Goal: Information Seeking & Learning: Learn about a topic

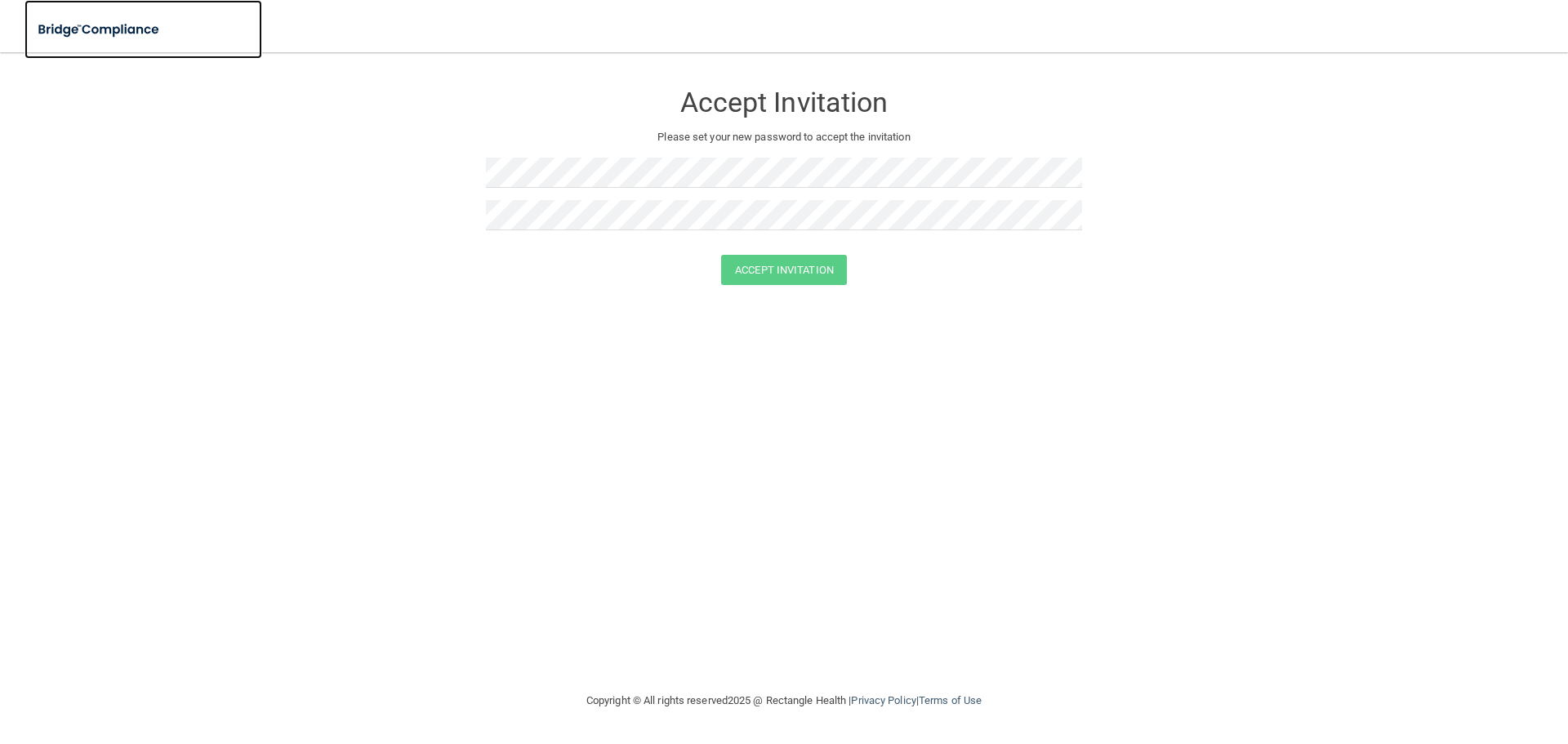
click at [106, 27] on img at bounding box center [99, 29] width 150 height 33
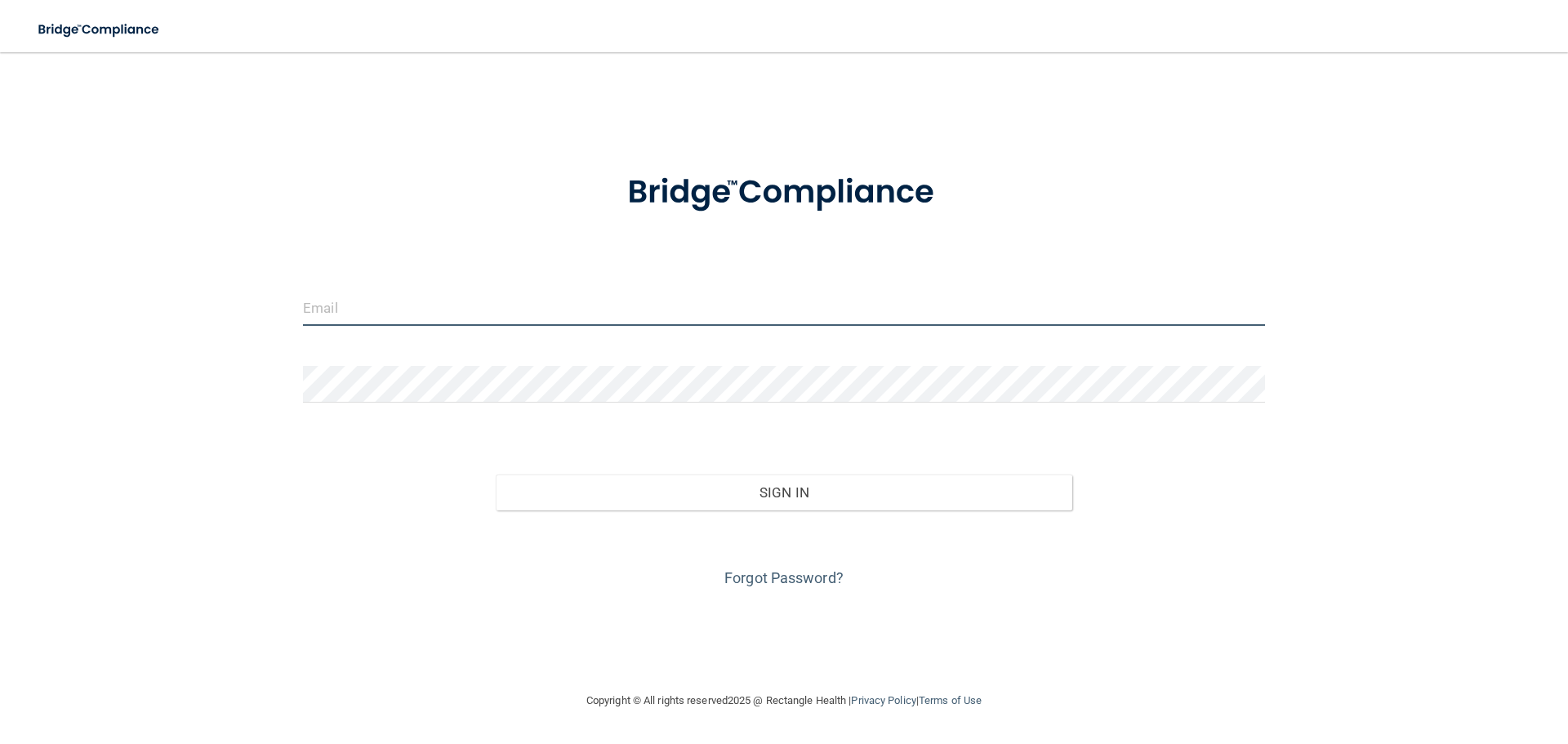
click at [506, 299] on input "email" at bounding box center [784, 307] width 963 height 37
type input "[EMAIL_ADDRESS][PERSON_NAME][DOMAIN_NAME]"
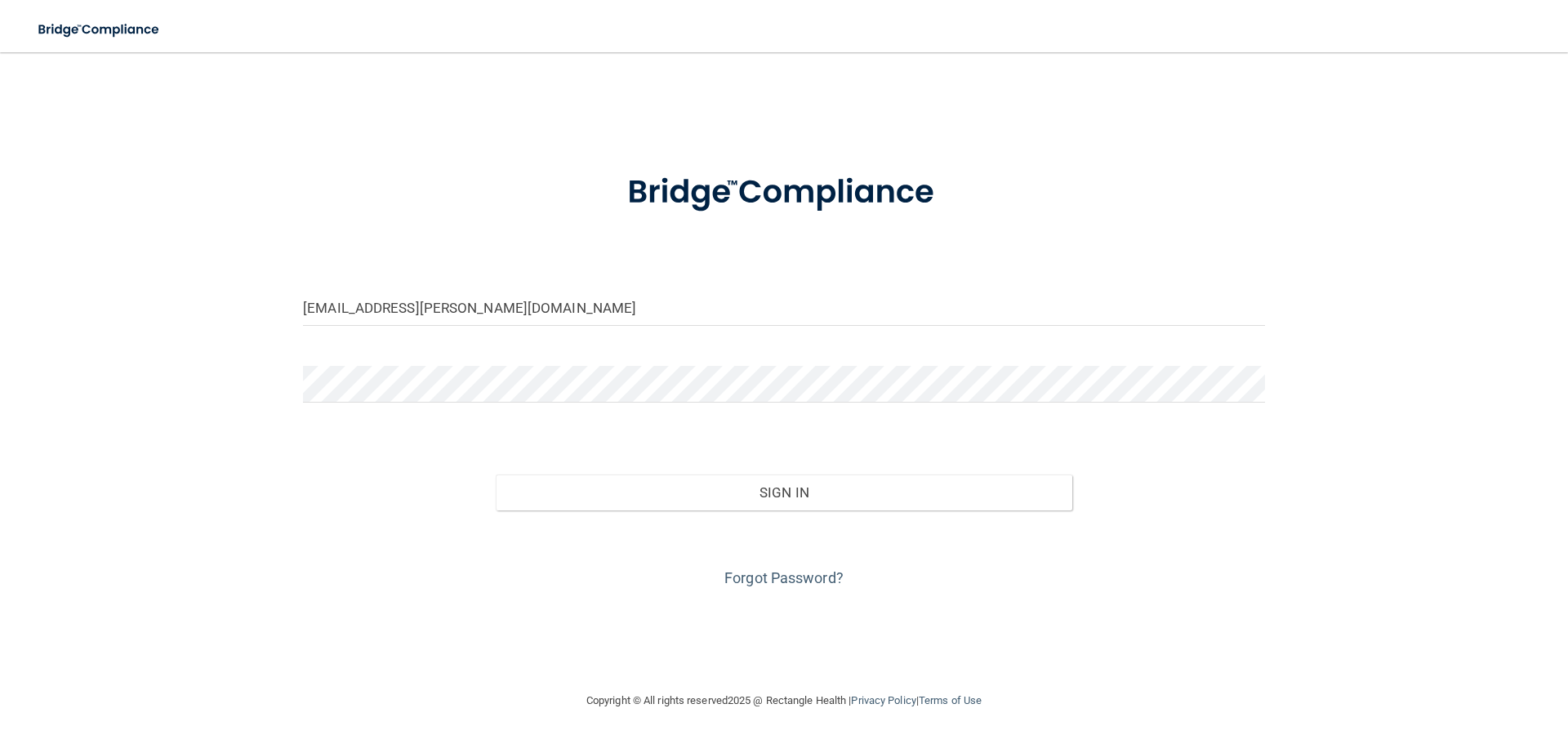
click at [458, 360] on form "liz.h.hill@gmail.com Invalid email/password. You don't have permission to acces…" at bounding box center [784, 370] width 963 height 441
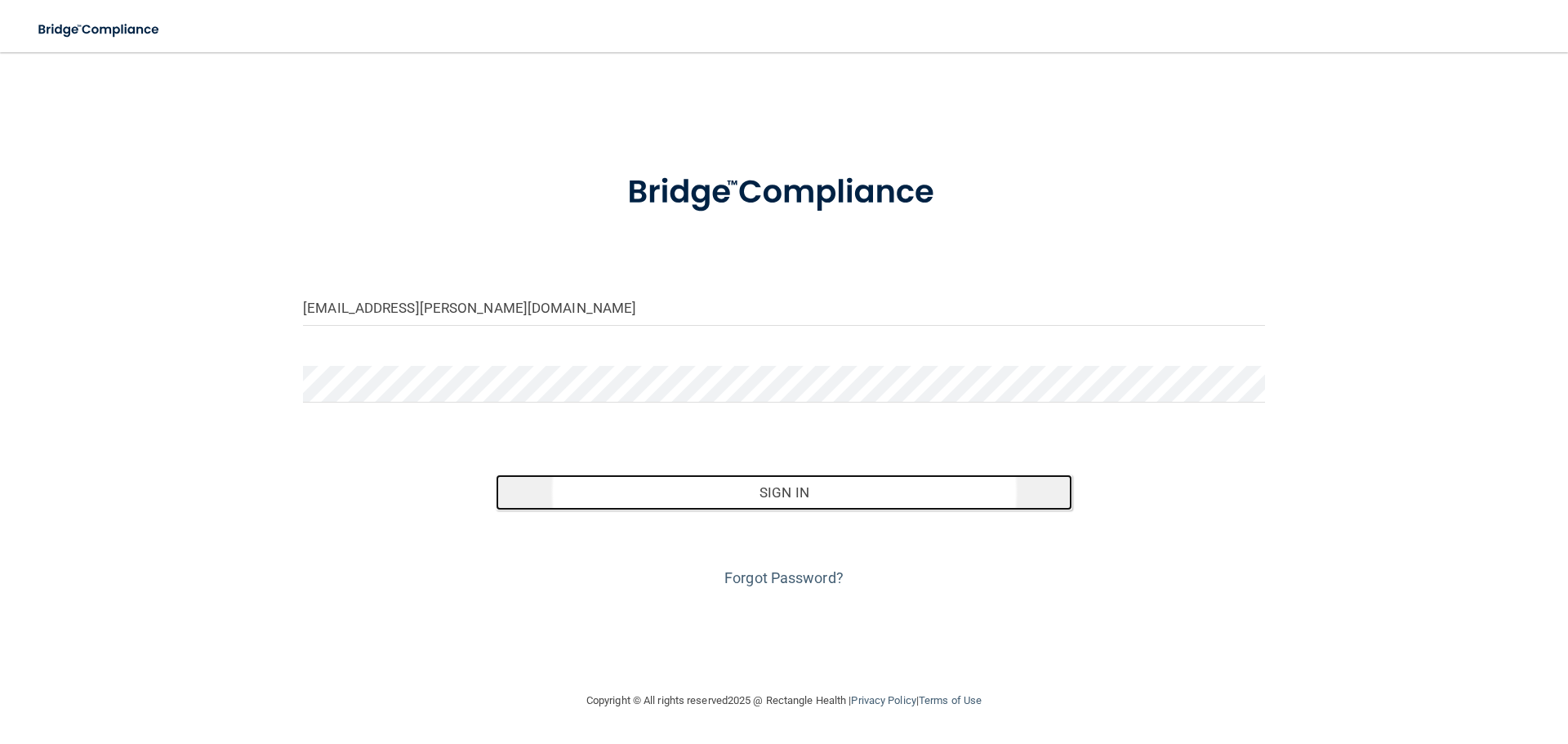
click at [744, 493] on button "Sign In" at bounding box center [784, 492] width 577 height 36
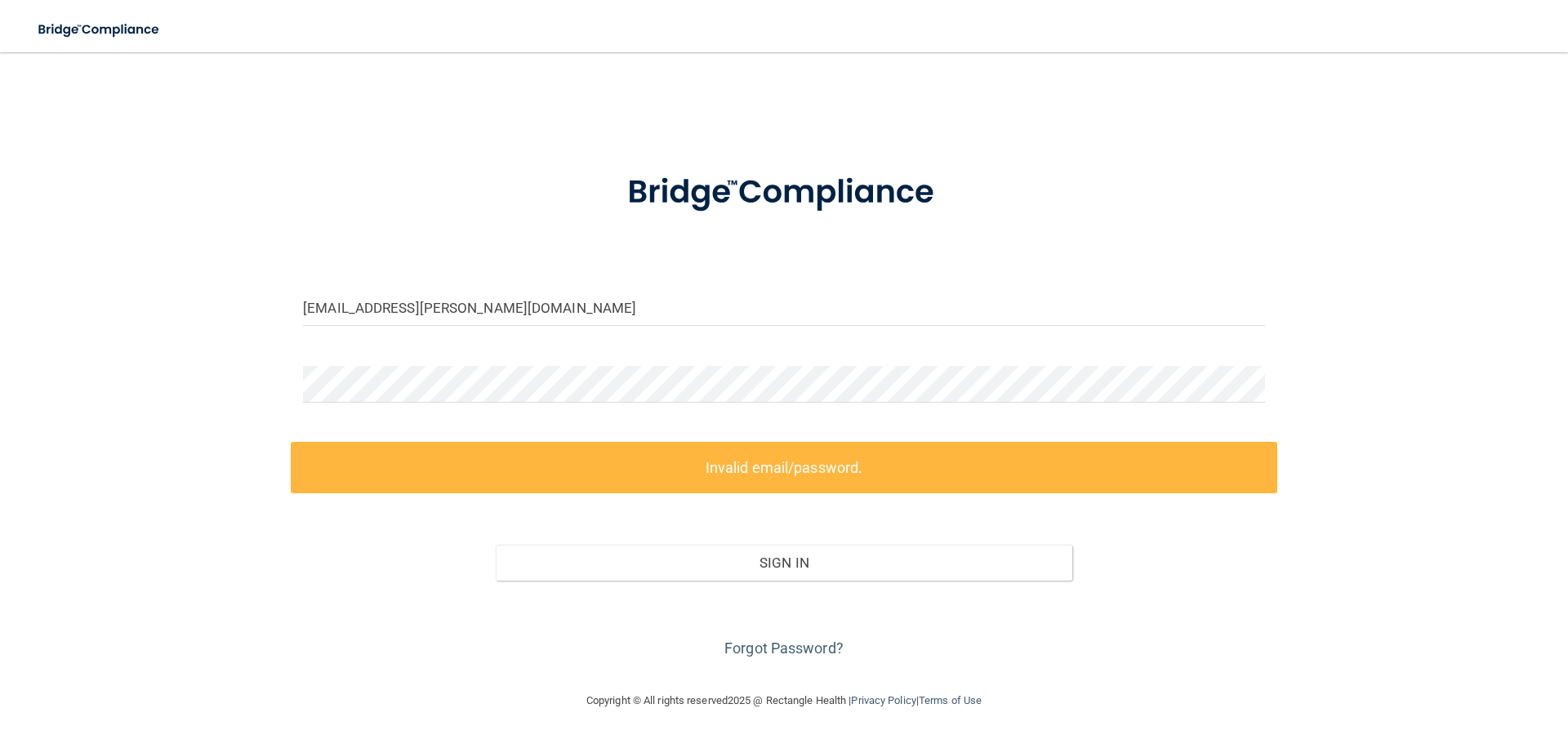
click at [391, 362] on form "liz.h.hill@gmail.com Invalid email/password. You don't have permission to acces…" at bounding box center [784, 405] width 963 height 511
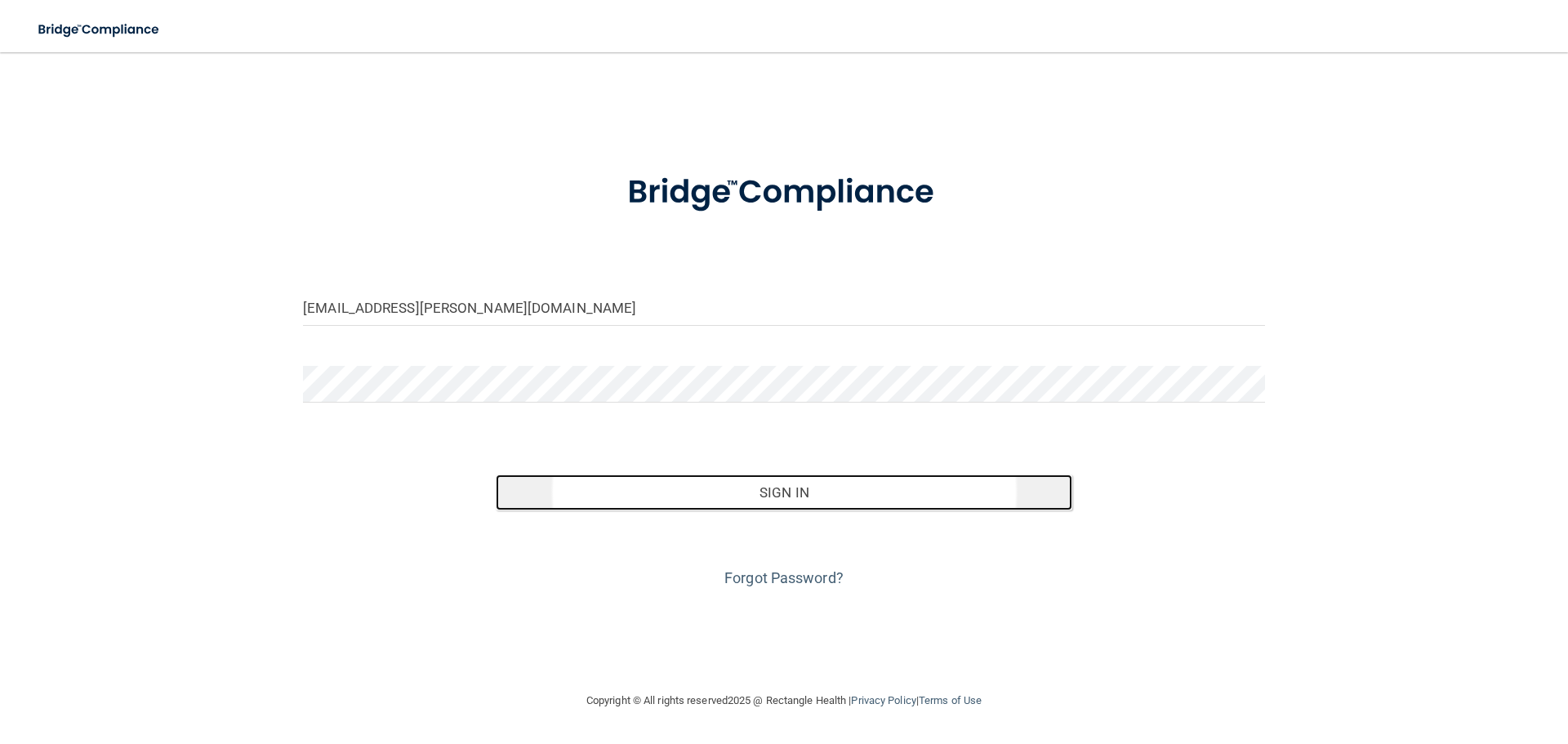
click at [708, 500] on button "Sign In" at bounding box center [784, 492] width 577 height 36
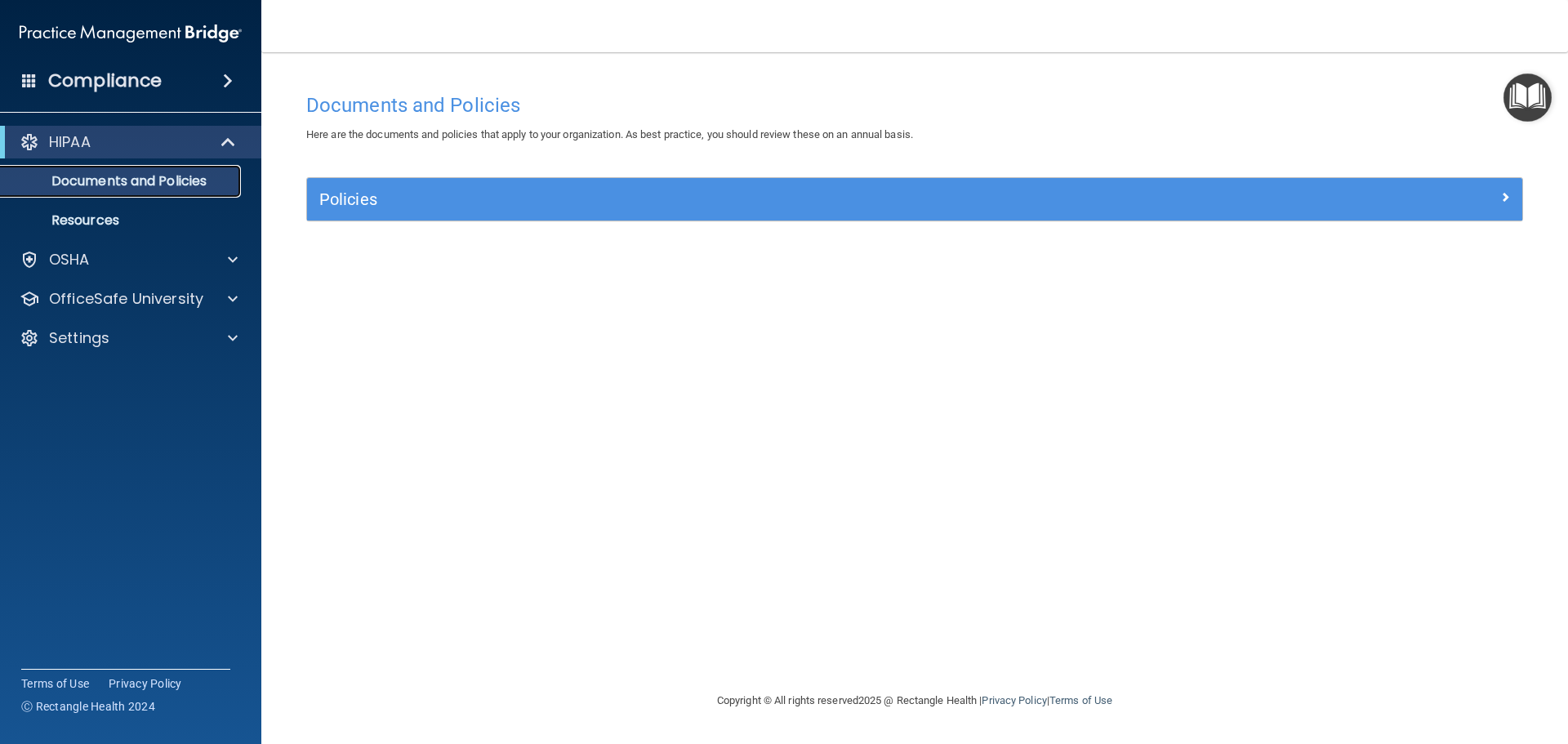
click at [196, 179] on p "Documents and Policies" at bounding box center [122, 180] width 223 height 16
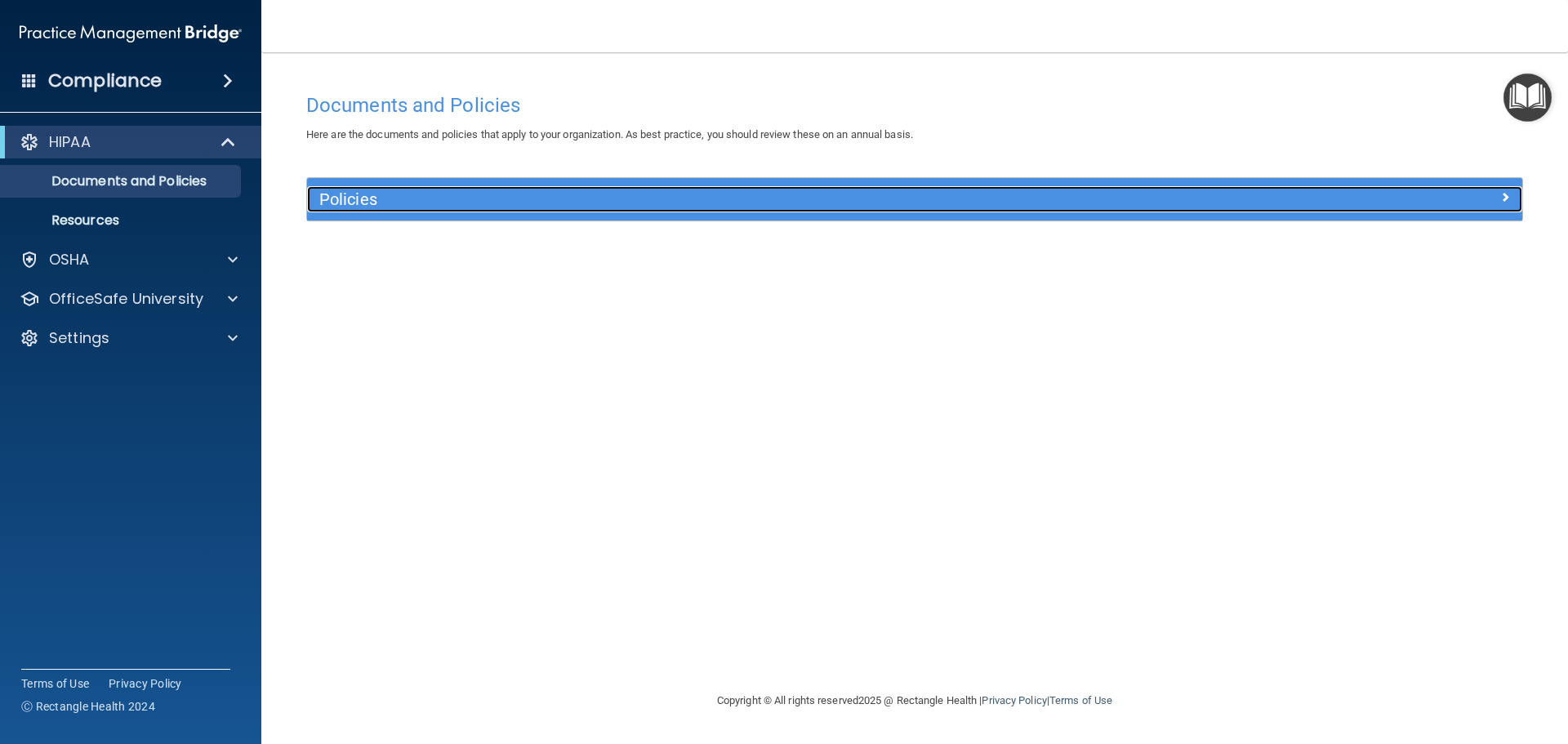
click at [355, 192] on h5 "Policies" at bounding box center [762, 198] width 887 height 18
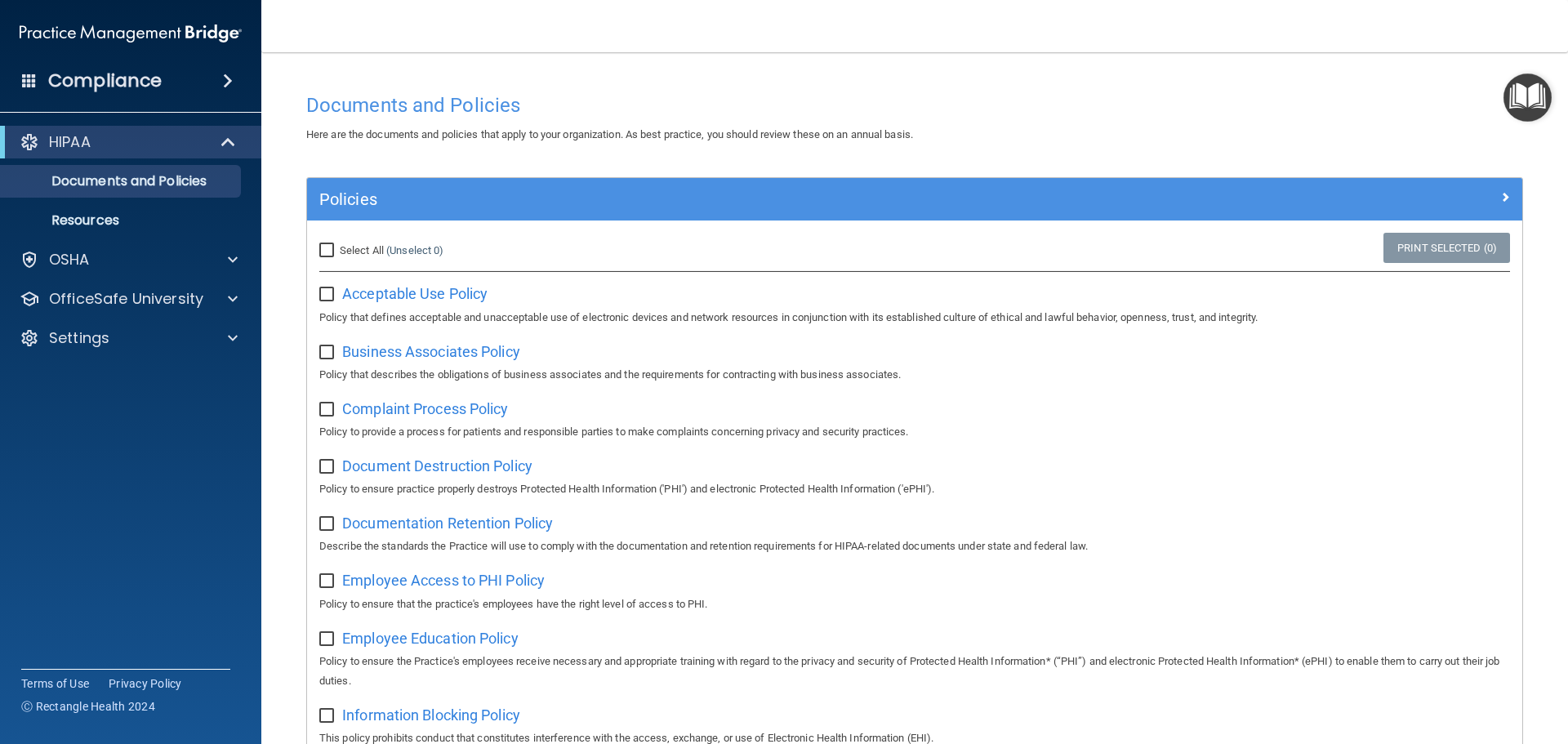
click at [1521, 107] on img "Open Resource Center" at bounding box center [1527, 97] width 48 height 48
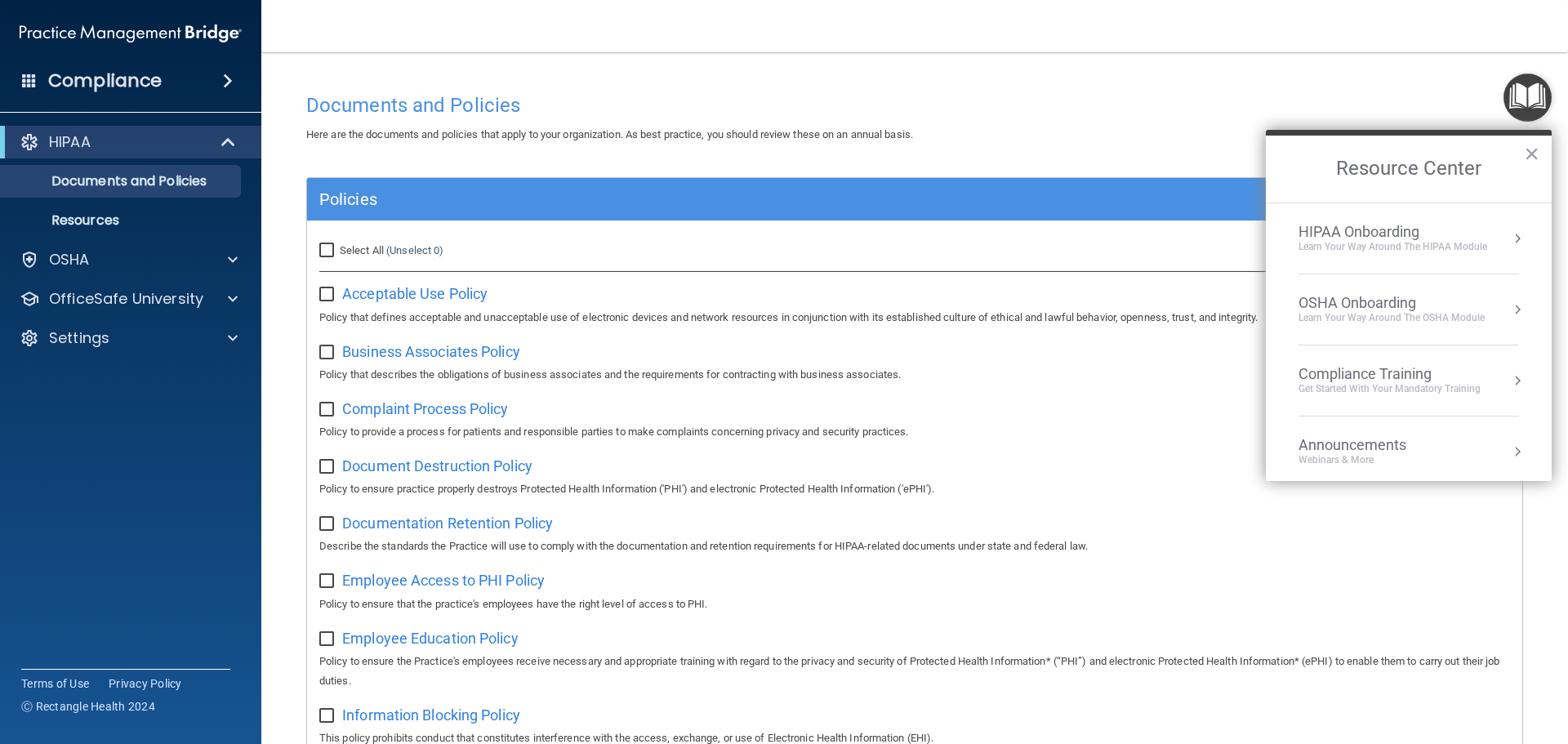
click at [1406, 233] on div "HIPAA Onboarding" at bounding box center [1393, 231] width 189 height 18
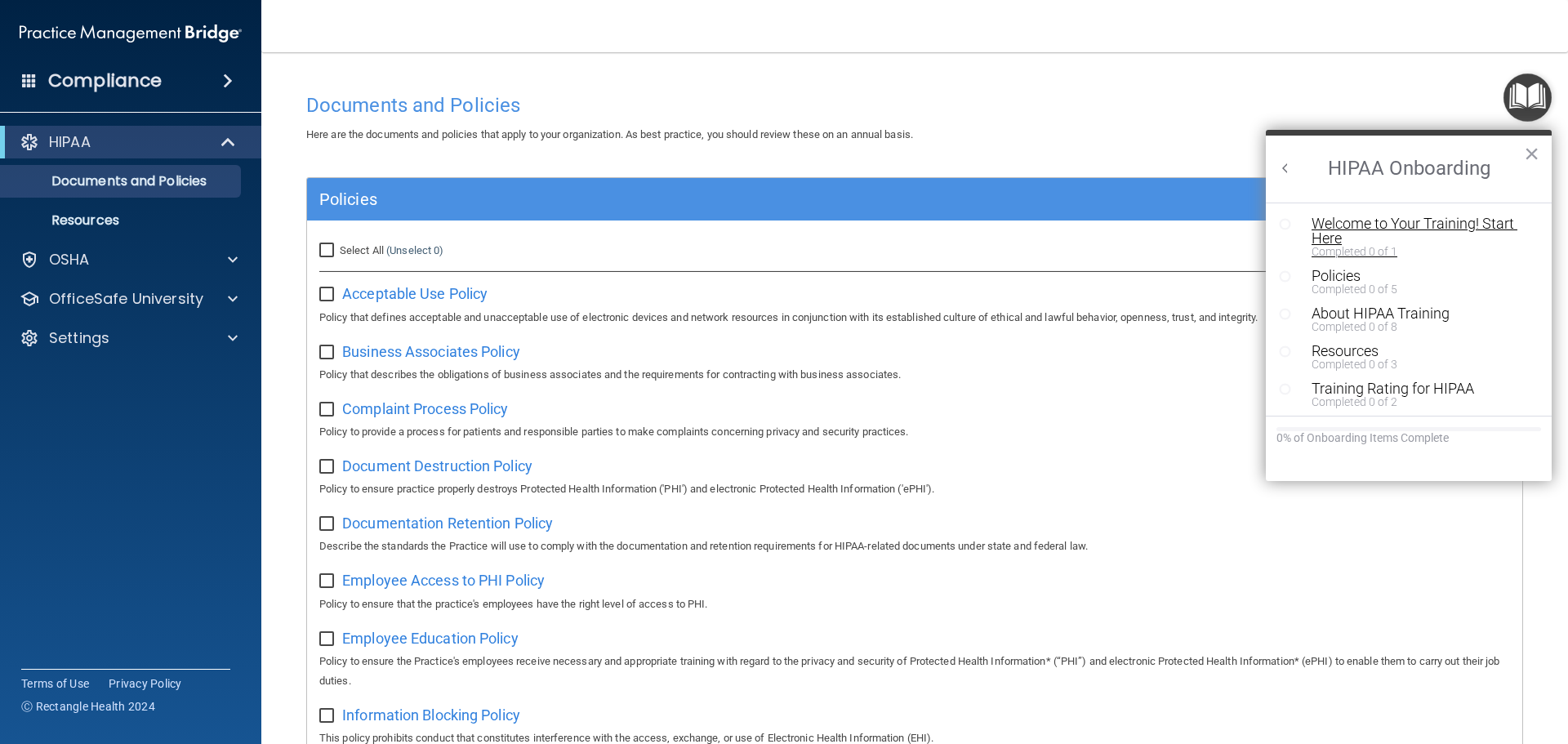
click at [1347, 220] on div "Welcome to Your Training! Start Here" at bounding box center [1415, 230] width 207 height 29
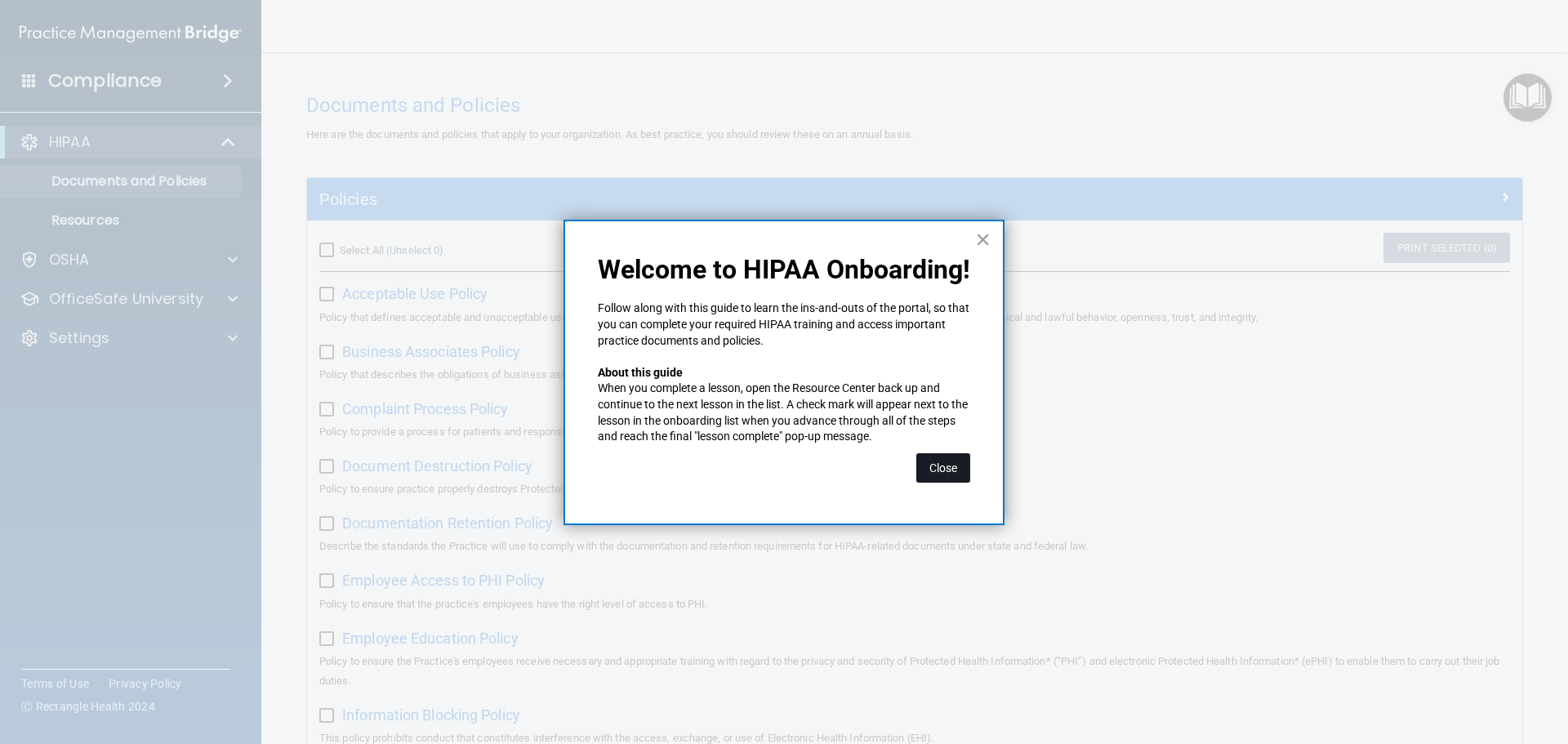
click at [920, 465] on button "Close" at bounding box center [943, 467] width 54 height 29
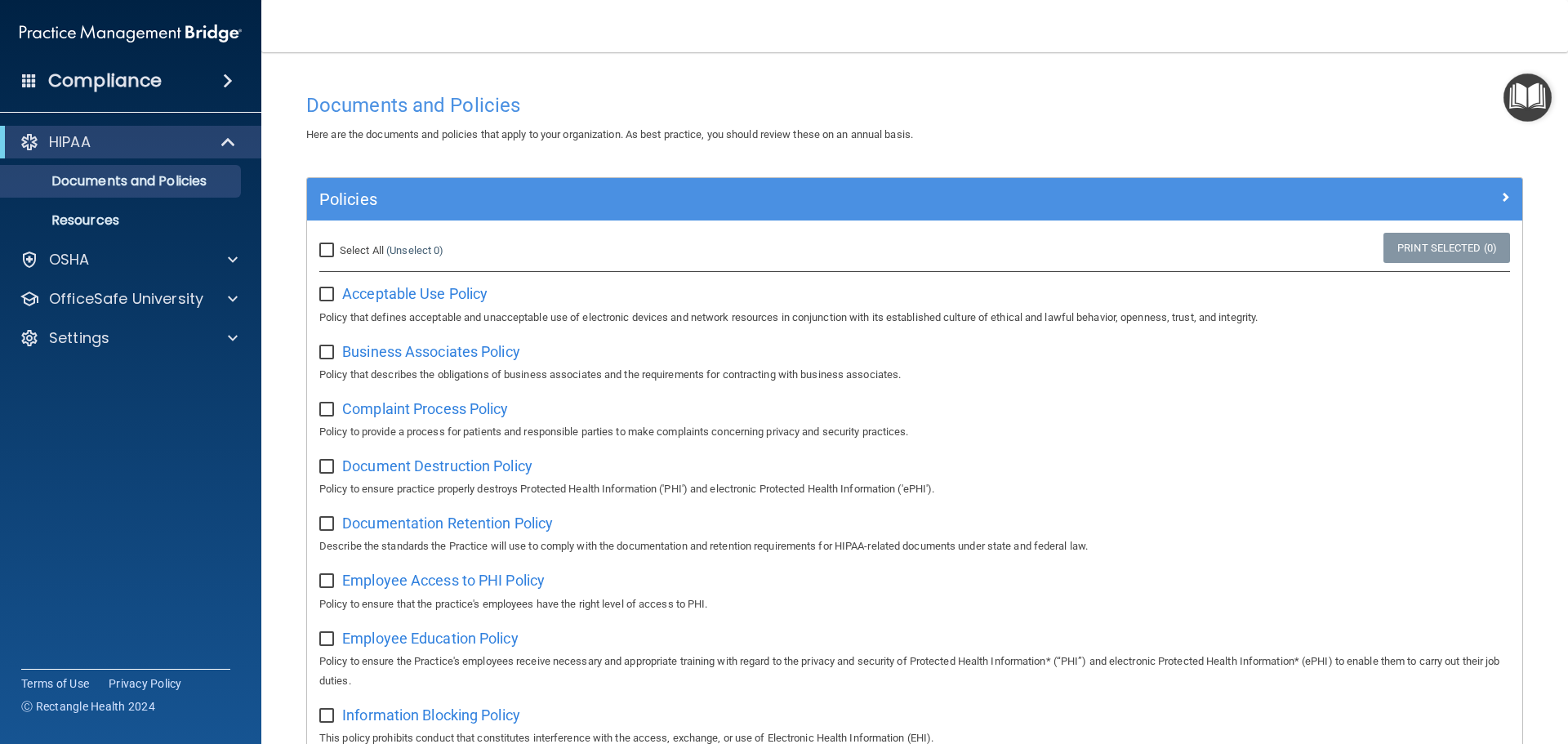
click at [1533, 105] on img "Open Resource Center" at bounding box center [1527, 97] width 48 height 48
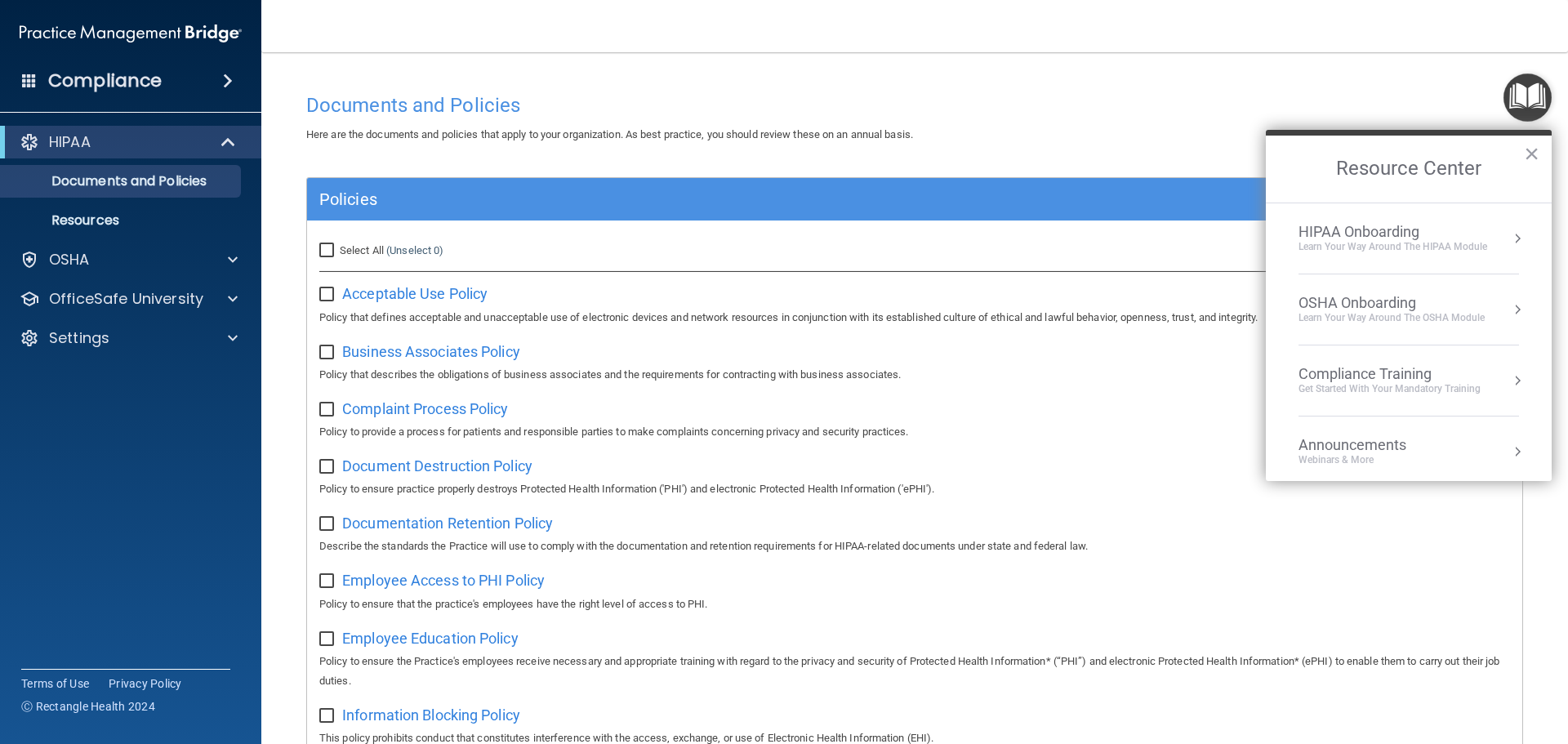
click at [1413, 250] on div "Learn Your Way around the HIPAA module" at bounding box center [1393, 246] width 189 height 14
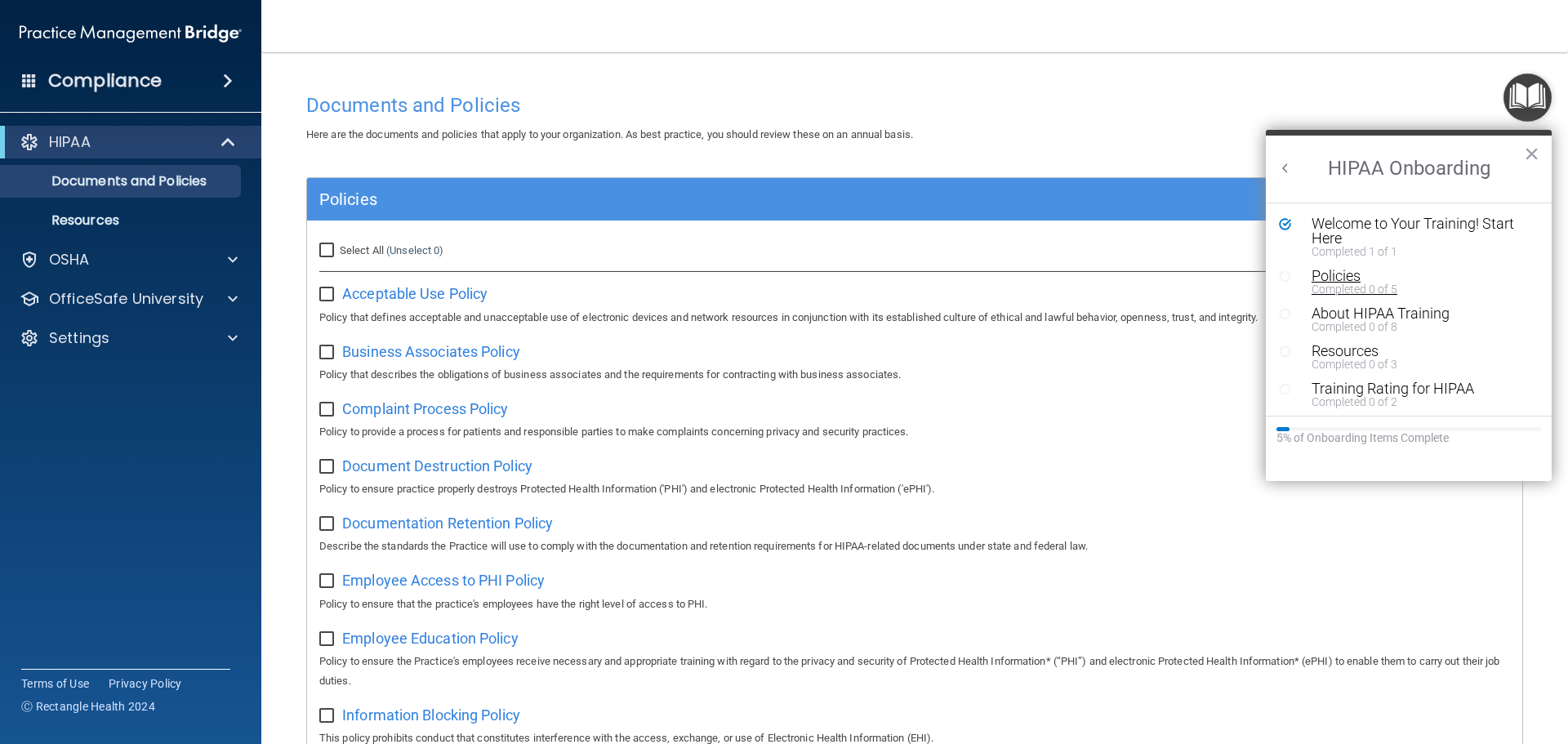
click at [1352, 283] on div "Completed 0 of 5" at bounding box center [1415, 289] width 207 height 11
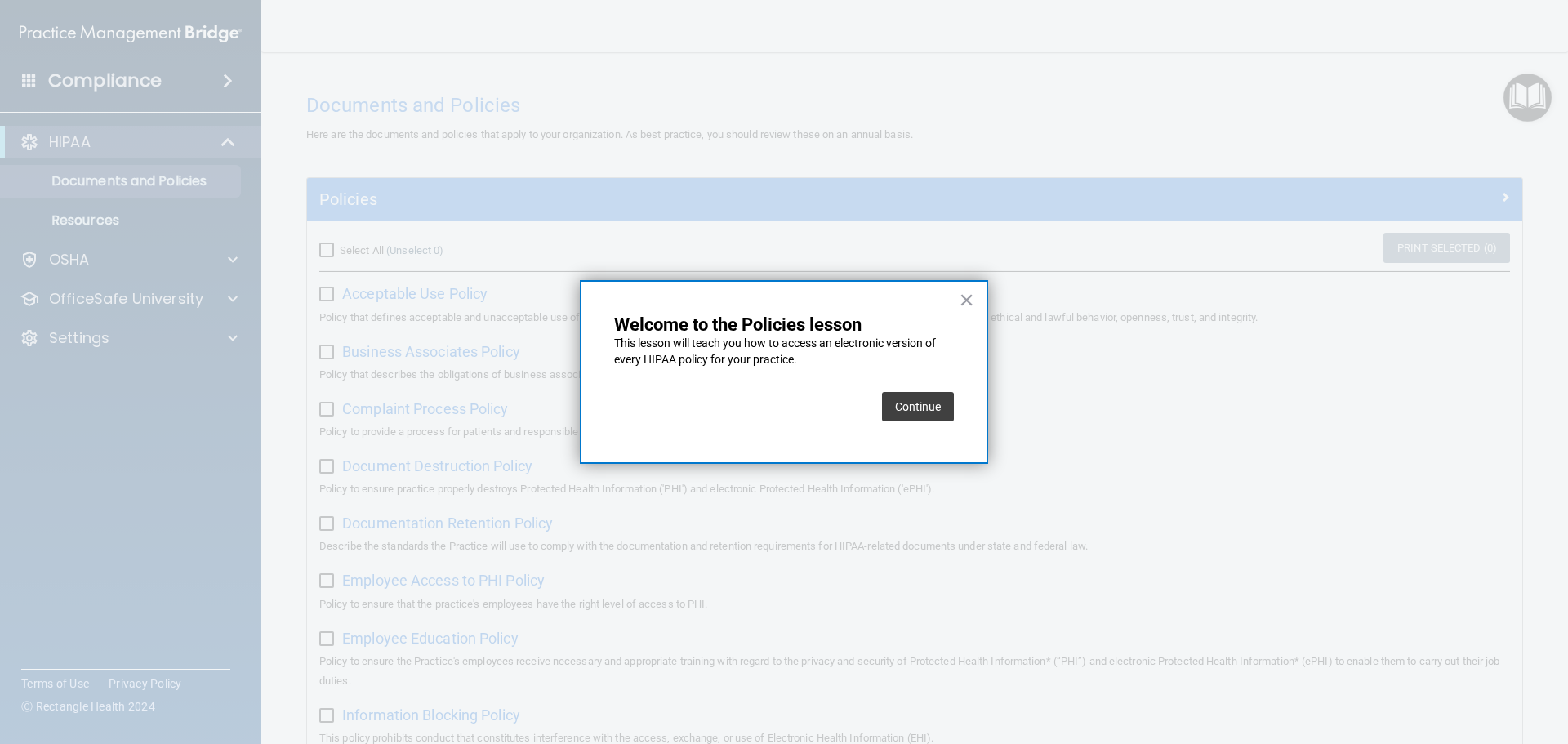
click at [900, 408] on button "Continue" at bounding box center [918, 406] width 72 height 29
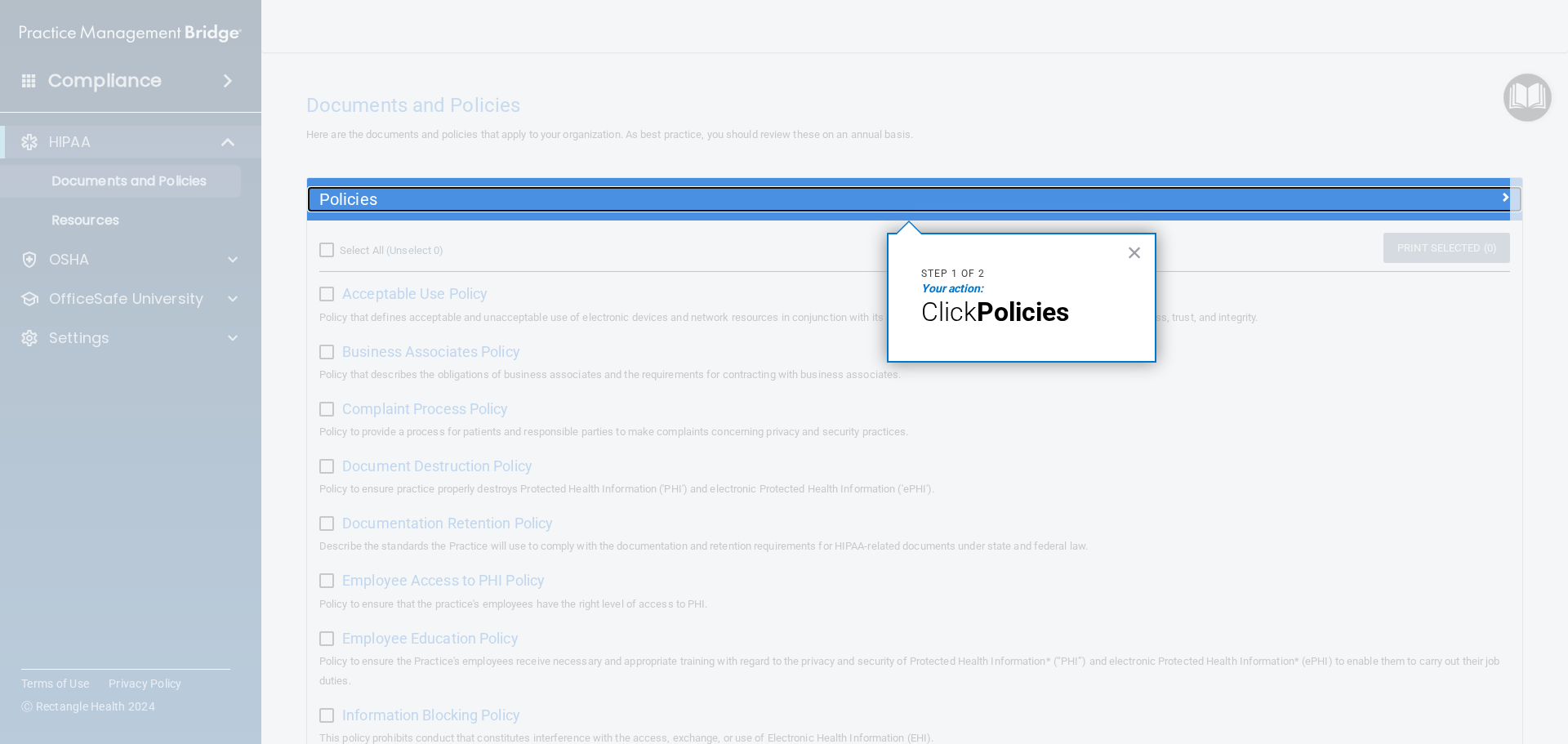
click at [337, 198] on h5 "Policies" at bounding box center [762, 198] width 887 height 18
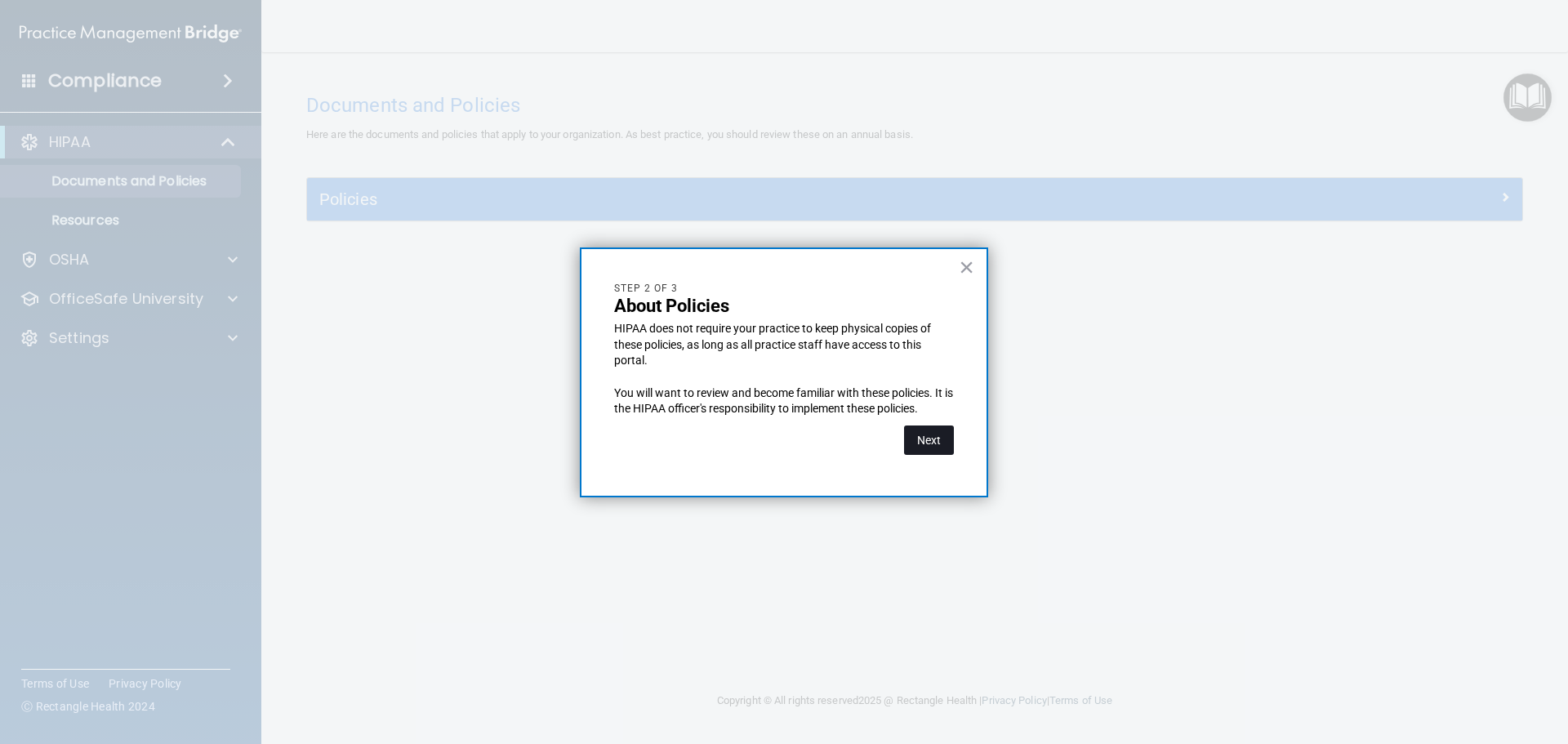
click at [914, 435] on button "Next" at bounding box center [929, 440] width 50 height 29
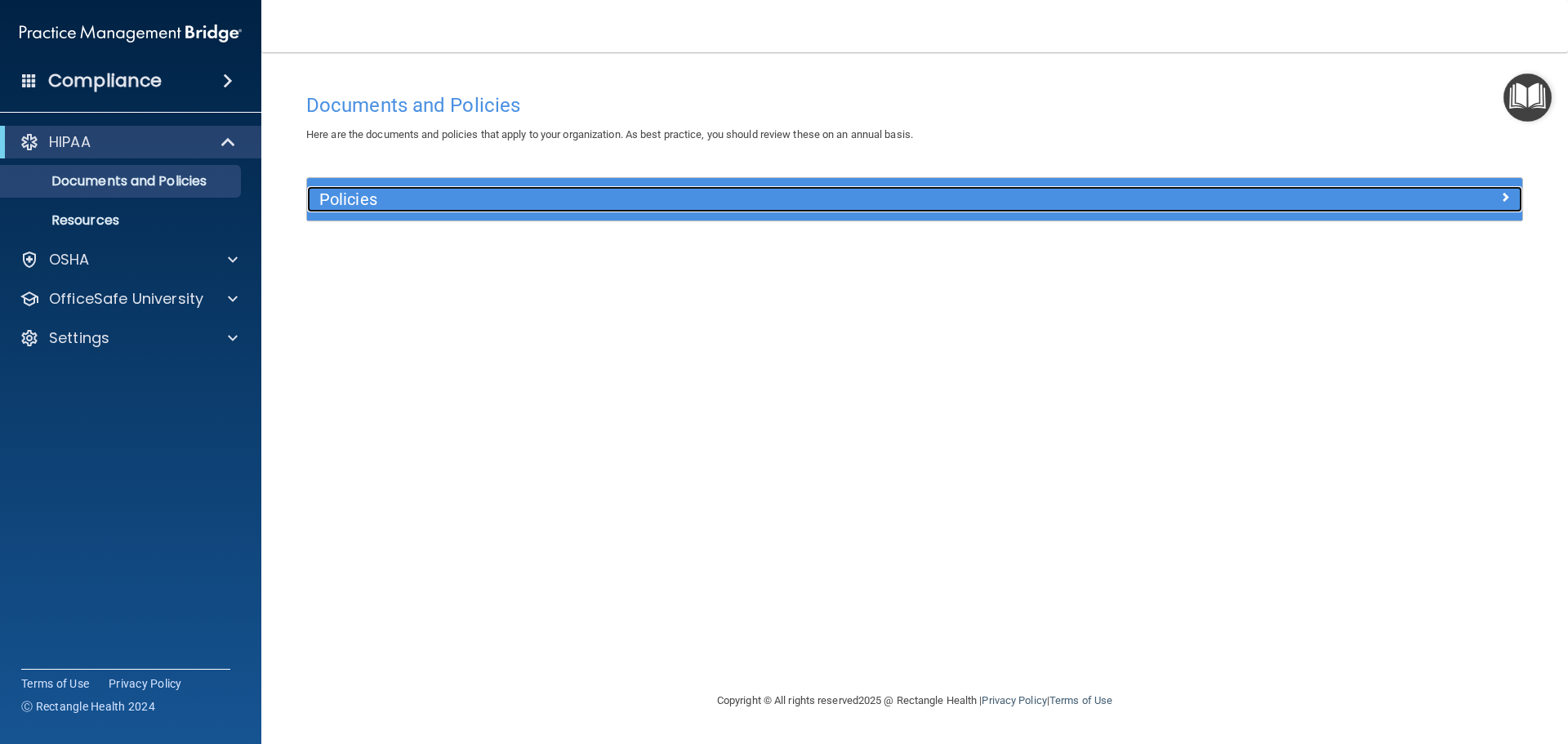
click at [329, 194] on h5 "Policies" at bounding box center [762, 198] width 887 height 18
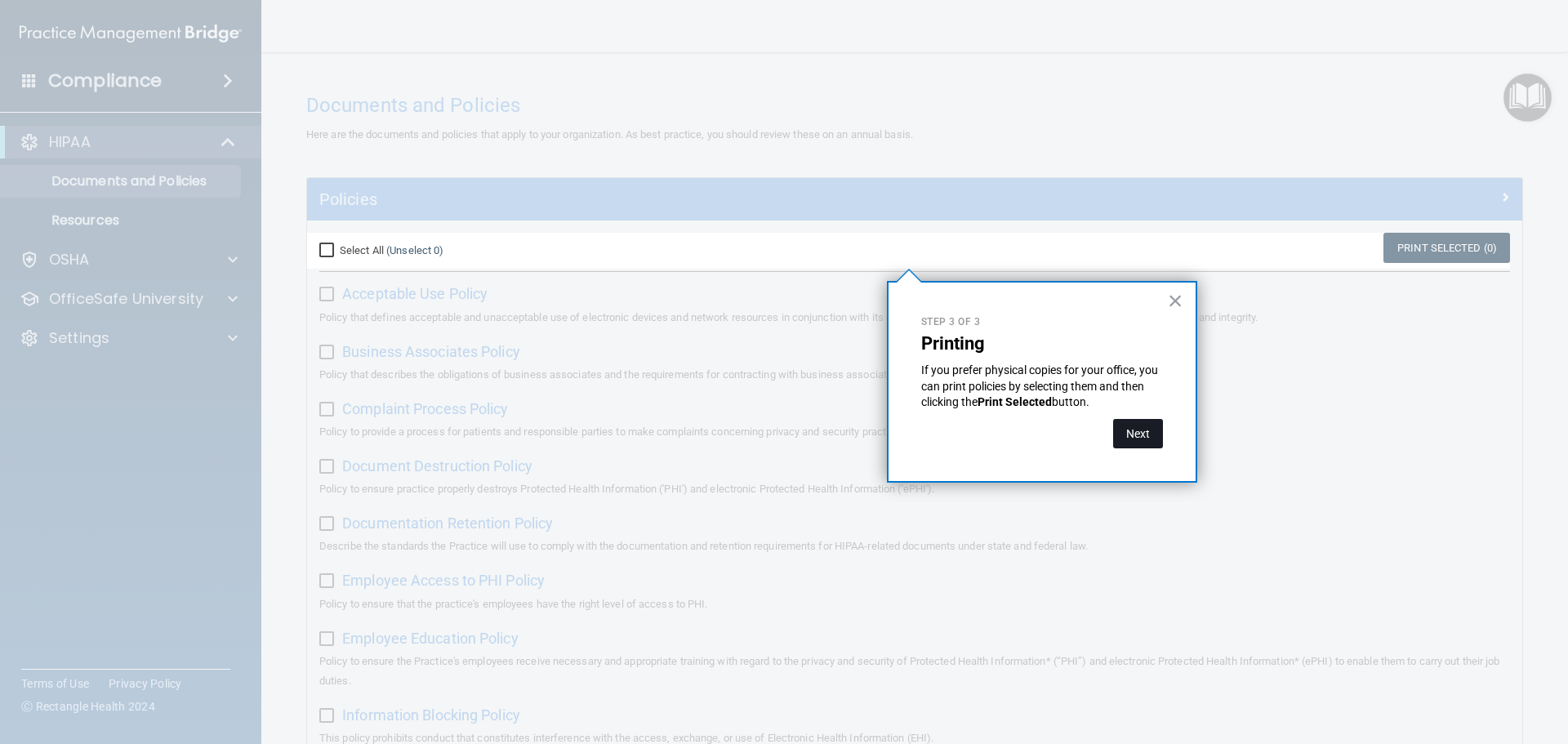
click at [1128, 434] on button "Next" at bounding box center [1138, 433] width 50 height 29
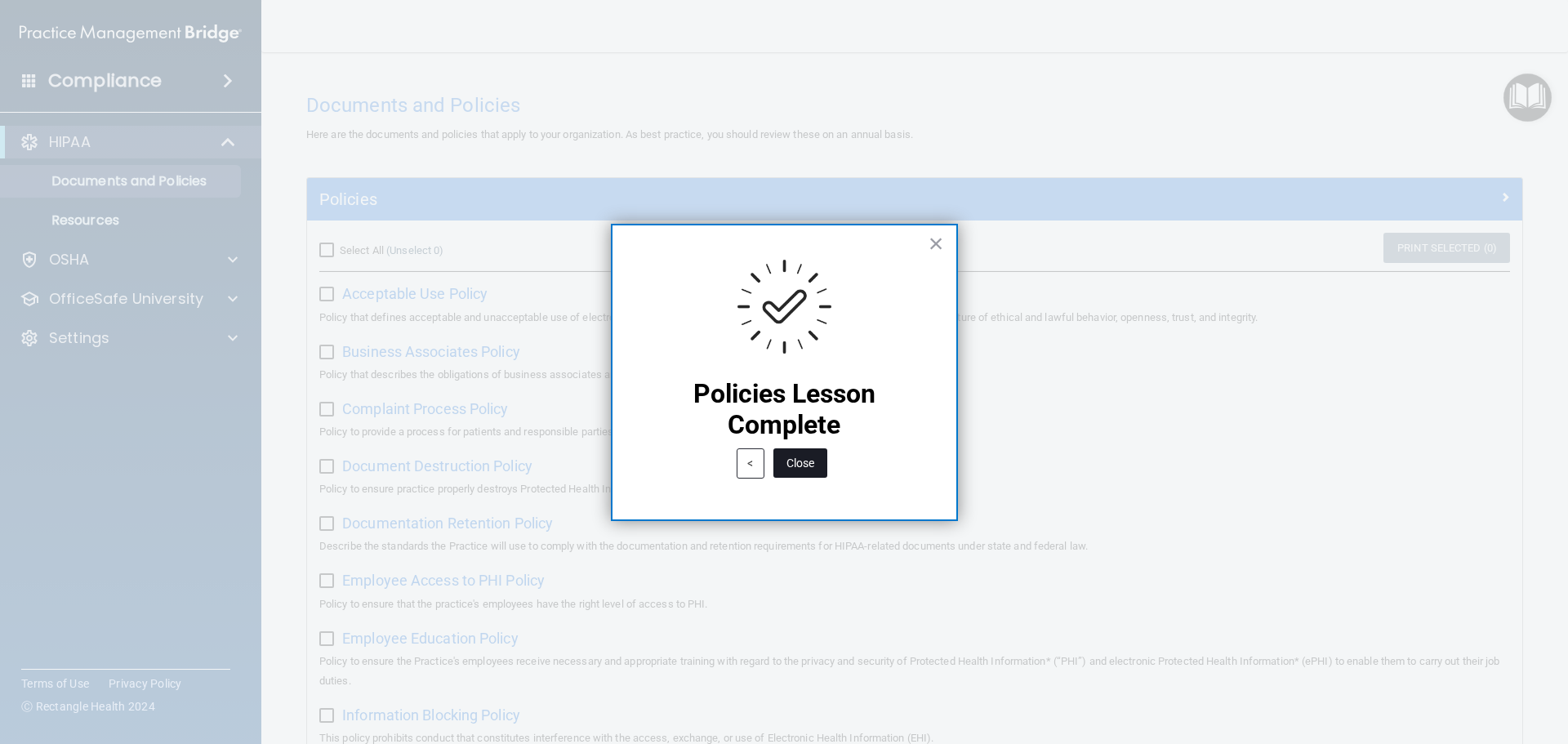
click at [811, 454] on button "Close" at bounding box center [800, 463] width 54 height 29
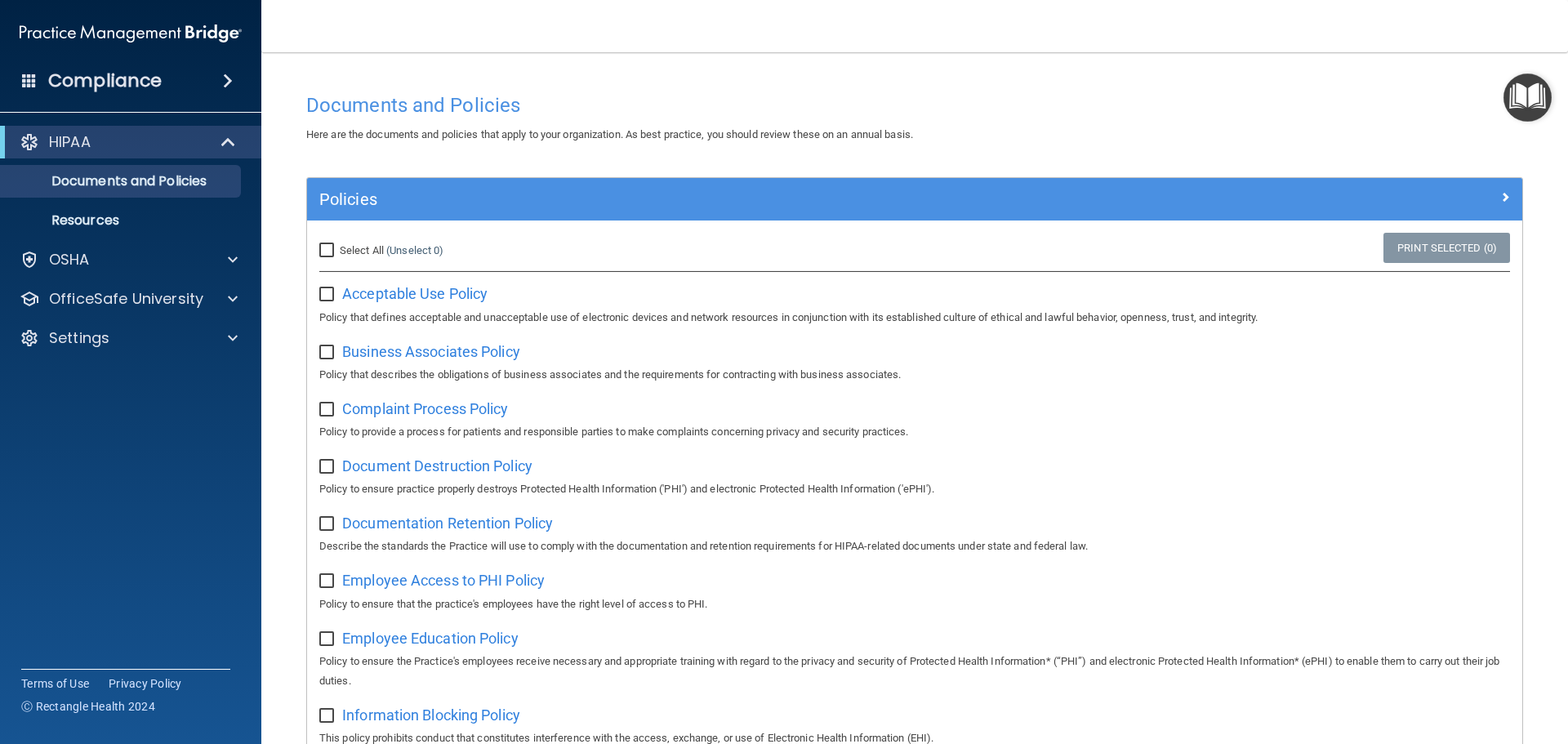
click at [1526, 116] on img "Open Resource Center" at bounding box center [1527, 97] width 48 height 48
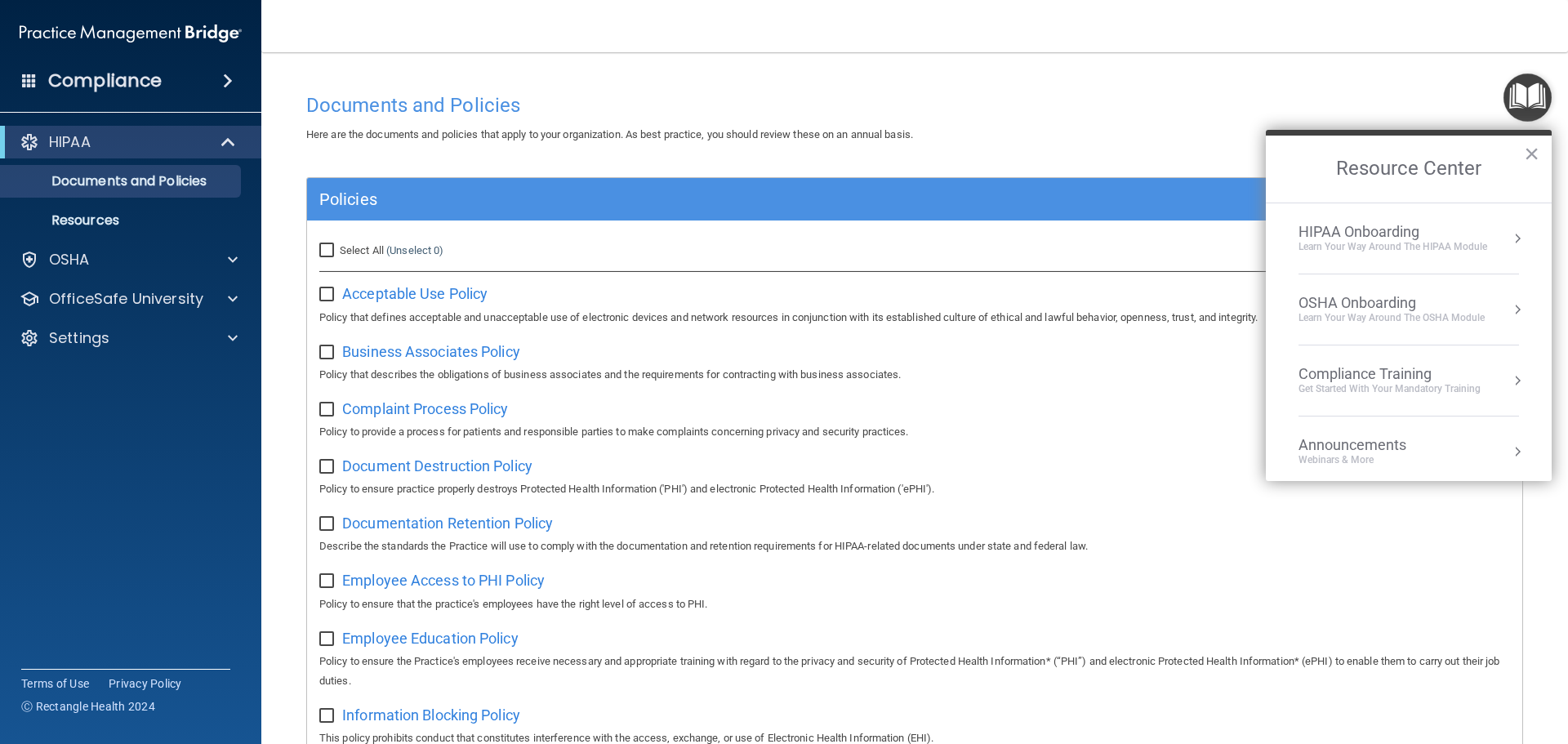
click at [1365, 239] on div "HIPAA Onboarding" at bounding box center [1393, 231] width 189 height 18
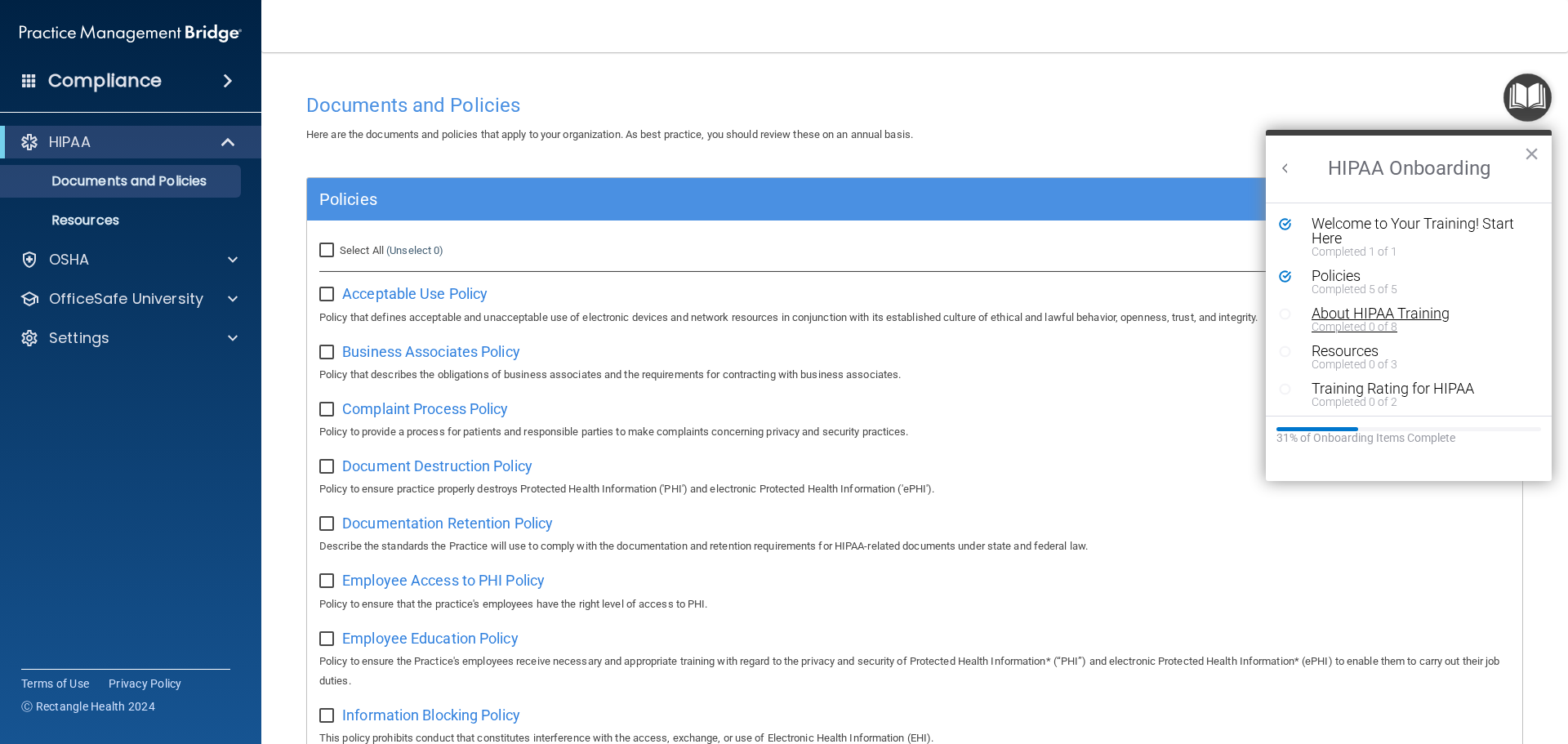
click at [1350, 323] on div "Completed 0 of 8" at bounding box center [1415, 327] width 207 height 11
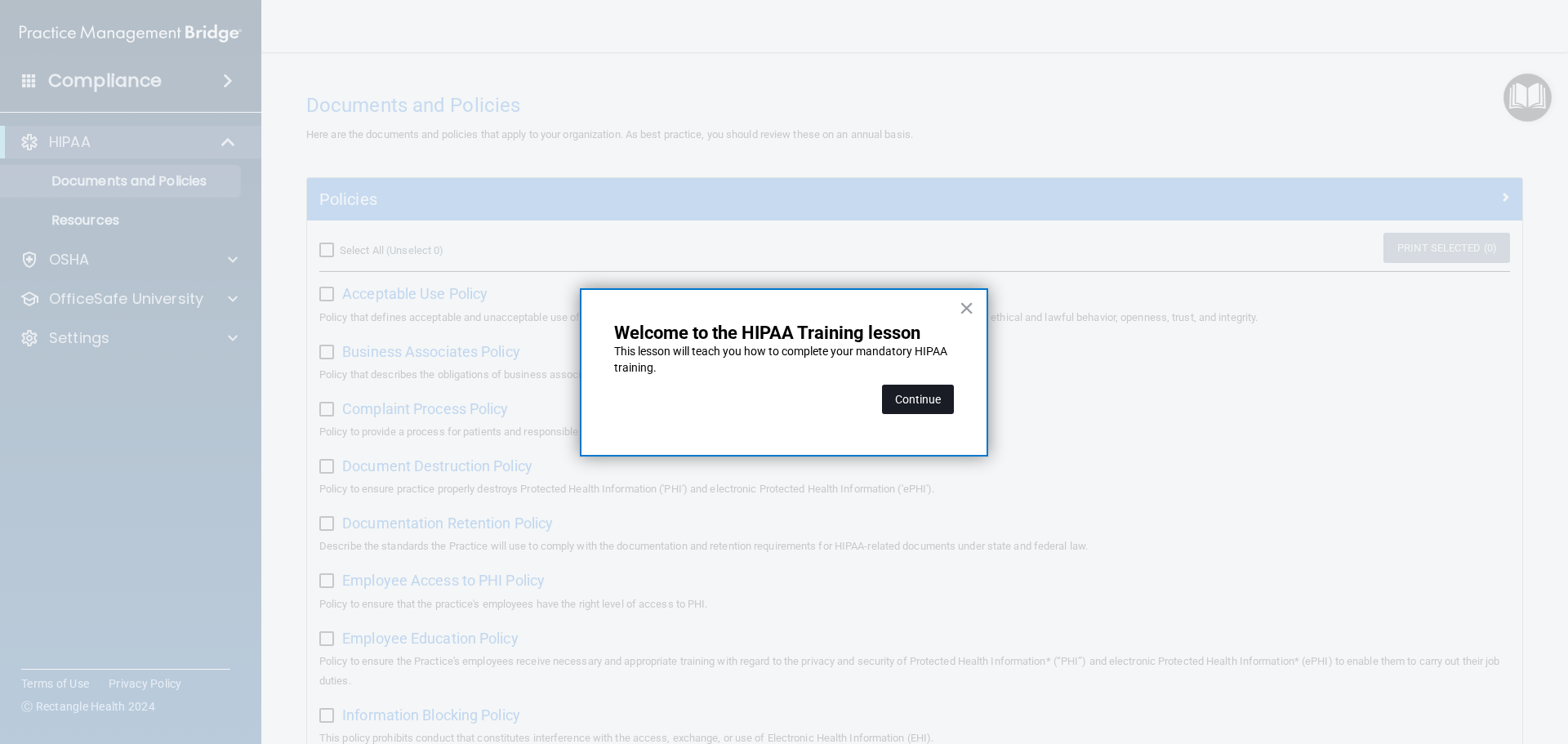
click at [911, 400] on button "Continue" at bounding box center [918, 398] width 72 height 29
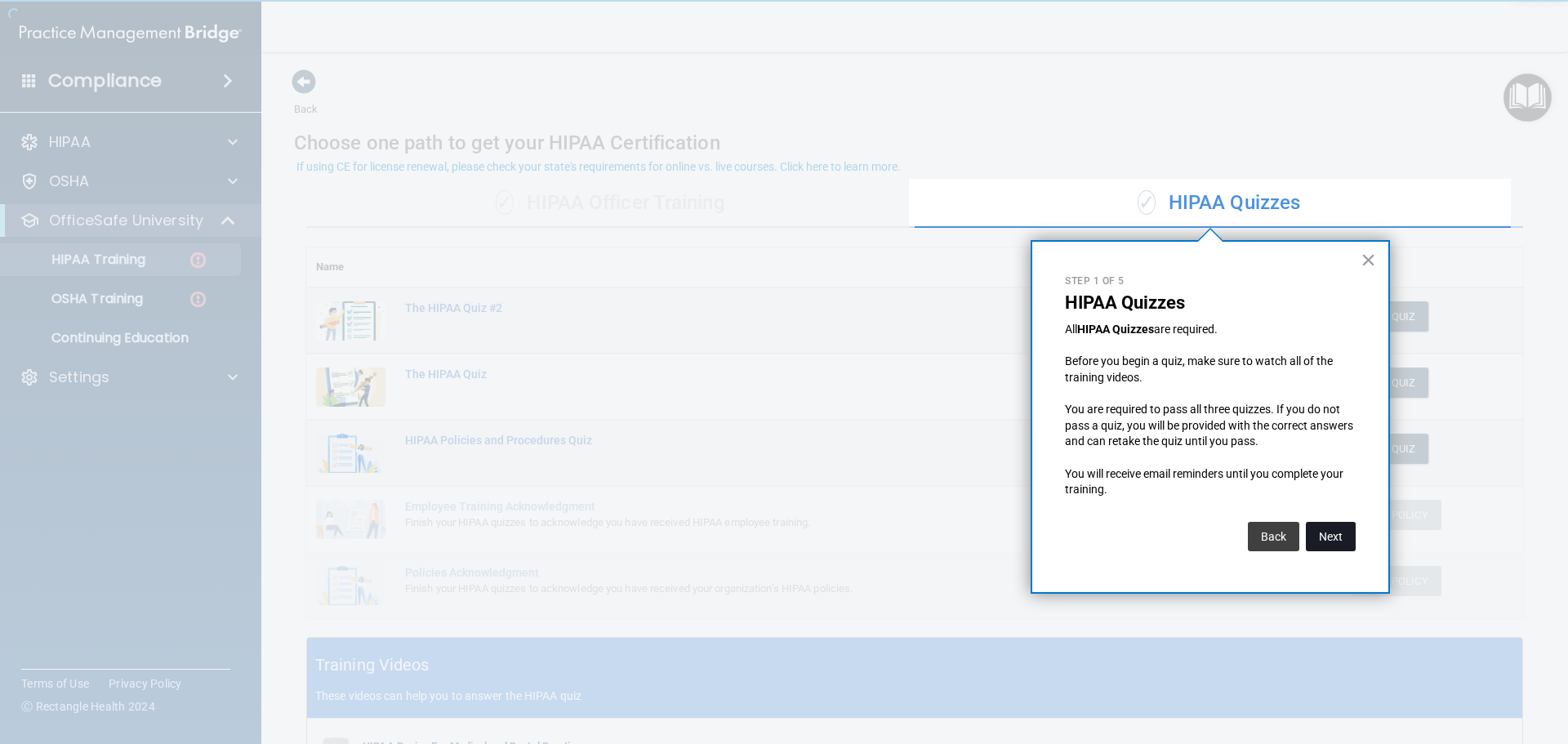
click at [1346, 529] on button "Next" at bounding box center [1331, 536] width 50 height 29
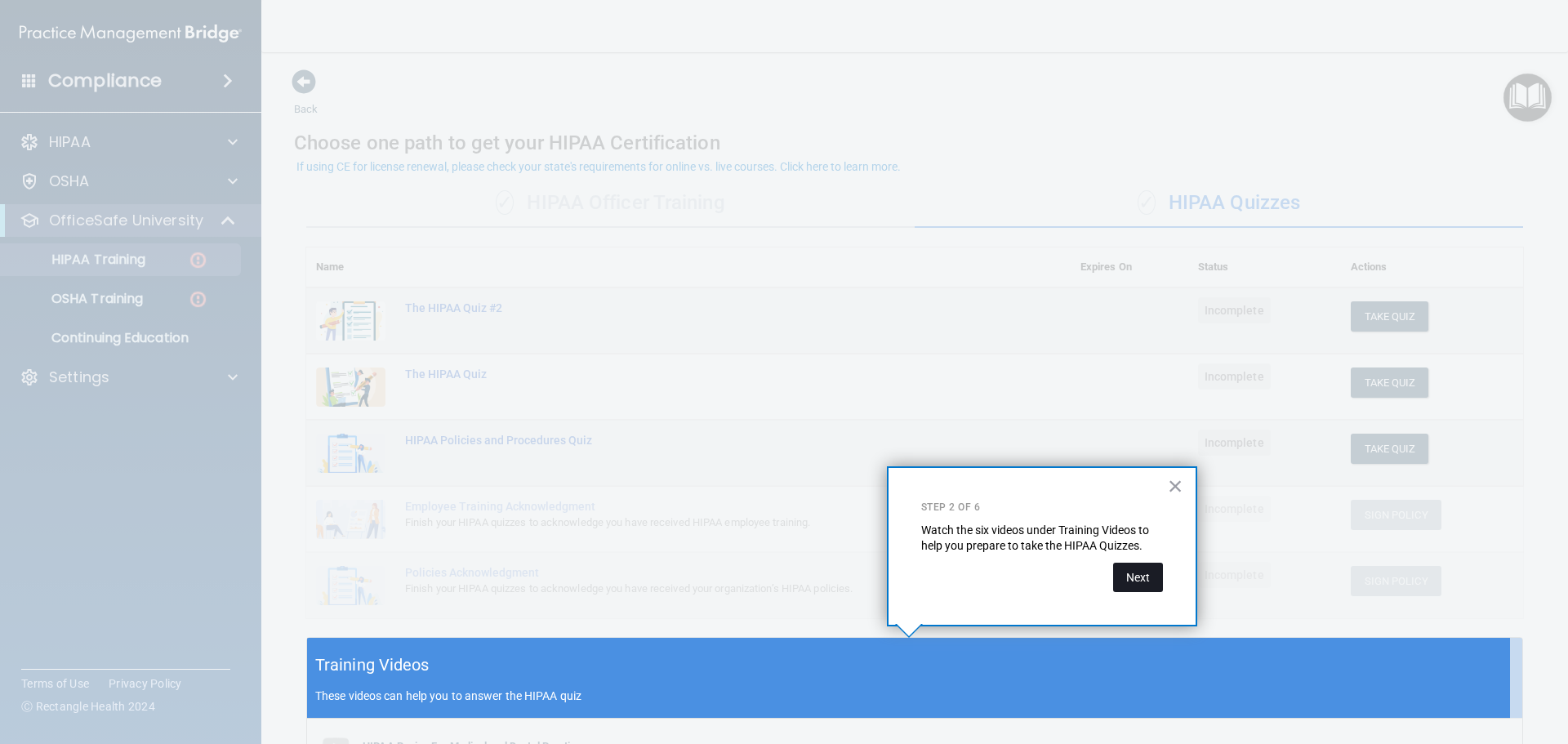
click at [1133, 566] on button "Next" at bounding box center [1138, 577] width 50 height 29
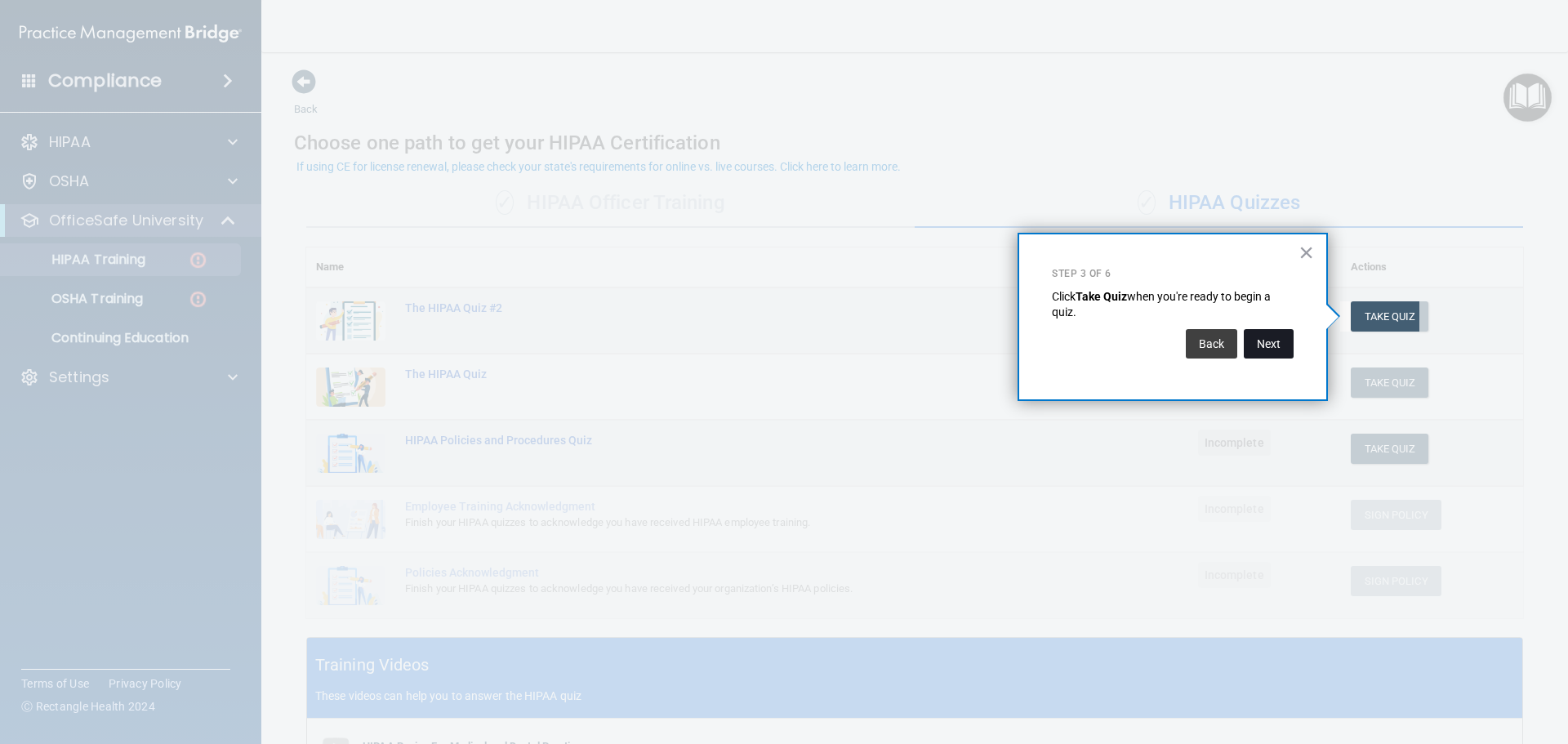
click at [1270, 342] on button "Next" at bounding box center [1269, 344] width 50 height 29
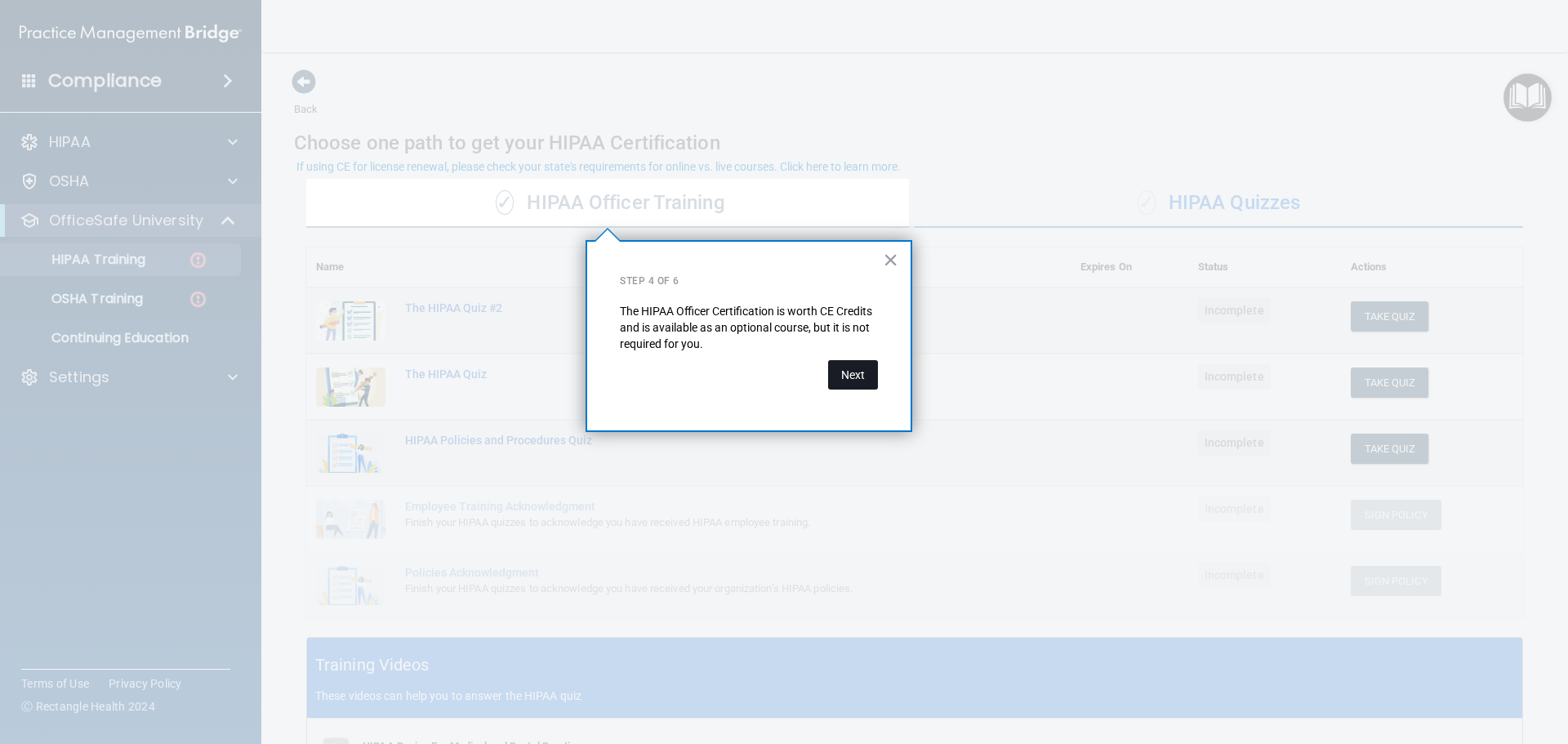
click at [868, 373] on button "Next" at bounding box center [853, 374] width 50 height 29
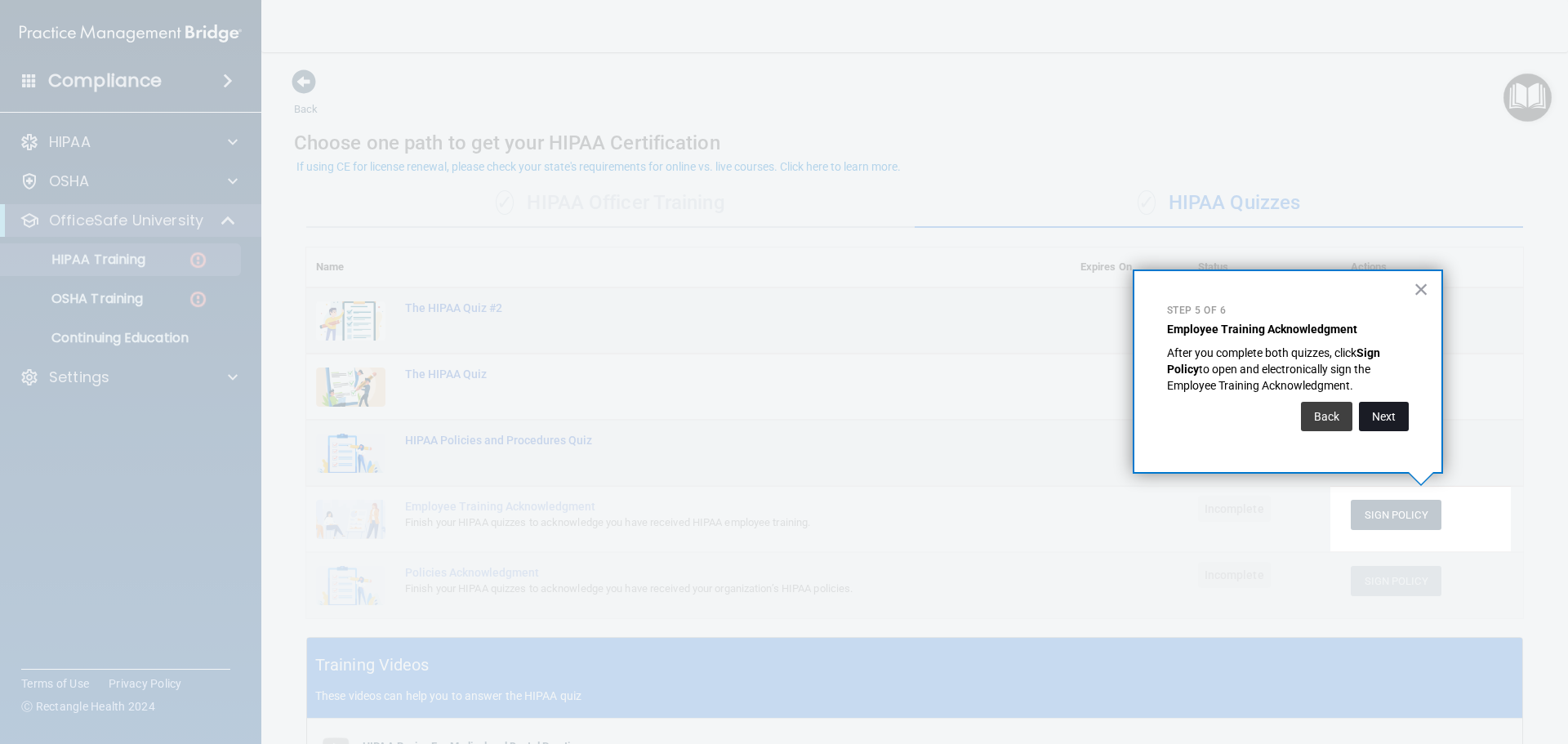
click at [1405, 425] on button "Next" at bounding box center [1384, 415] width 50 height 29
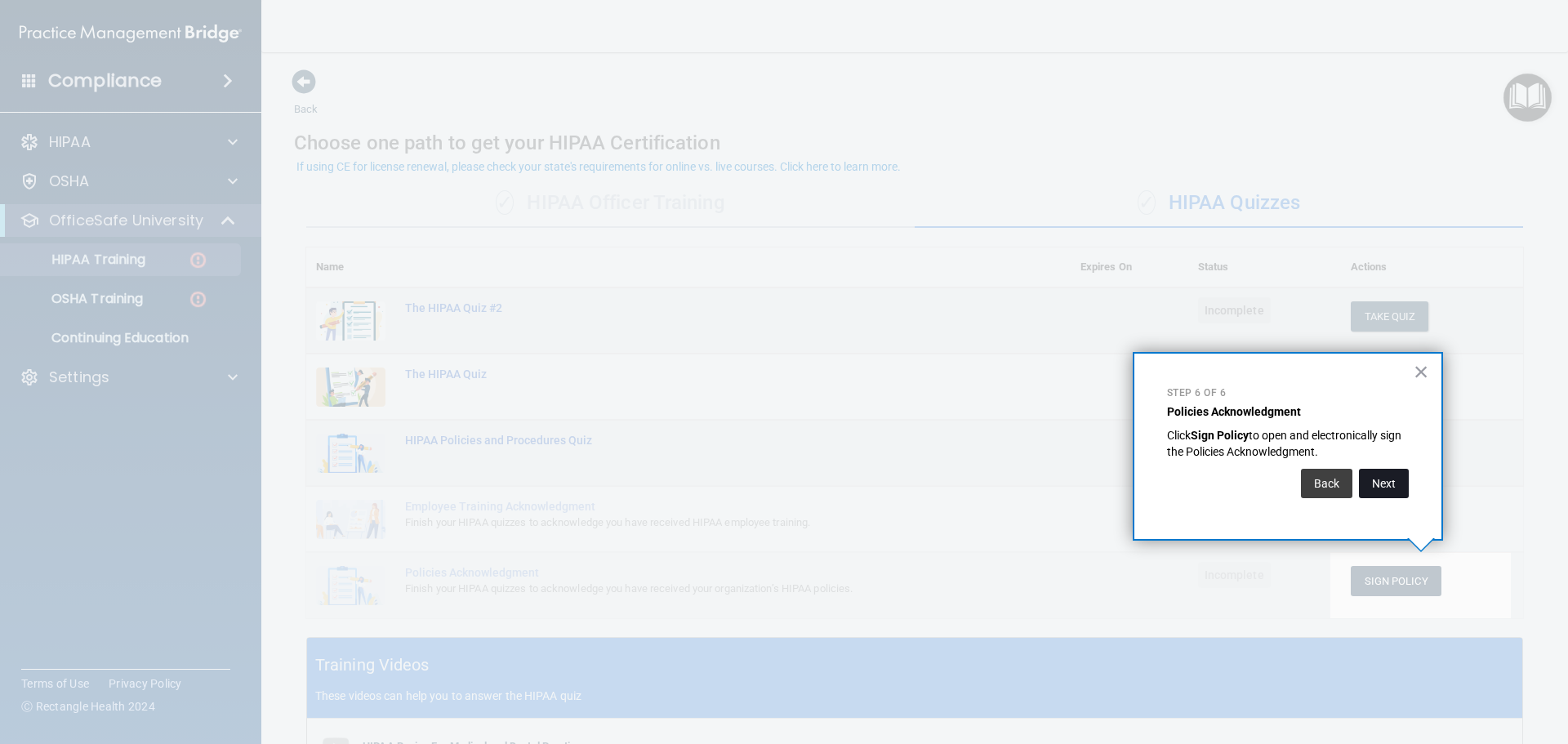
click at [1375, 482] on button "Next" at bounding box center [1384, 482] width 50 height 29
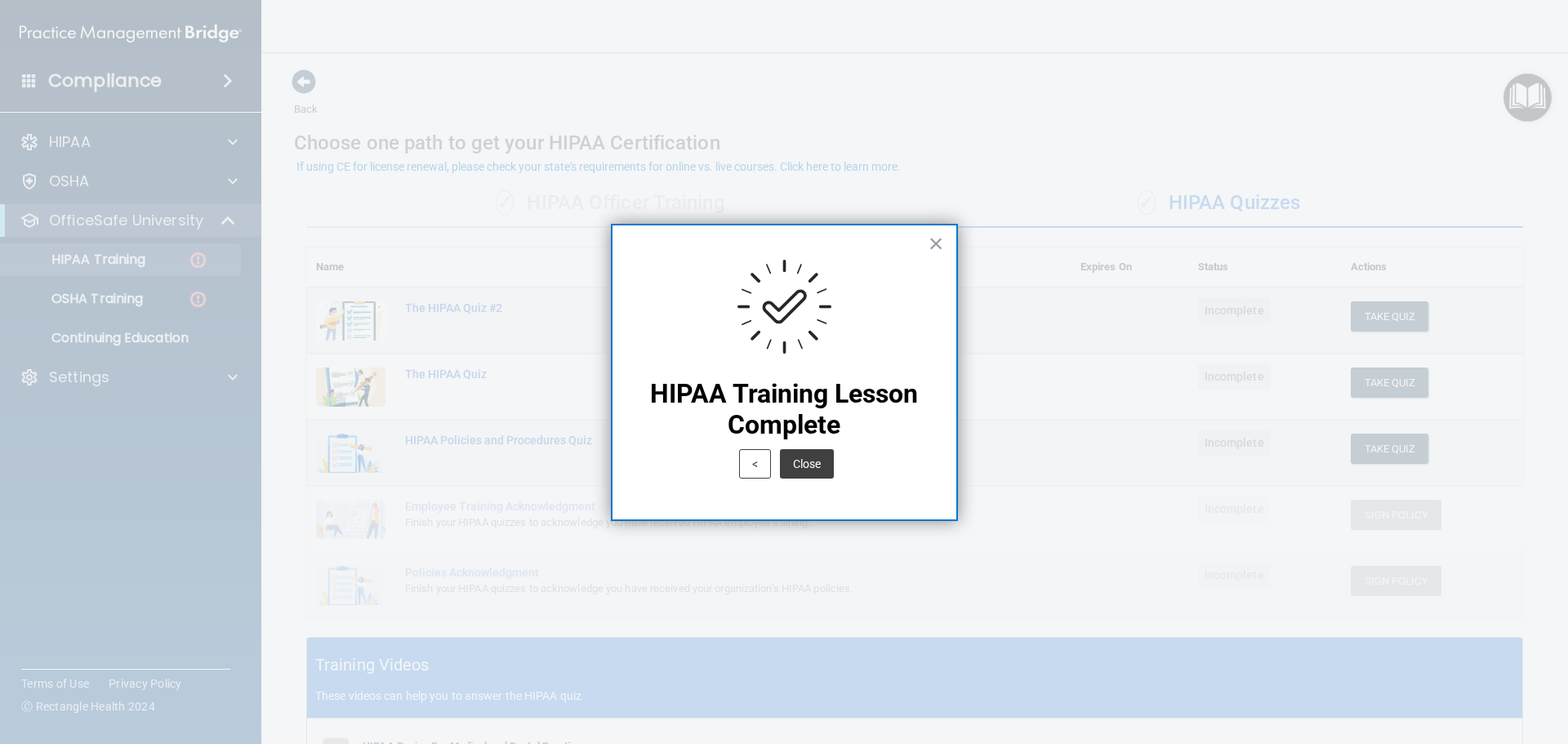
click at [799, 444] on div "Close" at bounding box center [805, 460] width 58 height 38
click at [804, 452] on button "Close" at bounding box center [807, 464] width 54 height 29
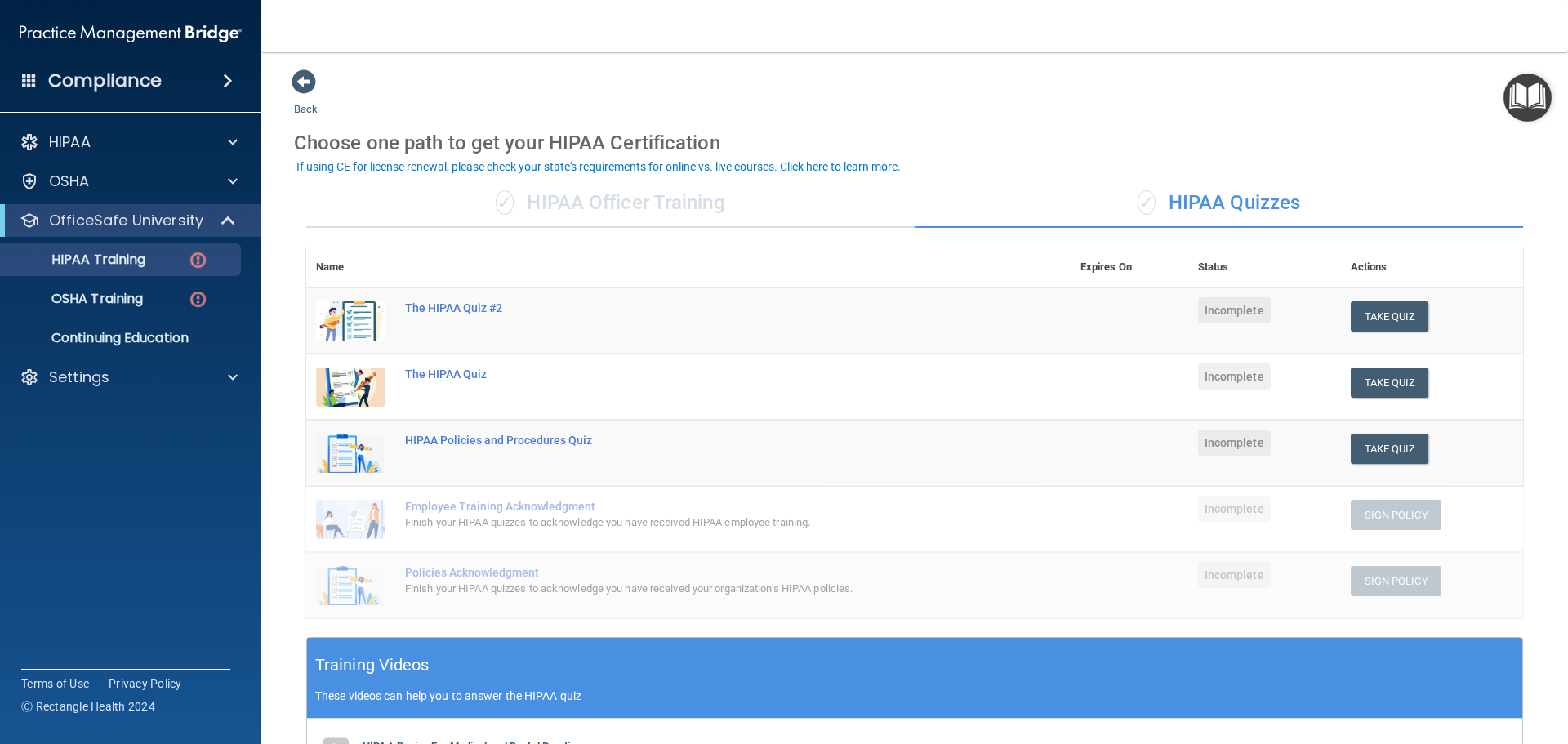
click at [1531, 105] on img "Open Resource Center" at bounding box center [1527, 97] width 48 height 48
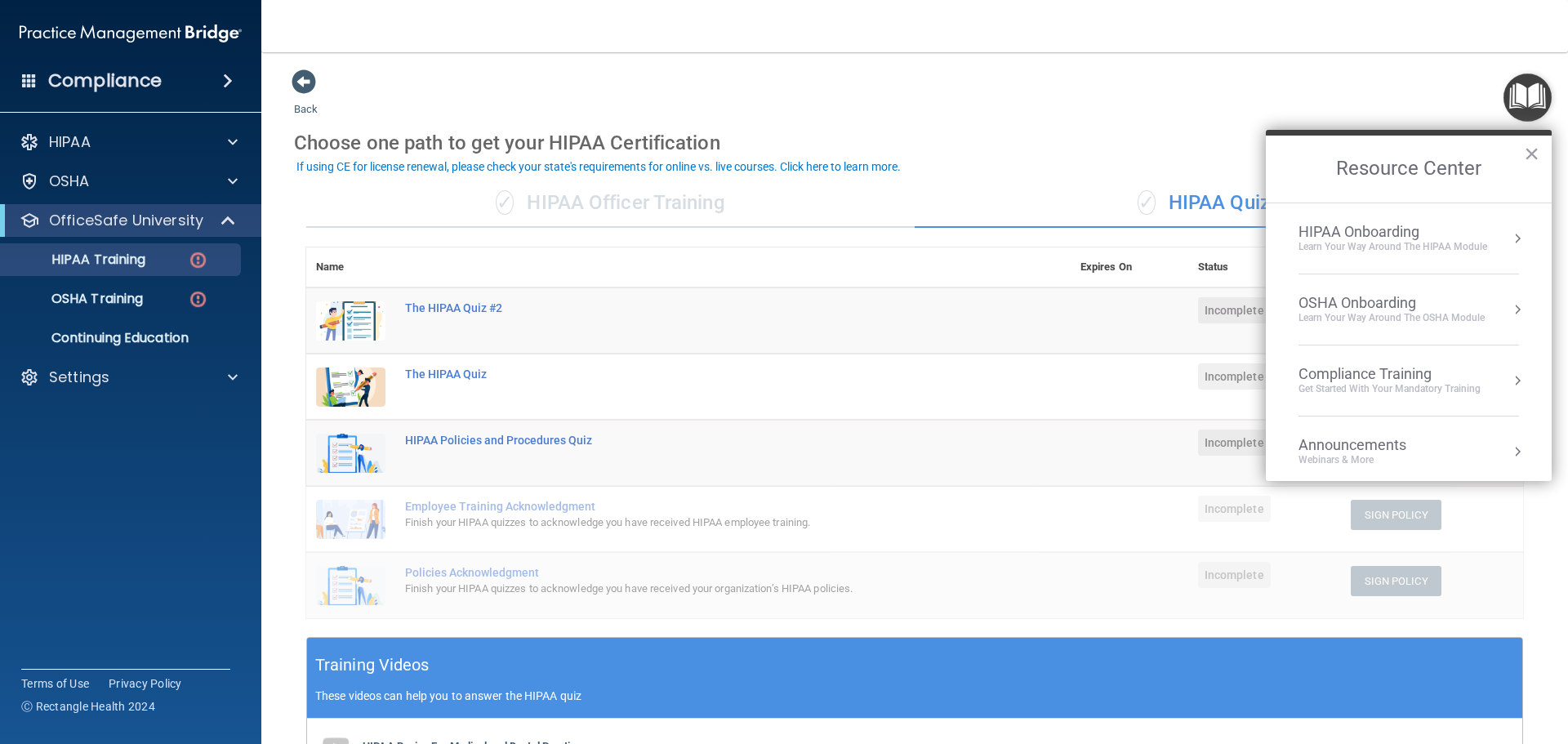
click at [1364, 245] on div "Learn Your Way around the HIPAA module" at bounding box center [1393, 246] width 189 height 14
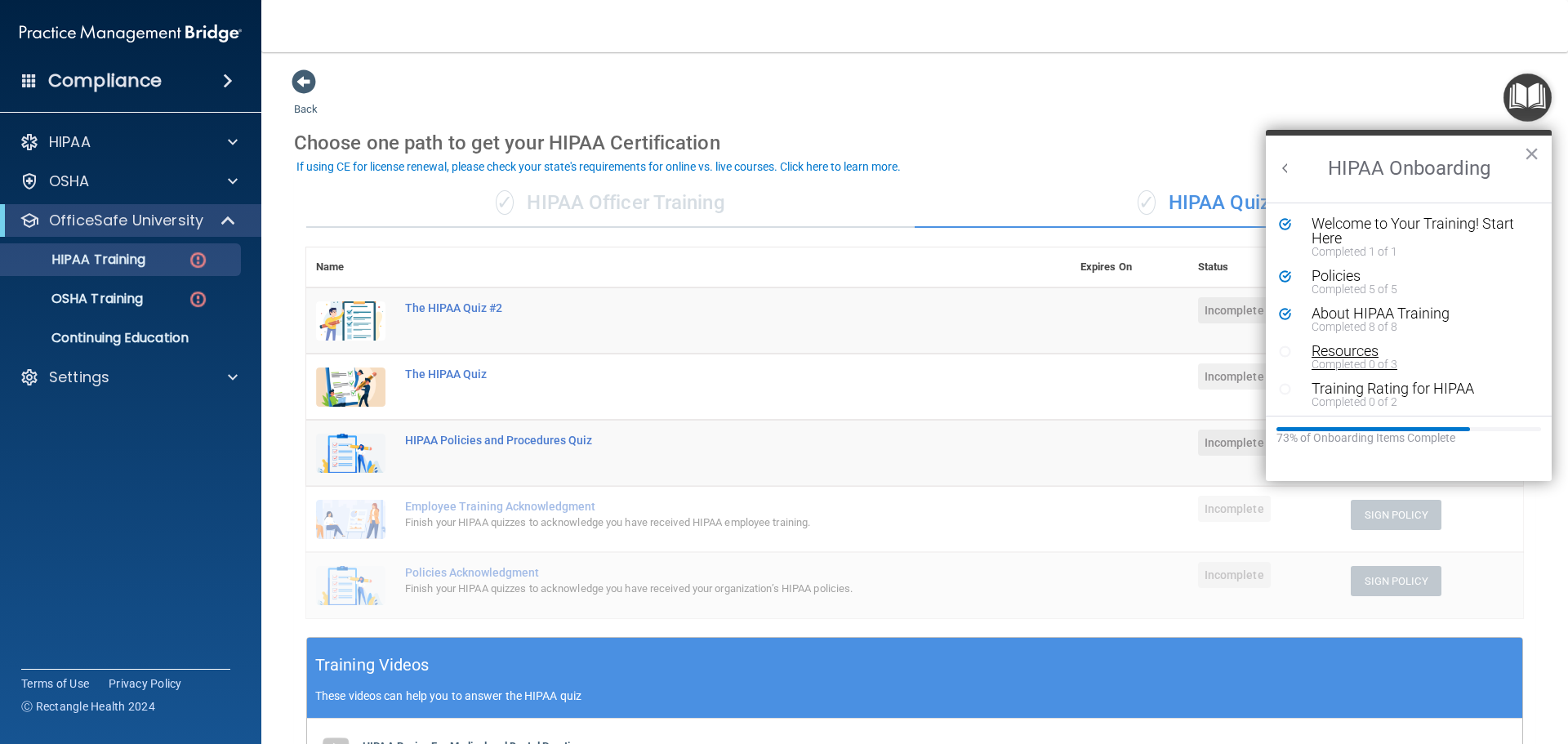
click at [1331, 360] on div "Completed 0 of 3" at bounding box center [1415, 364] width 207 height 11
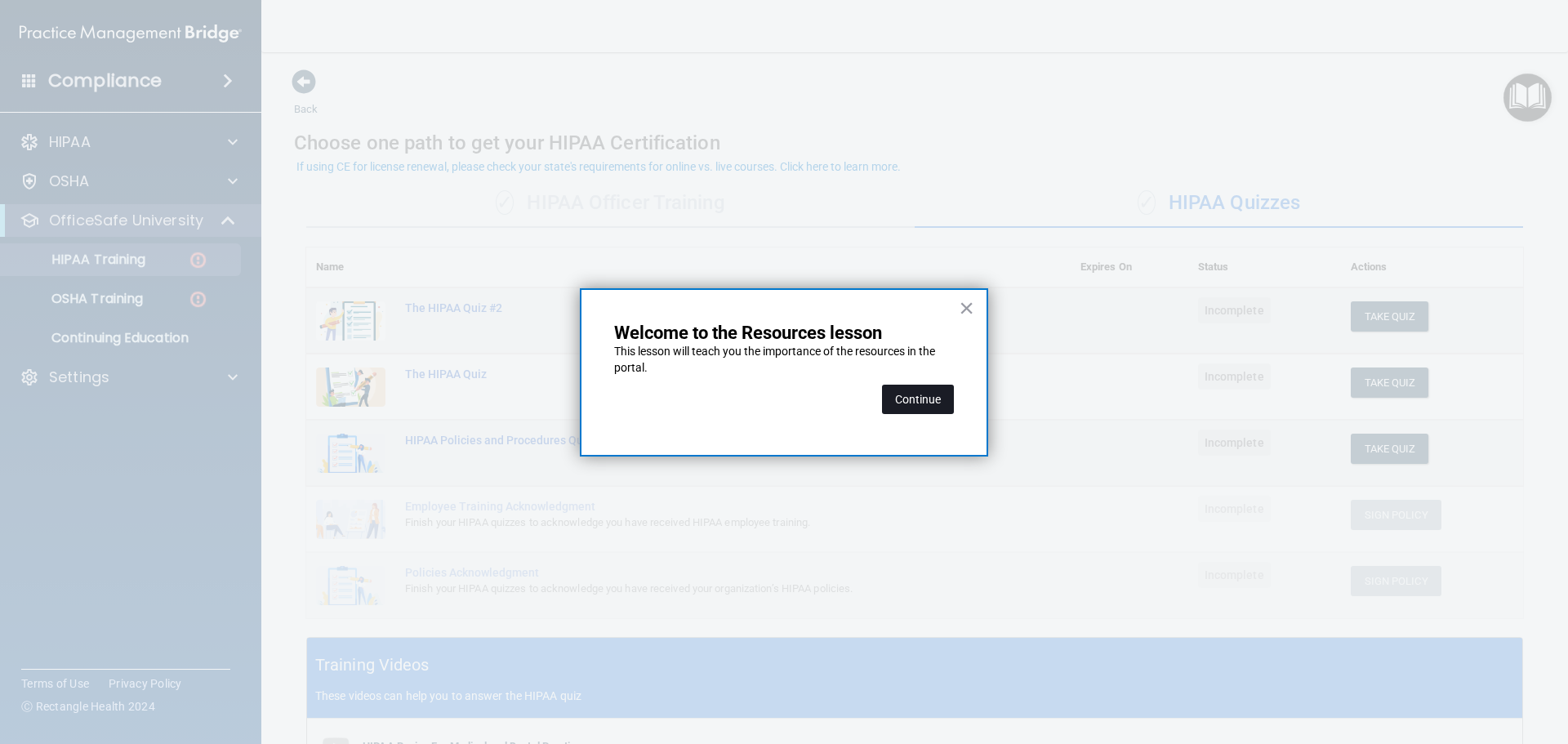
click at [931, 393] on button "Continue" at bounding box center [918, 398] width 72 height 29
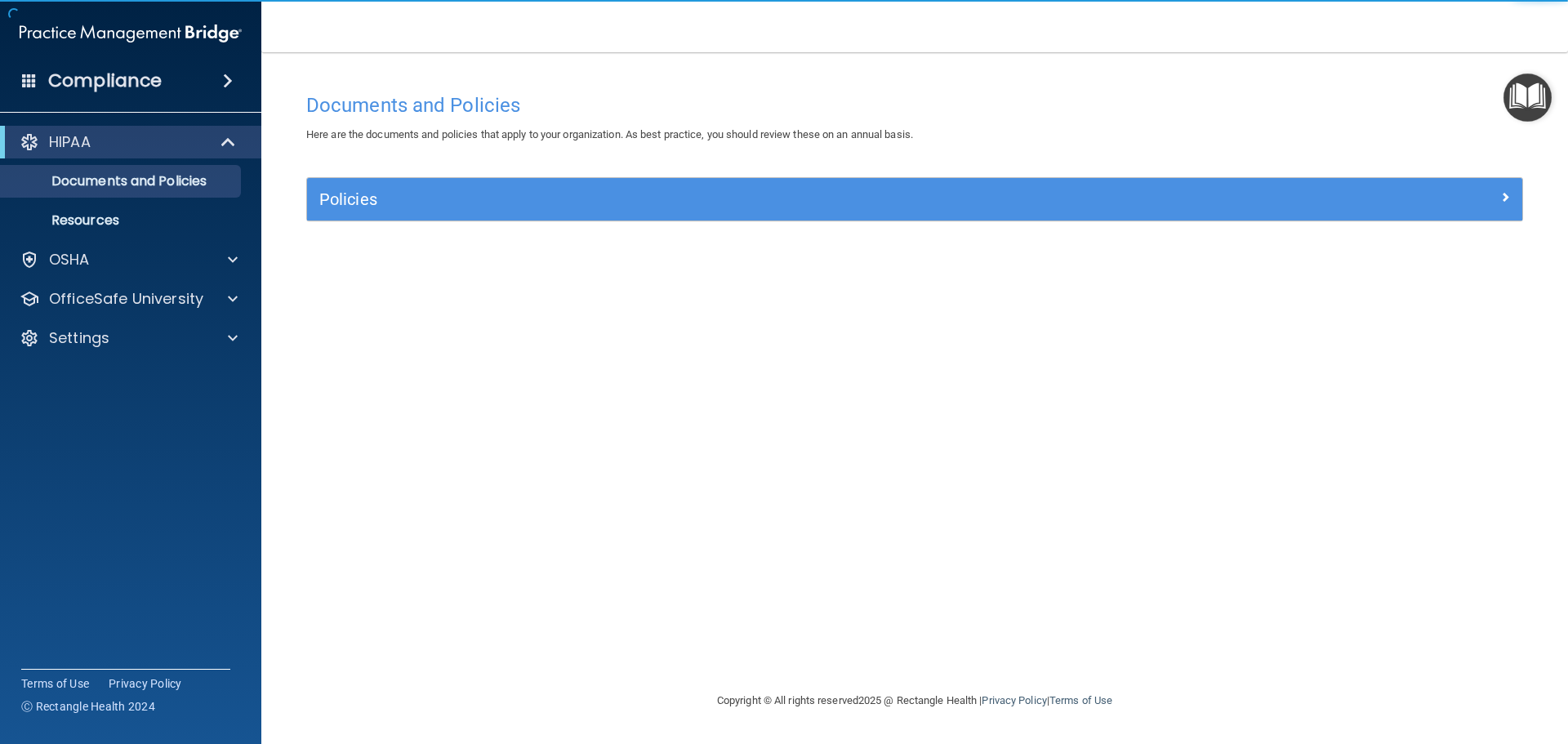
click at [1551, 105] on img "Open Resource Center" at bounding box center [1527, 97] width 48 height 48
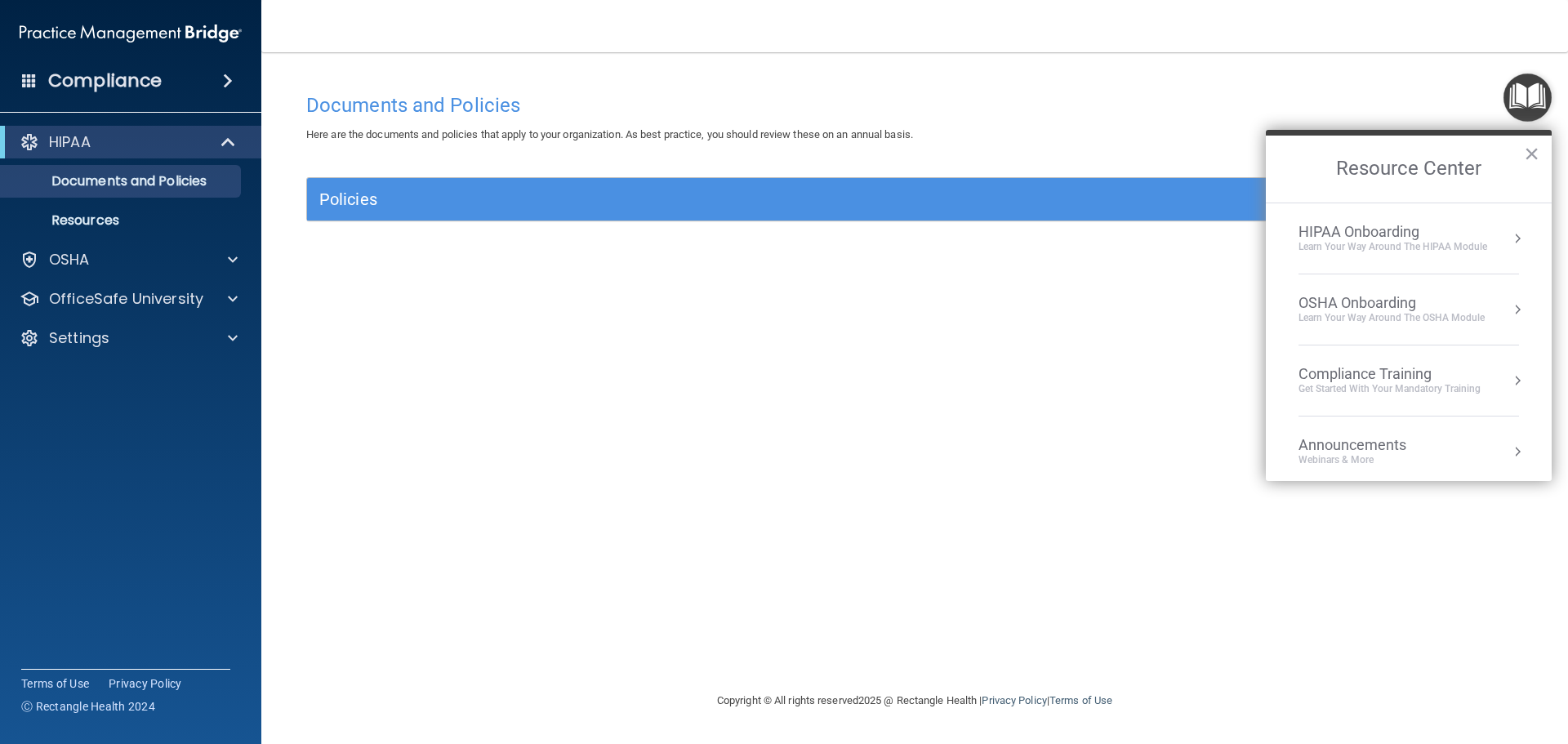
click at [1361, 225] on div "HIPAA Onboarding" at bounding box center [1393, 231] width 189 height 18
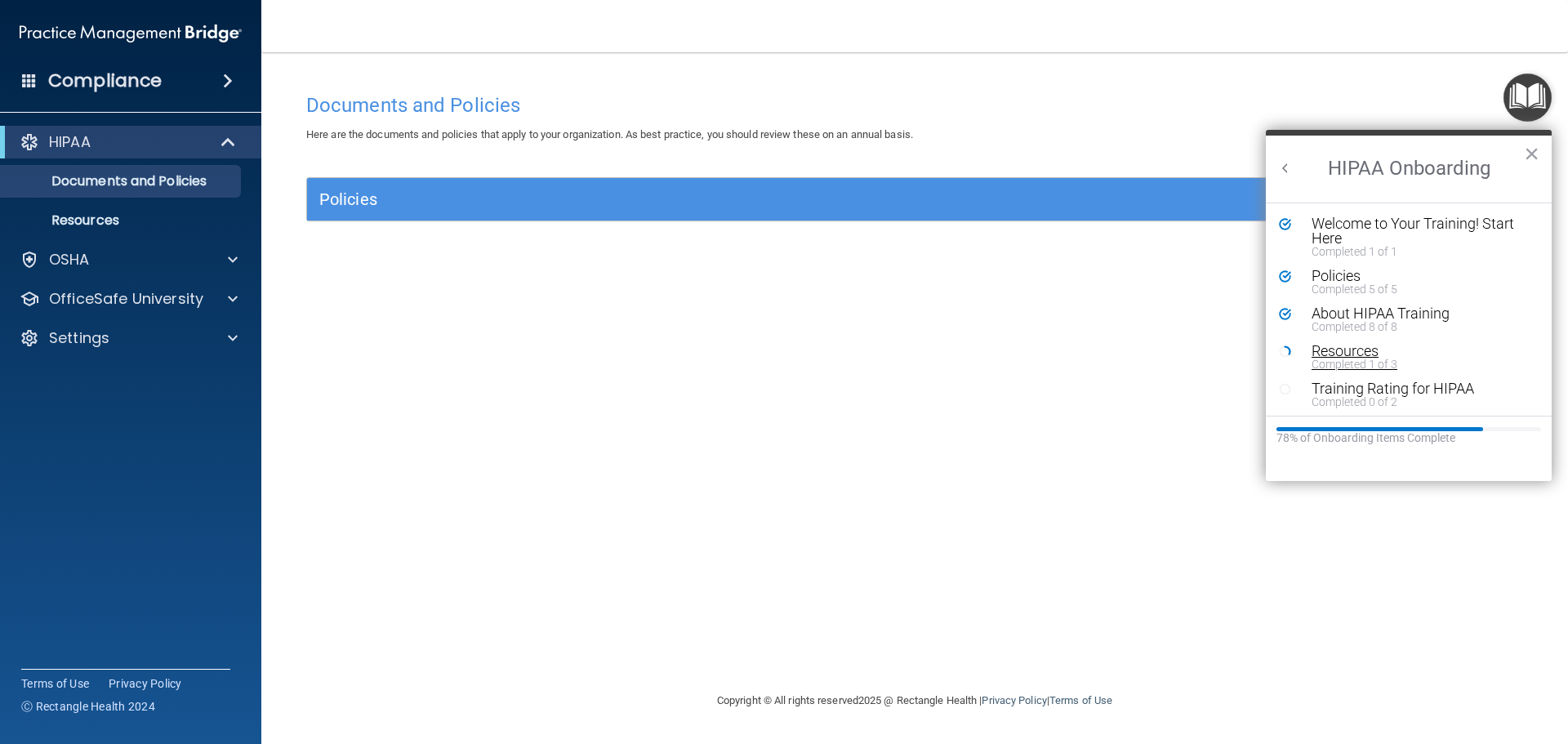
click at [1352, 359] on div "Completed 1 of 3" at bounding box center [1415, 364] width 207 height 11
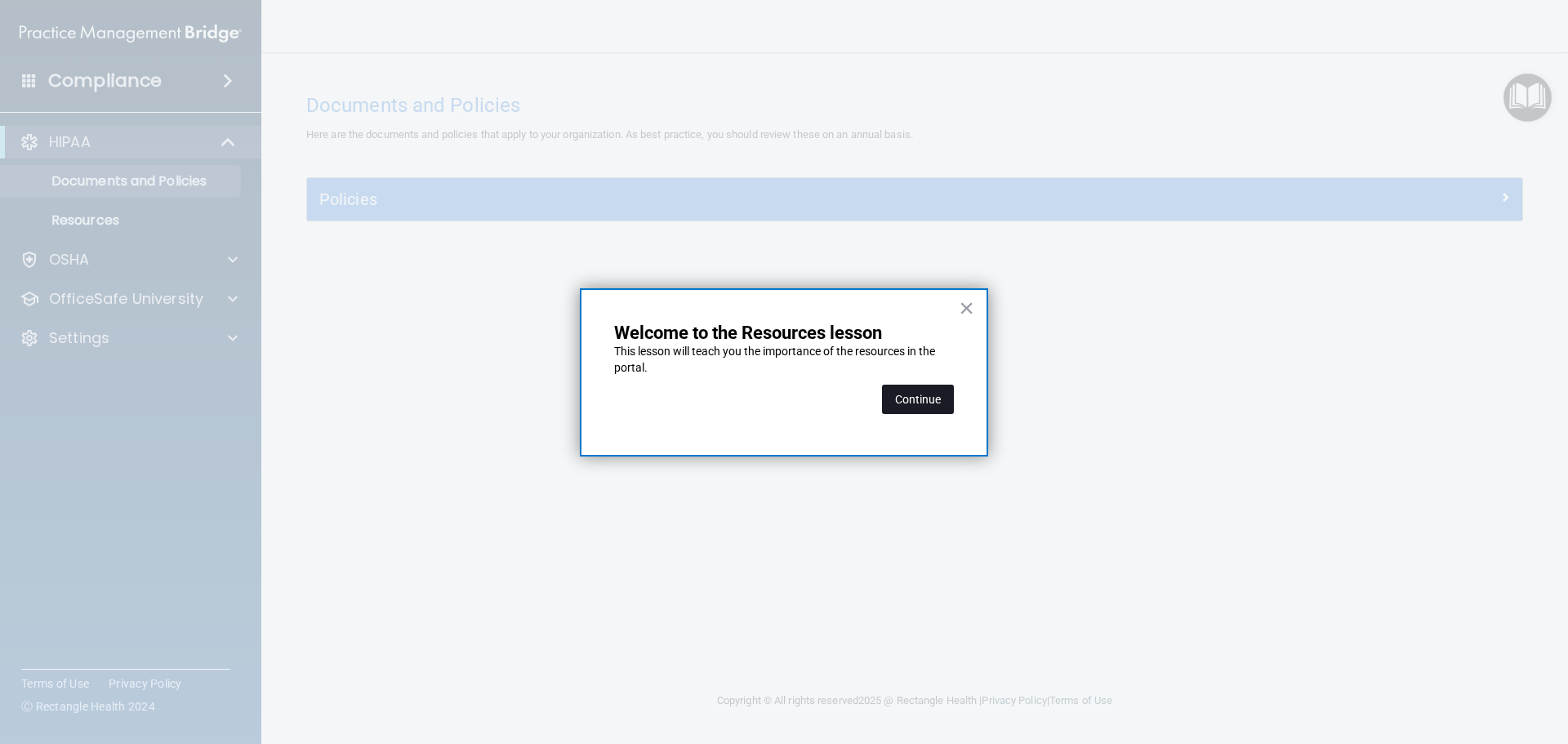
click at [918, 406] on button "Continue" at bounding box center [918, 398] width 72 height 29
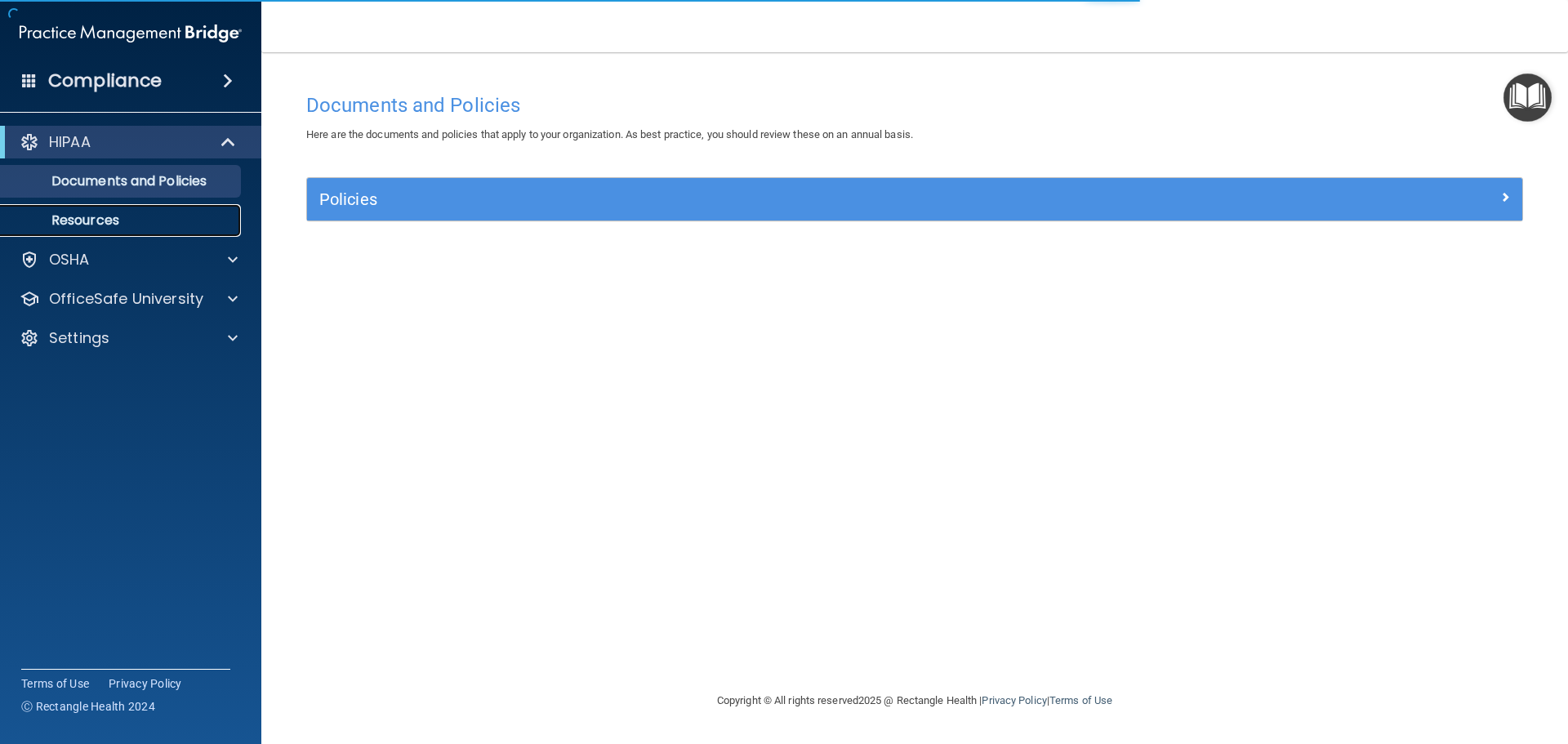
click at [99, 214] on p "Resources" at bounding box center [122, 220] width 223 height 16
click at [106, 127] on div "HIPAA" at bounding box center [130, 142] width 262 height 33
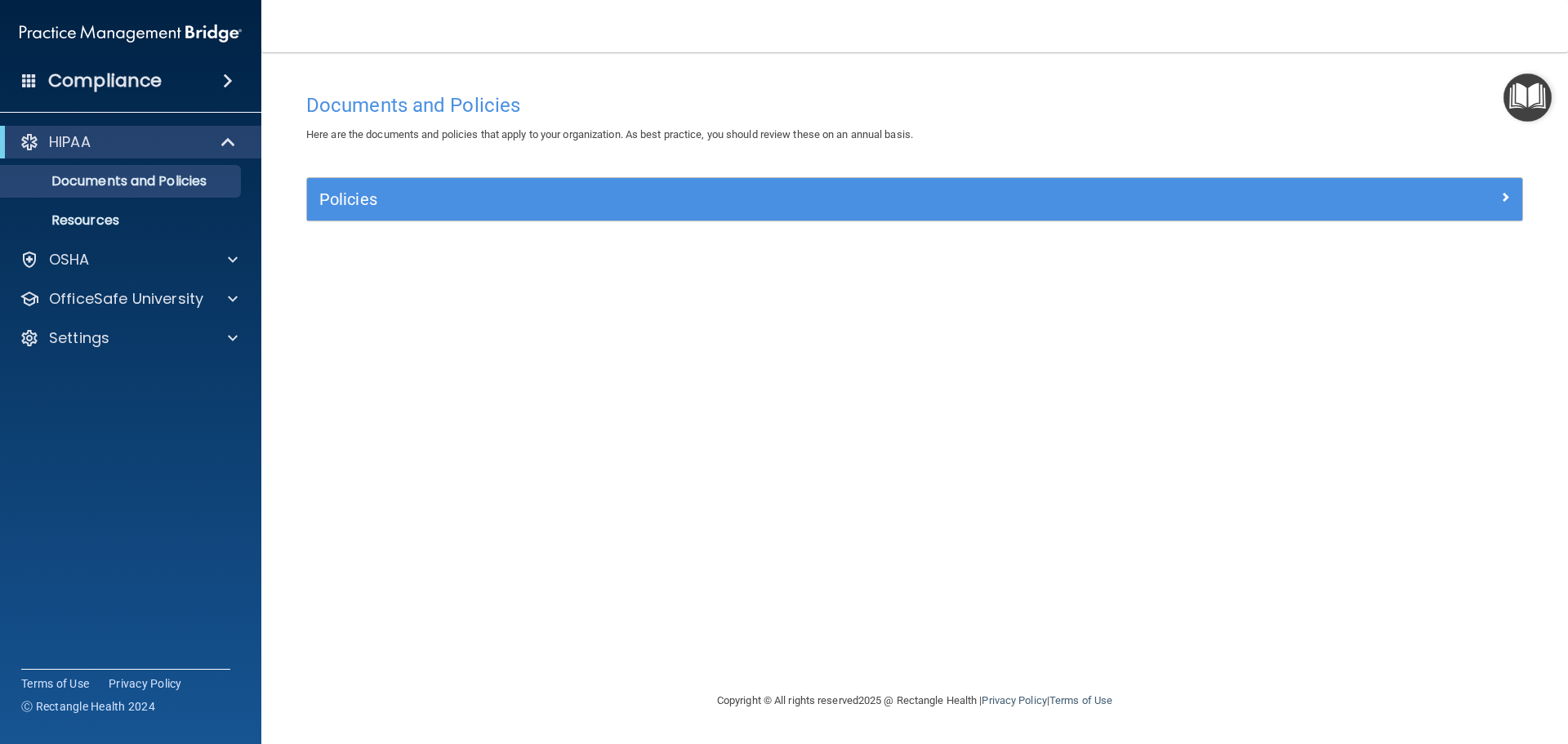
click at [1516, 81] on img "Open Resource Center" at bounding box center [1527, 97] width 48 height 48
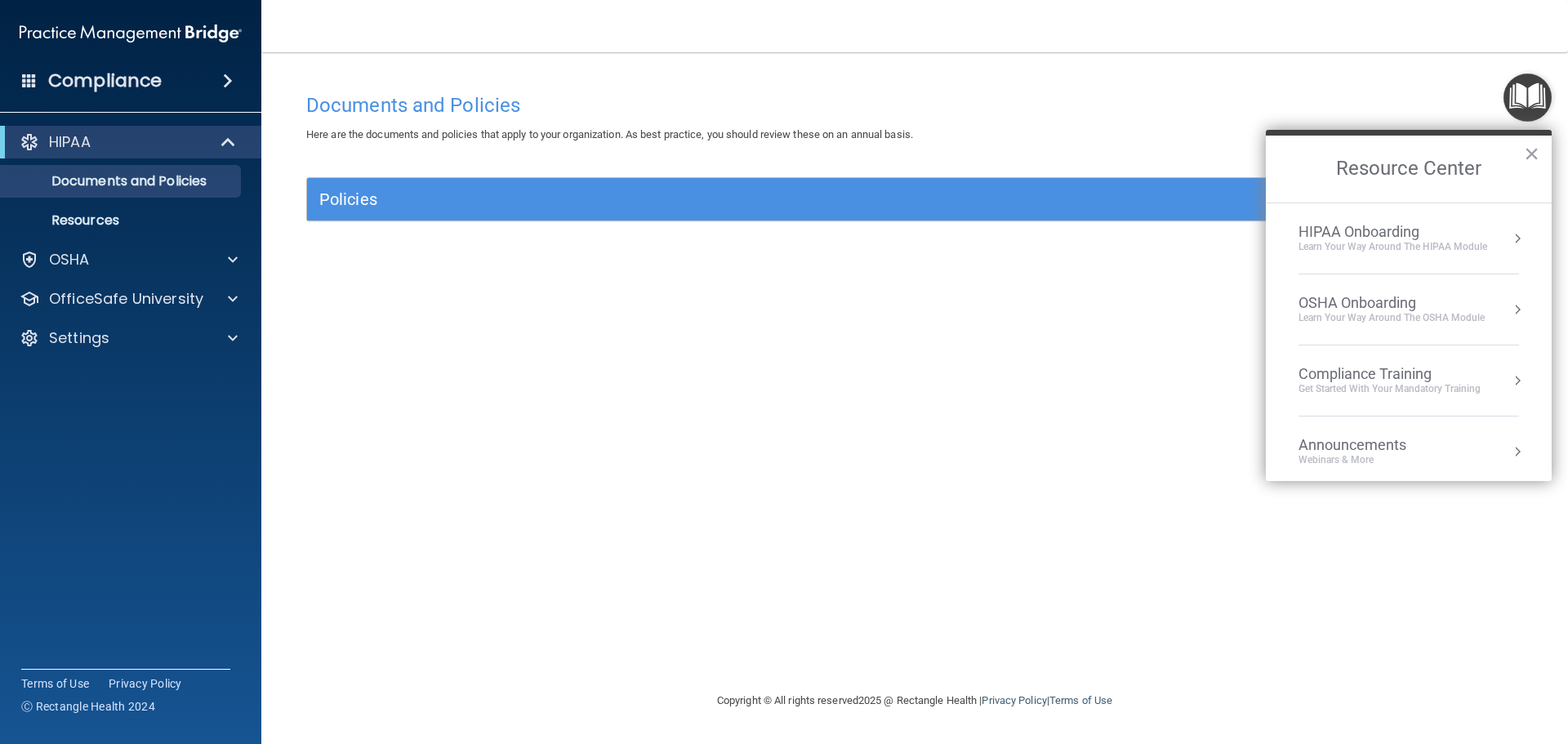
click at [1324, 241] on div "Learn Your Way around the HIPAA module" at bounding box center [1393, 246] width 189 height 14
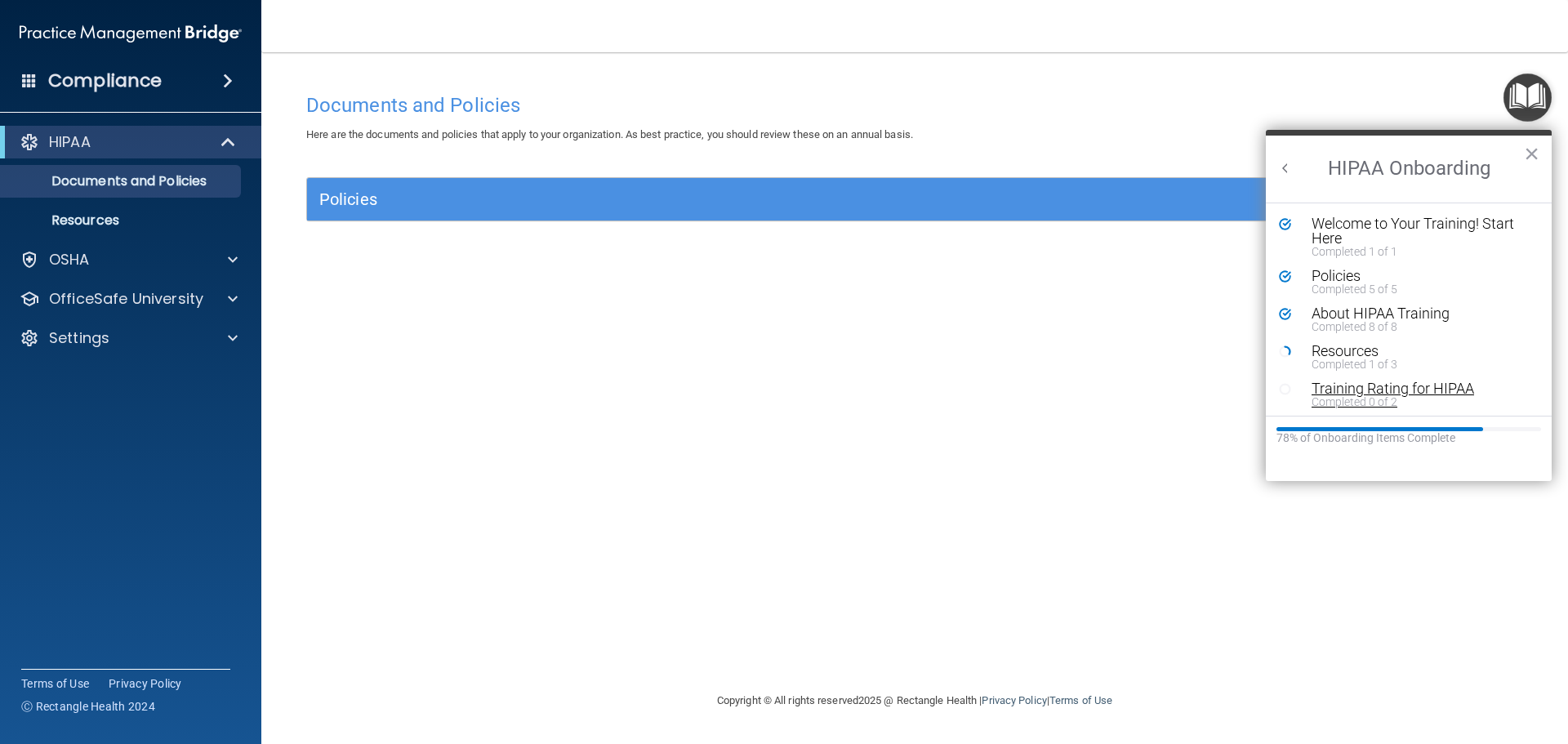
click at [1387, 391] on div "Training Rating for HIPAA" at bounding box center [1415, 389] width 207 height 15
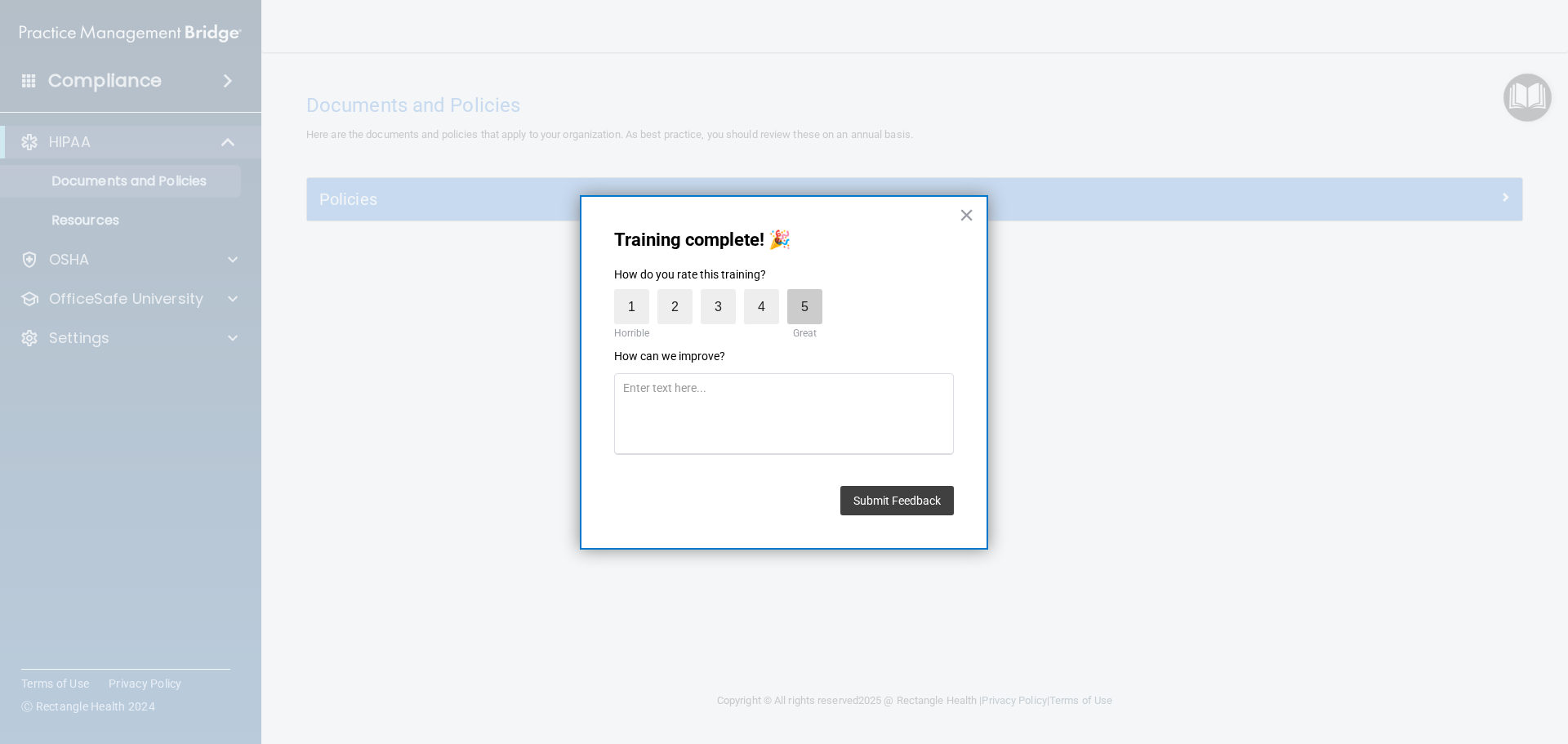
click at [806, 297] on label "5" at bounding box center [805, 306] width 35 height 35
click at [767, 293] on input "5" at bounding box center [767, 293] width 0 height 0
click at [911, 501] on button "Submit Feedback" at bounding box center [897, 500] width 113 height 29
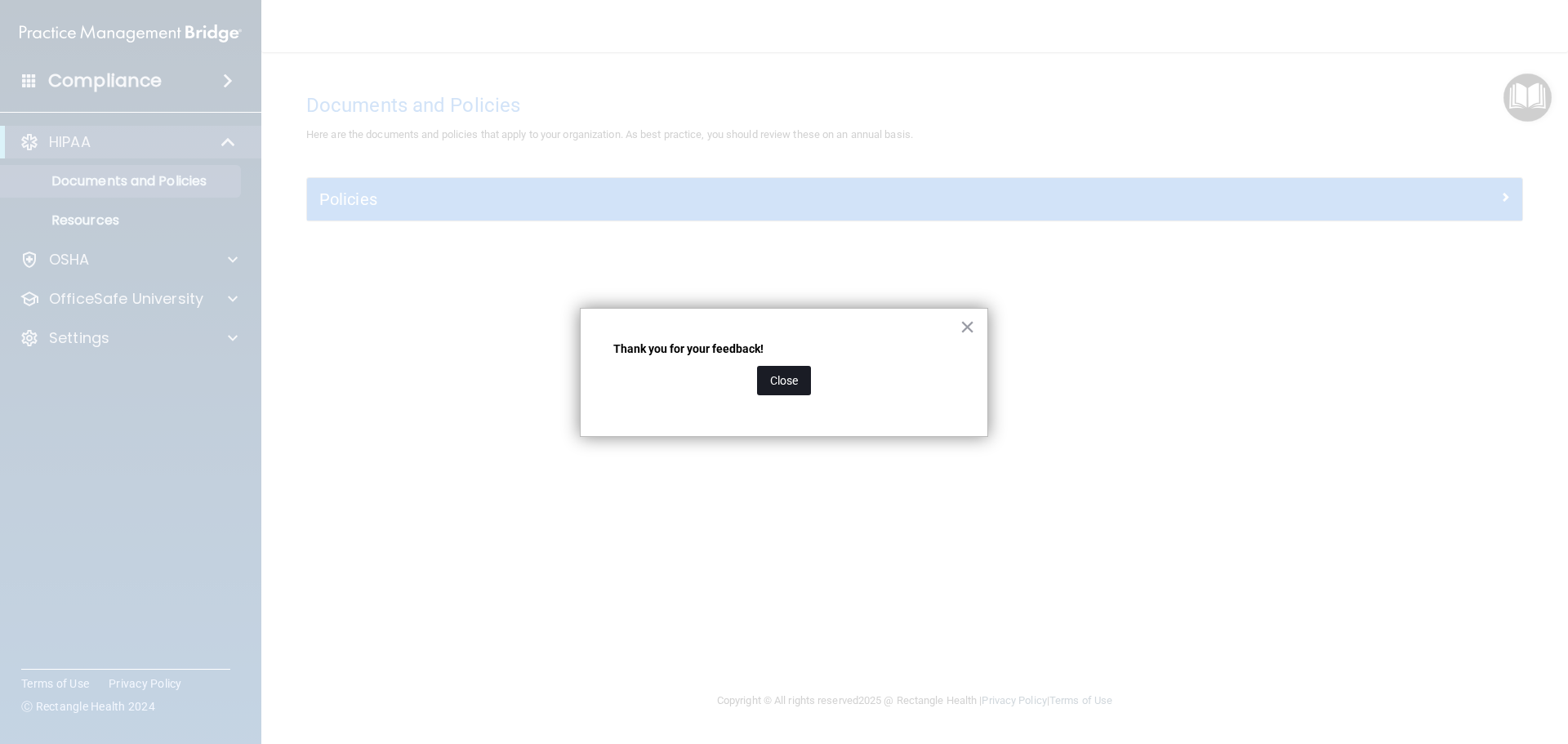
click at [781, 389] on button "Close" at bounding box center [784, 380] width 54 height 29
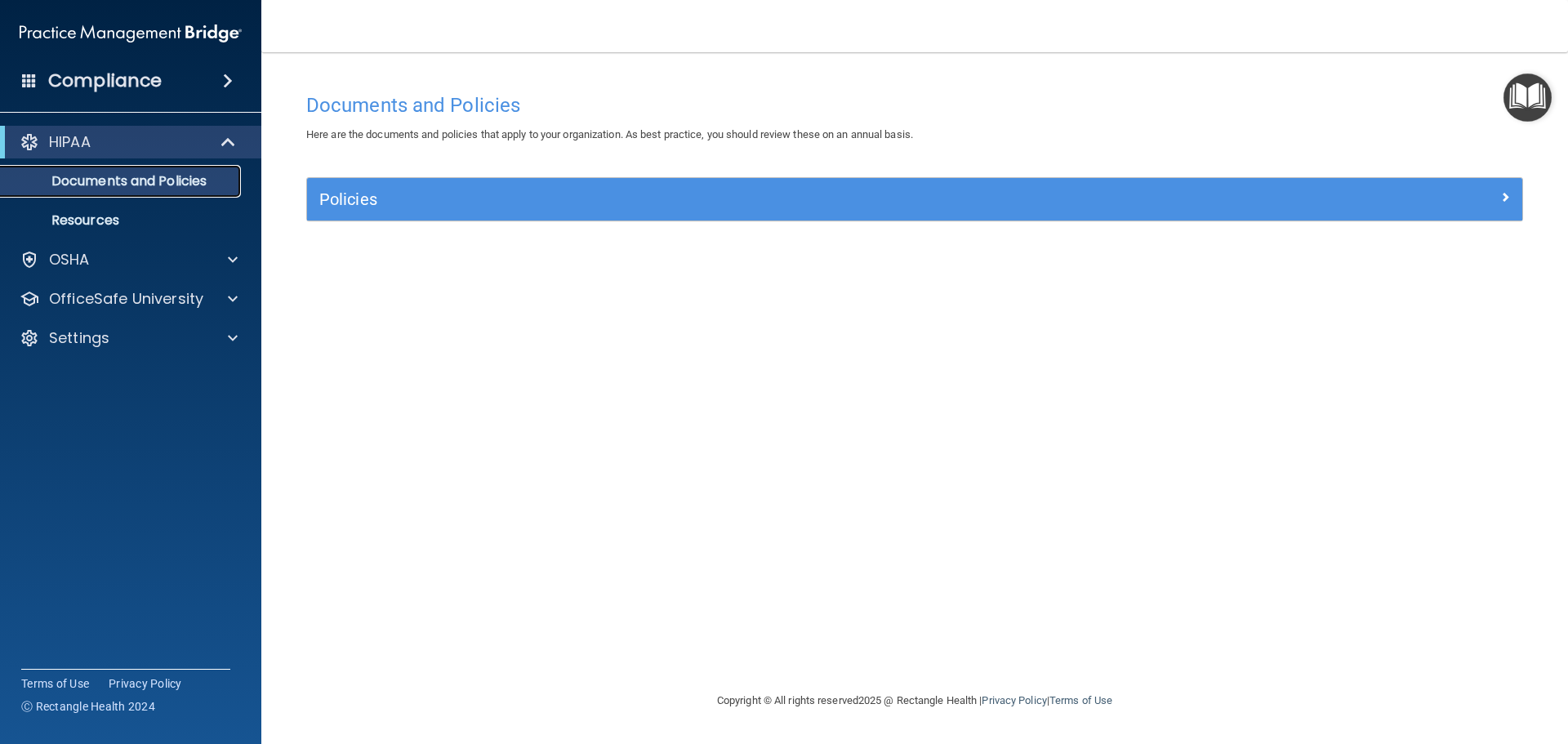
click at [201, 180] on p "Documents and Policies" at bounding box center [122, 180] width 223 height 16
click at [224, 138] on span at bounding box center [230, 142] width 14 height 20
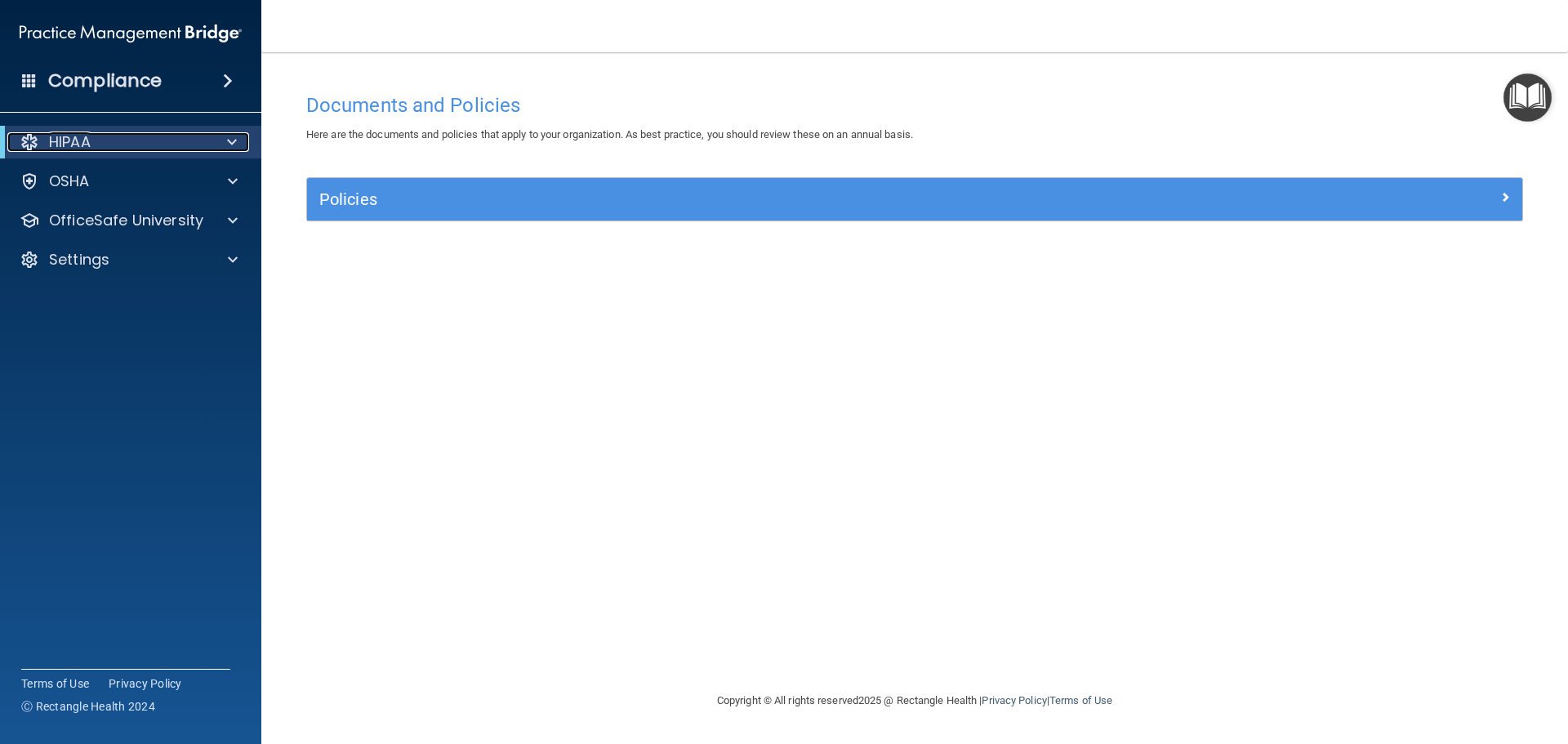
click at [224, 138] on div at bounding box center [229, 142] width 40 height 20
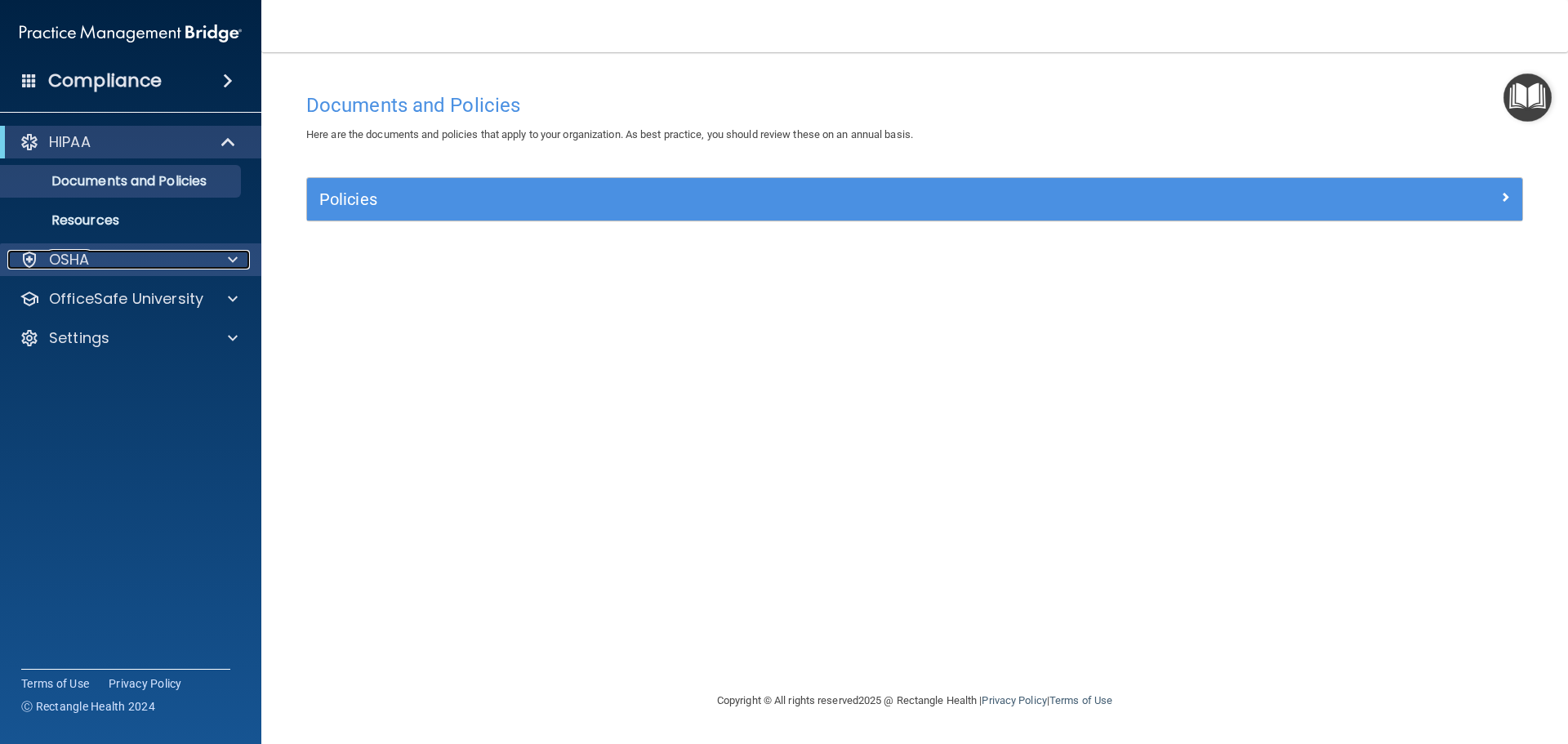
click at [230, 259] on span at bounding box center [232, 260] width 9 height 20
click at [233, 149] on span at bounding box center [230, 142] width 14 height 20
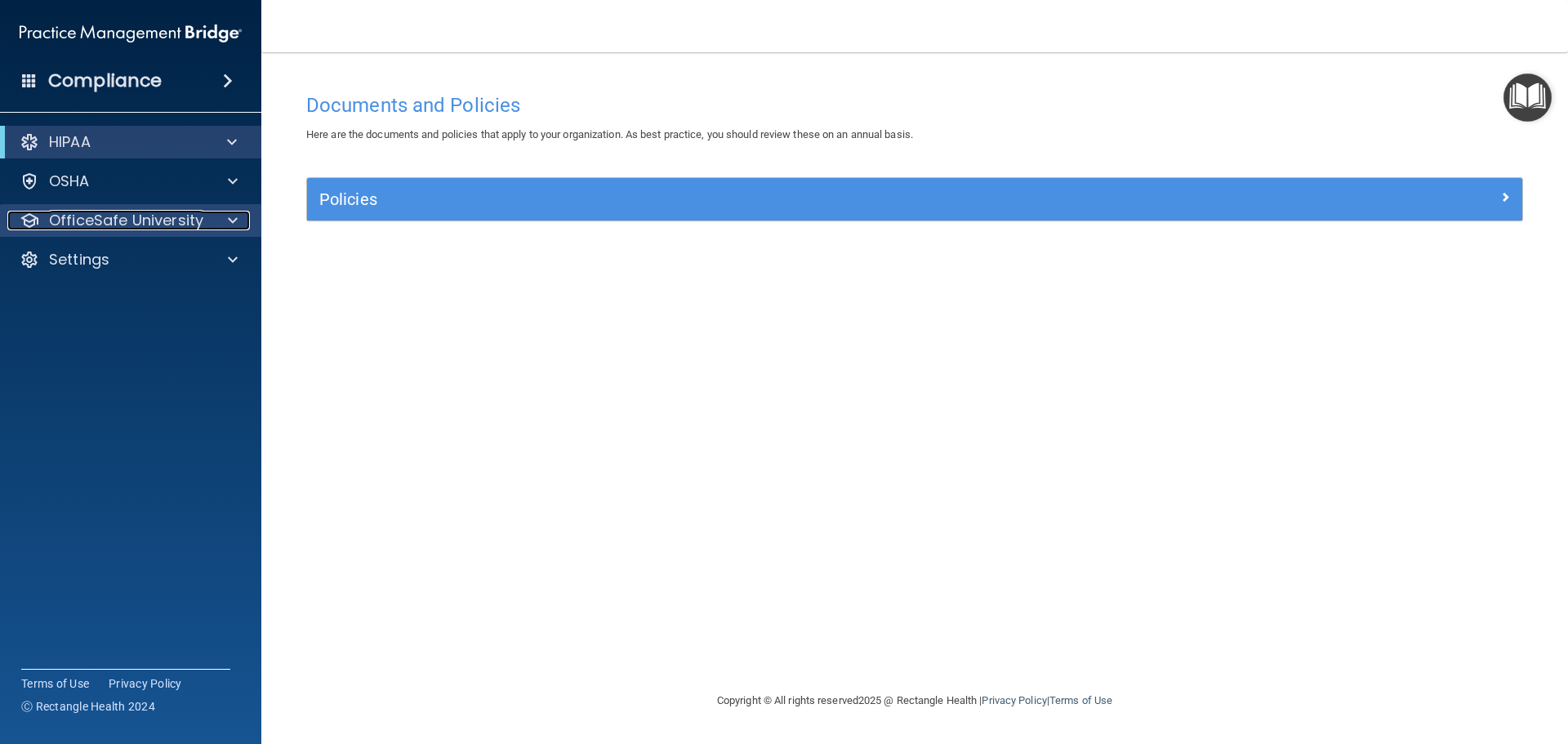
click at [218, 228] on div at bounding box center [230, 220] width 41 height 20
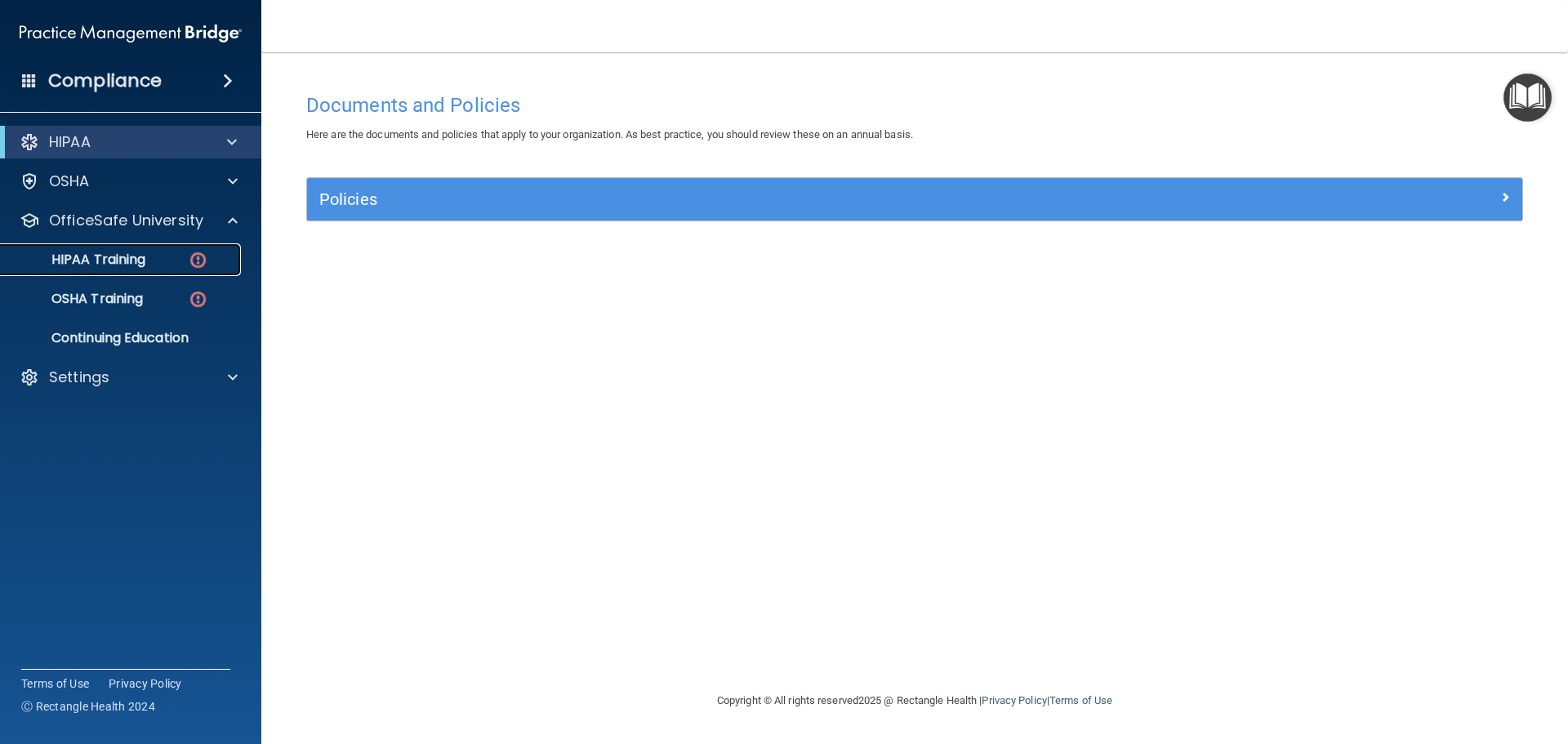
click at [184, 251] on div "HIPAA Training" at bounding box center [122, 259] width 223 height 16
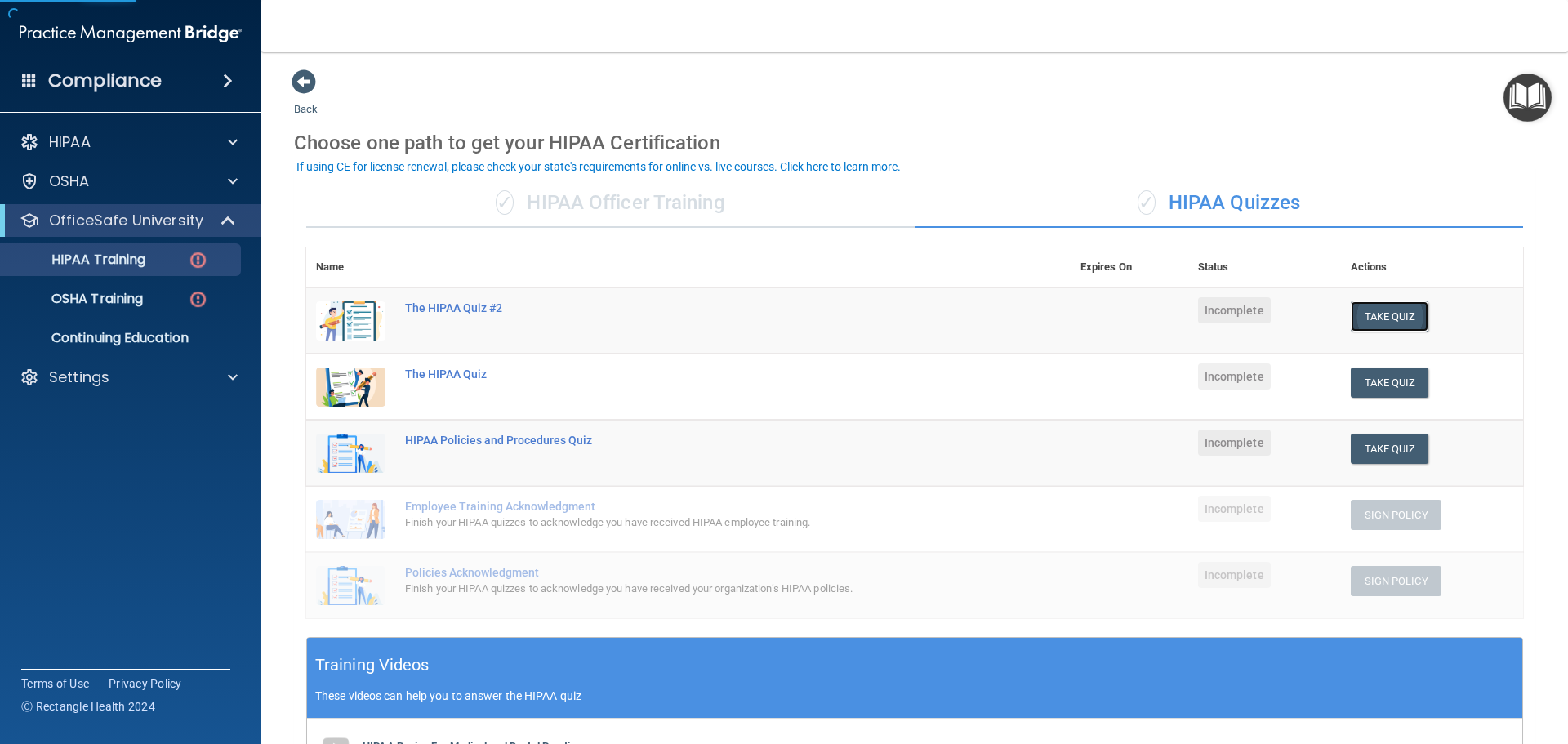
click at [1387, 316] on button "Take Quiz" at bounding box center [1389, 316] width 78 height 30
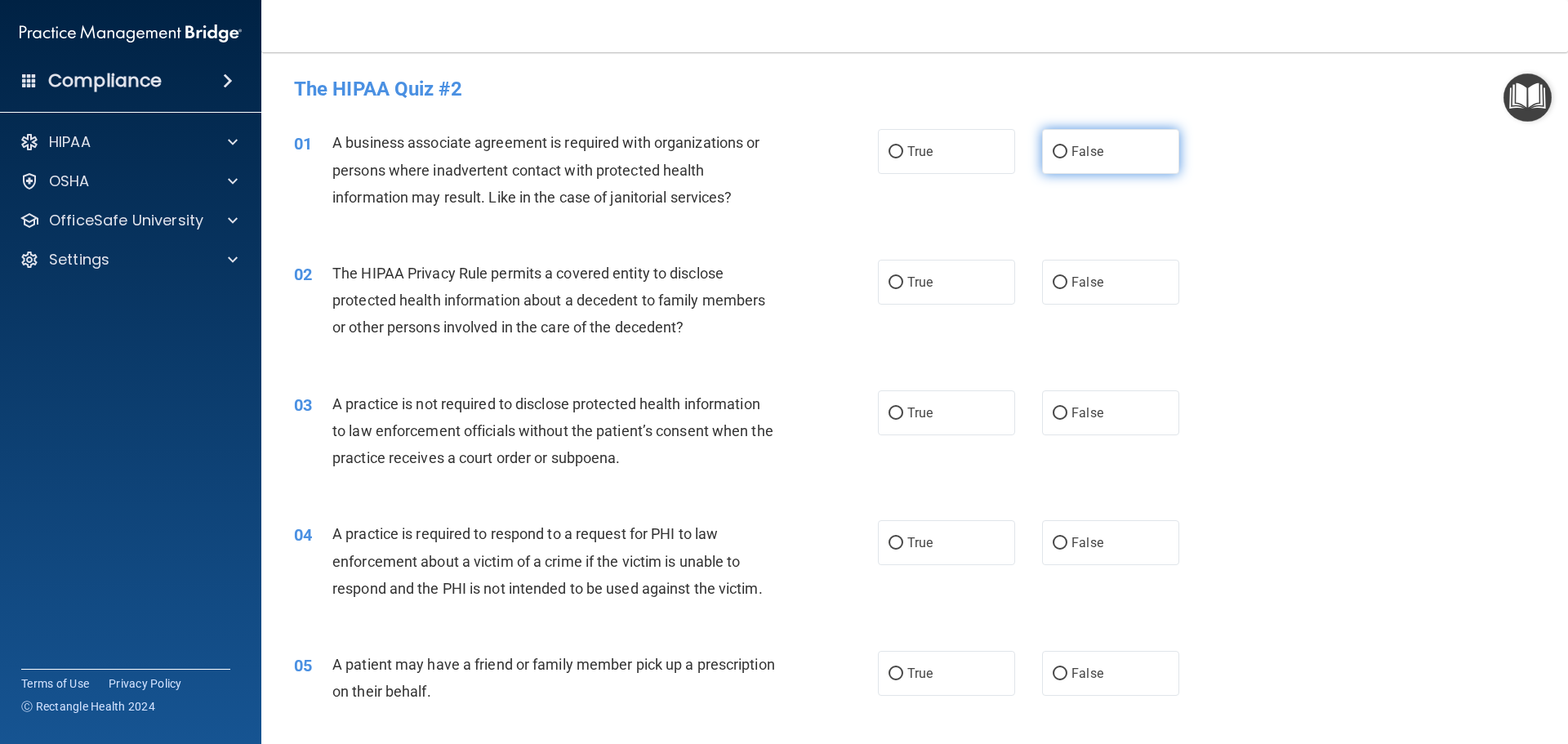
click at [1053, 155] on input "False" at bounding box center [1061, 152] width 15 height 12
radio input "true"
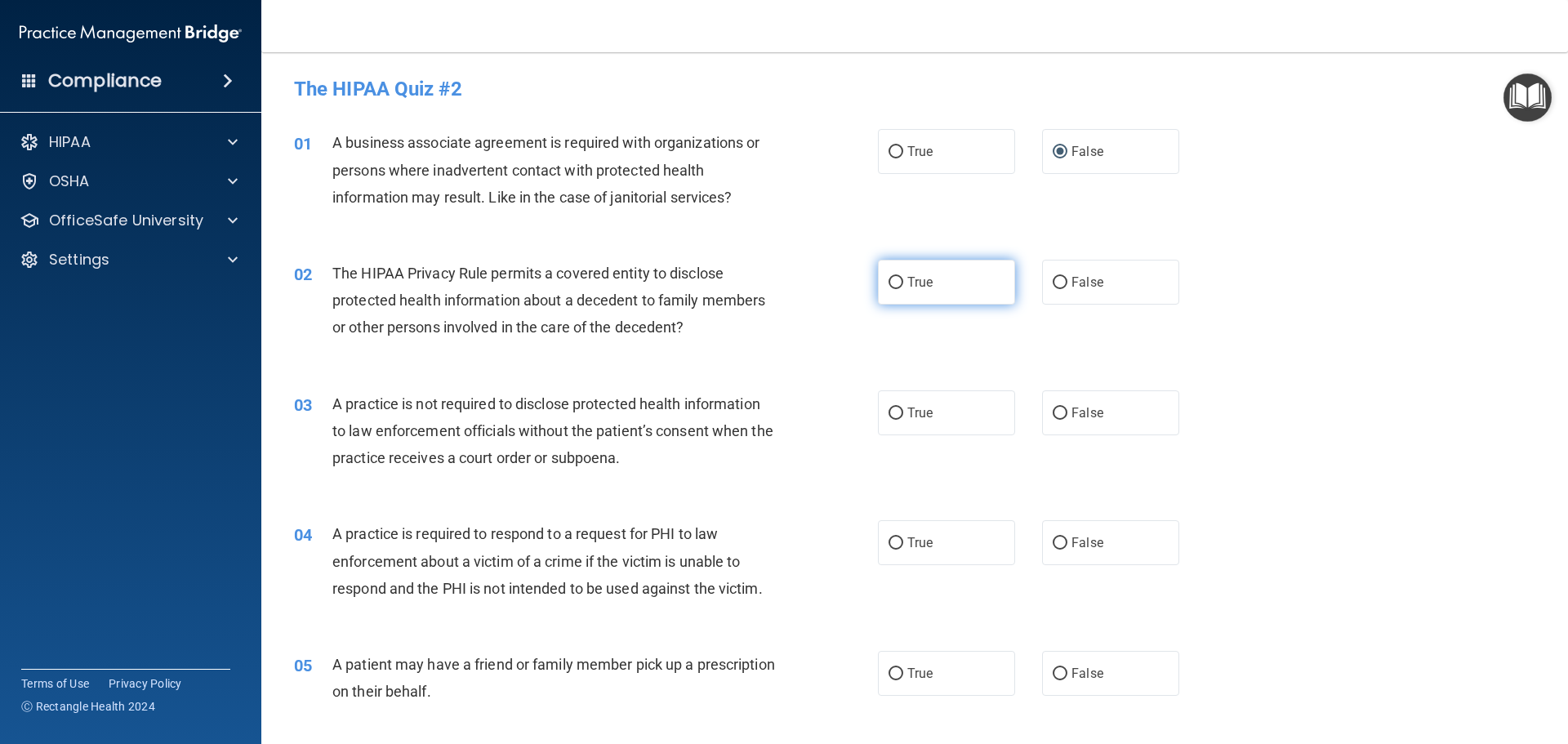
click at [940, 292] on label "True" at bounding box center [946, 282] width 137 height 45
click at [903, 289] on input "True" at bounding box center [896, 282] width 15 height 12
radio input "true"
click at [1089, 408] on span "False" at bounding box center [1088, 413] width 32 height 15
click at [1067, 408] on input "False" at bounding box center [1061, 414] width 15 height 12
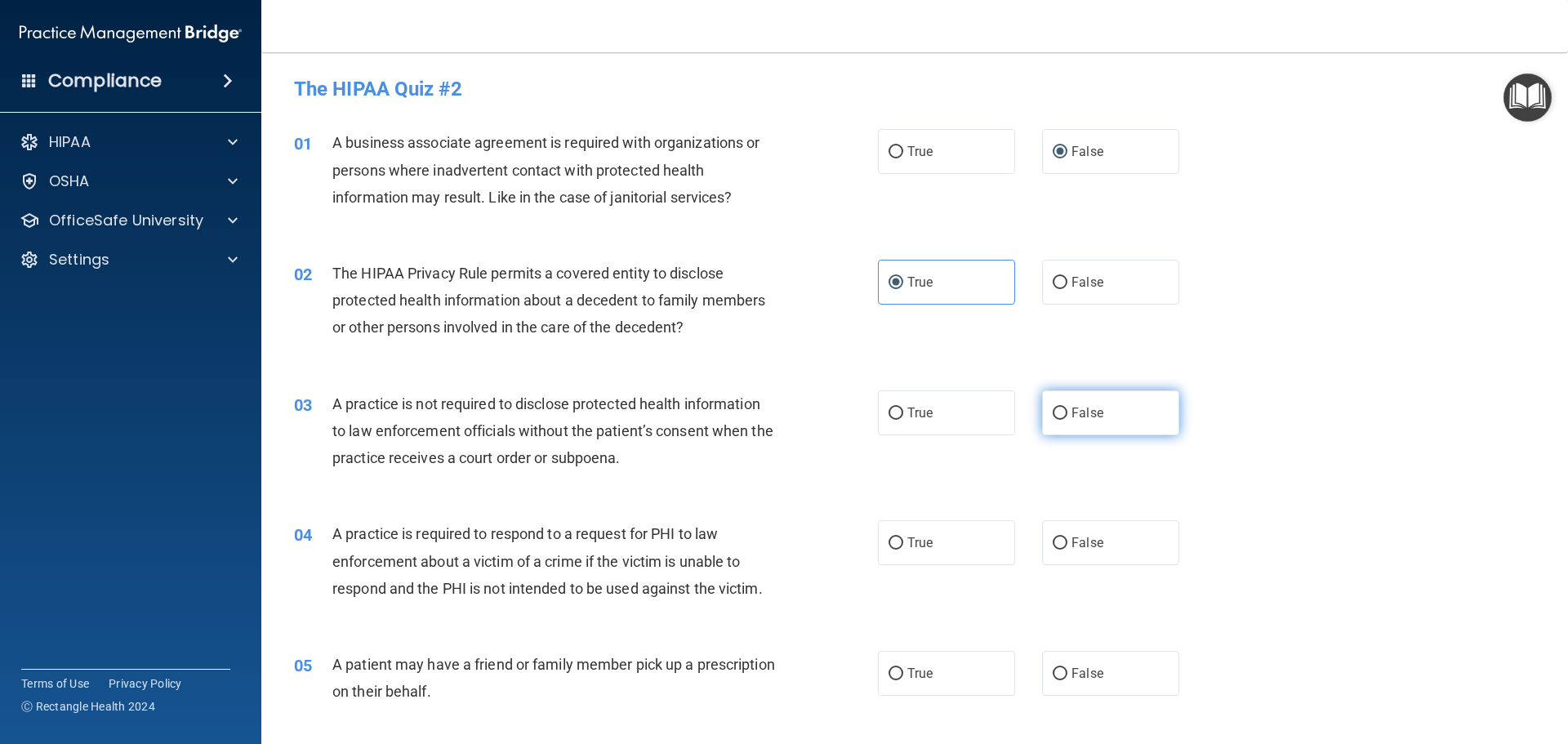
radio input "true"
click at [889, 546] on input "True" at bounding box center [896, 543] width 15 height 12
radio input "true"
click at [908, 663] on label "True" at bounding box center [946, 673] width 137 height 45
click at [903, 668] on input "True" at bounding box center [896, 673] width 15 height 12
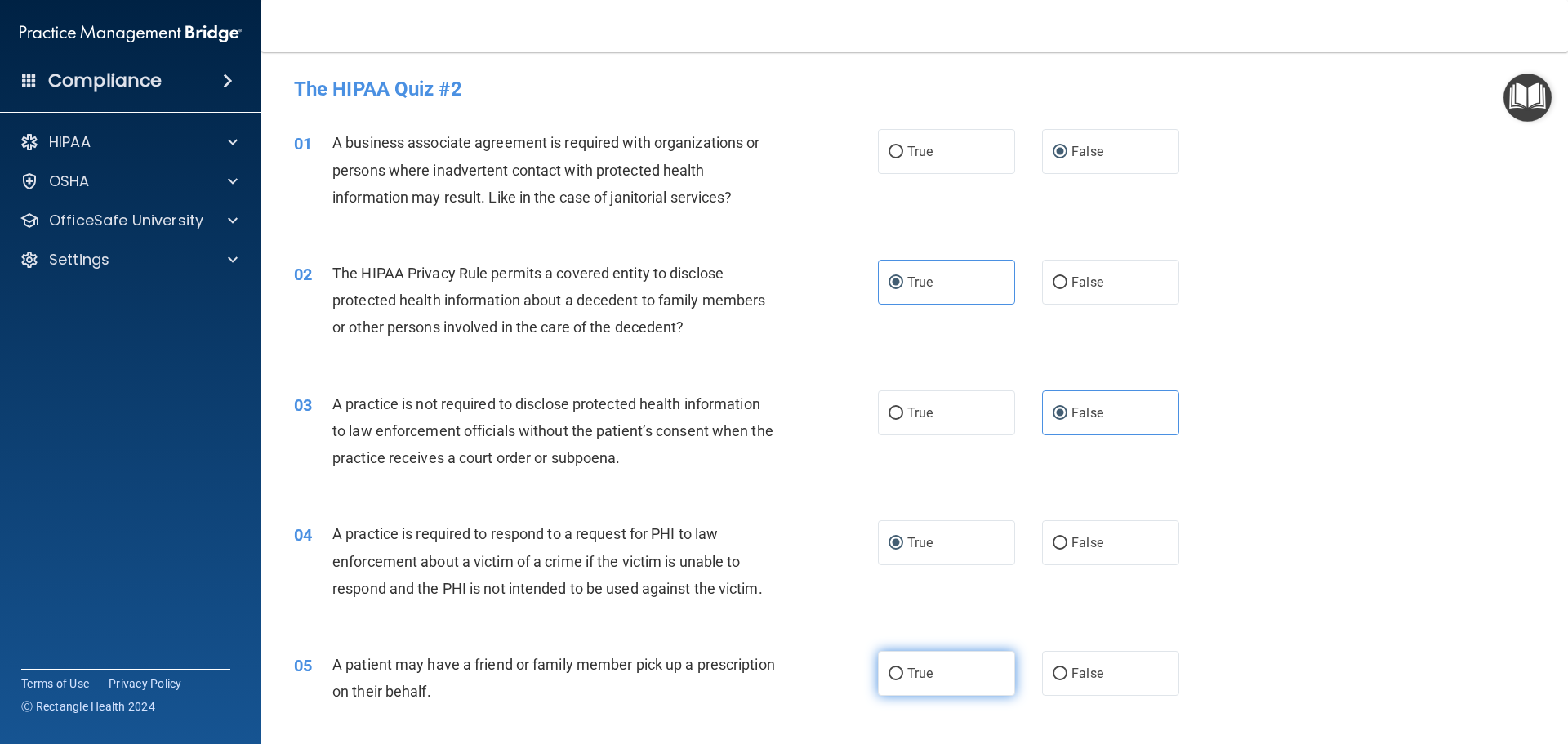
radio input "true"
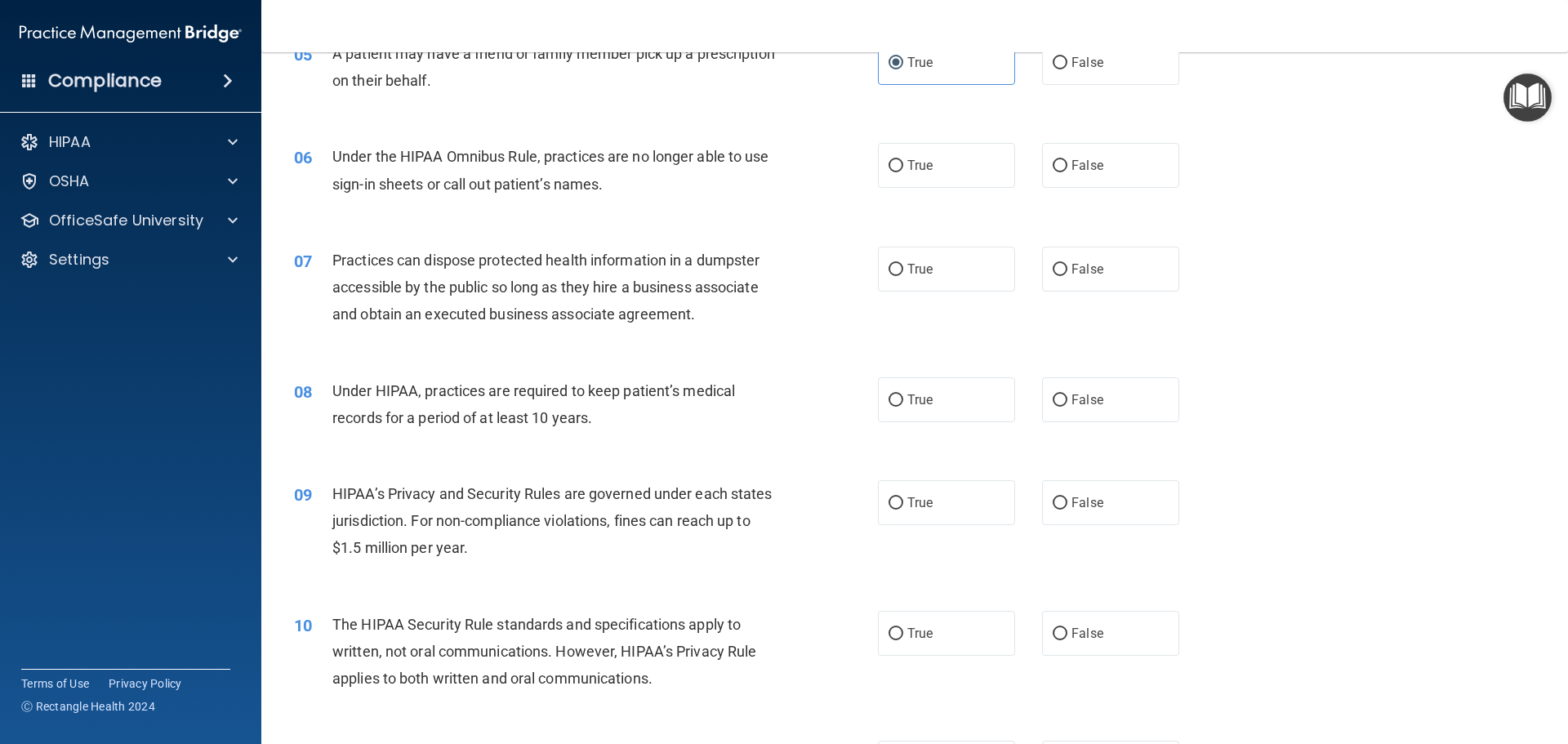
scroll to position [653, 0]
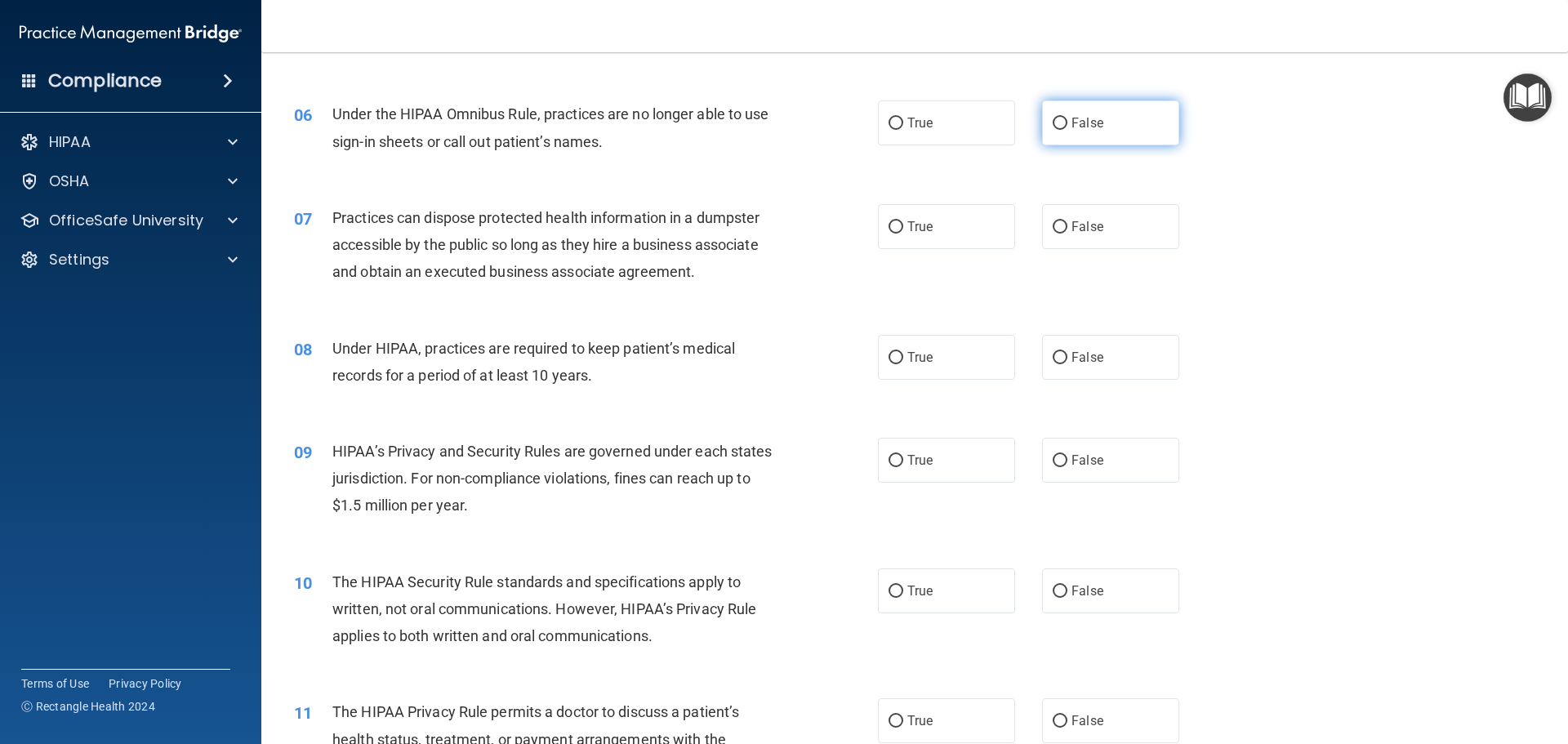
click at [1082, 121] on span "False" at bounding box center [1088, 123] width 32 height 15
click at [1067, 121] on input "False" at bounding box center [1061, 124] width 15 height 12
radio input "true"
click at [1100, 231] on label "False" at bounding box center [1110, 227] width 137 height 45
click at [1067, 231] on input "False" at bounding box center [1061, 227] width 15 height 12
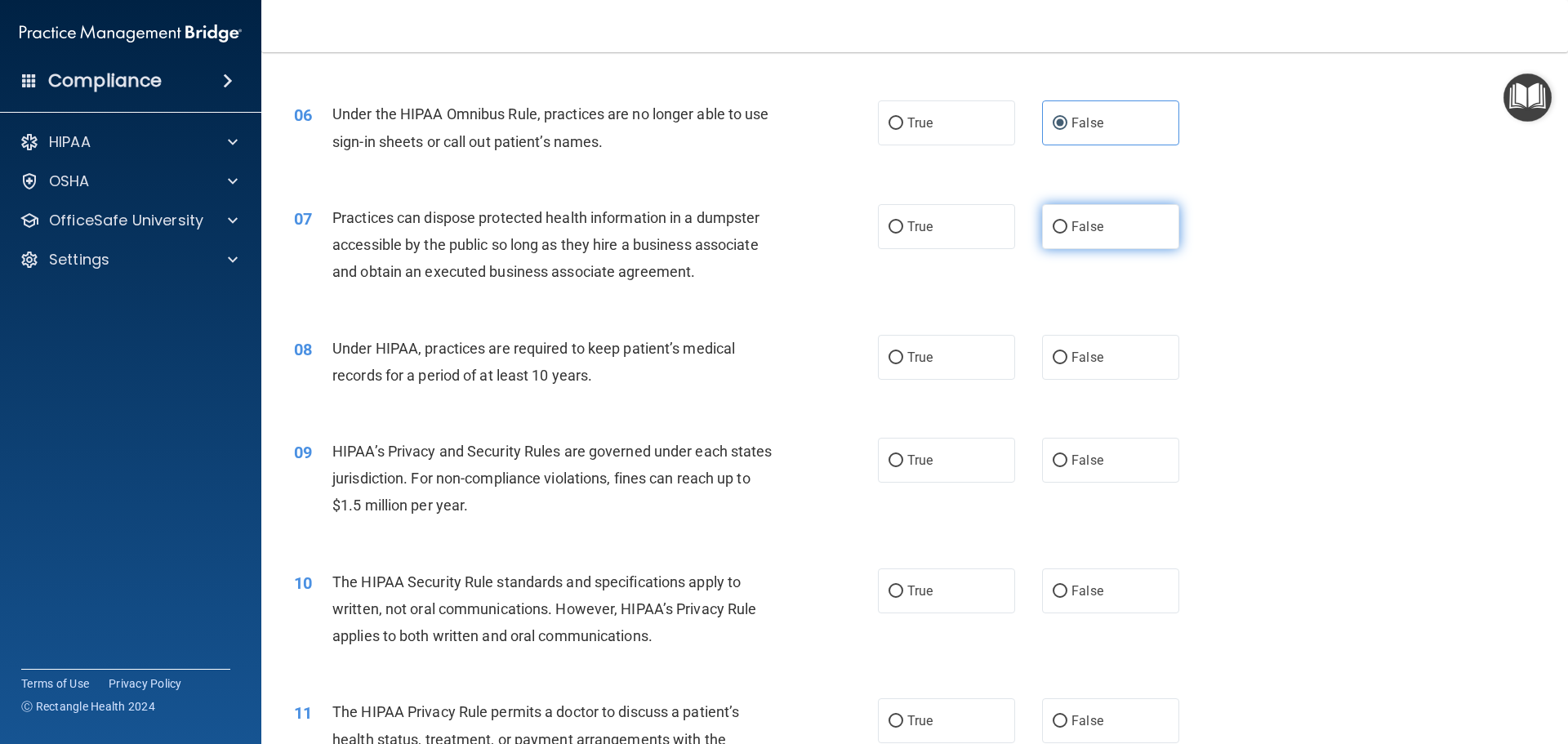
radio input "true"
click at [1121, 378] on label "False" at bounding box center [1110, 358] width 137 height 45
click at [1067, 364] on input "False" at bounding box center [1061, 358] width 15 height 12
radio input "true"
click at [1101, 456] on label "False" at bounding box center [1110, 461] width 137 height 45
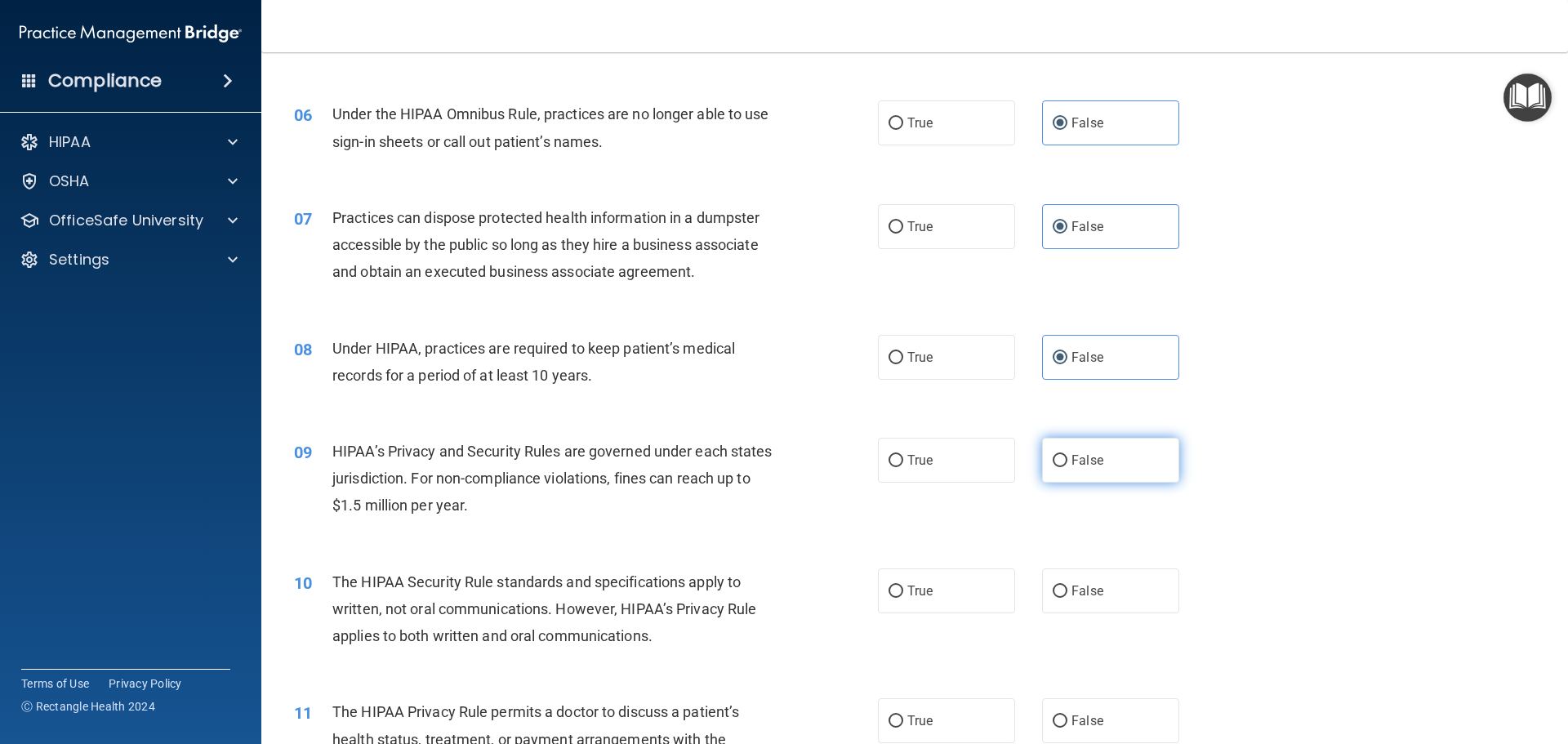
click at [1067, 456] on input "False" at bounding box center [1061, 461] width 15 height 12
radio input "true"
click at [937, 597] on label "True" at bounding box center [946, 591] width 137 height 45
click at [903, 597] on input "True" at bounding box center [896, 591] width 15 height 12
radio input "true"
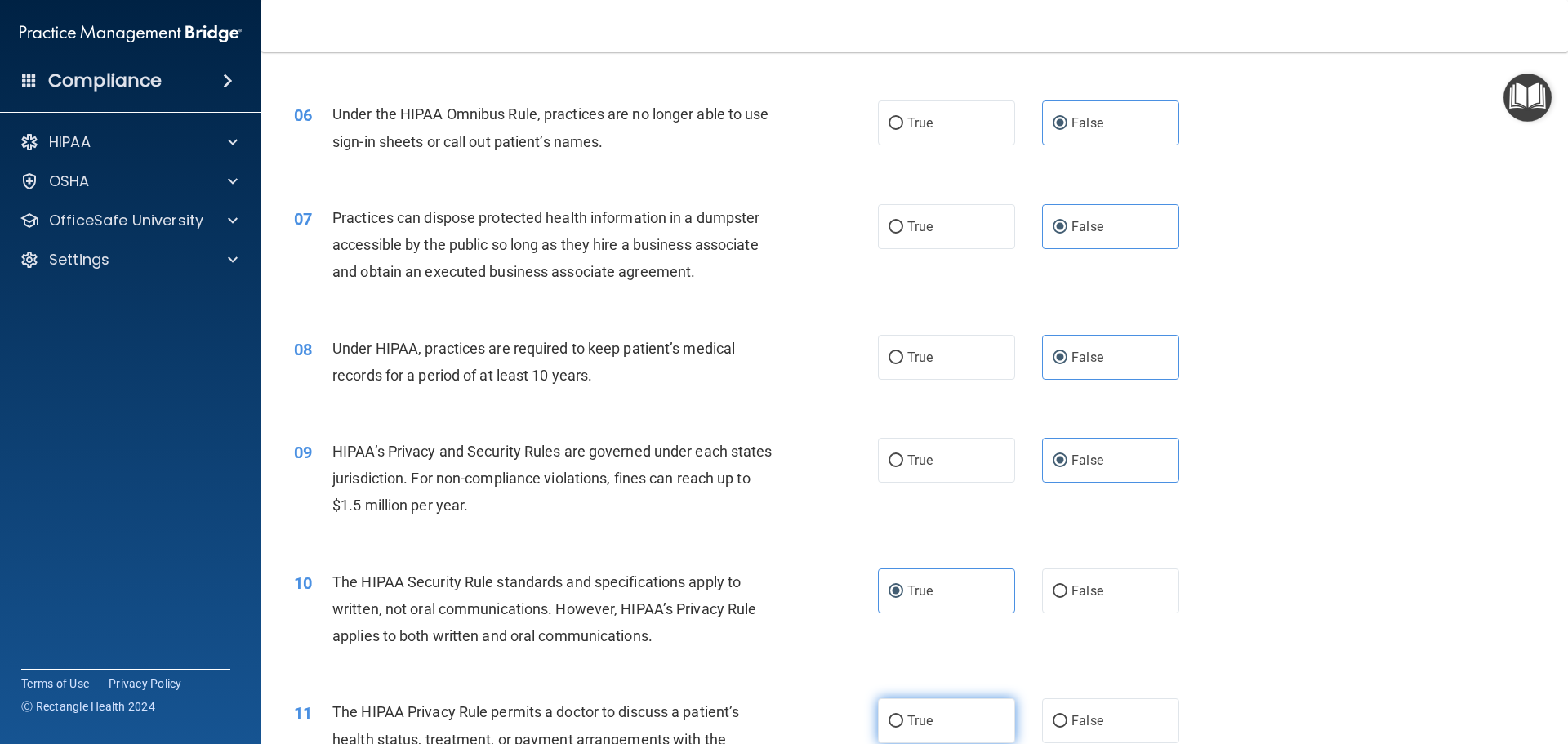
click at [917, 721] on span "True" at bounding box center [920, 720] width 26 height 15
click at [903, 721] on input "True" at bounding box center [896, 721] width 15 height 12
radio input "true"
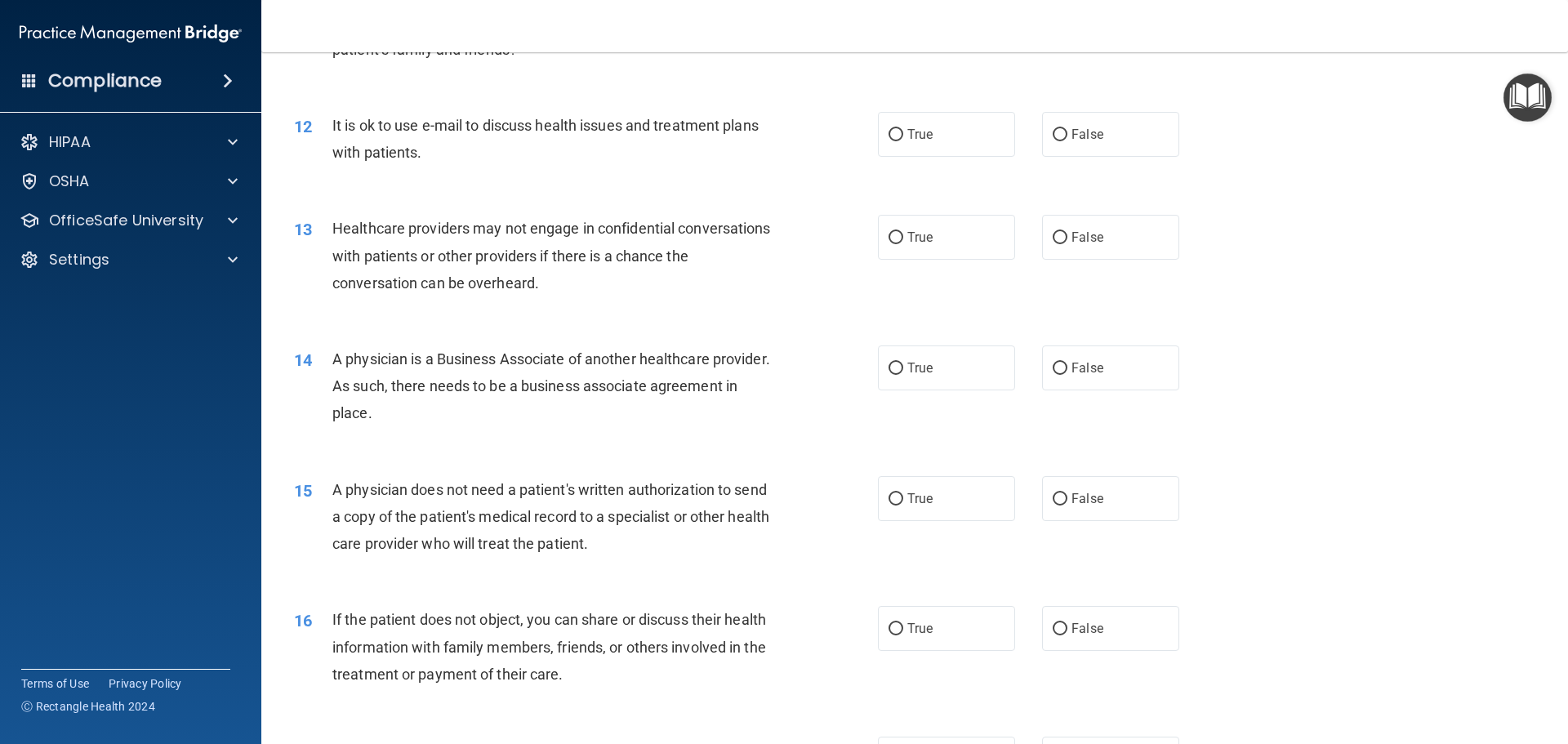
scroll to position [1388, 0]
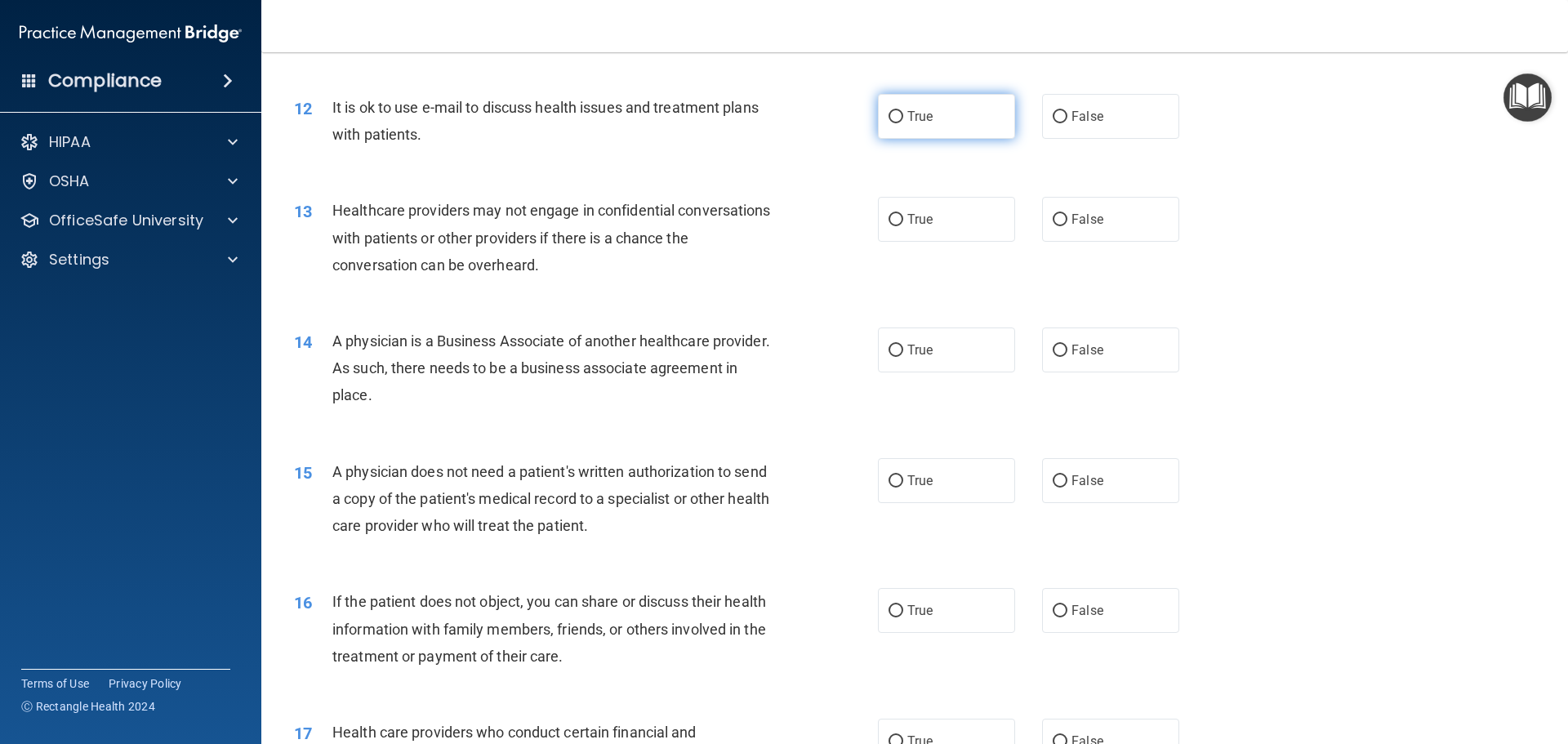
click at [921, 128] on label "True" at bounding box center [946, 116] width 137 height 45
click at [903, 124] on input "True" at bounding box center [896, 117] width 15 height 12
radio input "true"
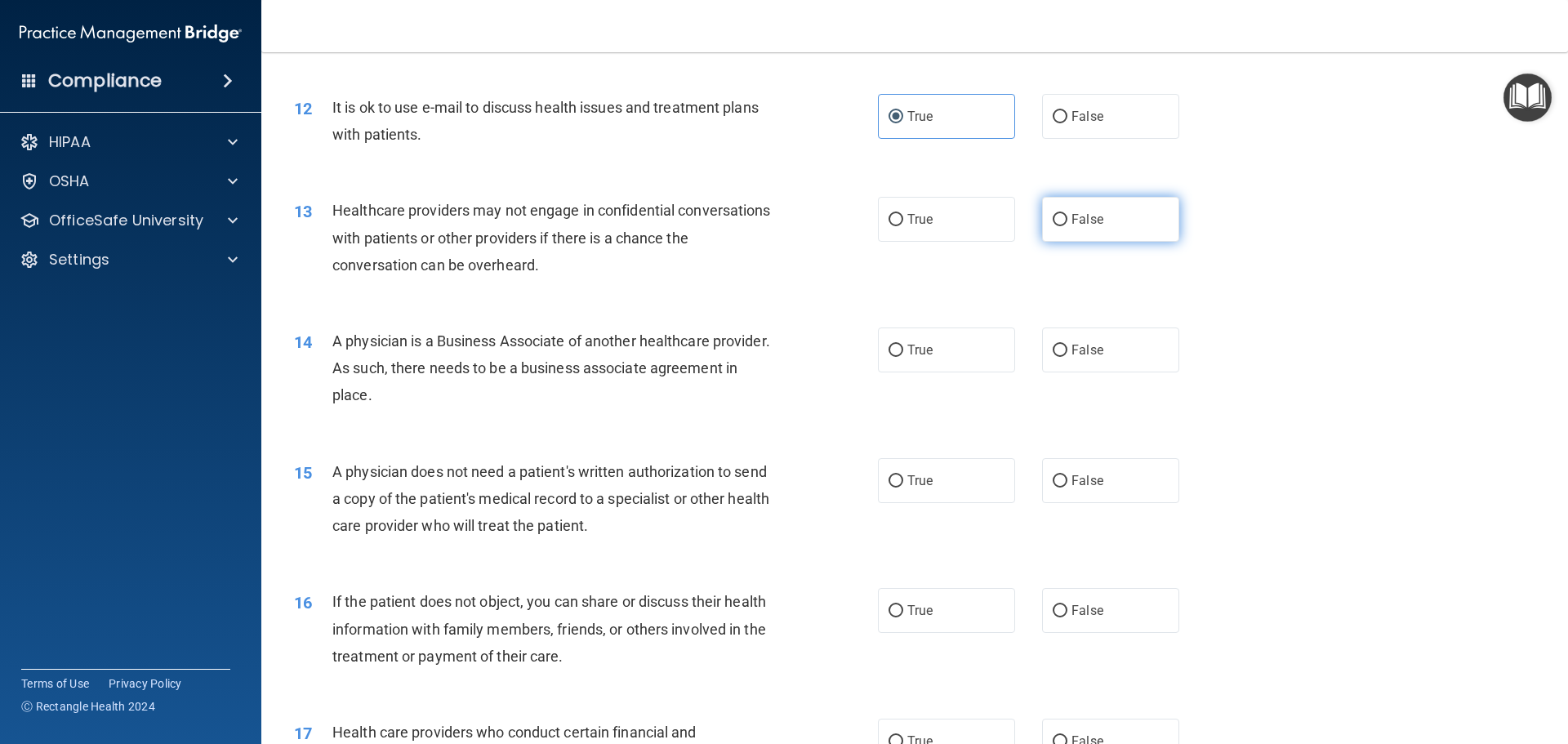
click at [1086, 227] on span "False" at bounding box center [1088, 219] width 32 height 15
click at [1067, 227] on input "False" at bounding box center [1061, 220] width 15 height 12
radio input "true"
click at [1072, 350] on span "False" at bounding box center [1088, 349] width 32 height 15
click at [1067, 350] on input "False" at bounding box center [1061, 350] width 15 height 12
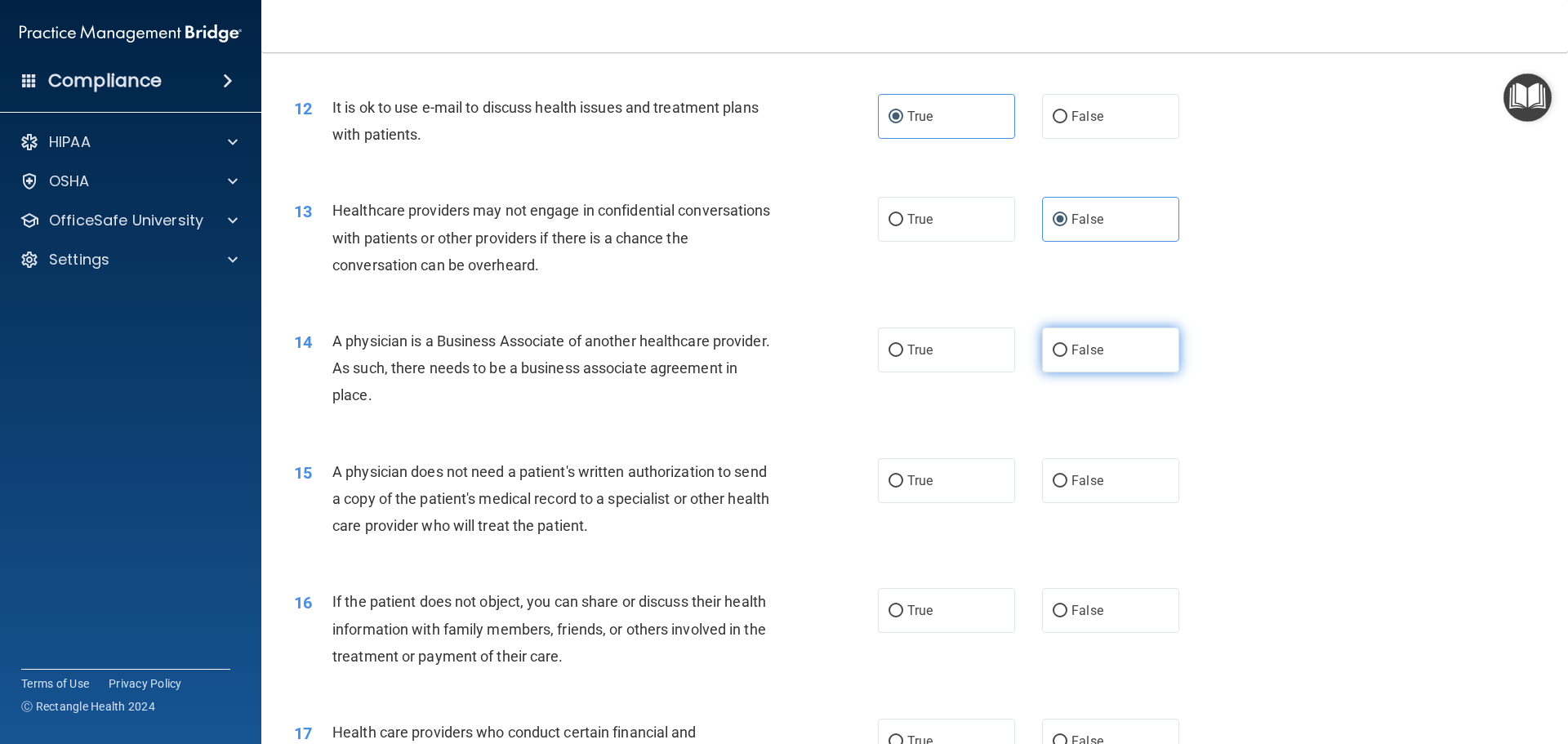
radio input "true"
click at [908, 479] on span "True" at bounding box center [920, 481] width 26 height 15
click at [903, 479] on input "True" at bounding box center [896, 481] width 15 height 12
radio input "true"
click at [930, 605] on label "True" at bounding box center [946, 611] width 137 height 45
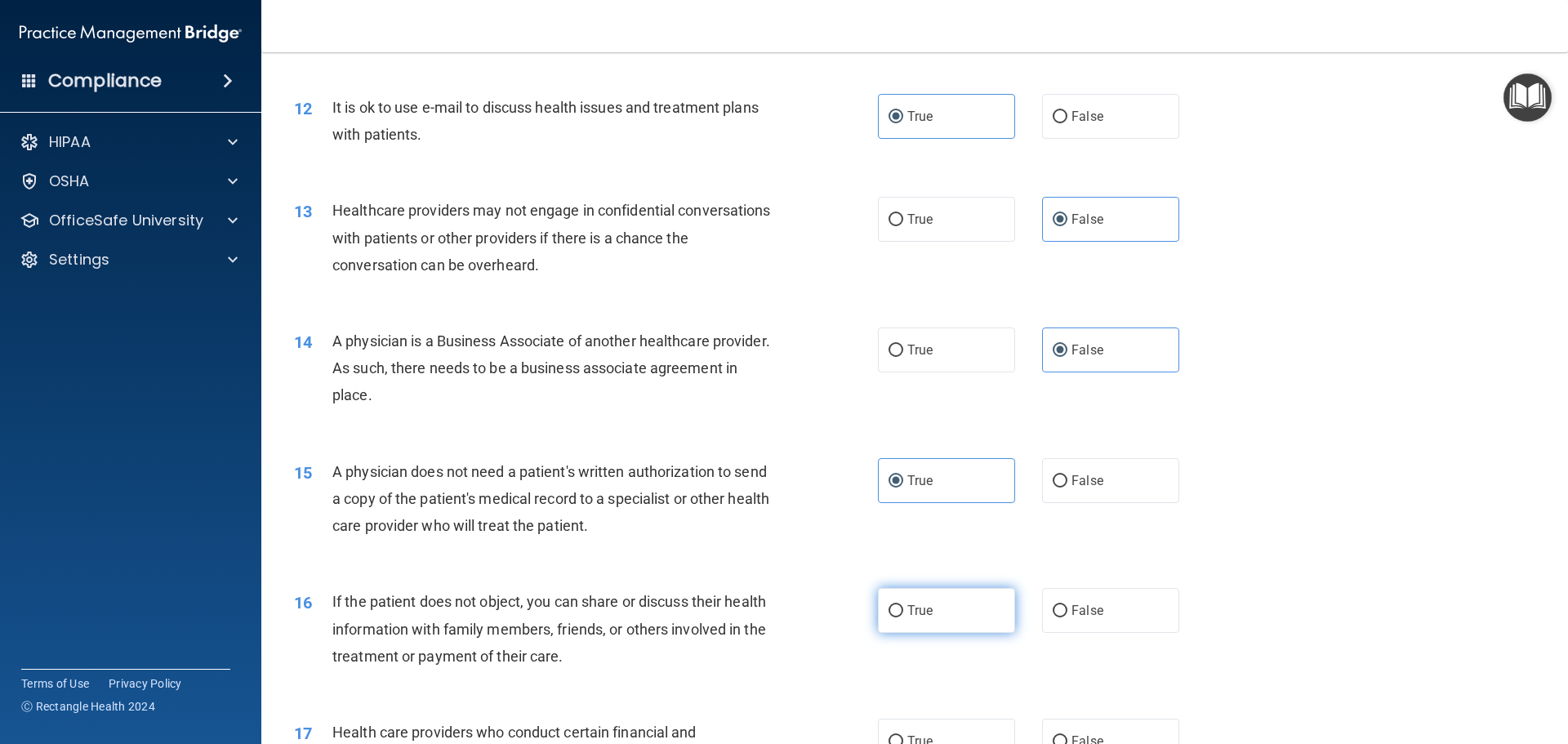
click at [903, 605] on input "True" at bounding box center [896, 611] width 15 height 12
radio input "true"
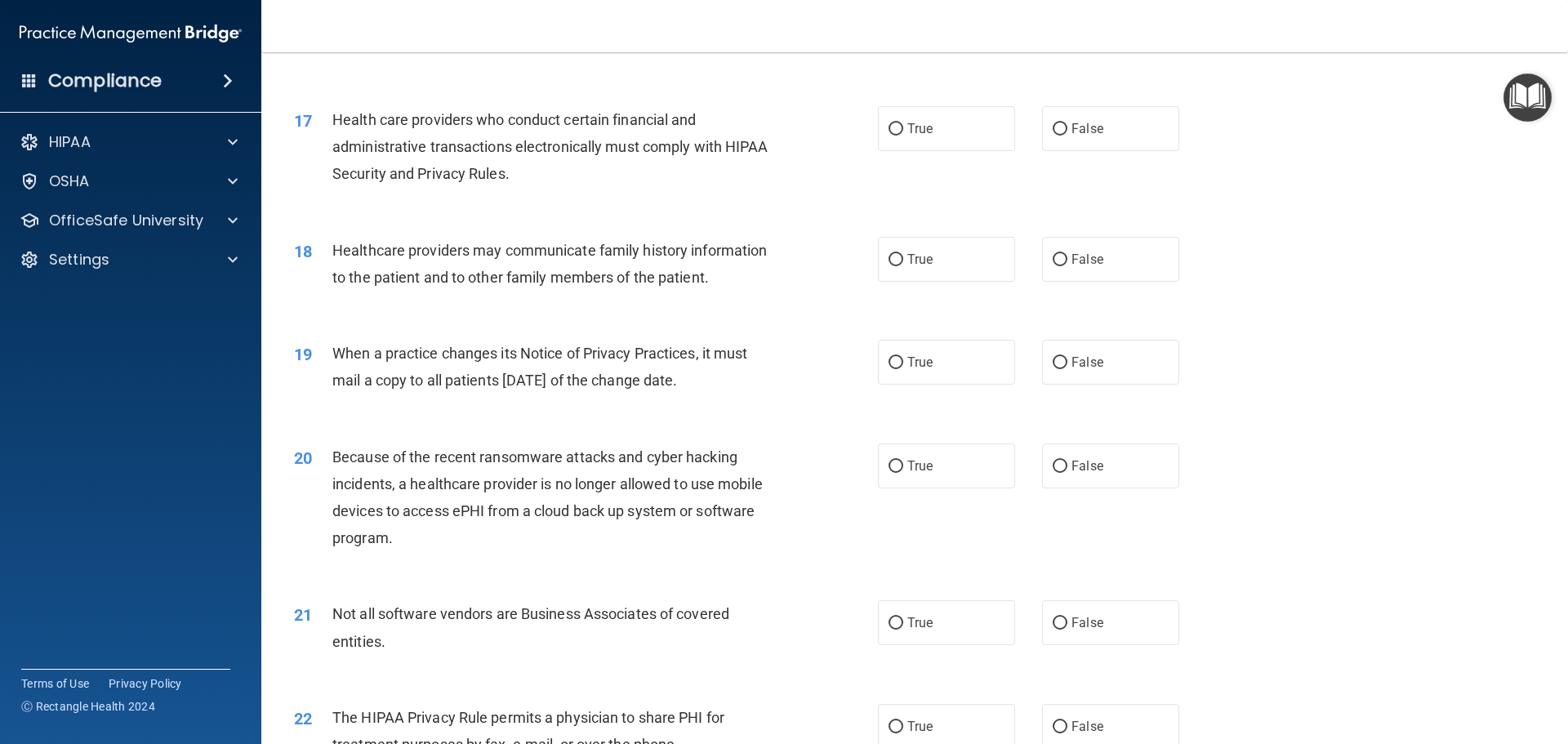
scroll to position [2041, 0]
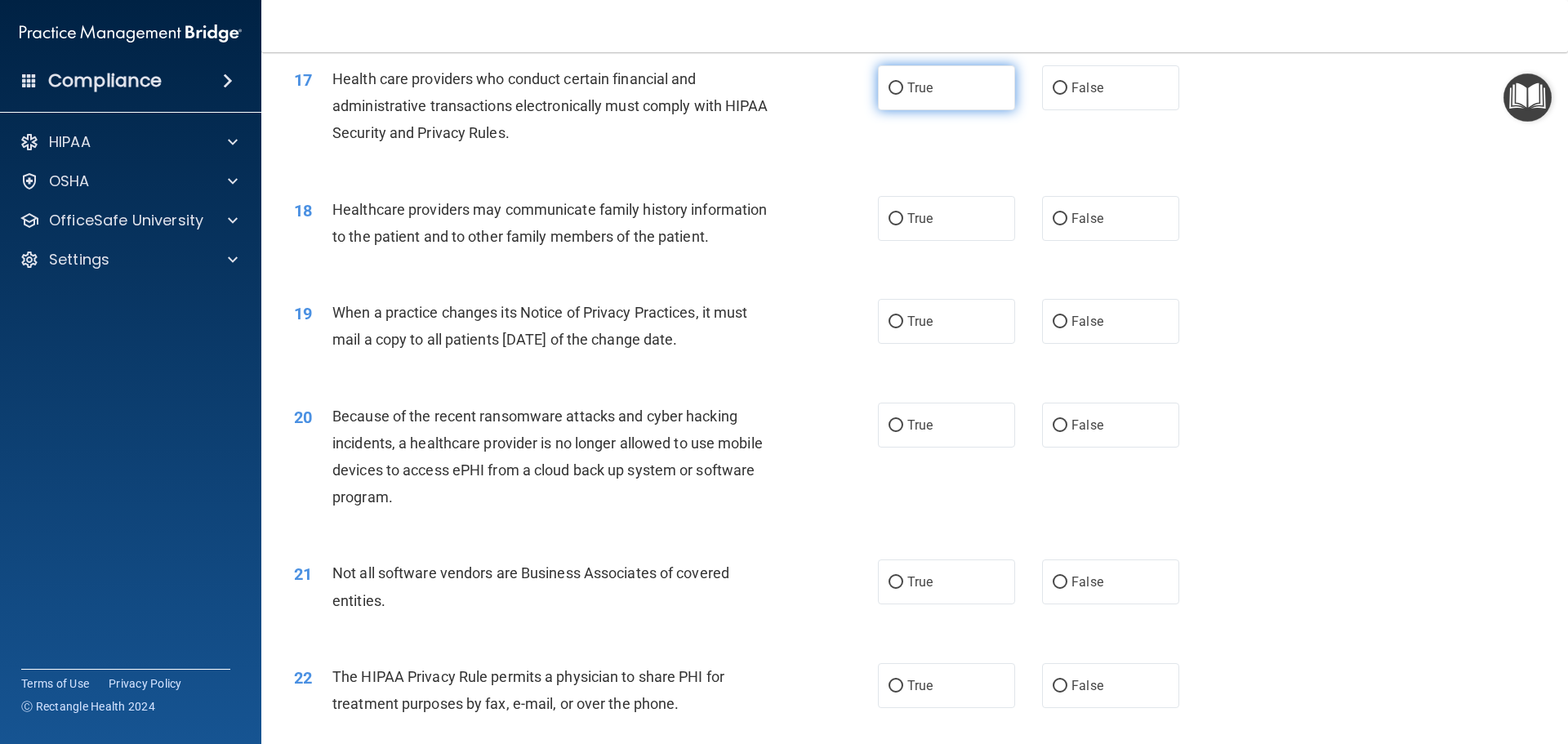
click at [879, 93] on label "True" at bounding box center [946, 88] width 137 height 45
click at [889, 93] on input "True" at bounding box center [896, 88] width 15 height 12
radio input "true"
click at [1084, 206] on label "False" at bounding box center [1110, 219] width 137 height 45
click at [1067, 213] on input "False" at bounding box center [1061, 219] width 15 height 12
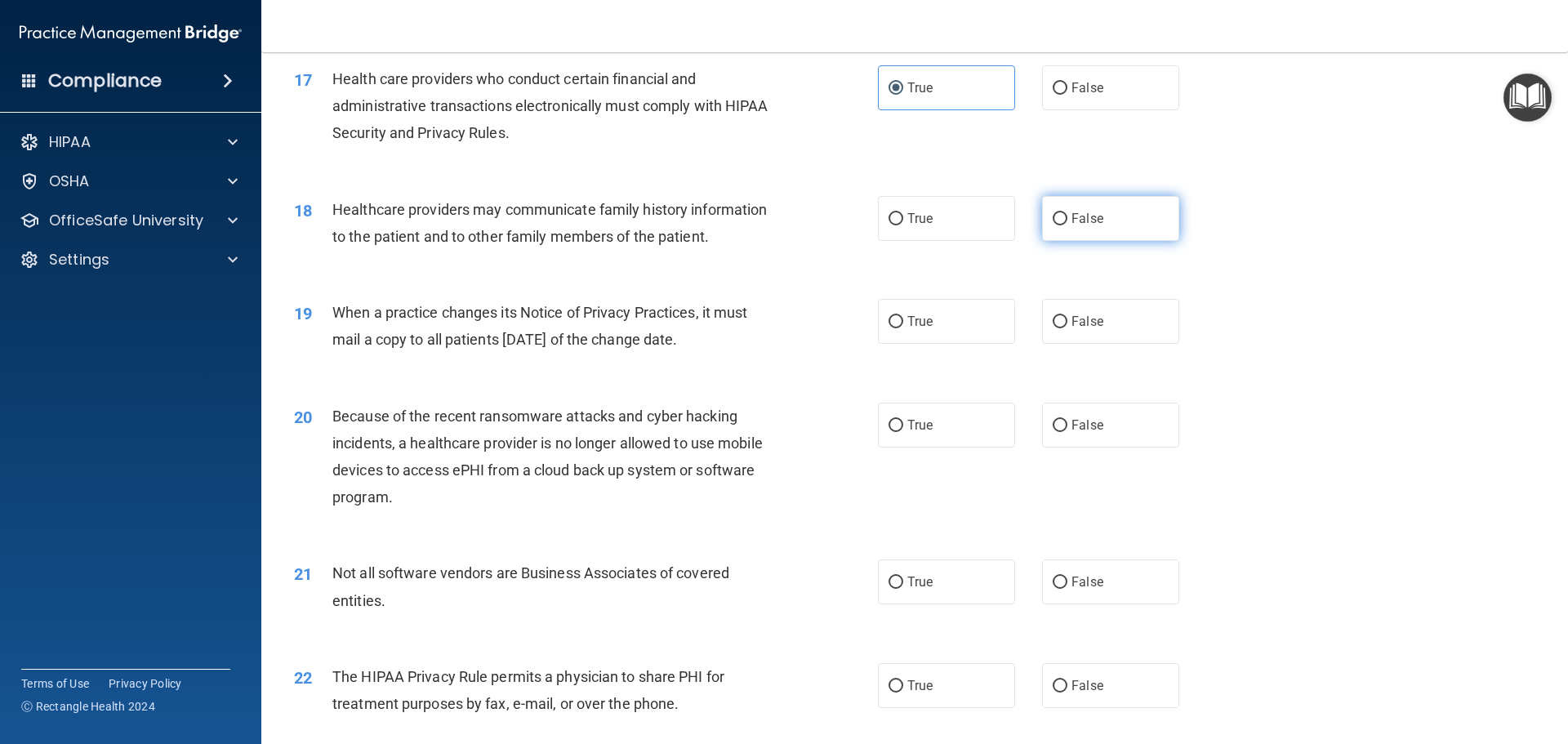
radio input "true"
click at [1125, 326] on label "False" at bounding box center [1110, 322] width 137 height 45
click at [1067, 326] on input "False" at bounding box center [1061, 322] width 15 height 12
radio input "true"
click at [1077, 422] on span "False" at bounding box center [1088, 425] width 32 height 15
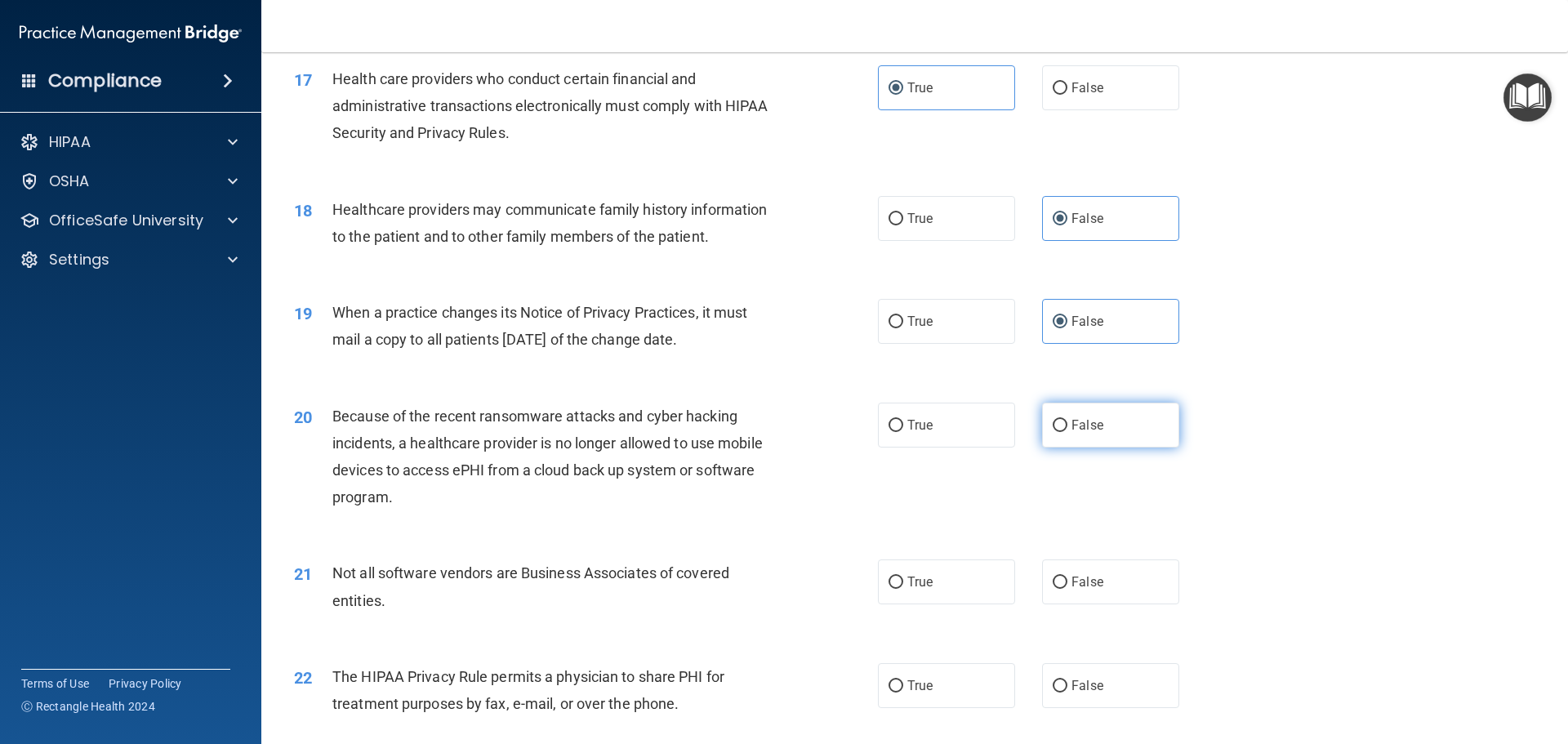
click at [1067, 422] on input "False" at bounding box center [1061, 425] width 15 height 12
radio input "true"
click at [913, 607] on div "21 Not all software vendors are Business Associates of covered entities. True F…" at bounding box center [914, 590] width 1266 height 103
click at [932, 563] on label "True" at bounding box center [946, 582] width 137 height 45
click at [903, 577] on input "True" at bounding box center [896, 583] width 15 height 12
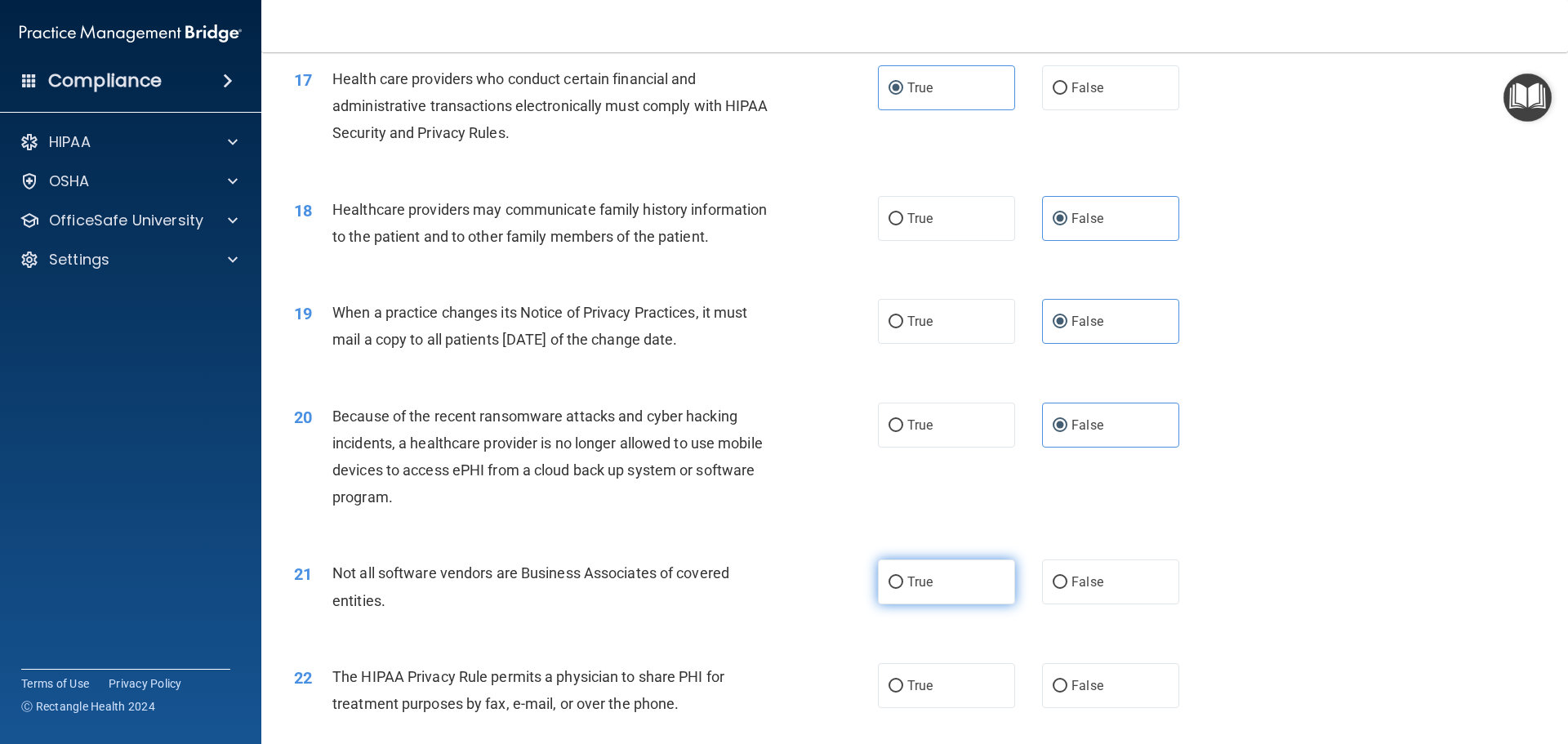
radio input "true"
click at [937, 688] on label "True" at bounding box center [946, 685] width 137 height 45
click at [903, 688] on input "True" at bounding box center [896, 685] width 15 height 12
radio input "true"
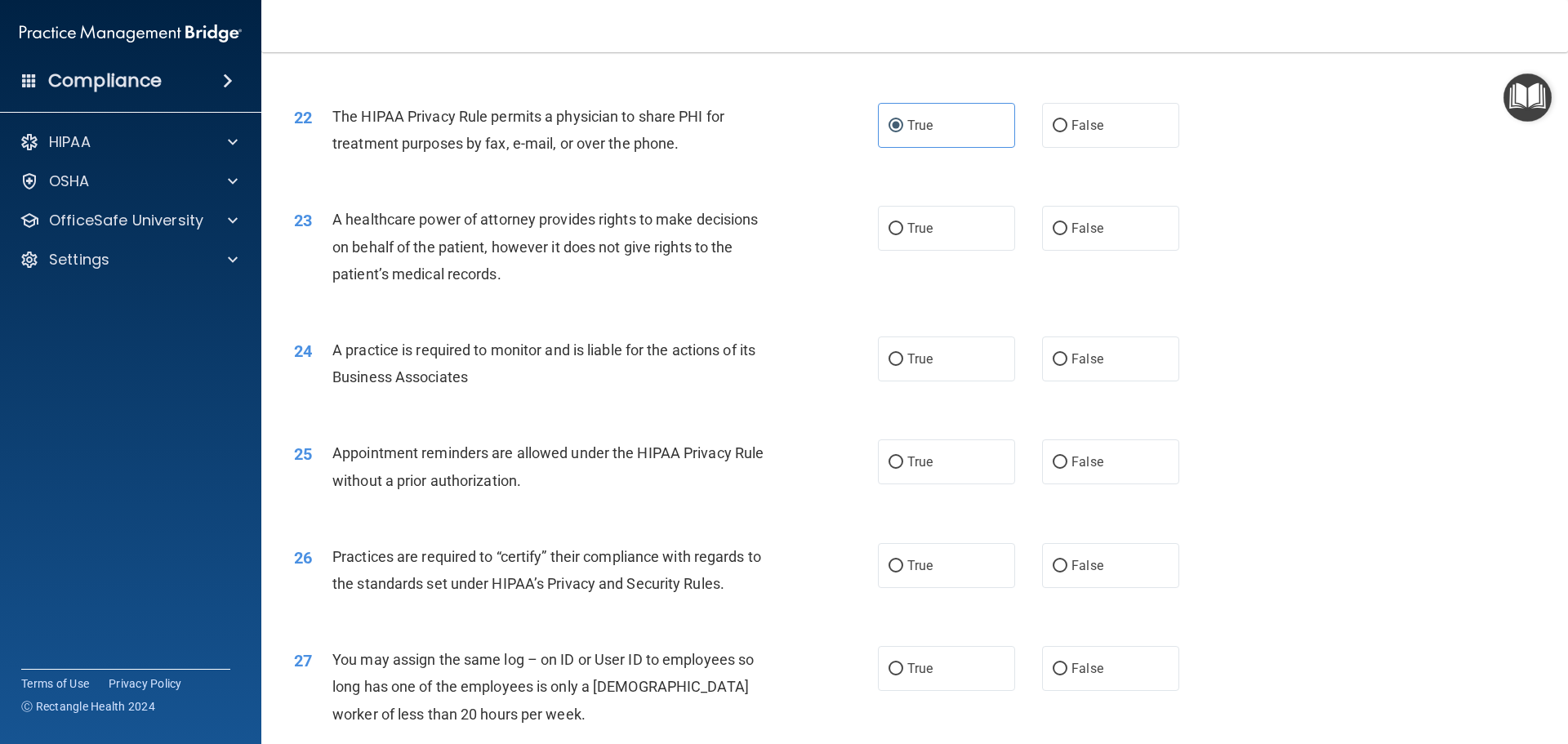
scroll to position [2695, 0]
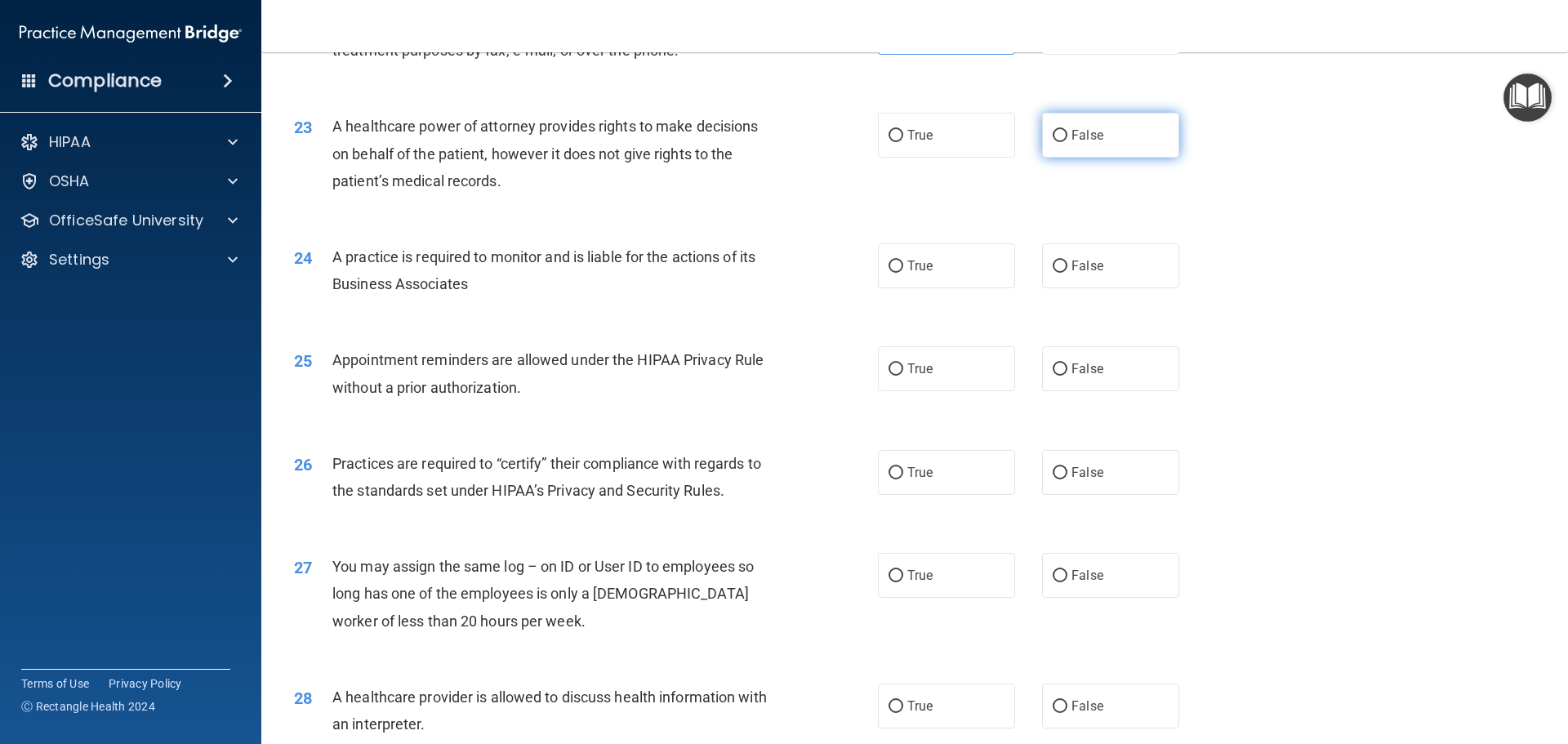
click at [1064, 131] on label "False" at bounding box center [1110, 135] width 137 height 45
click at [1064, 131] on input "False" at bounding box center [1061, 135] width 15 height 12
radio input "true"
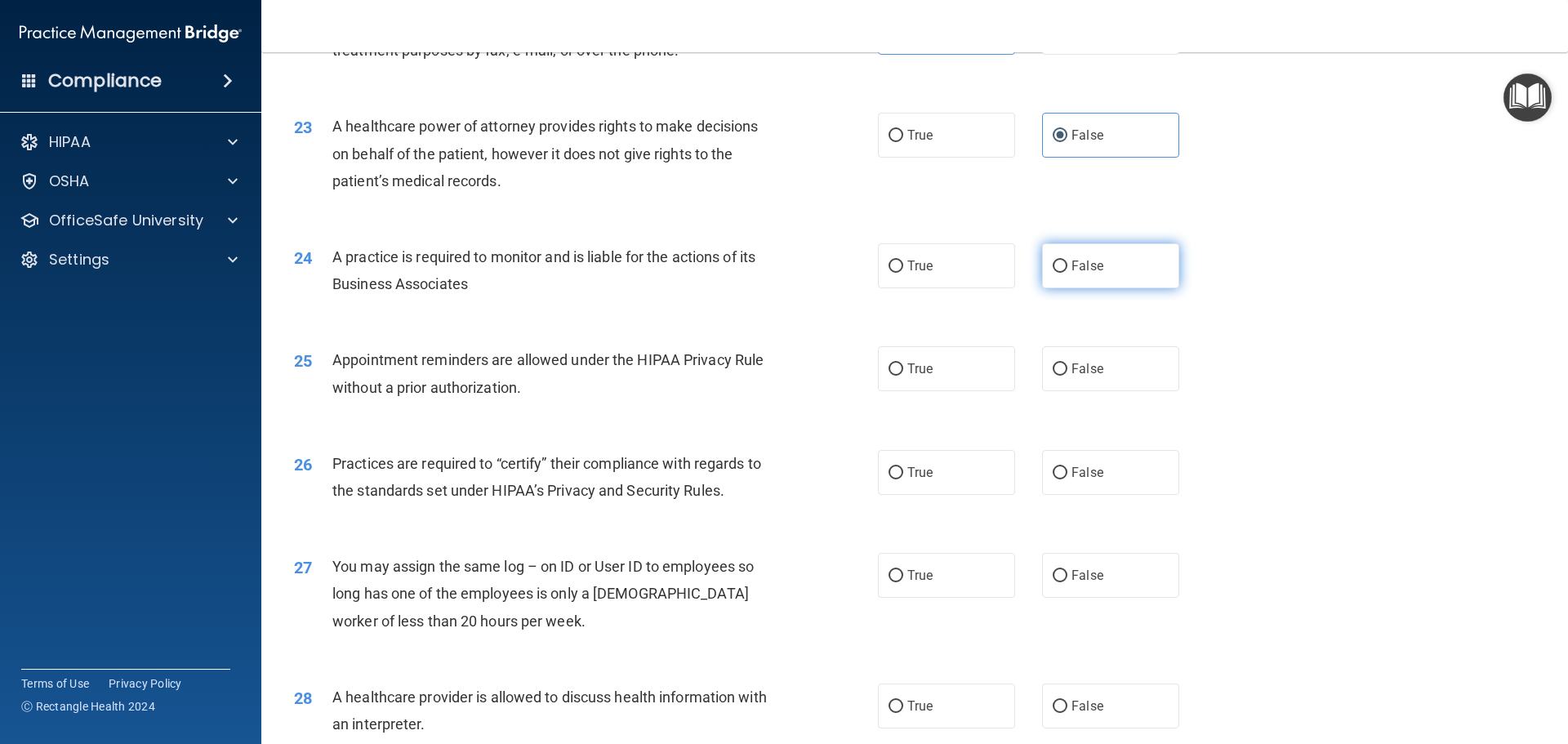
click at [1075, 267] on span "False" at bounding box center [1088, 265] width 32 height 15
click at [1067, 267] on input "False" at bounding box center [1061, 266] width 15 height 12
radio input "true"
click at [915, 360] on label "True" at bounding box center [946, 369] width 137 height 45
click at [903, 364] on input "True" at bounding box center [896, 369] width 15 height 12
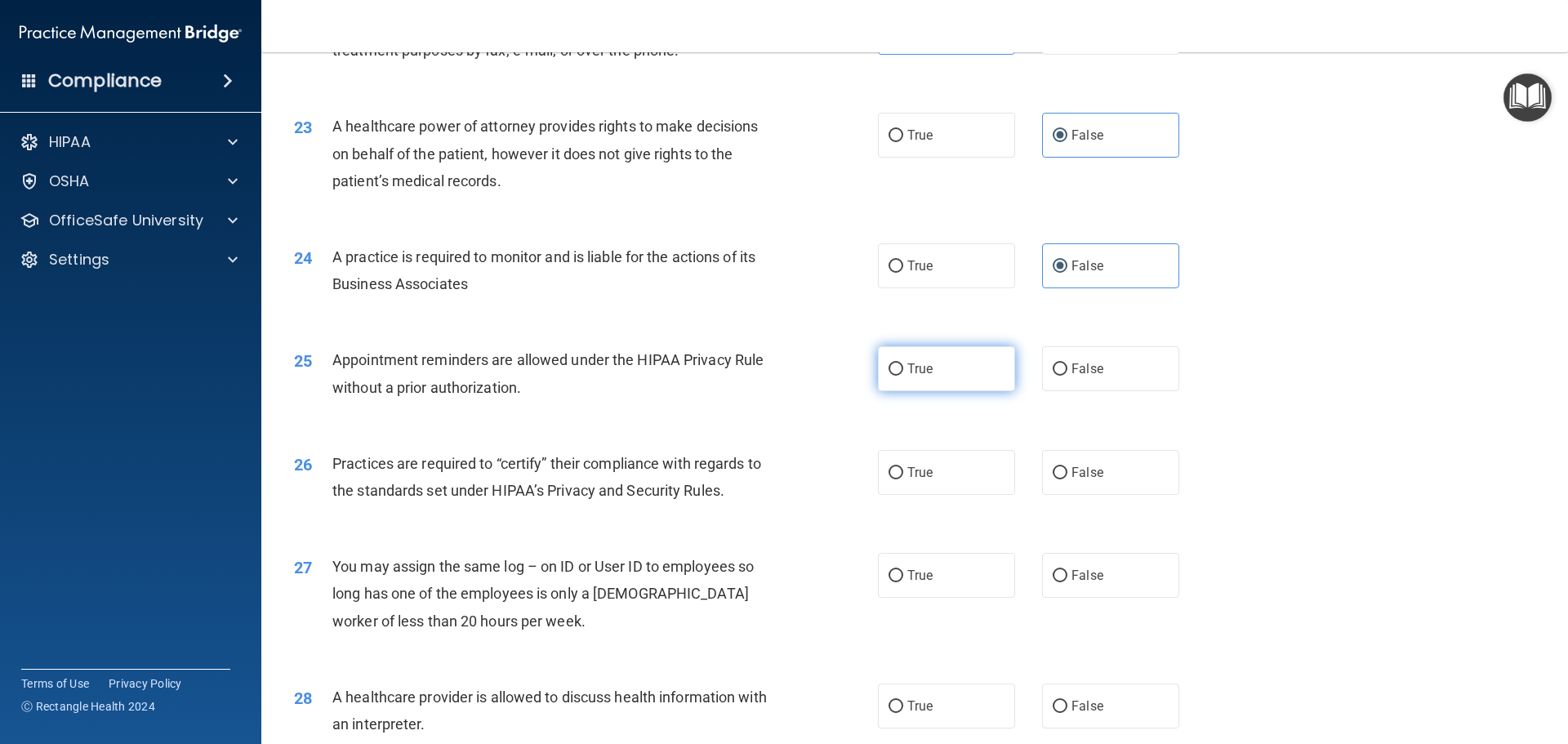
radio input "true"
click at [1062, 362] on label "False" at bounding box center [1110, 369] width 137 height 45
click at [1062, 364] on input "False" at bounding box center [1061, 369] width 15 height 12
radio input "true"
click at [912, 361] on span "True" at bounding box center [920, 368] width 26 height 15
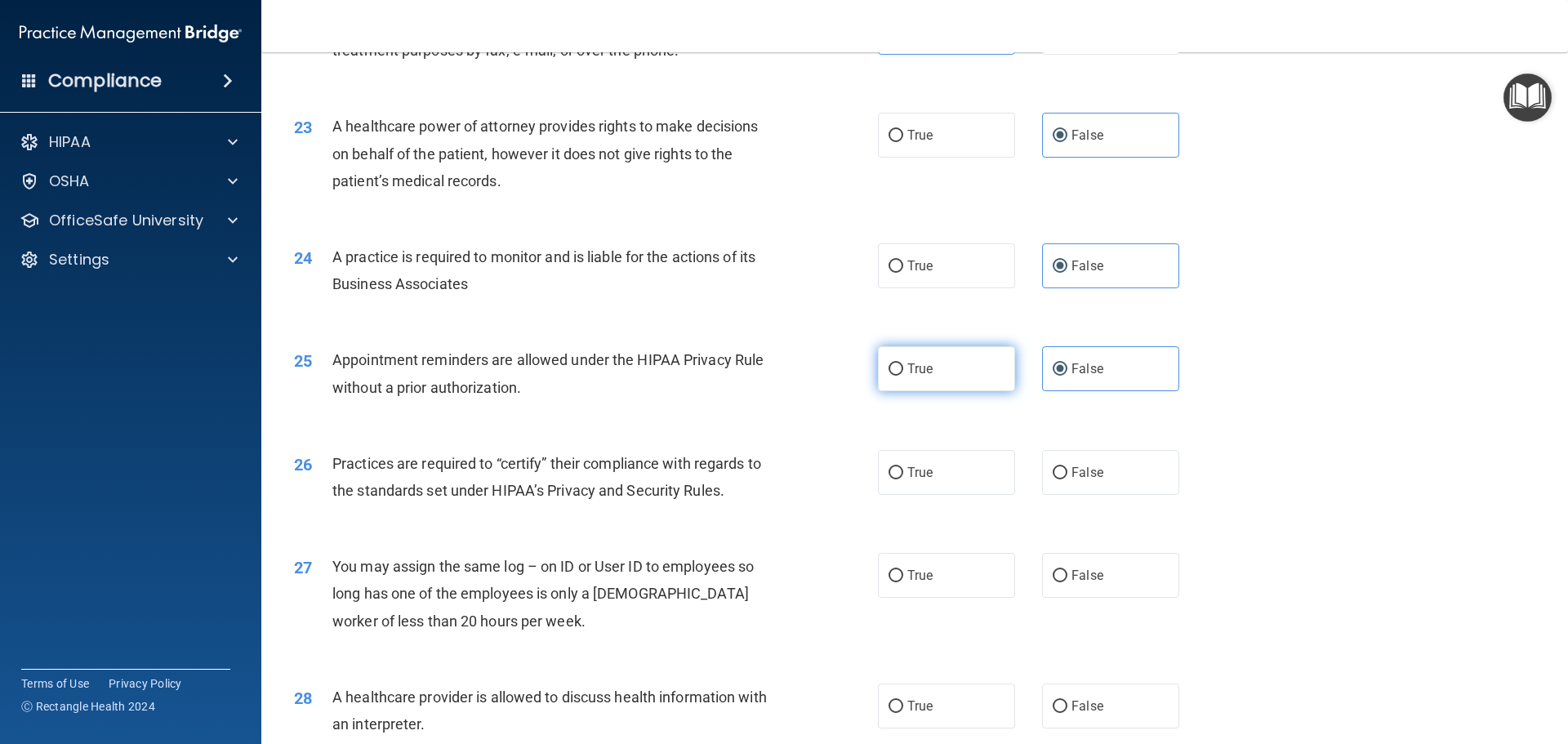
click at [903, 364] on input "True" at bounding box center [896, 369] width 15 height 12
radio input "true"
radio input "false"
drag, startPoint x: 1086, startPoint y: 461, endPoint x: 1069, endPoint y: 545, distance: 85.7
click at [1086, 462] on label "False" at bounding box center [1110, 472] width 137 height 45
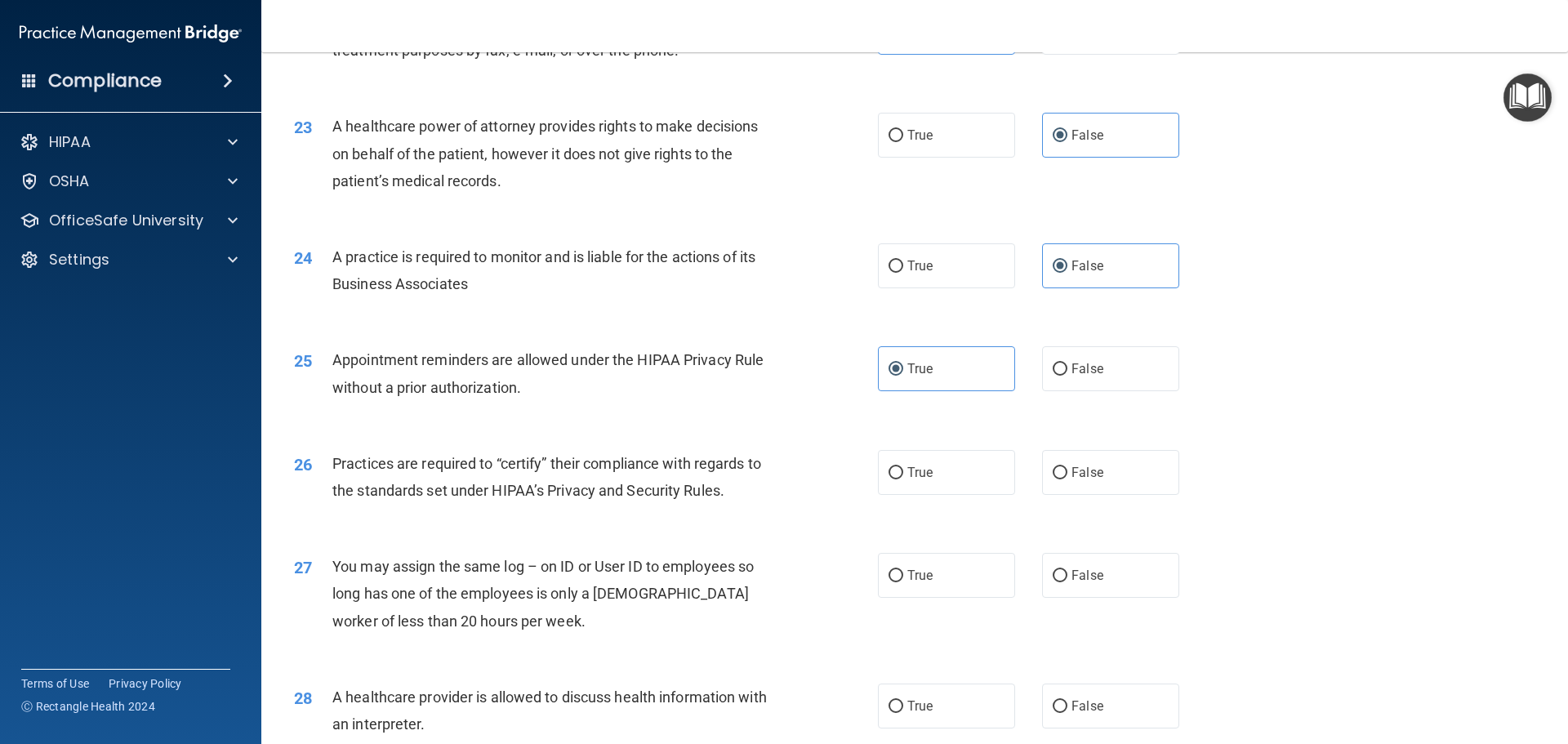
click at [1067, 467] on input "False" at bounding box center [1061, 473] width 15 height 12
radio input "true"
click at [1072, 580] on span "False" at bounding box center [1088, 575] width 32 height 15
click at [1067, 580] on input "False" at bounding box center [1061, 576] width 15 height 12
radio input "true"
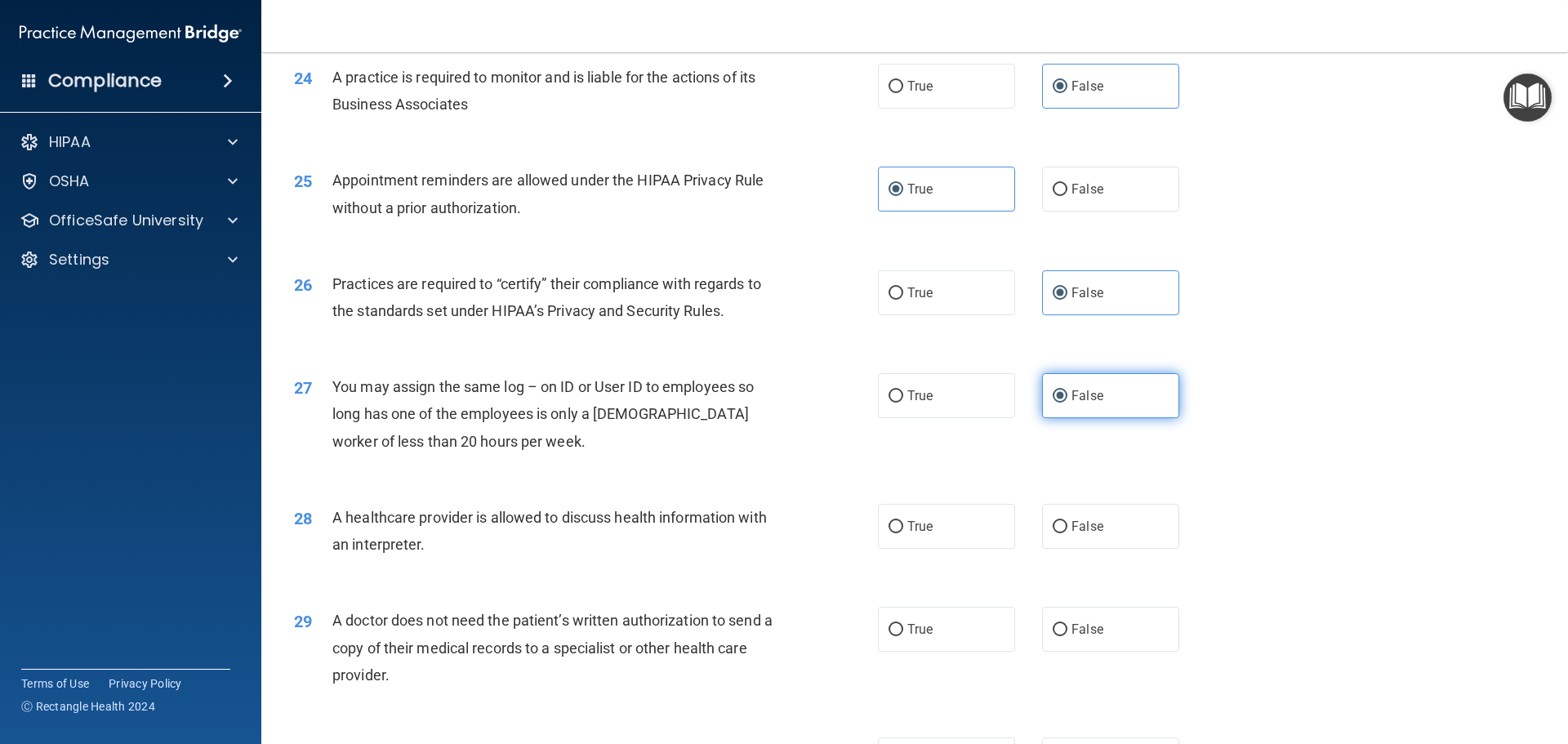
scroll to position [2939, 0]
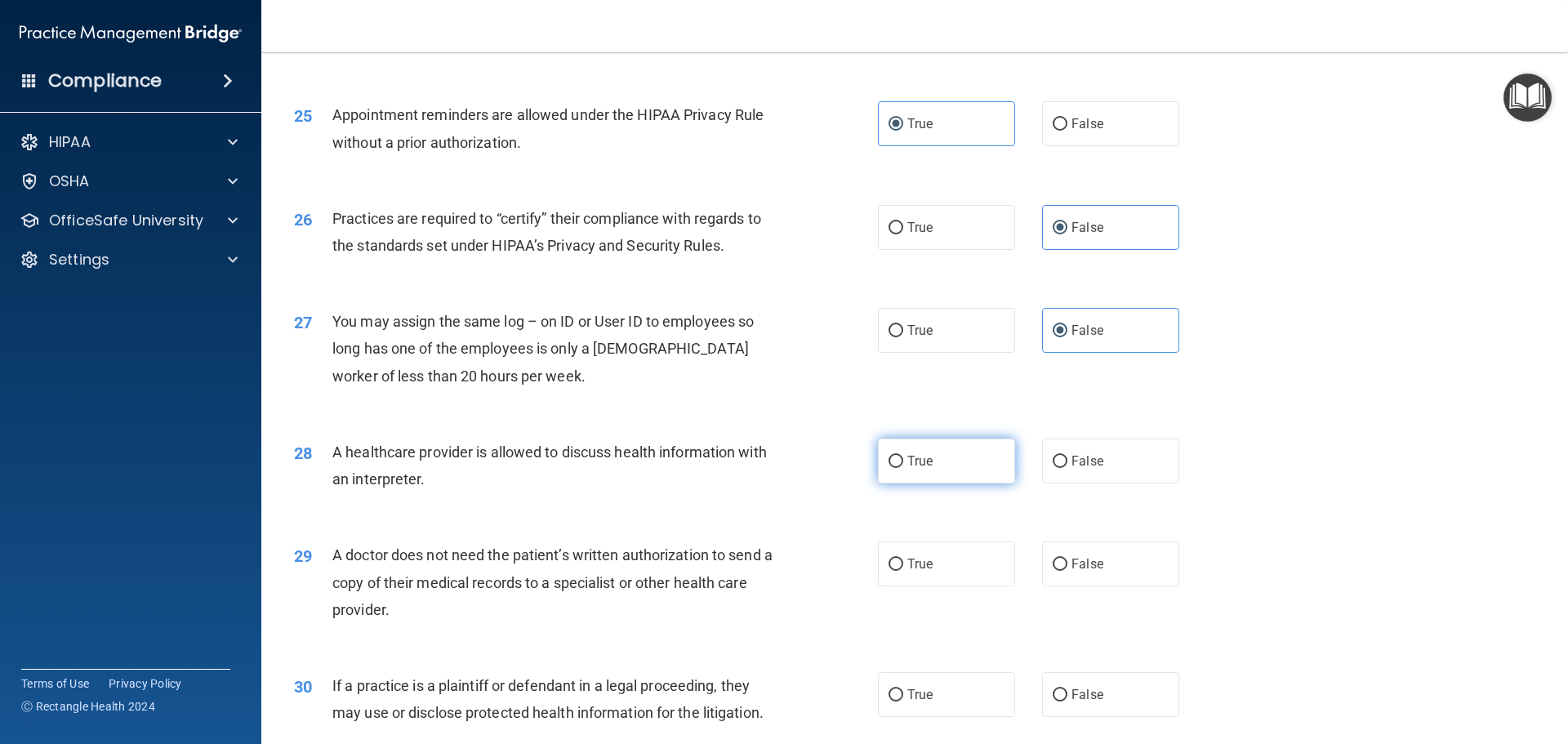
click at [951, 482] on label "True" at bounding box center [946, 461] width 137 height 45
click at [903, 468] on input "True" at bounding box center [896, 462] width 15 height 12
radio input "true"
click at [932, 575] on label "True" at bounding box center [946, 564] width 137 height 45
click at [903, 570] on input "True" at bounding box center [896, 565] width 15 height 12
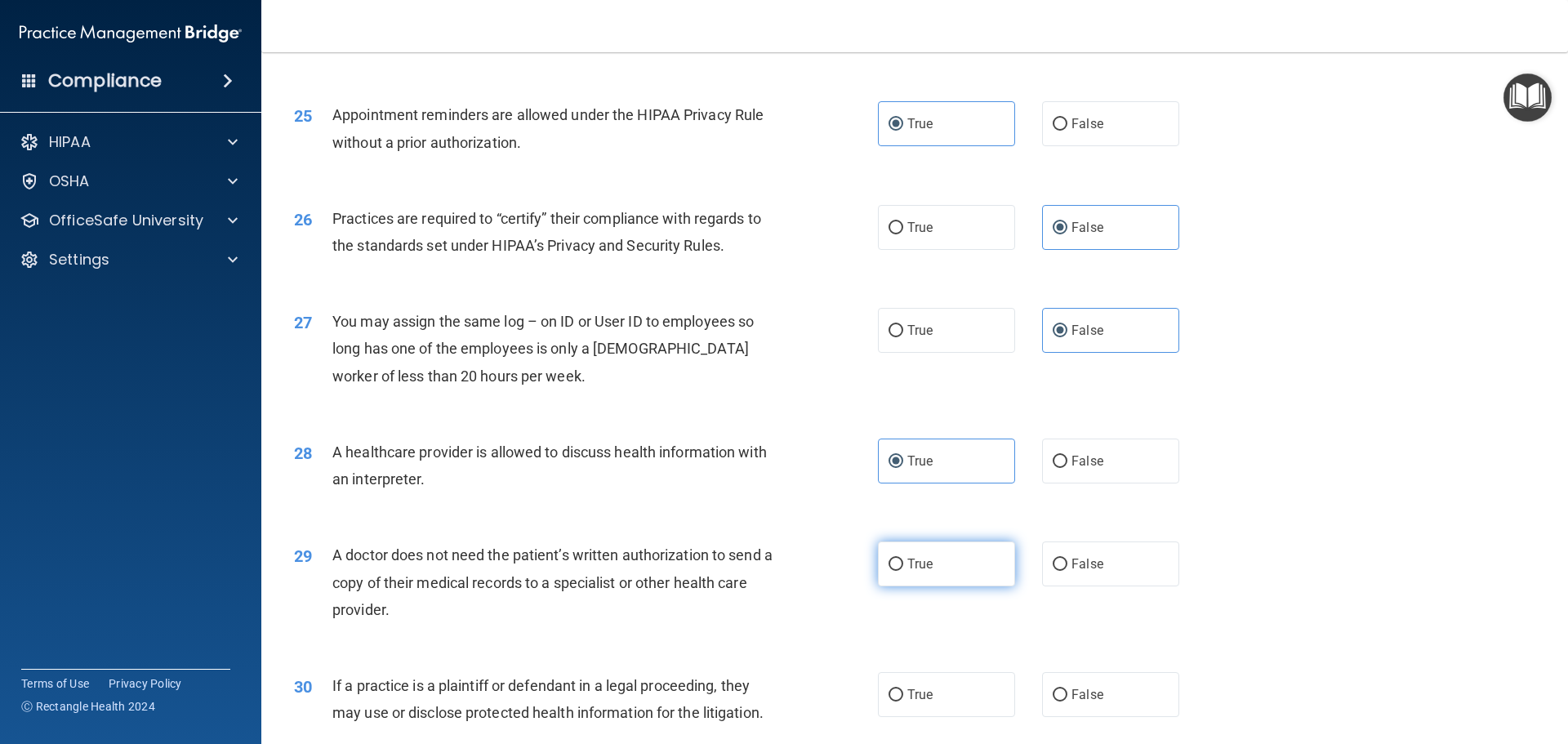
radio input "true"
click at [913, 678] on label "True" at bounding box center [946, 695] width 137 height 45
click at [903, 689] on input "True" at bounding box center [896, 695] width 15 height 12
radio input "true"
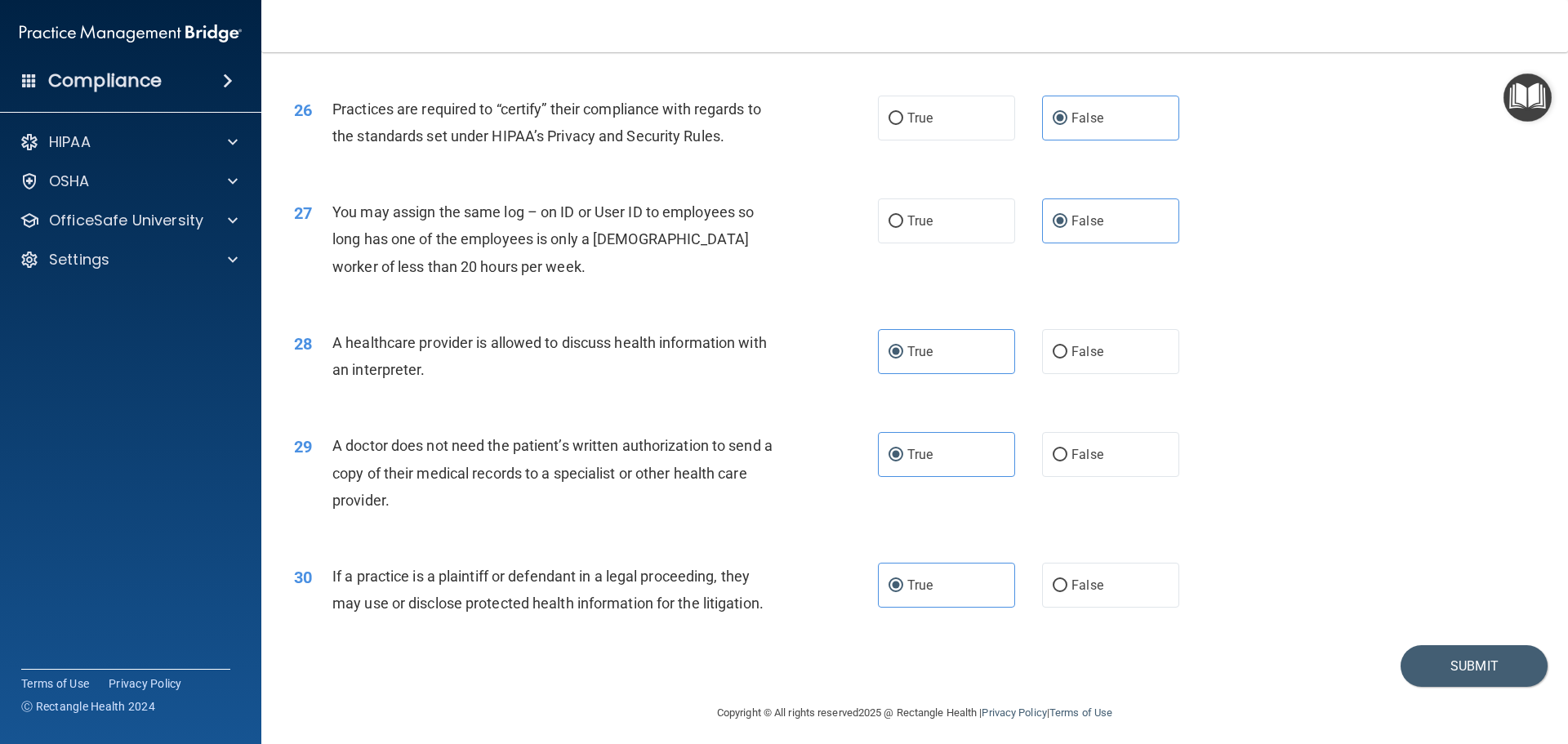
scroll to position [3057, 0]
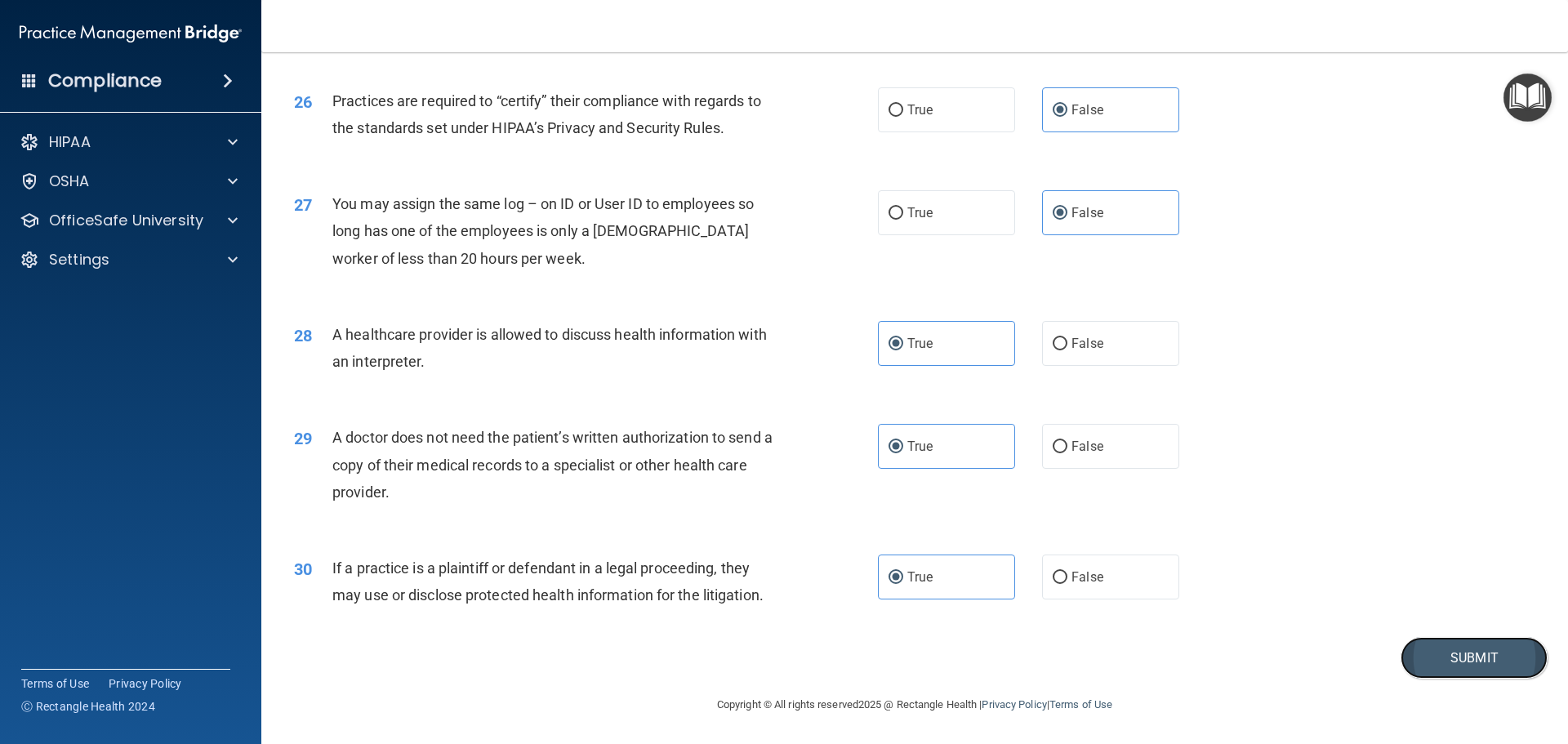
click at [1499, 665] on button "Submit" at bounding box center [1474, 658] width 147 height 42
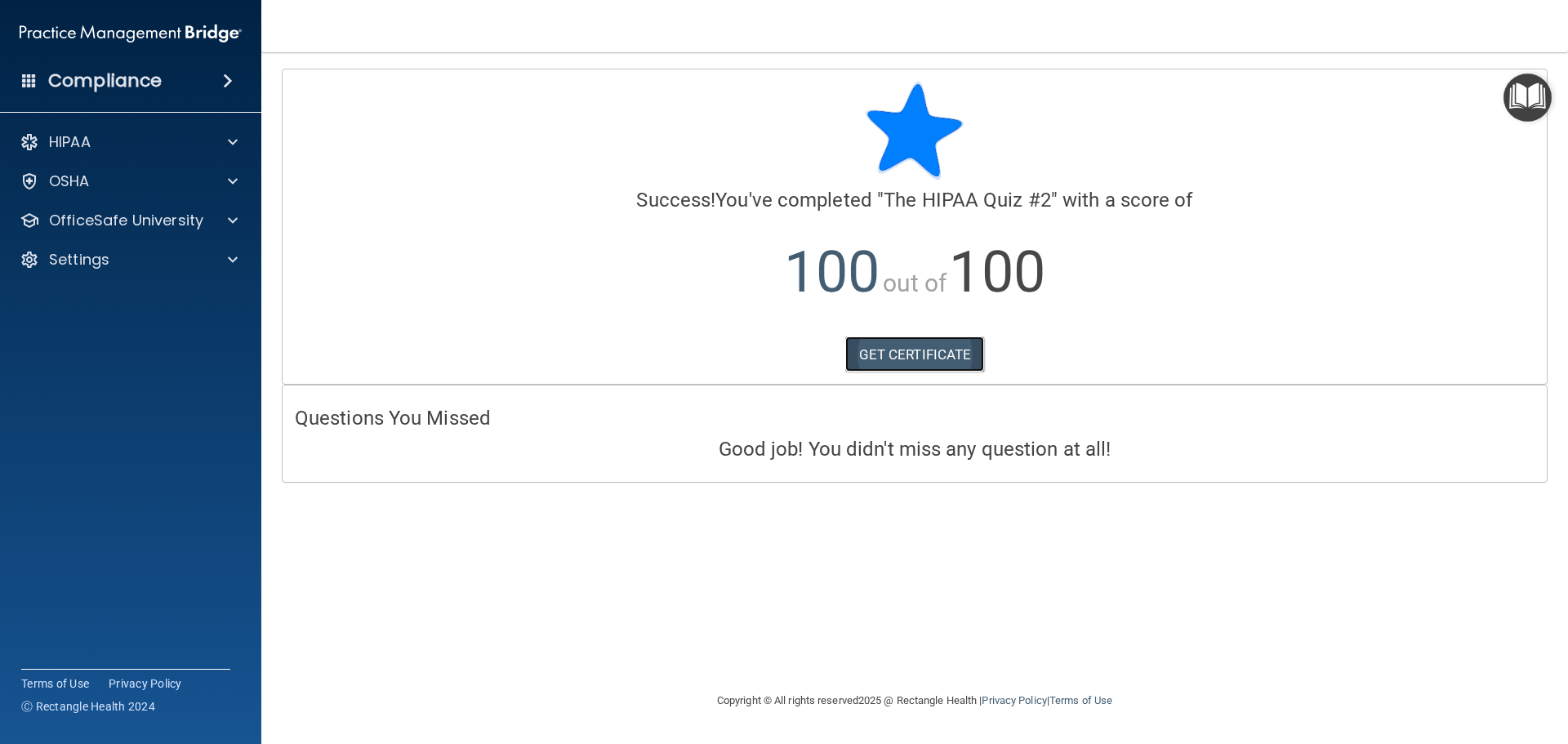
click at [890, 347] on link "GET CERTIFICATE" at bounding box center [915, 354] width 140 height 36
click at [1532, 112] on img "Open Resource Center" at bounding box center [1527, 97] width 48 height 48
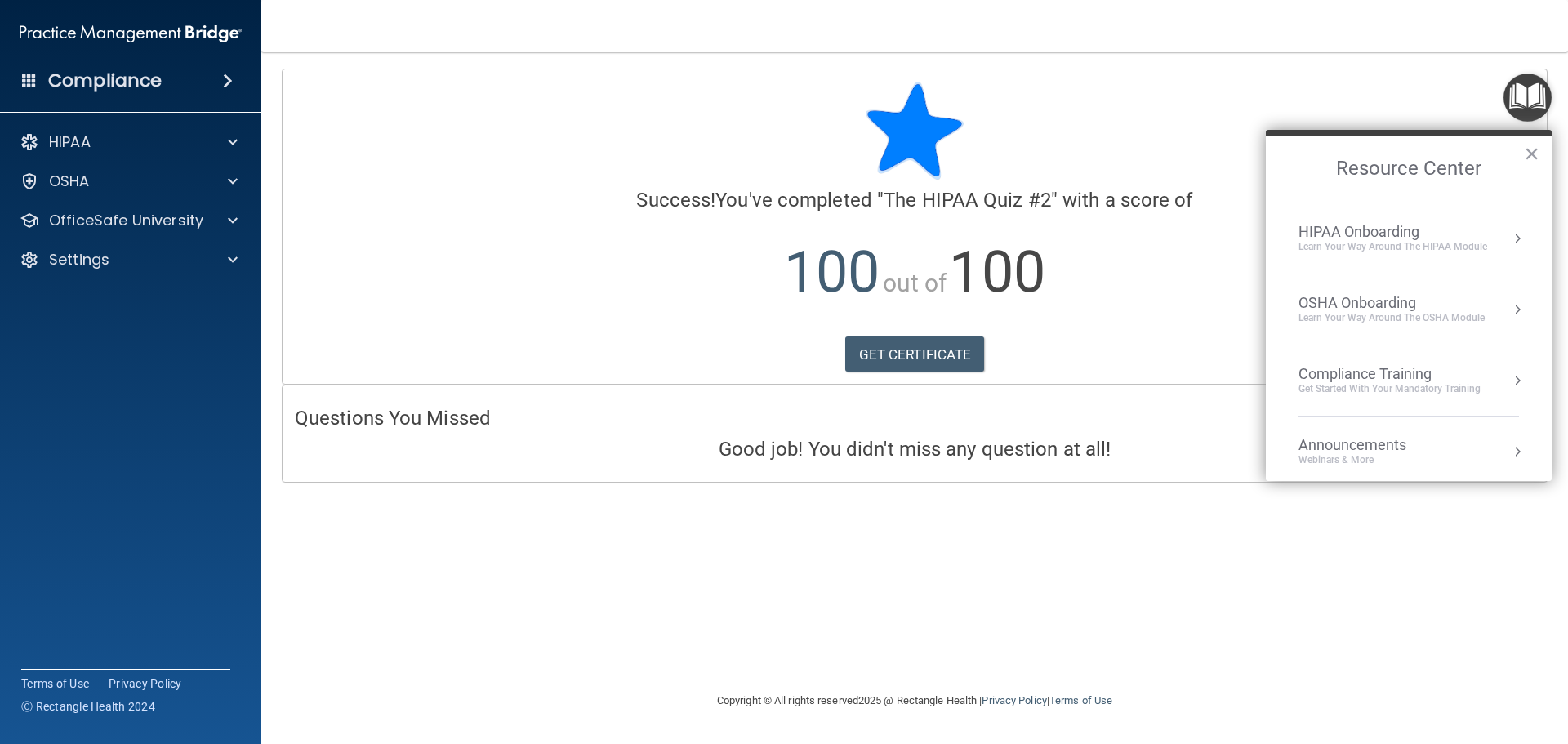
click at [1389, 243] on div "Learn Your Way around the HIPAA module" at bounding box center [1393, 246] width 189 height 14
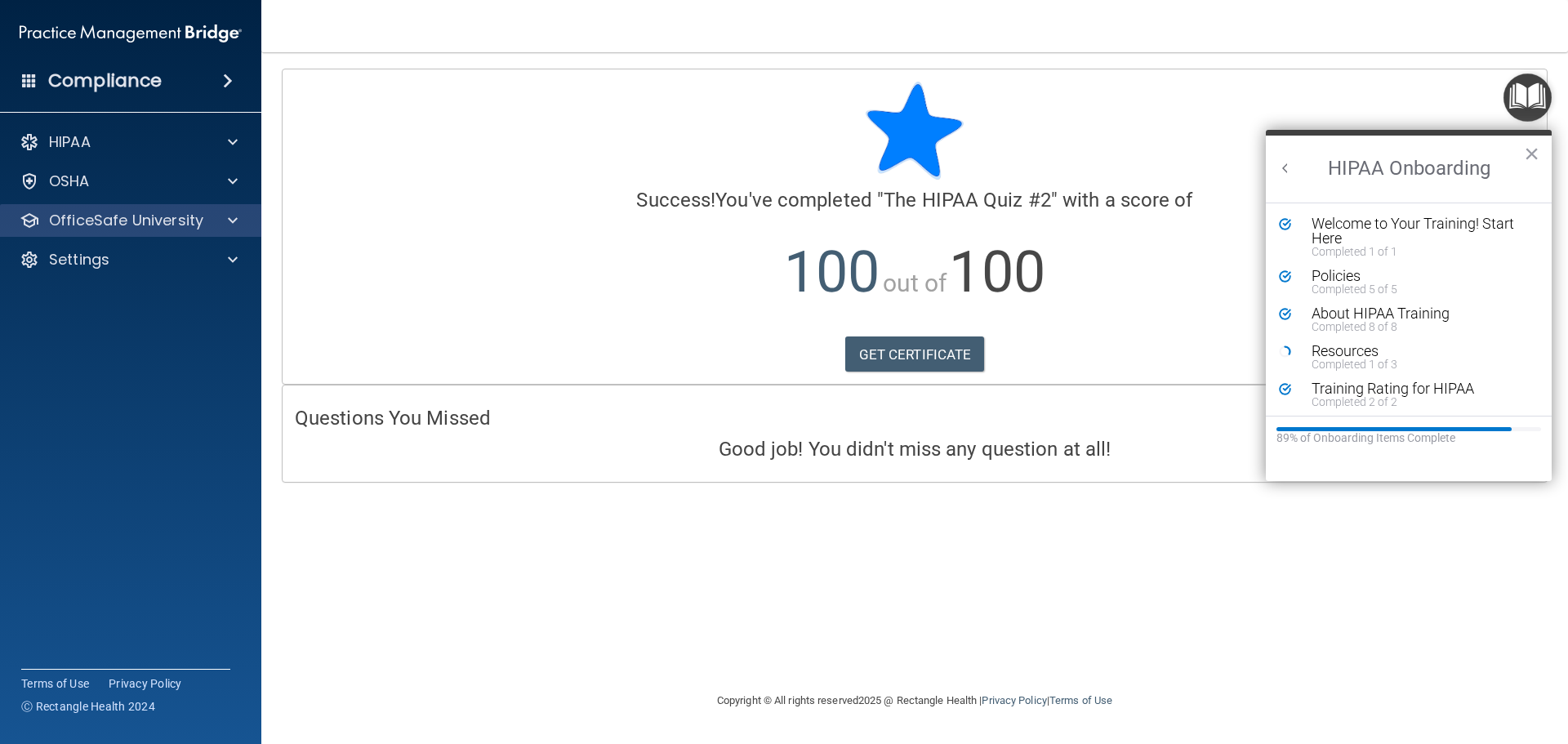
click at [132, 206] on div "OfficeSafe University" at bounding box center [131, 220] width 263 height 33
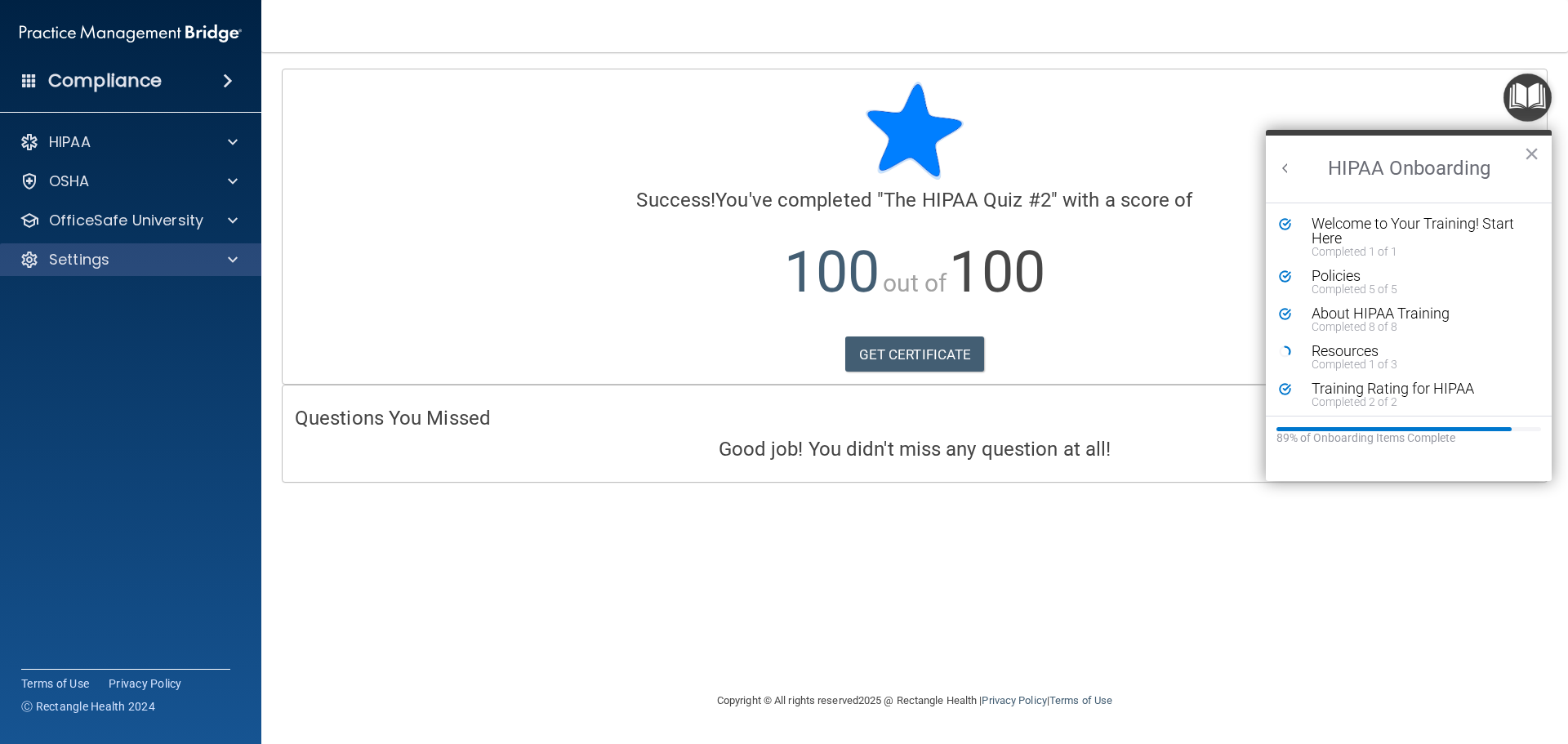
click at [139, 246] on div "Settings" at bounding box center [131, 260] width 263 height 33
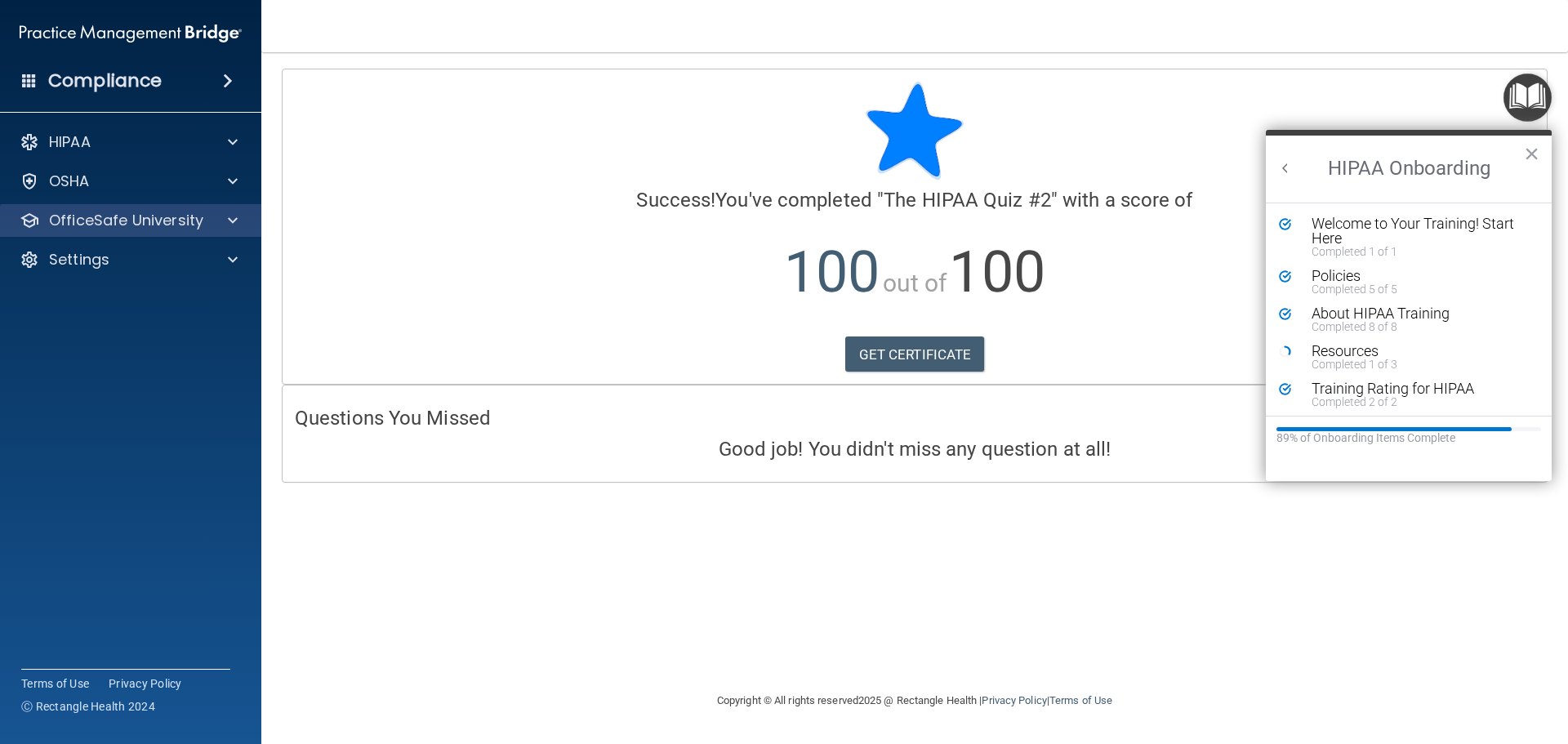
click at [217, 230] on div "OfficeSafe University" at bounding box center [131, 220] width 263 height 33
click at [510, 211] on div "Success! You've completed " The HIPAA Quiz #2 " with a score of 100 out of 100 …" at bounding box center [914, 203] width 1240 height 245
click at [179, 227] on p "OfficeSafe University" at bounding box center [126, 220] width 154 height 20
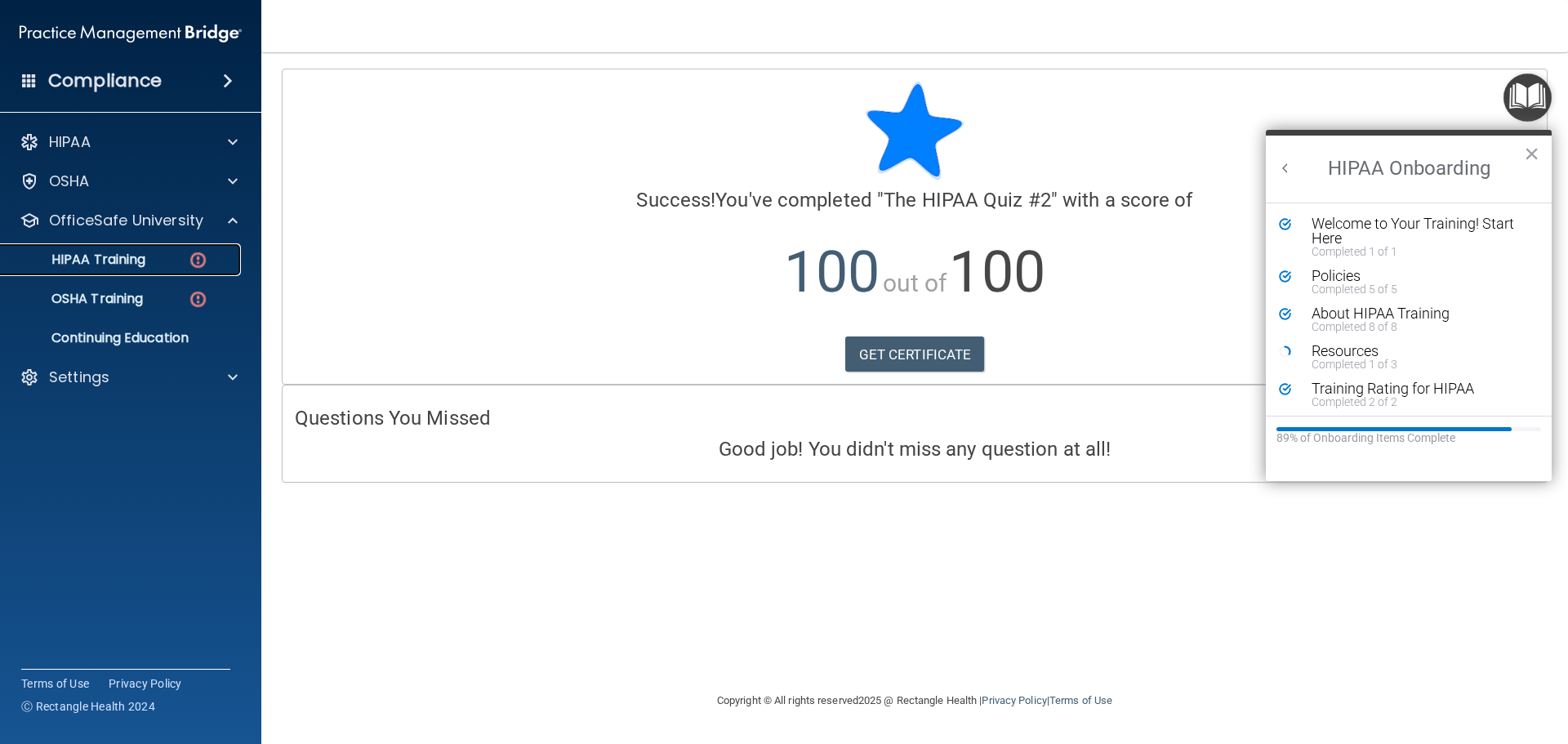
click at [145, 257] on p "HIPAA Training" at bounding box center [77, 259] width 135 height 16
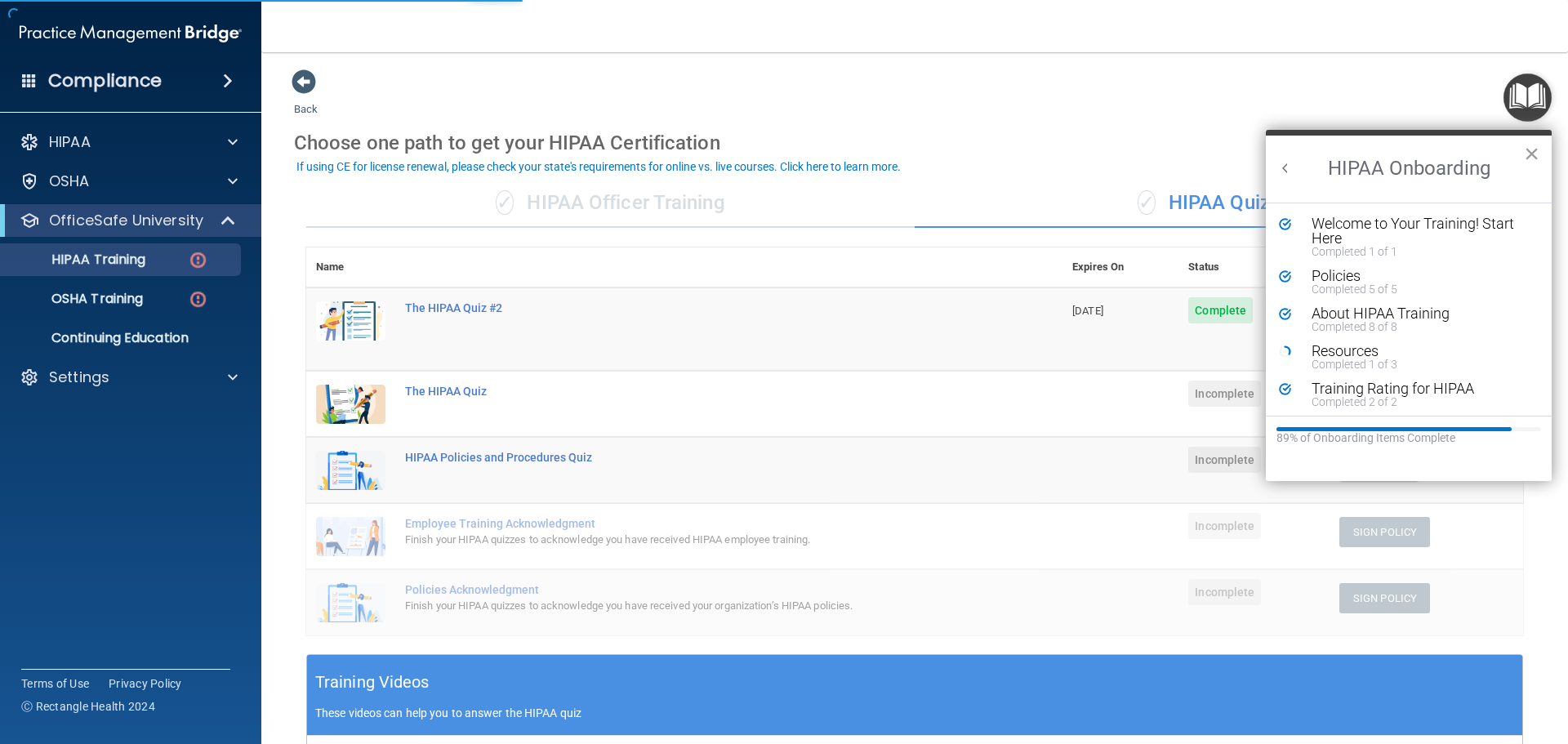
click at [1534, 163] on button "×" at bounding box center [1532, 154] width 15 height 26
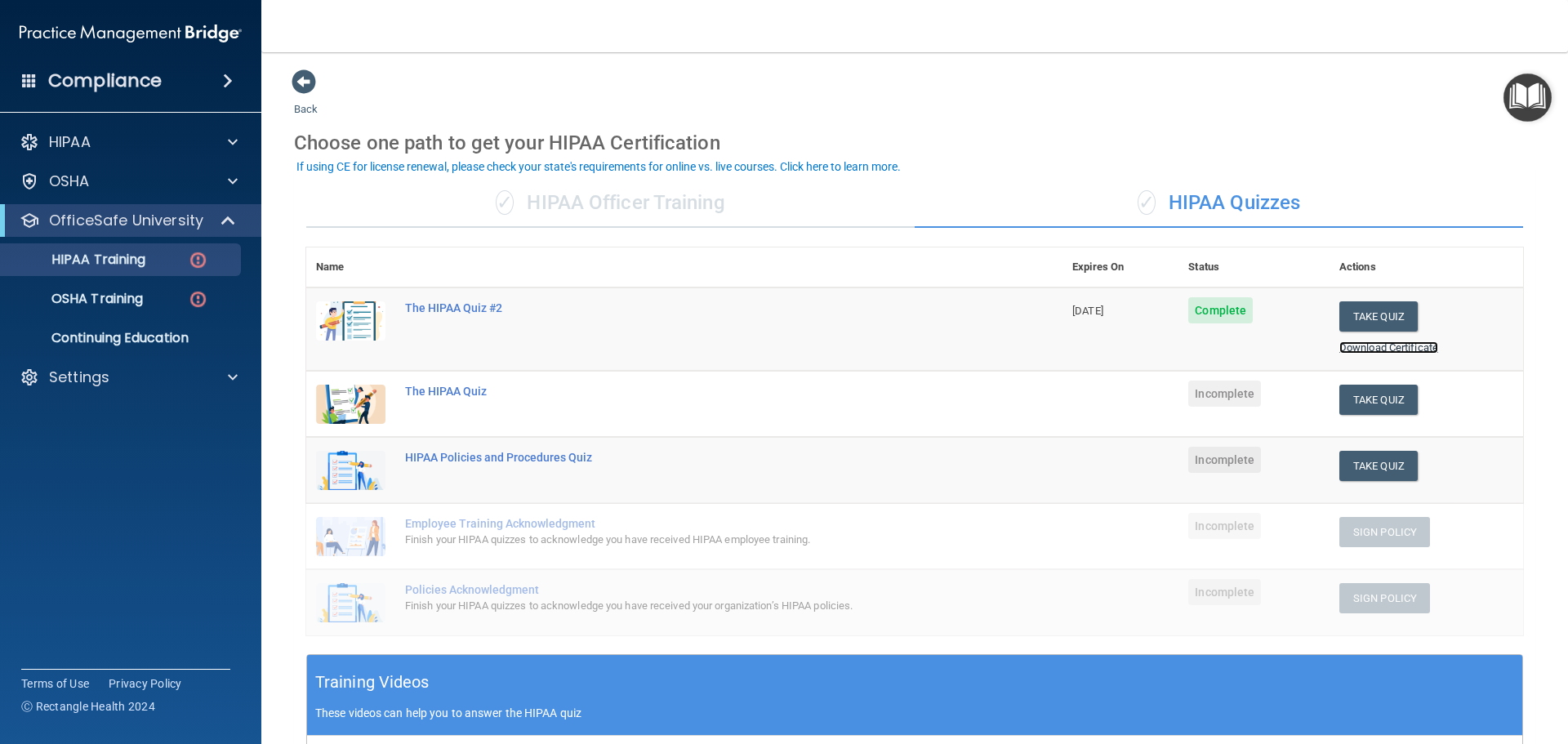
click at [1367, 345] on link "Download Certificate" at bounding box center [1389, 347] width 99 height 12
click at [1530, 81] on img "Open Resource Center" at bounding box center [1527, 97] width 48 height 48
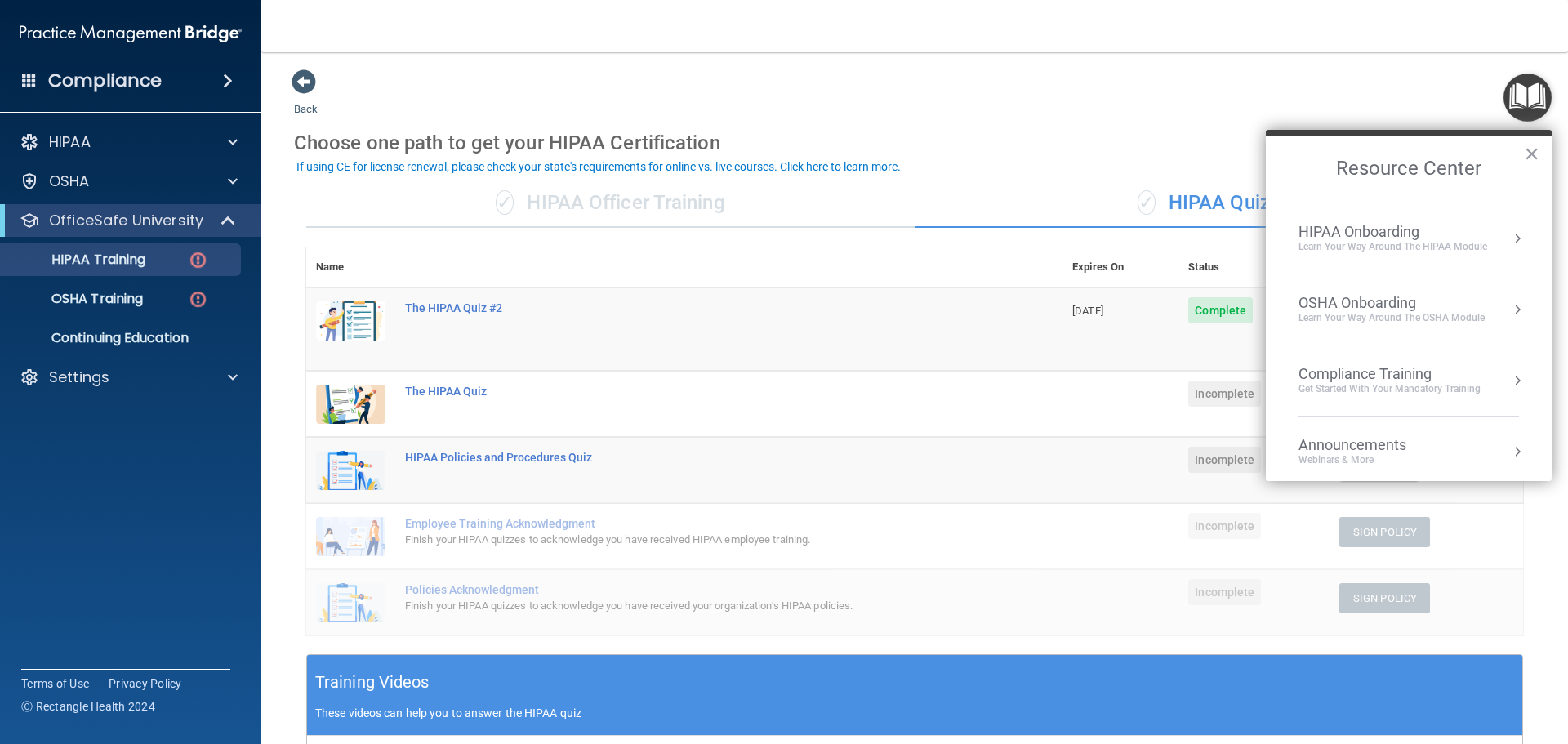
click at [1370, 244] on div "Learn Your Way around the HIPAA module" at bounding box center [1393, 246] width 189 height 14
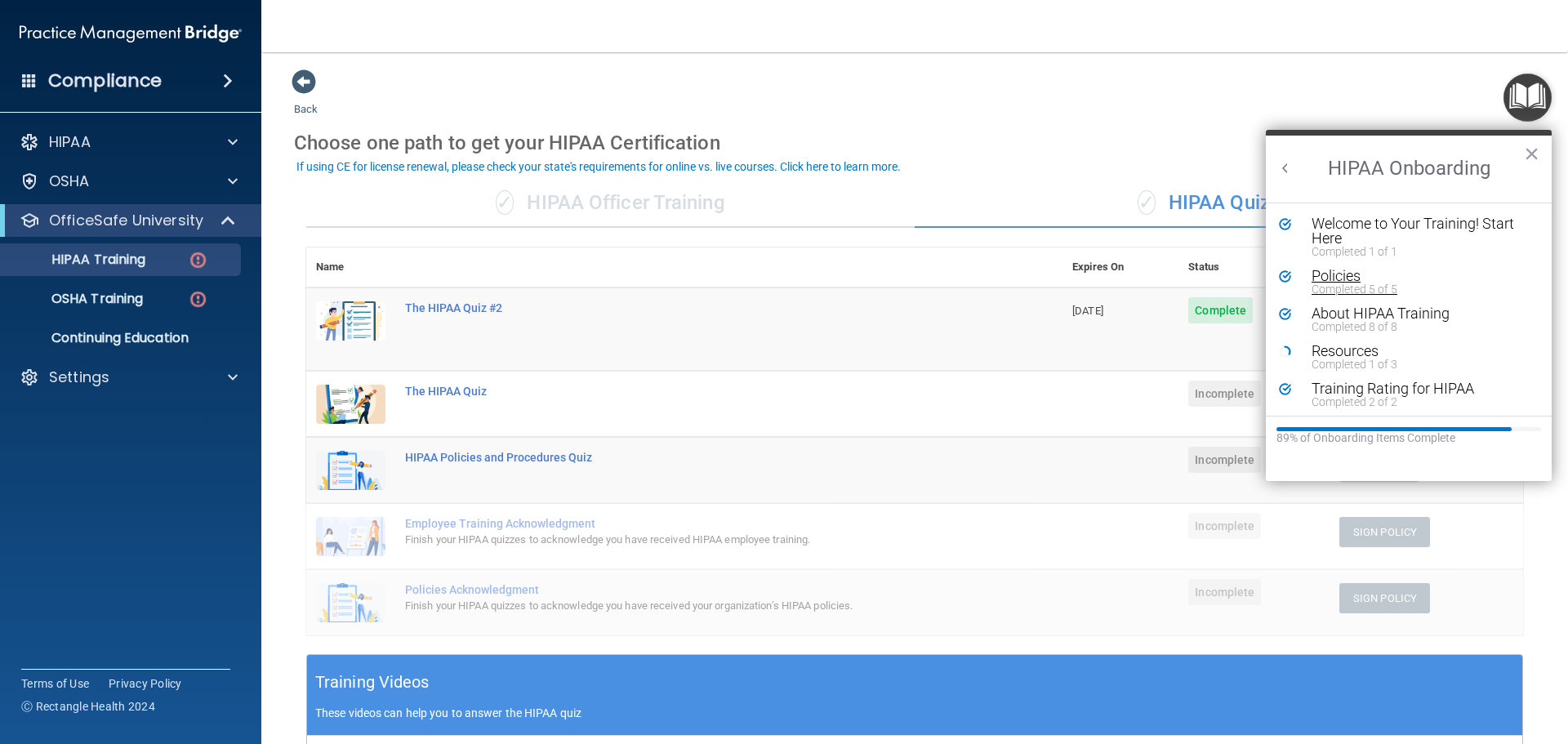
click at [1360, 291] on div "Completed 5 of 5" at bounding box center [1415, 289] width 207 height 11
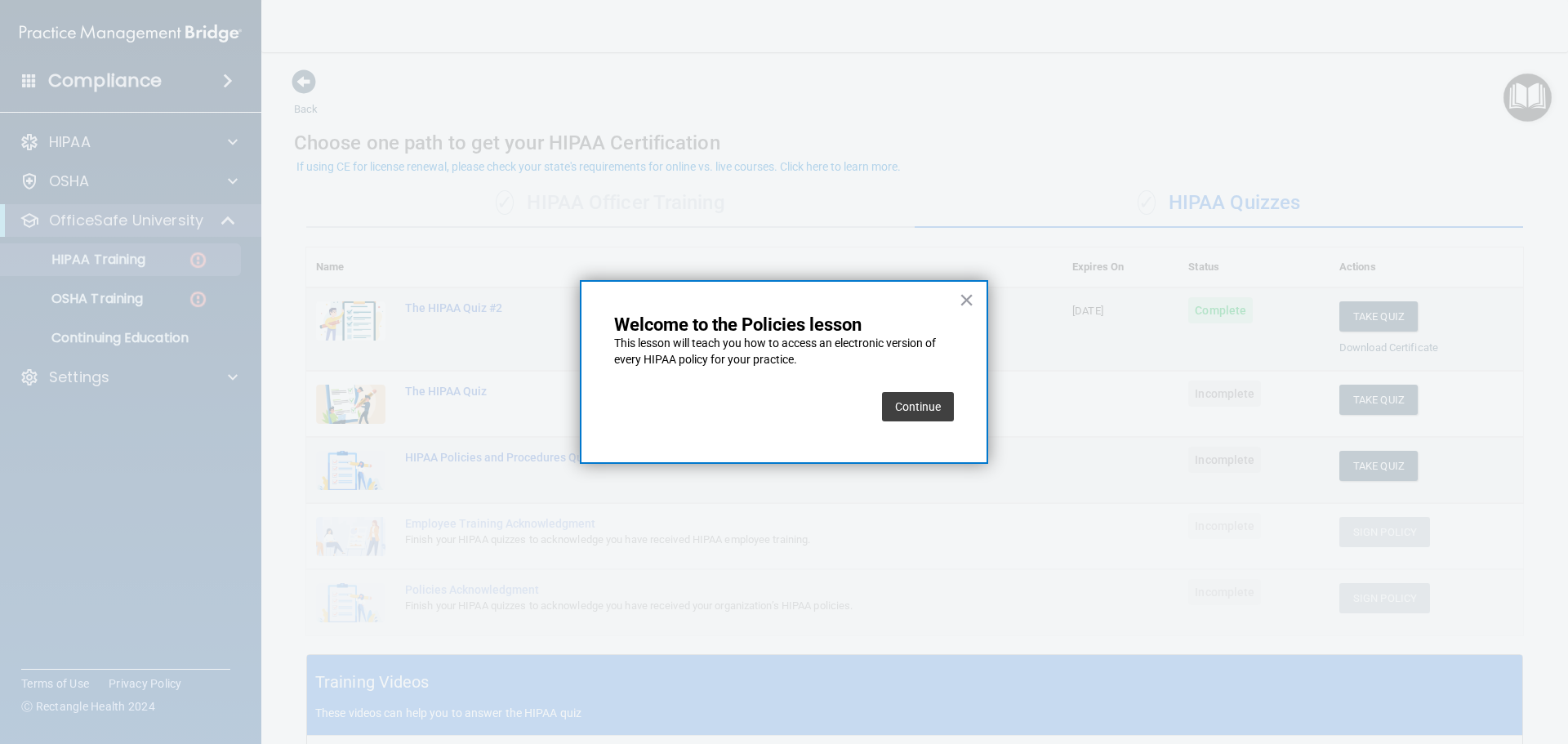
click at [895, 400] on button "Continue" at bounding box center [918, 406] width 72 height 29
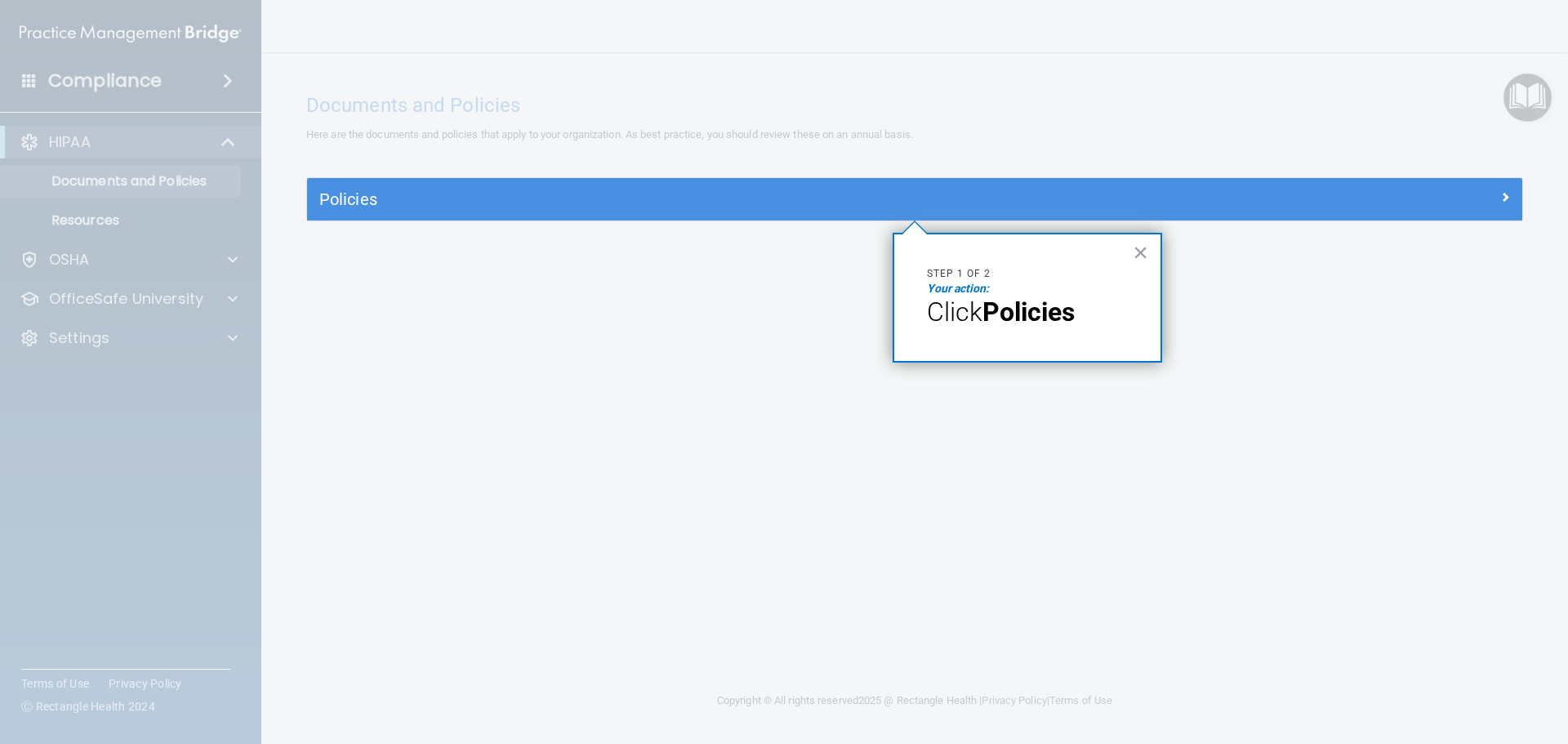
click at [1128, 255] on div "× Step 1 of 2 Your action: Click Policies" at bounding box center [1027, 296] width 269 height 129
click at [1154, 251] on div "× Step 1 of 2 Your action: Click Policies" at bounding box center [1027, 296] width 269 height 129
click at [1144, 257] on button "×" at bounding box center [1140, 252] width 15 height 26
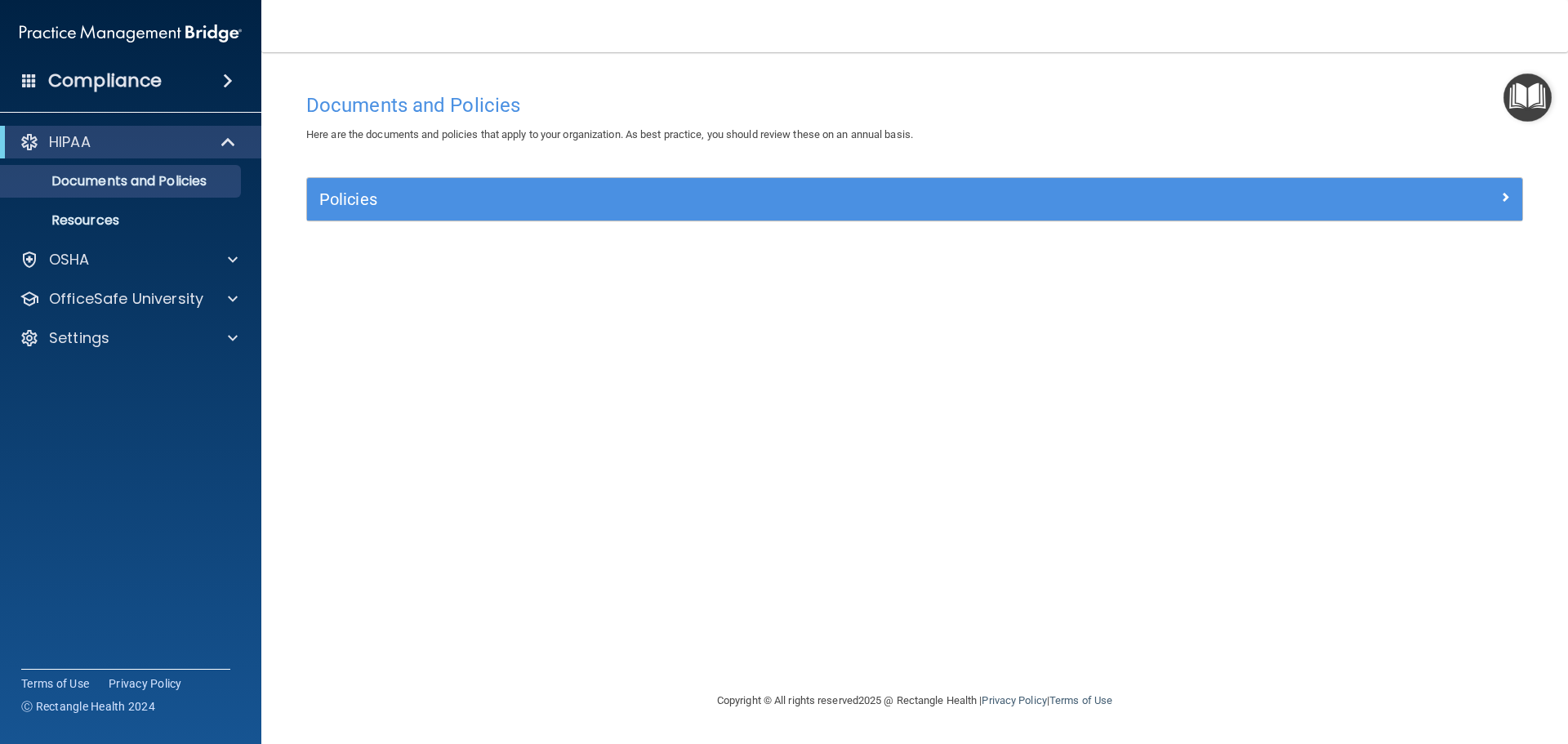
click at [1536, 88] on img "Open Resource Center" at bounding box center [1527, 97] width 48 height 48
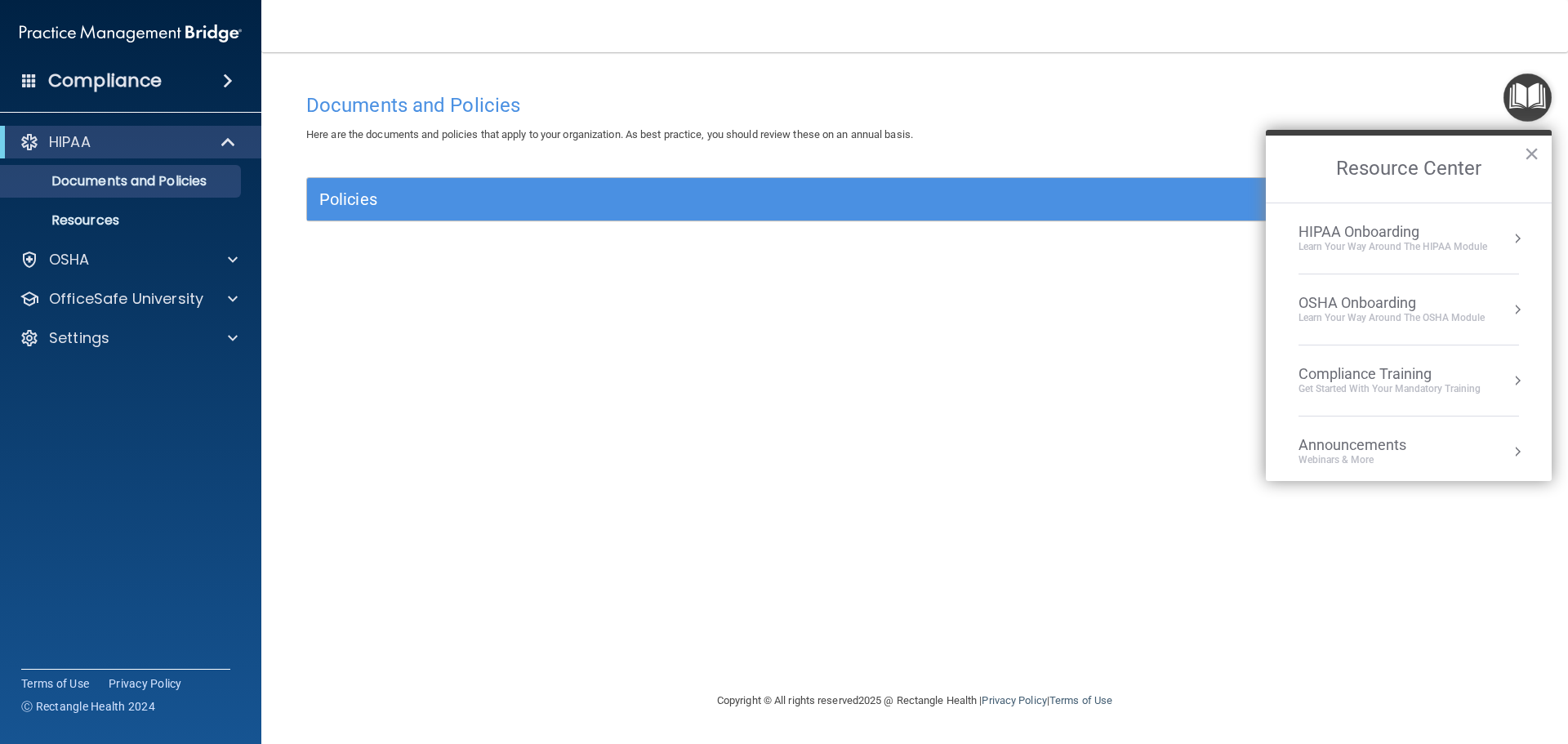
click at [1386, 245] on div "Learn Your Way around the HIPAA module" at bounding box center [1393, 246] width 189 height 14
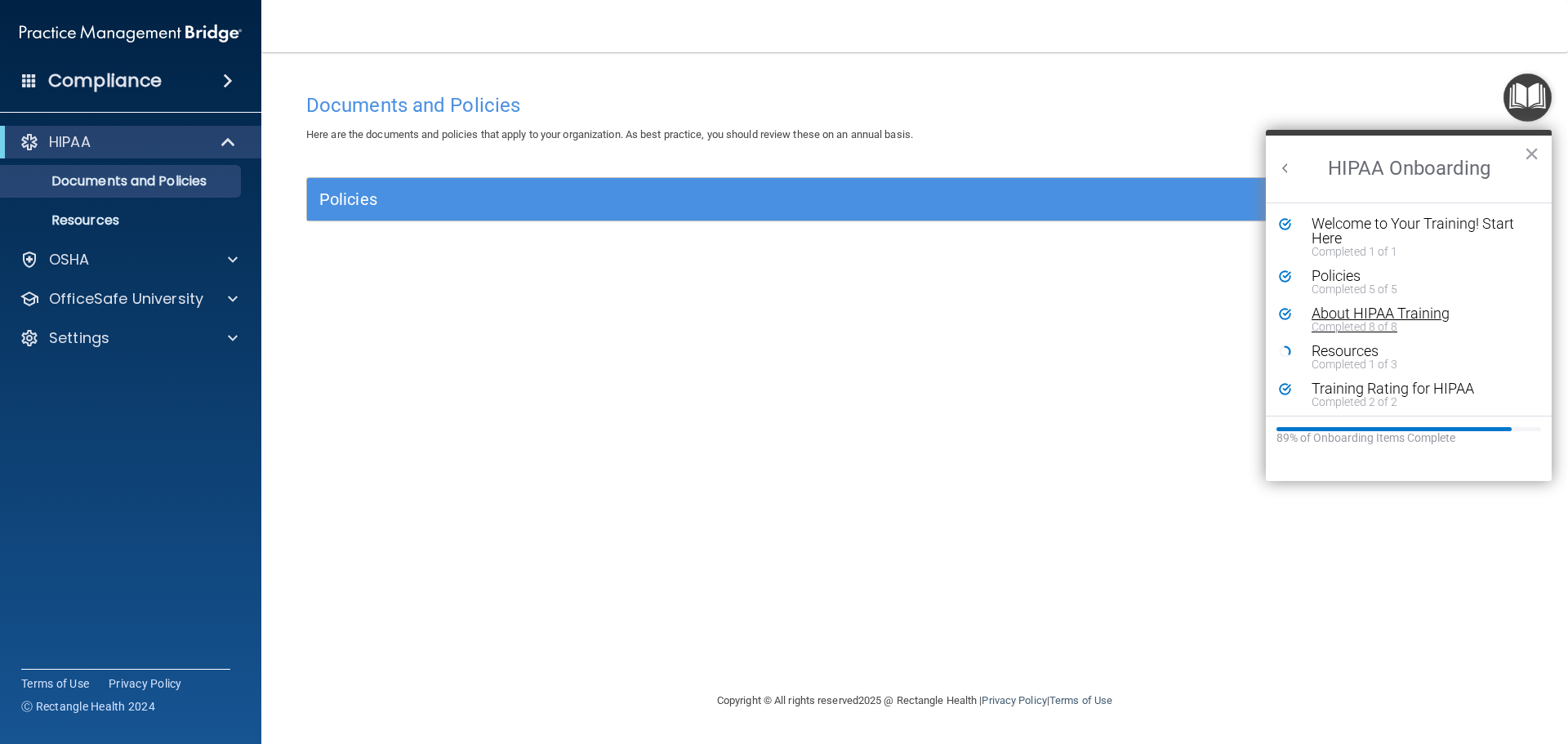
click at [1353, 318] on div "About HIPAA Training" at bounding box center [1415, 313] width 207 height 15
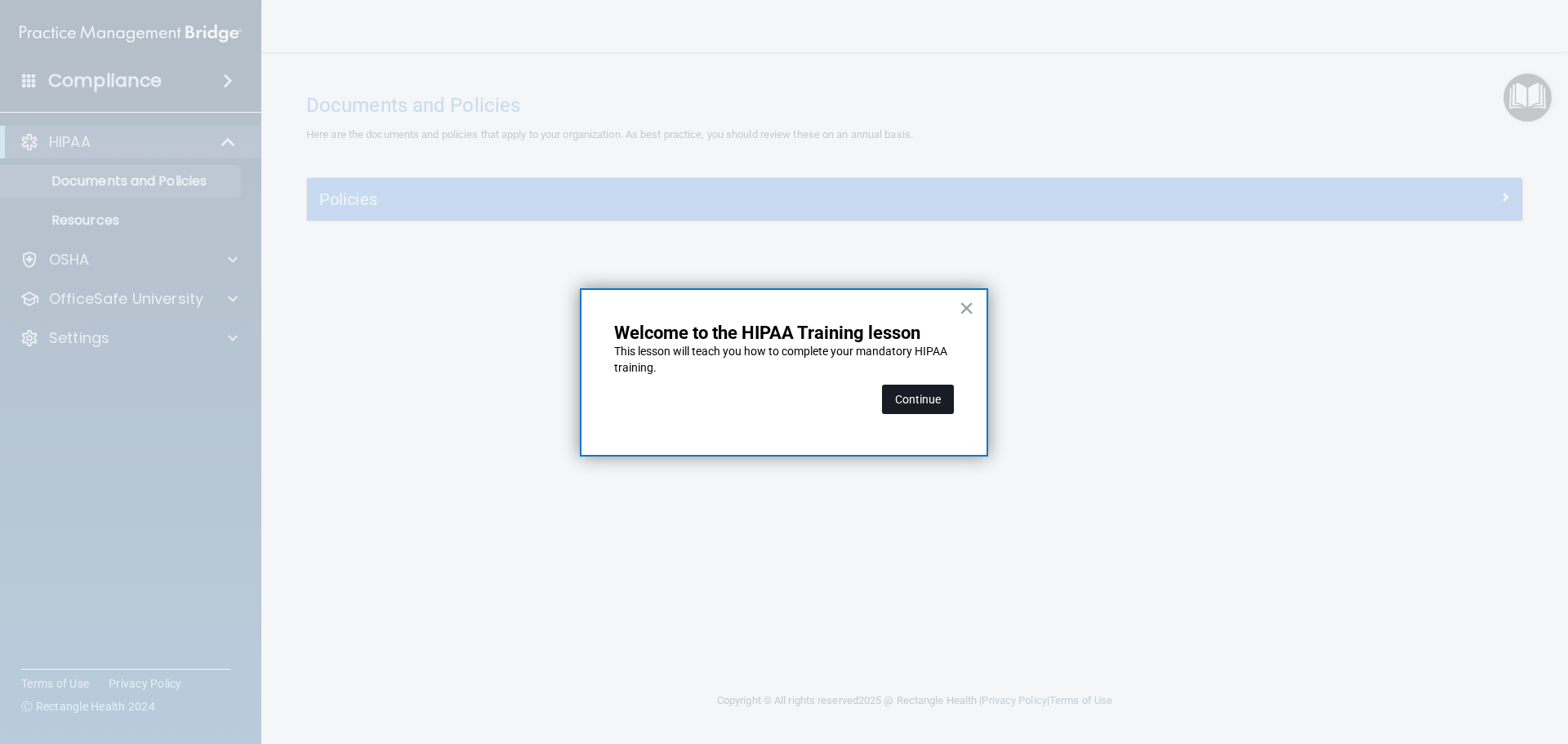
click at [924, 397] on button "Continue" at bounding box center [918, 398] width 72 height 29
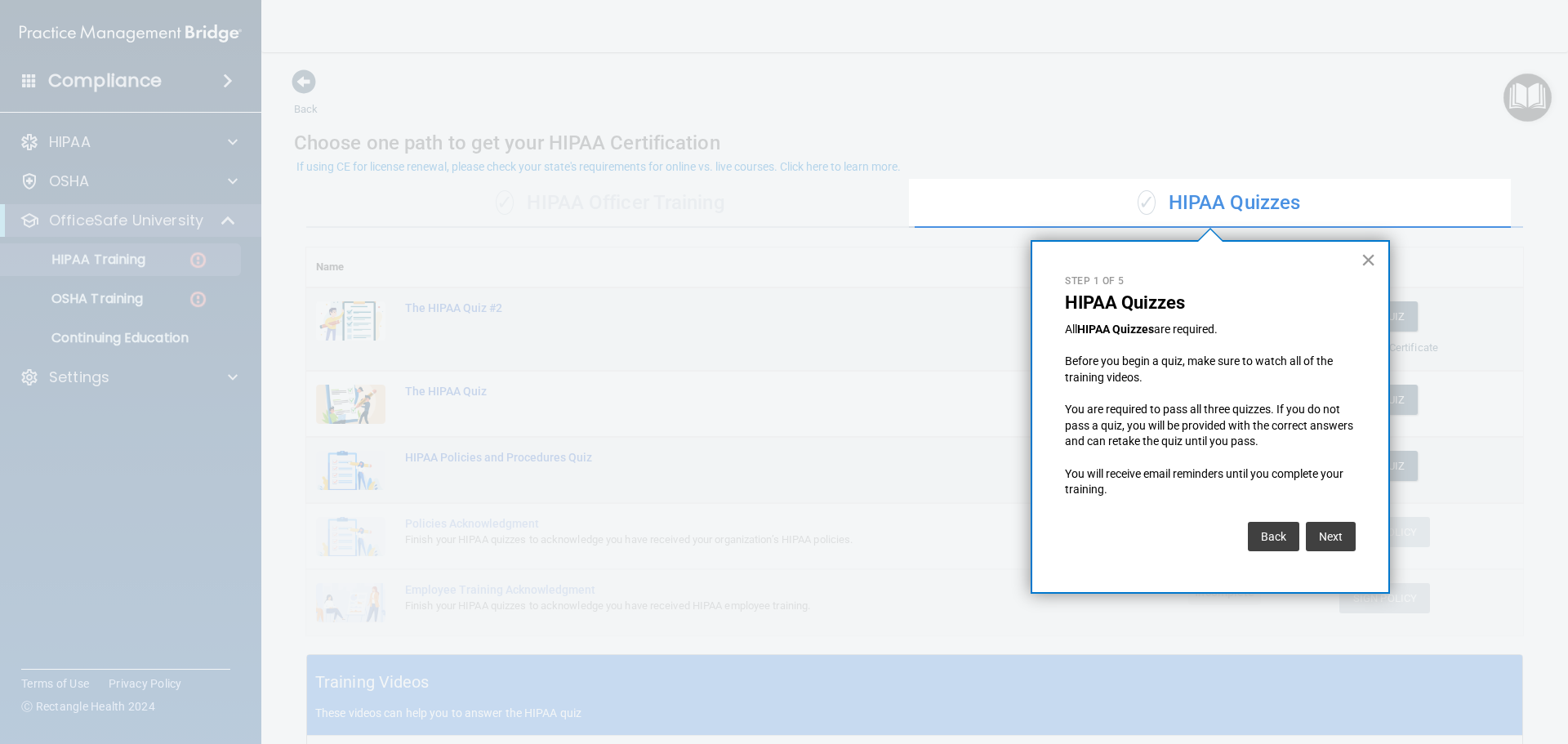
click at [1363, 257] on button "×" at bounding box center [1369, 260] width 15 height 26
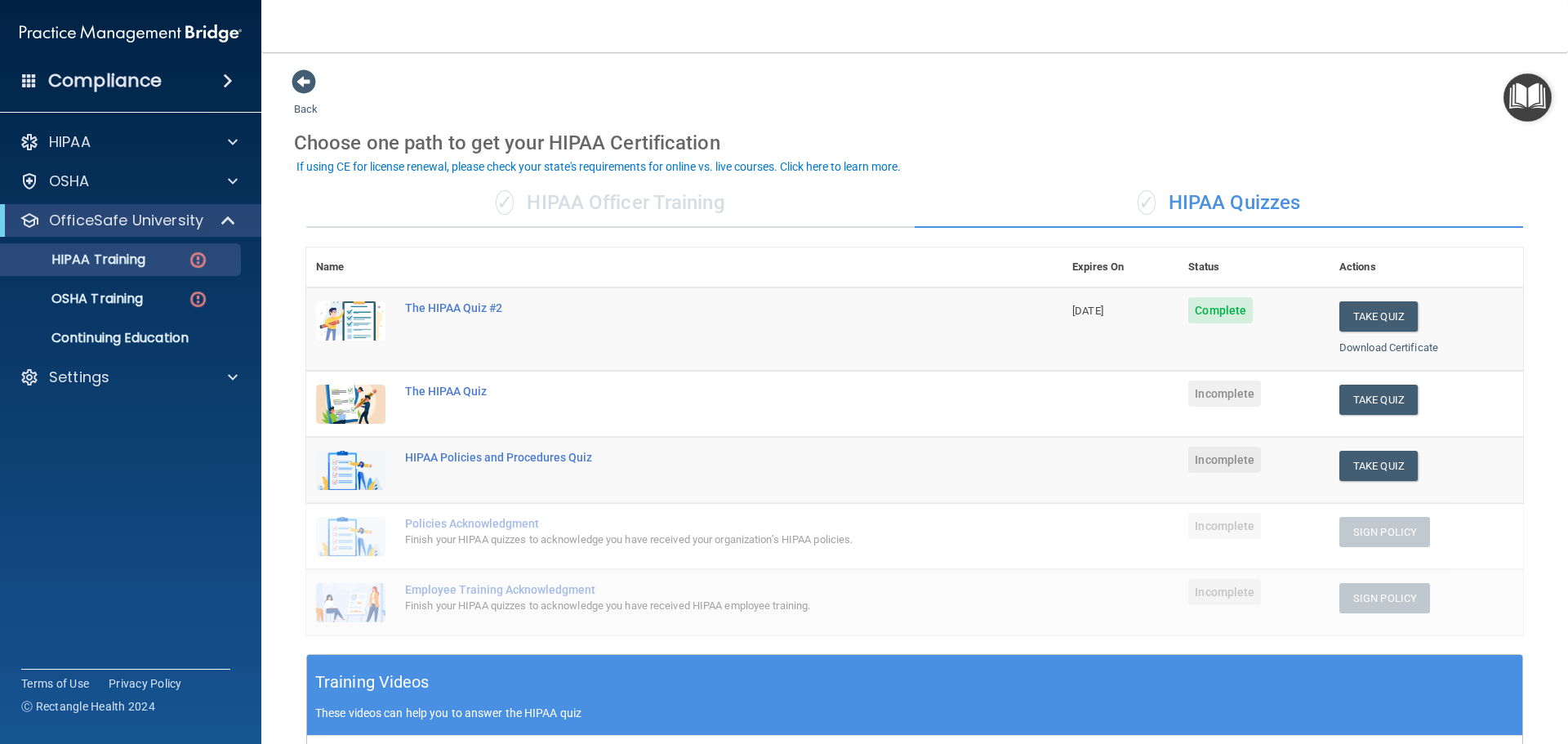
click at [1206, 318] on span "Complete" at bounding box center [1220, 311] width 64 height 26
click at [677, 199] on div "✓ HIPAA Officer Training" at bounding box center [610, 203] width 608 height 49
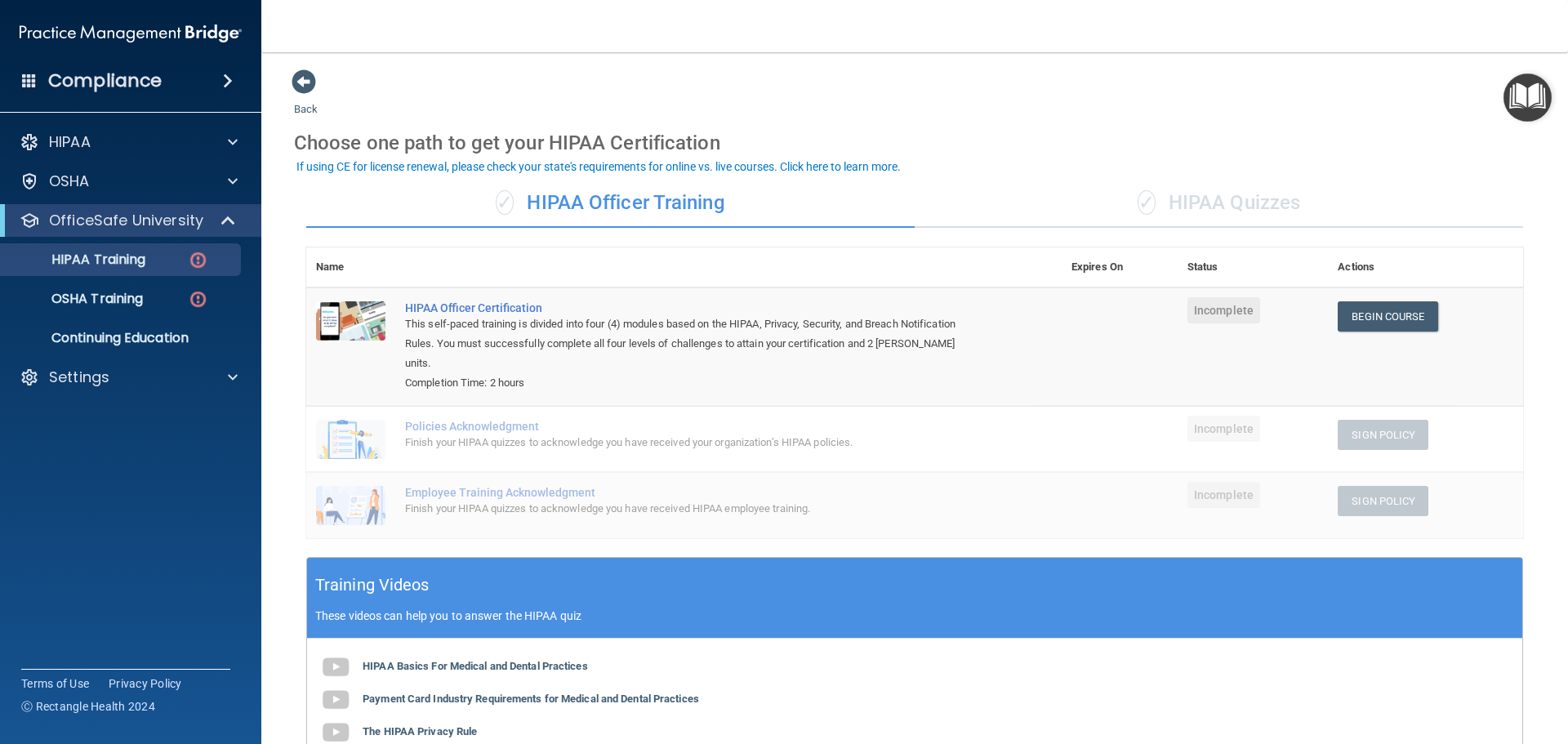
click at [1216, 209] on div "✓ HIPAA Quizzes" at bounding box center [1219, 203] width 608 height 49
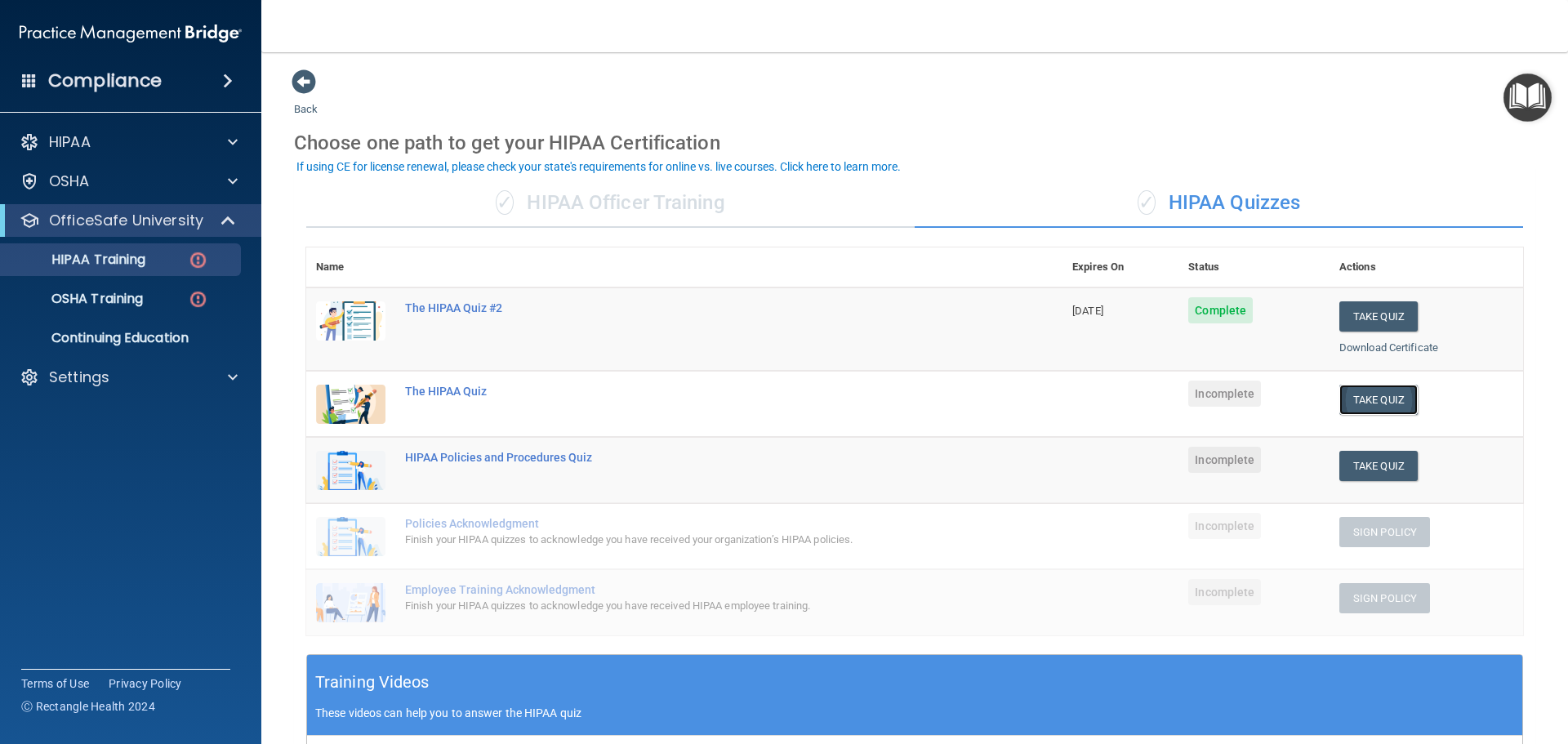
click at [1354, 402] on button "Take Quiz" at bounding box center [1378, 399] width 78 height 30
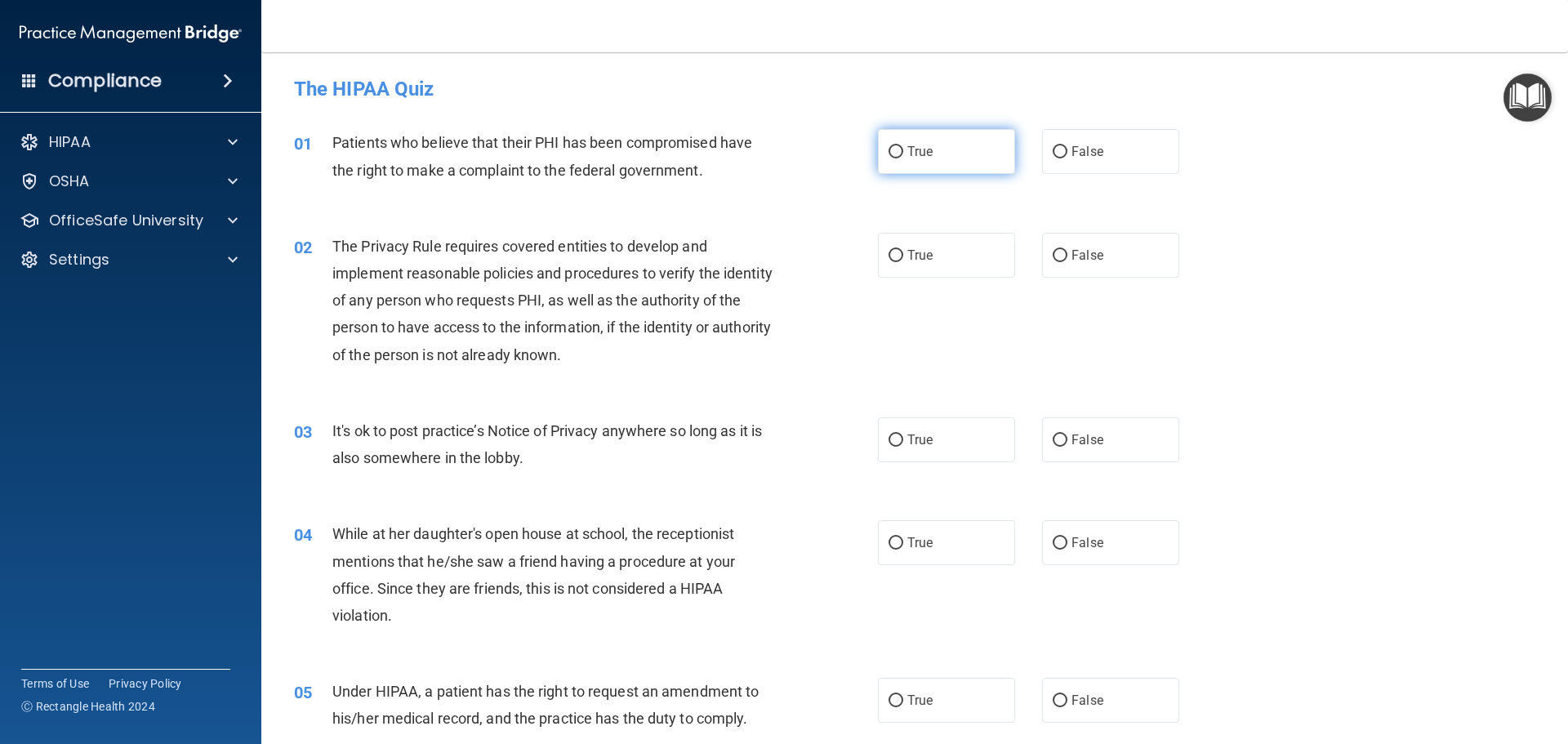
click at [982, 156] on label "True" at bounding box center [946, 152] width 137 height 45
click at [903, 156] on input "True" at bounding box center [896, 152] width 15 height 12
radio input "true"
click at [952, 258] on label "True" at bounding box center [946, 255] width 137 height 45
click at [903, 258] on input "True" at bounding box center [896, 256] width 15 height 12
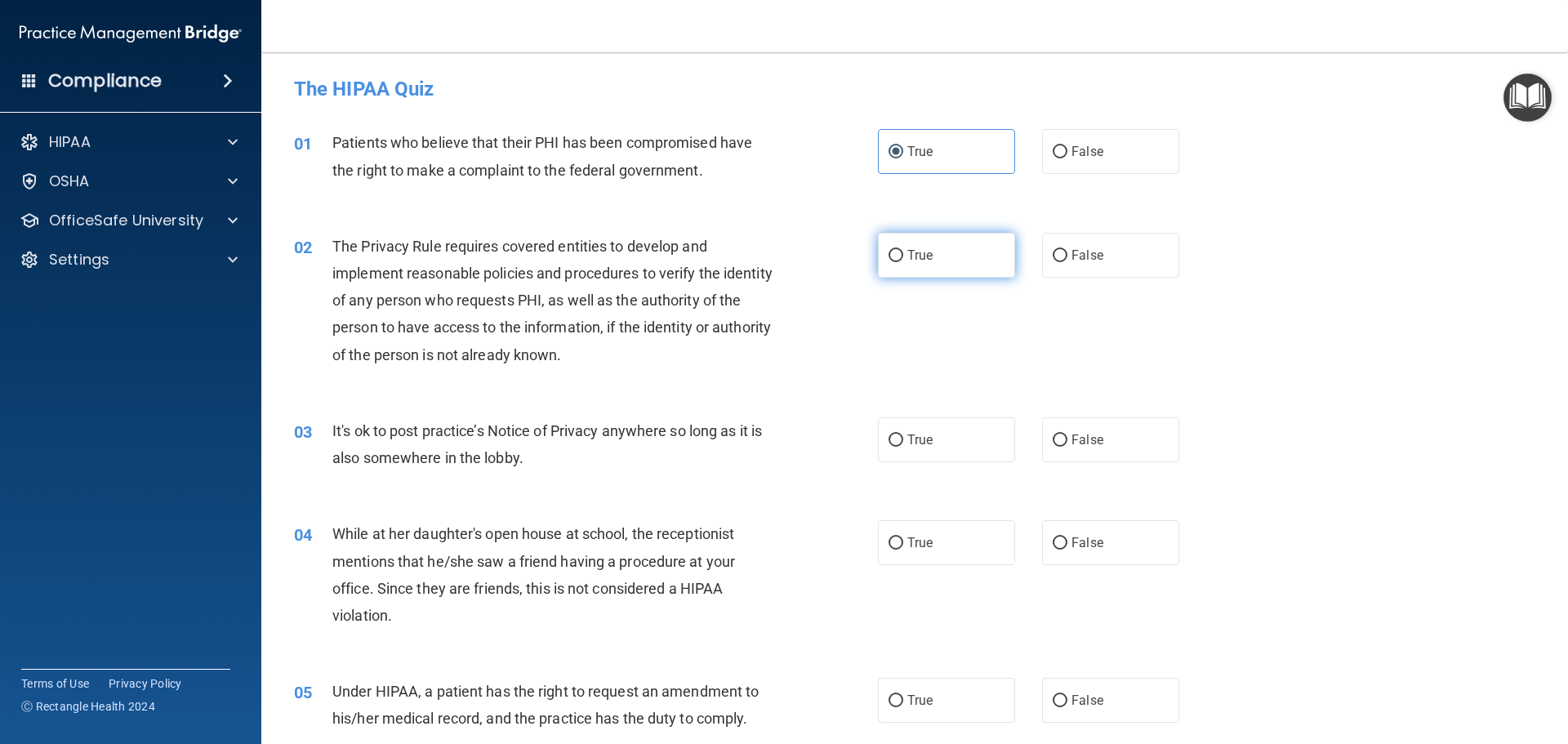
radio input "true"
click at [1102, 452] on label "False" at bounding box center [1110, 440] width 137 height 45
click at [1067, 447] on input "False" at bounding box center [1061, 440] width 15 height 12
radio input "true"
click at [1075, 532] on label "False" at bounding box center [1110, 543] width 137 height 45
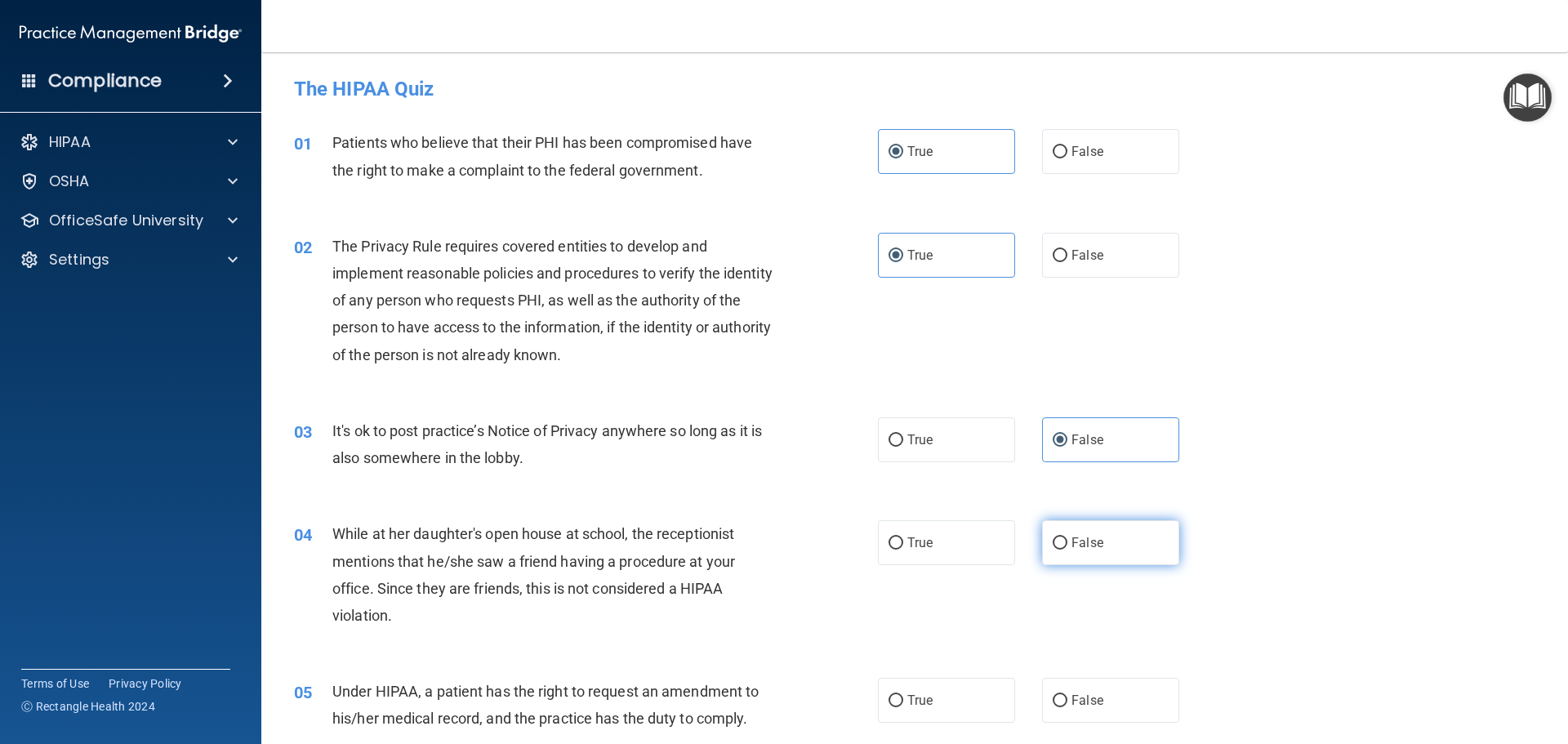
click at [1067, 537] on input "False" at bounding box center [1061, 543] width 15 height 12
radio input "true"
click at [1089, 716] on label "False" at bounding box center [1110, 701] width 137 height 45
click at [1067, 707] on input "False" at bounding box center [1061, 701] width 15 height 12
radio input "true"
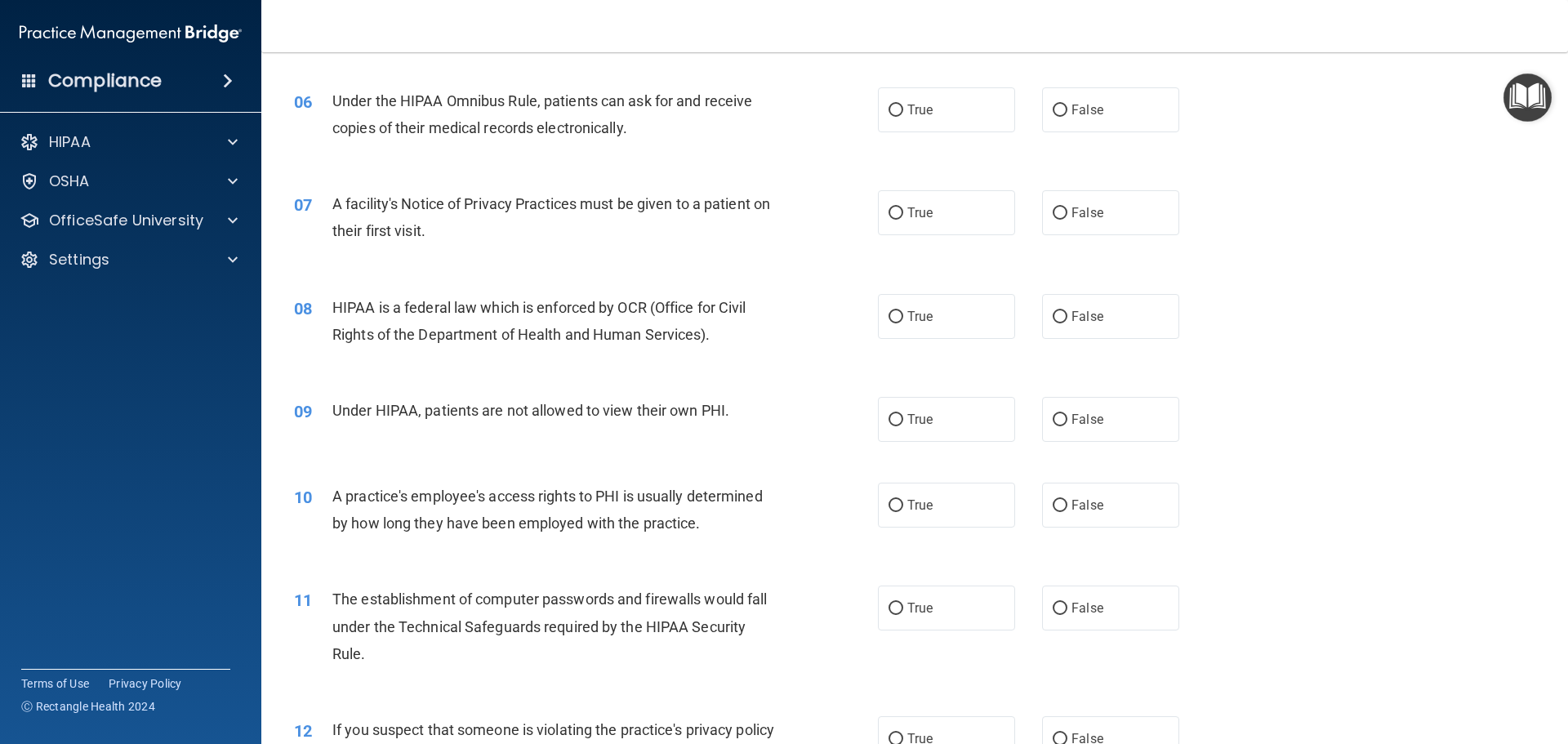
scroll to position [735, 0]
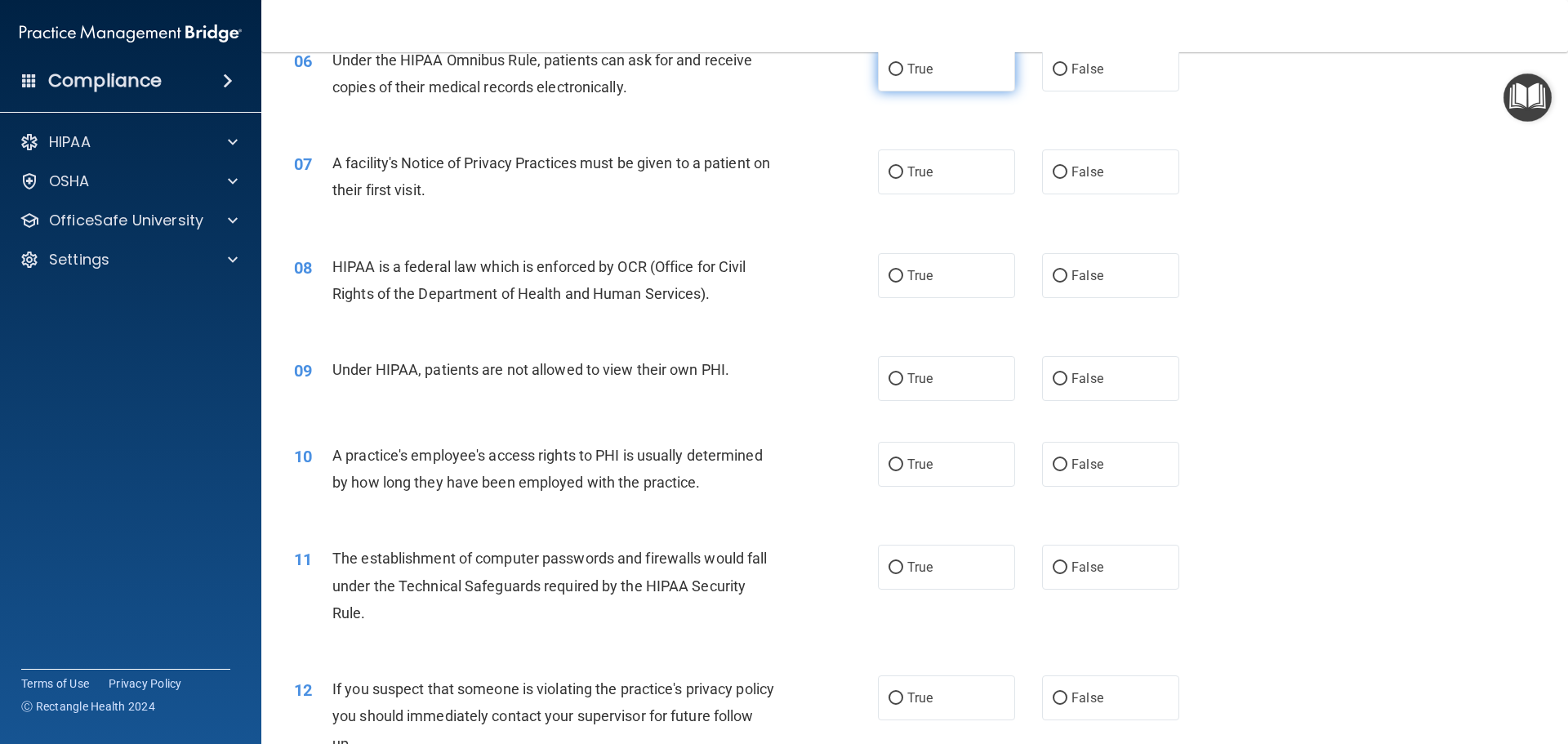
click at [924, 68] on span "True" at bounding box center [920, 69] width 26 height 15
click at [903, 68] on input "True" at bounding box center [896, 69] width 15 height 12
radio input "true"
click at [932, 166] on label "True" at bounding box center [946, 172] width 137 height 45
click at [903, 166] on input "True" at bounding box center [896, 172] width 15 height 12
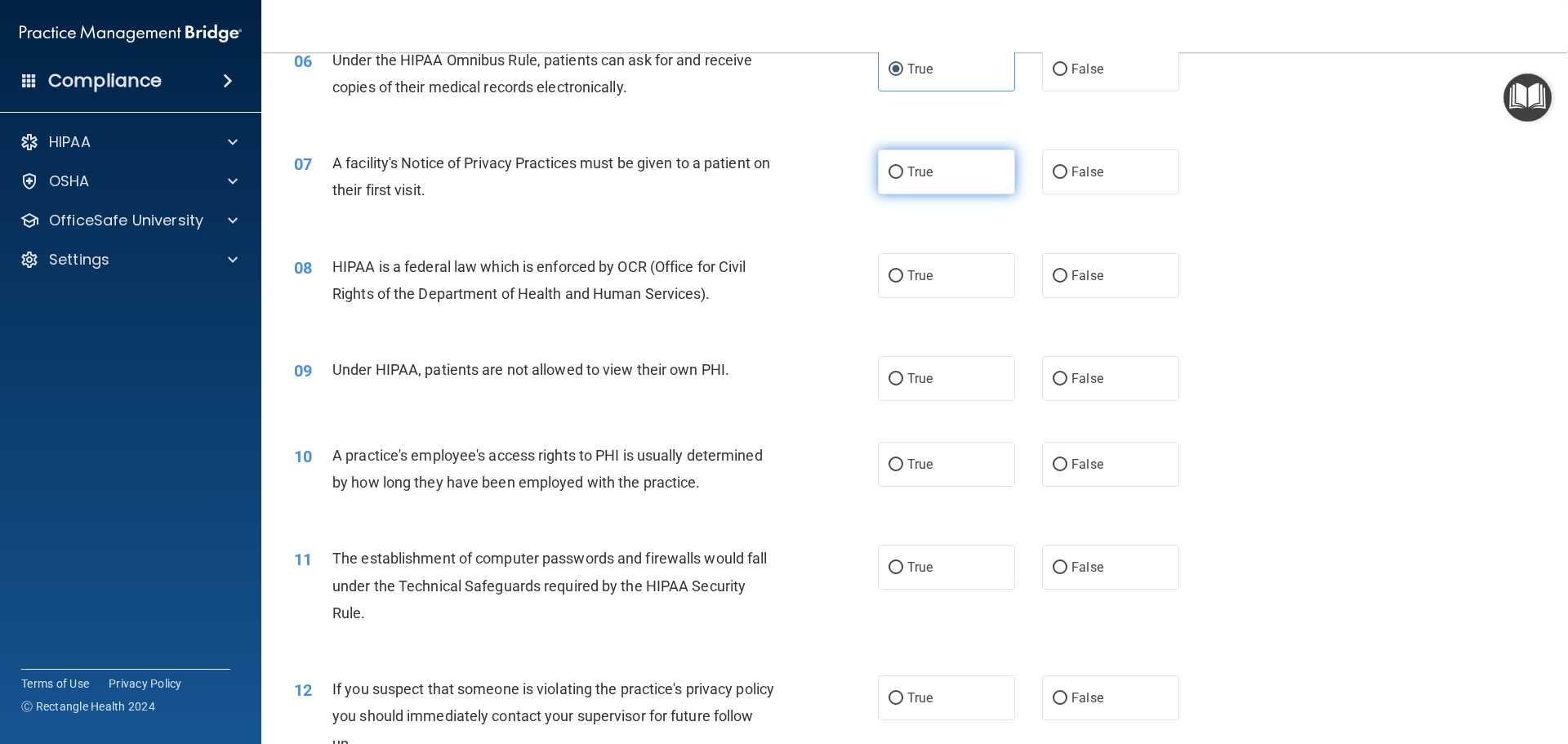
radio input "true"
drag, startPoint x: 917, startPoint y: 283, endPoint x: 1096, endPoint y: 396, distance: 211.7
click at [917, 284] on label "True" at bounding box center [946, 276] width 137 height 45
click at [903, 282] on input "True" at bounding box center [896, 276] width 15 height 12
radio input "true"
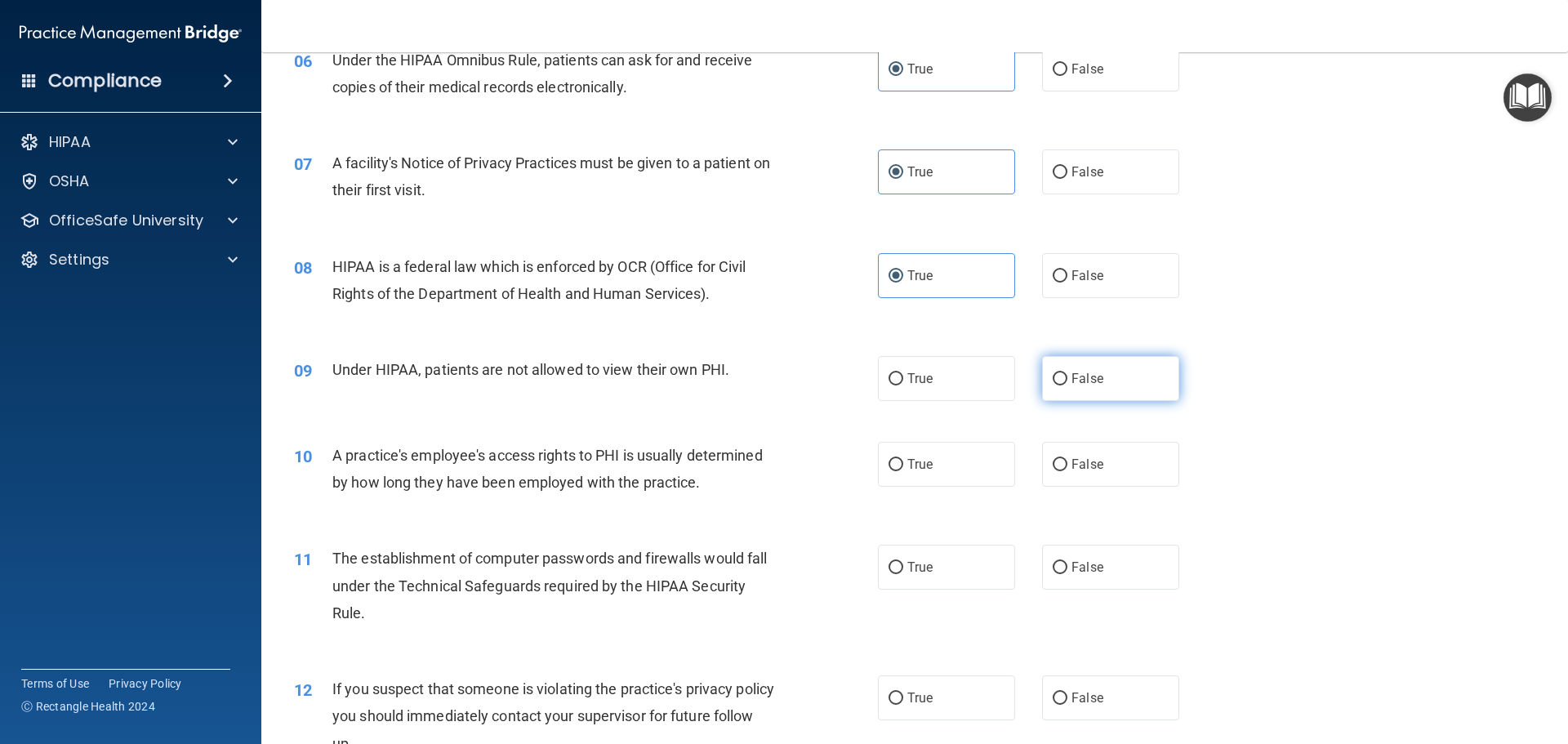
click at [1094, 396] on label "False" at bounding box center [1110, 379] width 137 height 45
click at [1067, 385] on input "False" at bounding box center [1061, 379] width 15 height 12
radio input "true"
click at [1092, 448] on label "False" at bounding box center [1110, 465] width 137 height 45
click at [1067, 459] on input "False" at bounding box center [1061, 465] width 15 height 12
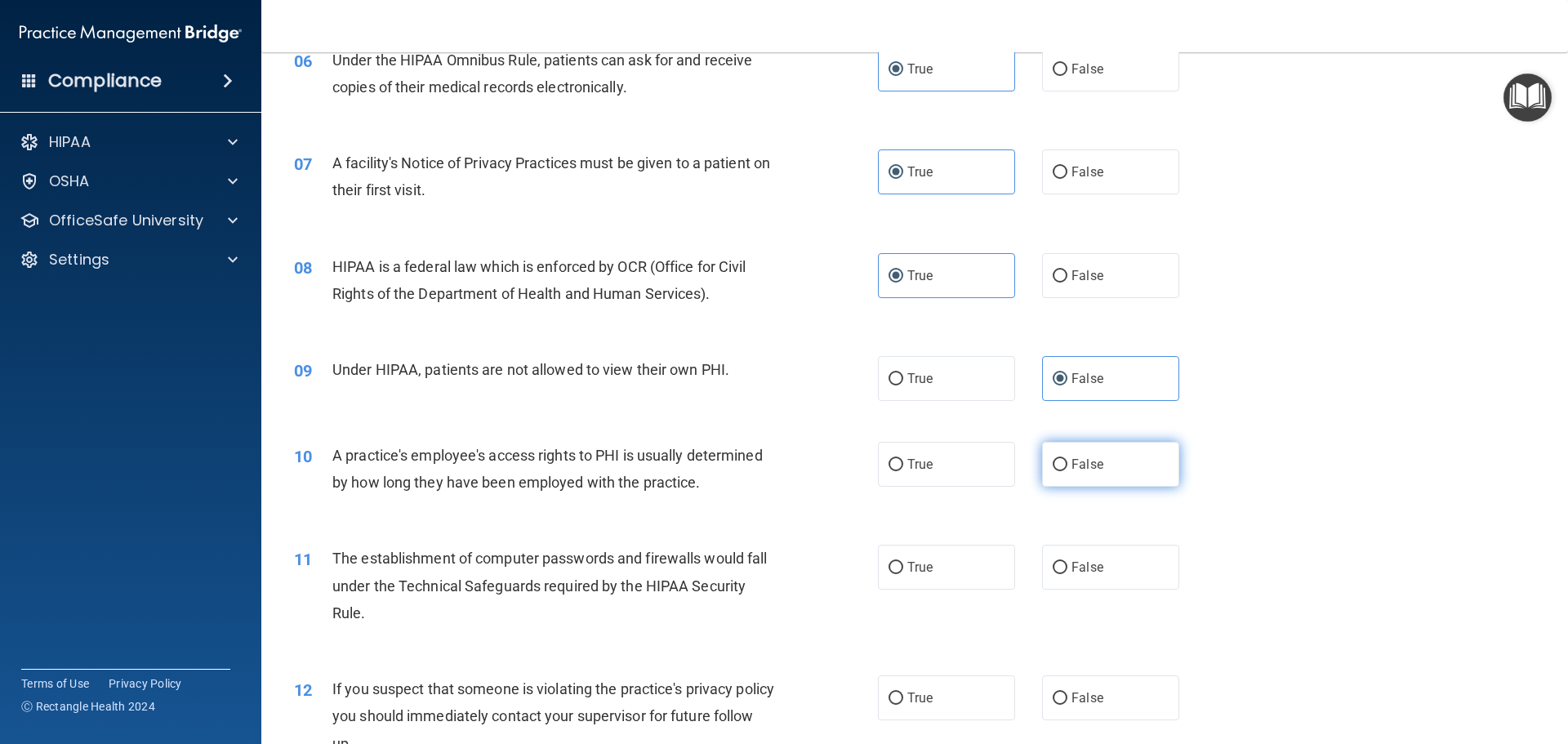
radio input "true"
click at [946, 565] on label "True" at bounding box center [946, 567] width 137 height 45
click at [903, 565] on input "True" at bounding box center [896, 567] width 15 height 12
radio input "true"
drag, startPoint x: 885, startPoint y: 685, endPoint x: 1109, endPoint y: 593, distance: 242.2
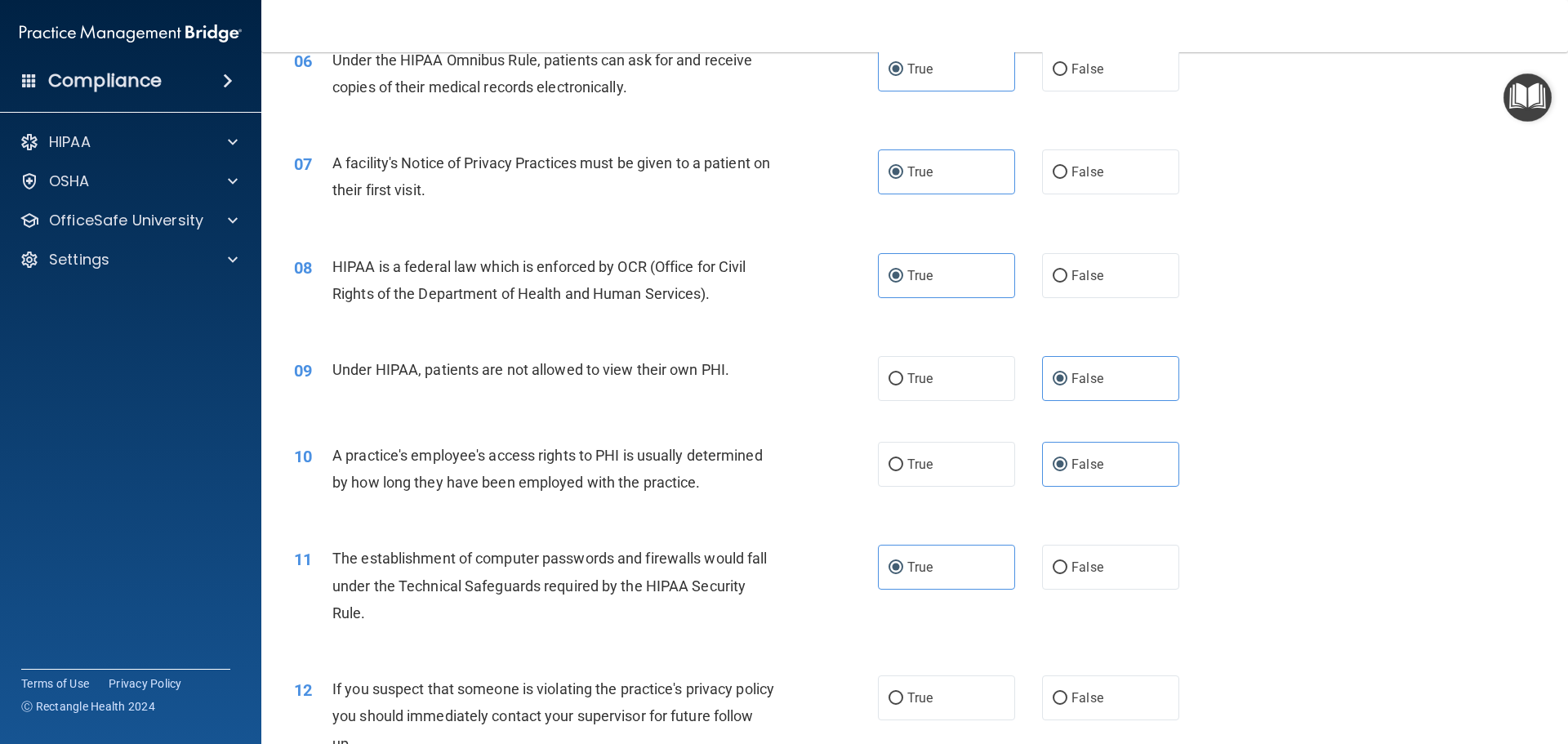
click at [887, 685] on label "True" at bounding box center [946, 698] width 137 height 45
click at [889, 692] on input "True" at bounding box center [896, 698] width 15 height 12
radio input "true"
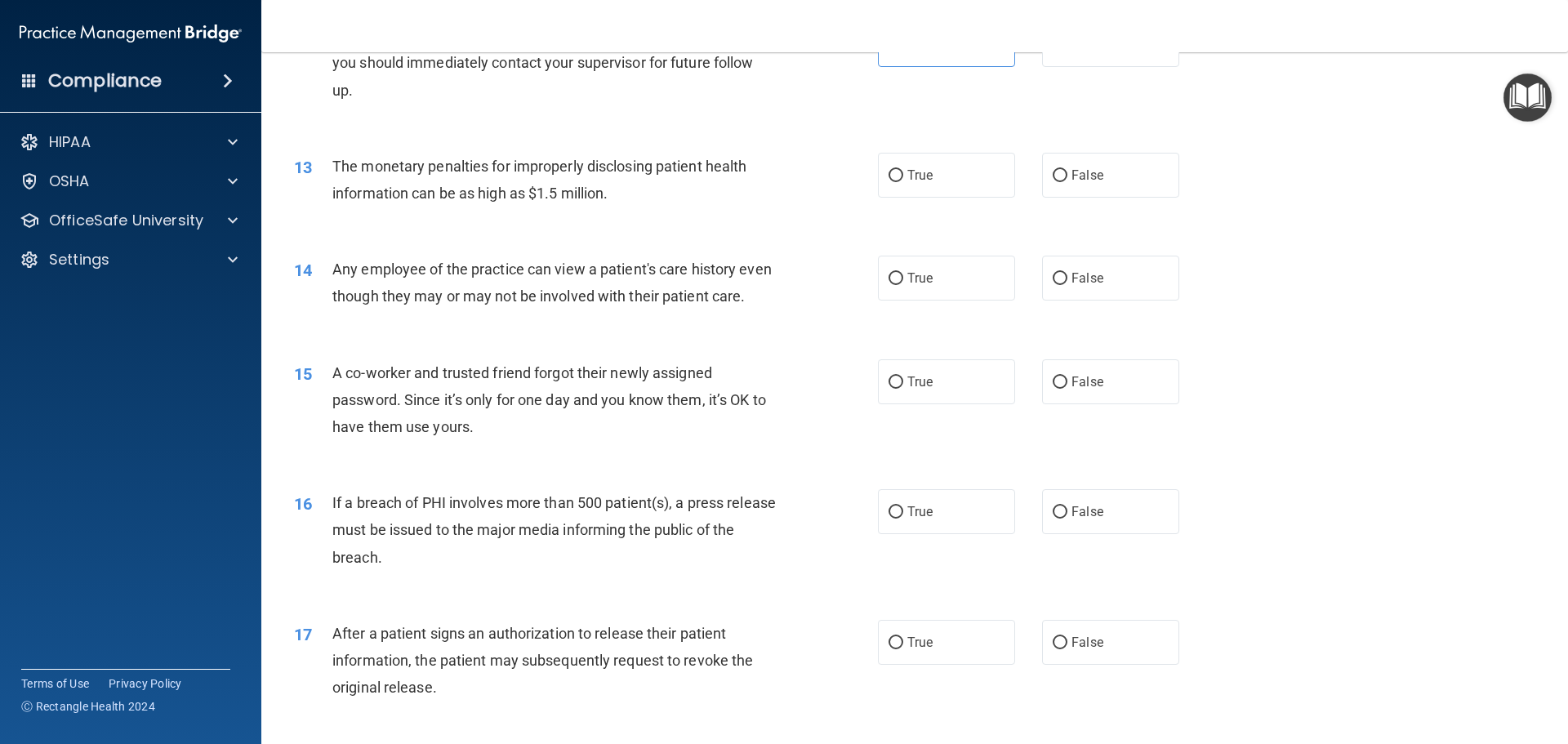
scroll to position [1470, 0]
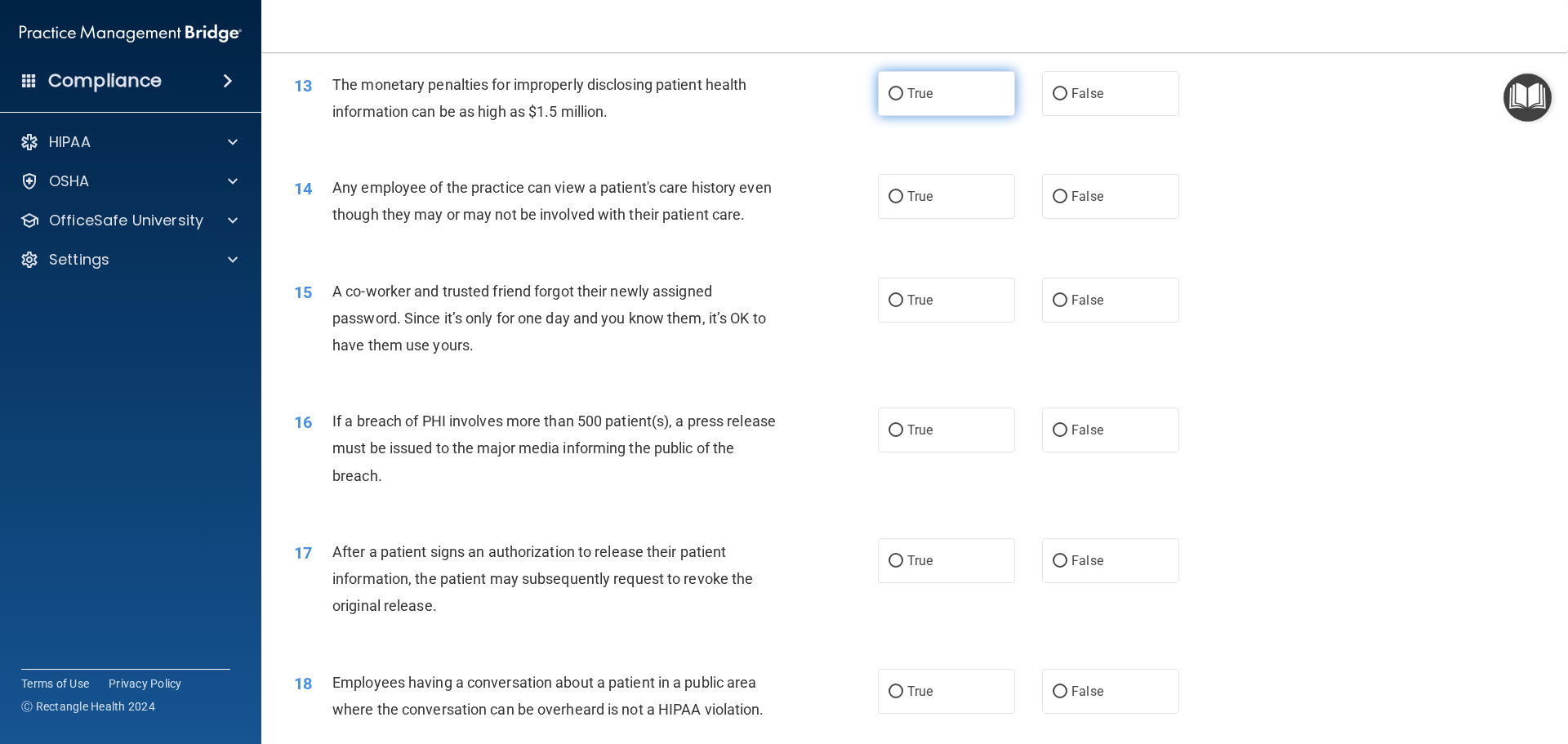
click at [949, 98] on label "True" at bounding box center [946, 93] width 137 height 45
click at [903, 98] on input "True" at bounding box center [896, 93] width 15 height 12
radio input "true"
click at [1090, 201] on span "False" at bounding box center [1088, 196] width 32 height 15
click at [1067, 201] on input "False" at bounding box center [1061, 196] width 15 height 12
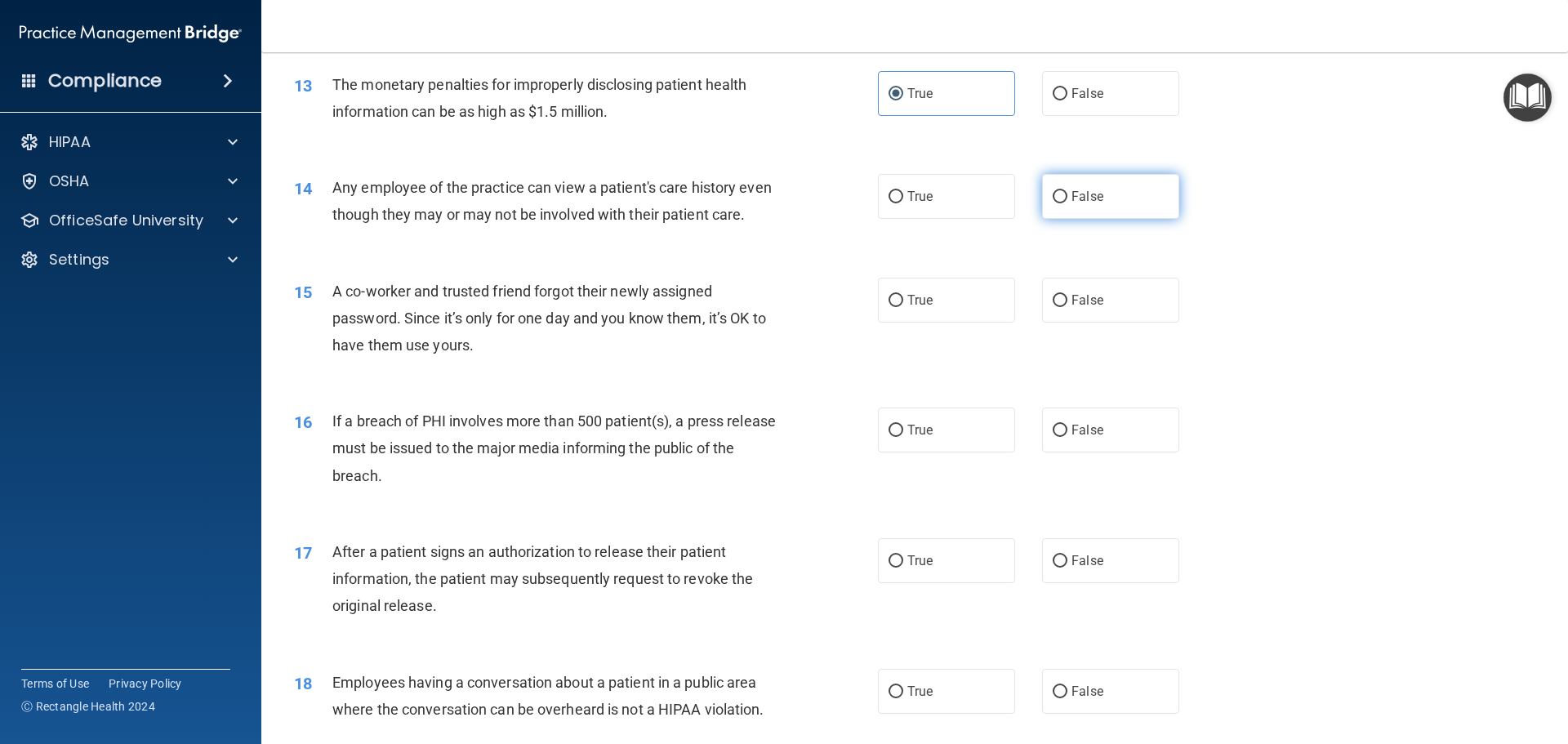
radio input "true"
click at [1078, 323] on label "False" at bounding box center [1110, 300] width 137 height 45
click at [1067, 307] on input "False" at bounding box center [1061, 300] width 15 height 12
radio input "true"
click at [922, 448] on label "True" at bounding box center [946, 431] width 137 height 45
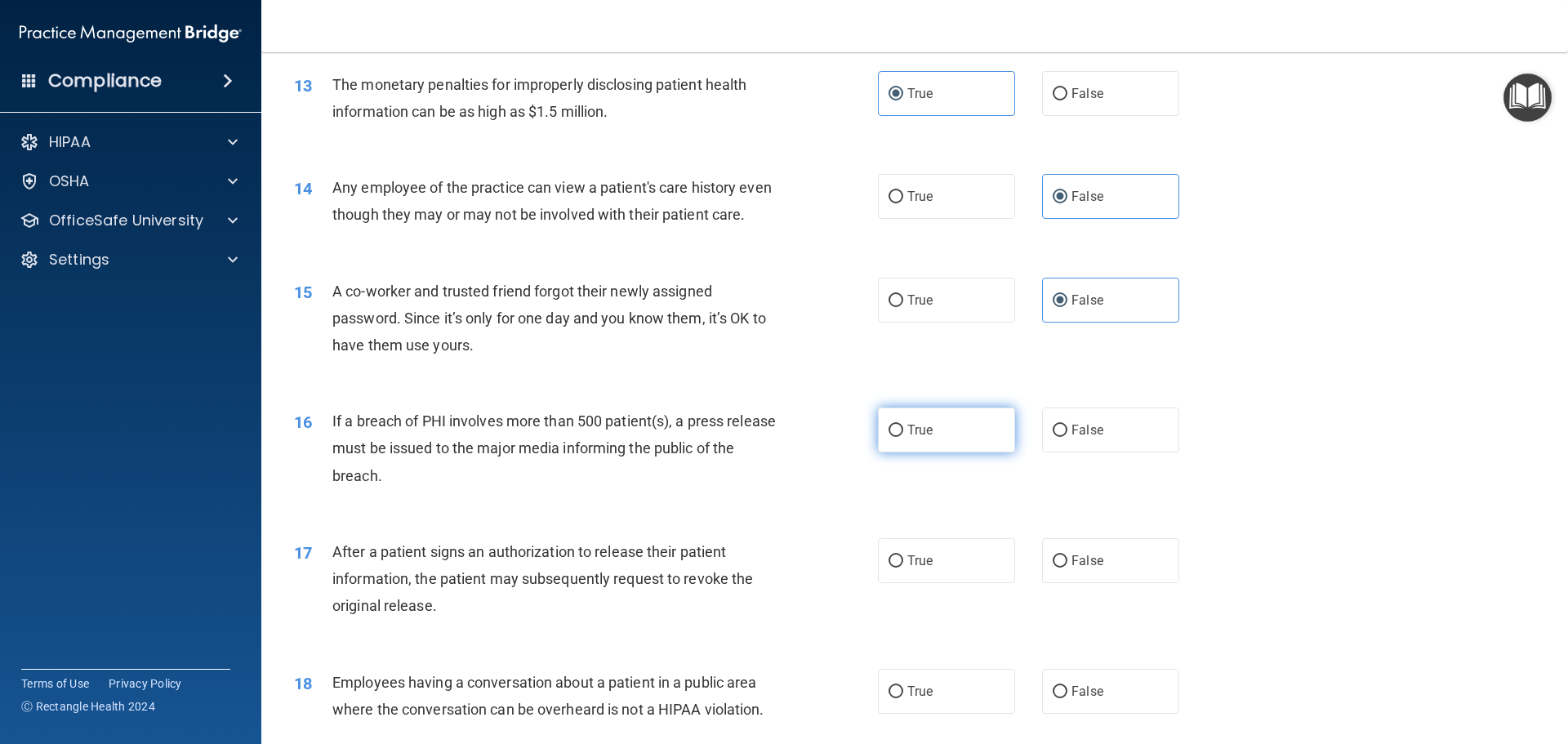
click at [903, 437] on input "True" at bounding box center [896, 431] width 15 height 12
radio input "true"
click at [920, 583] on label "True" at bounding box center [946, 561] width 137 height 45
click at [903, 567] on input "True" at bounding box center [896, 561] width 15 height 12
radio input "true"
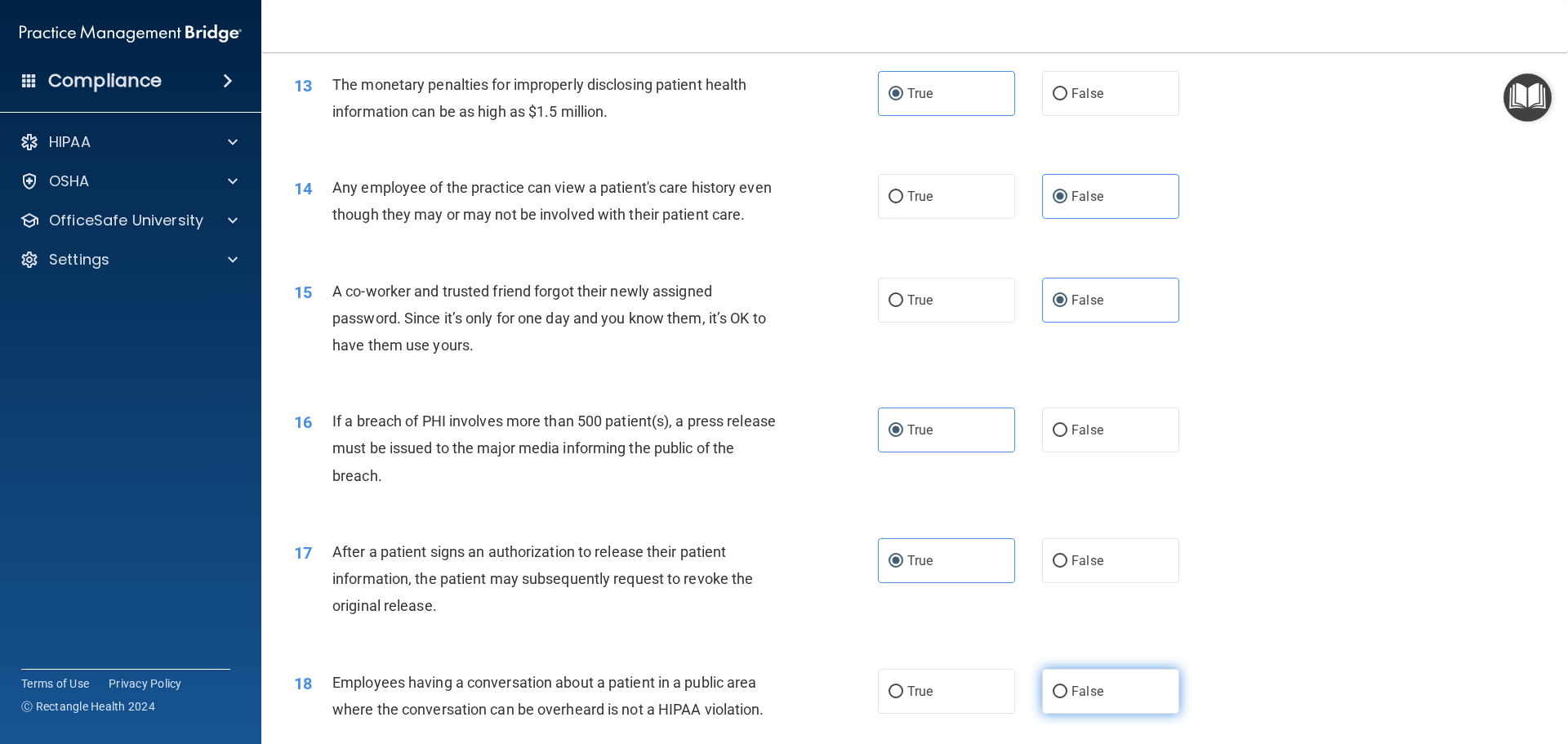
click at [1099, 714] on label "False" at bounding box center [1110, 691] width 137 height 45
click at [1067, 698] on input "False" at bounding box center [1061, 691] width 15 height 12
radio input "true"
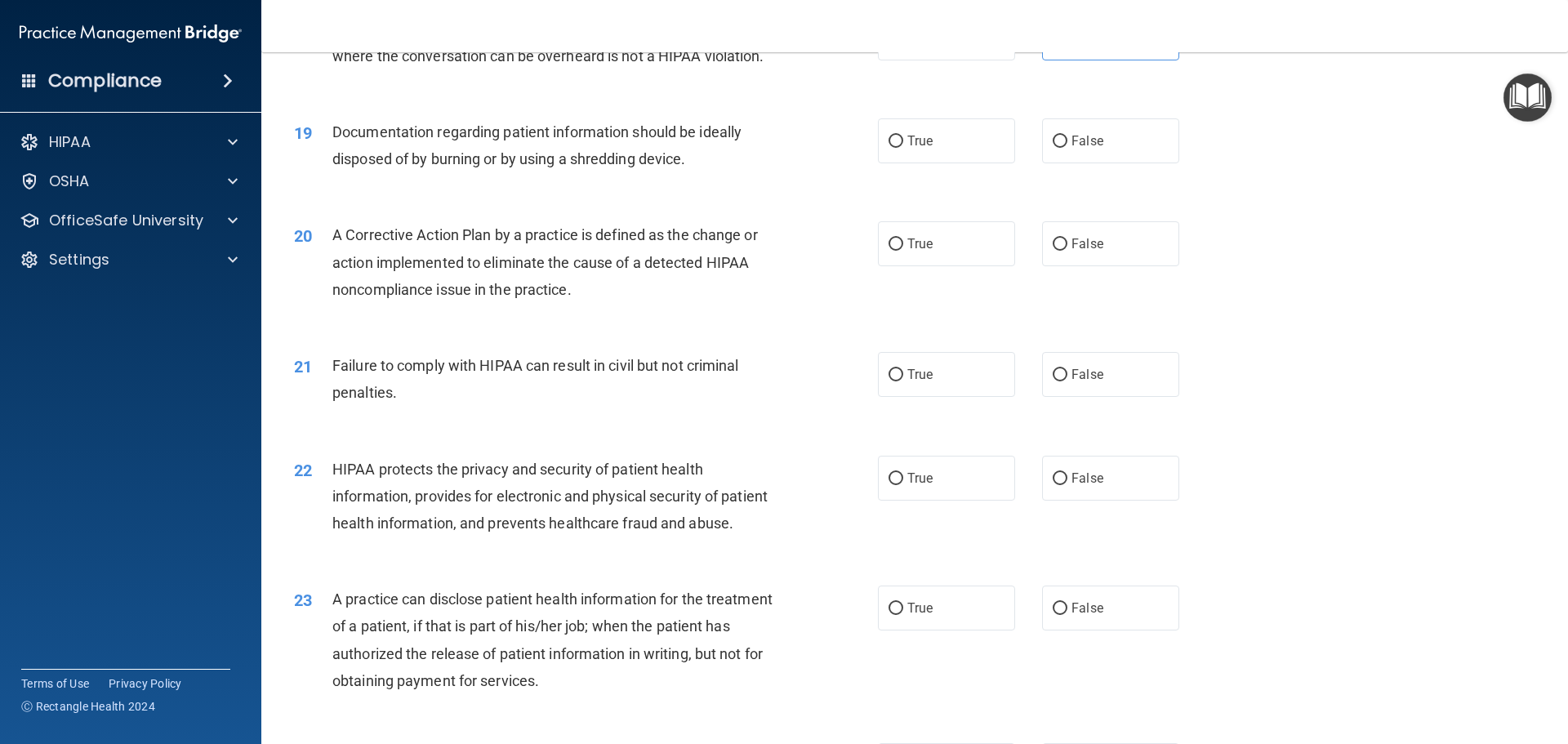
scroll to position [2205, 0]
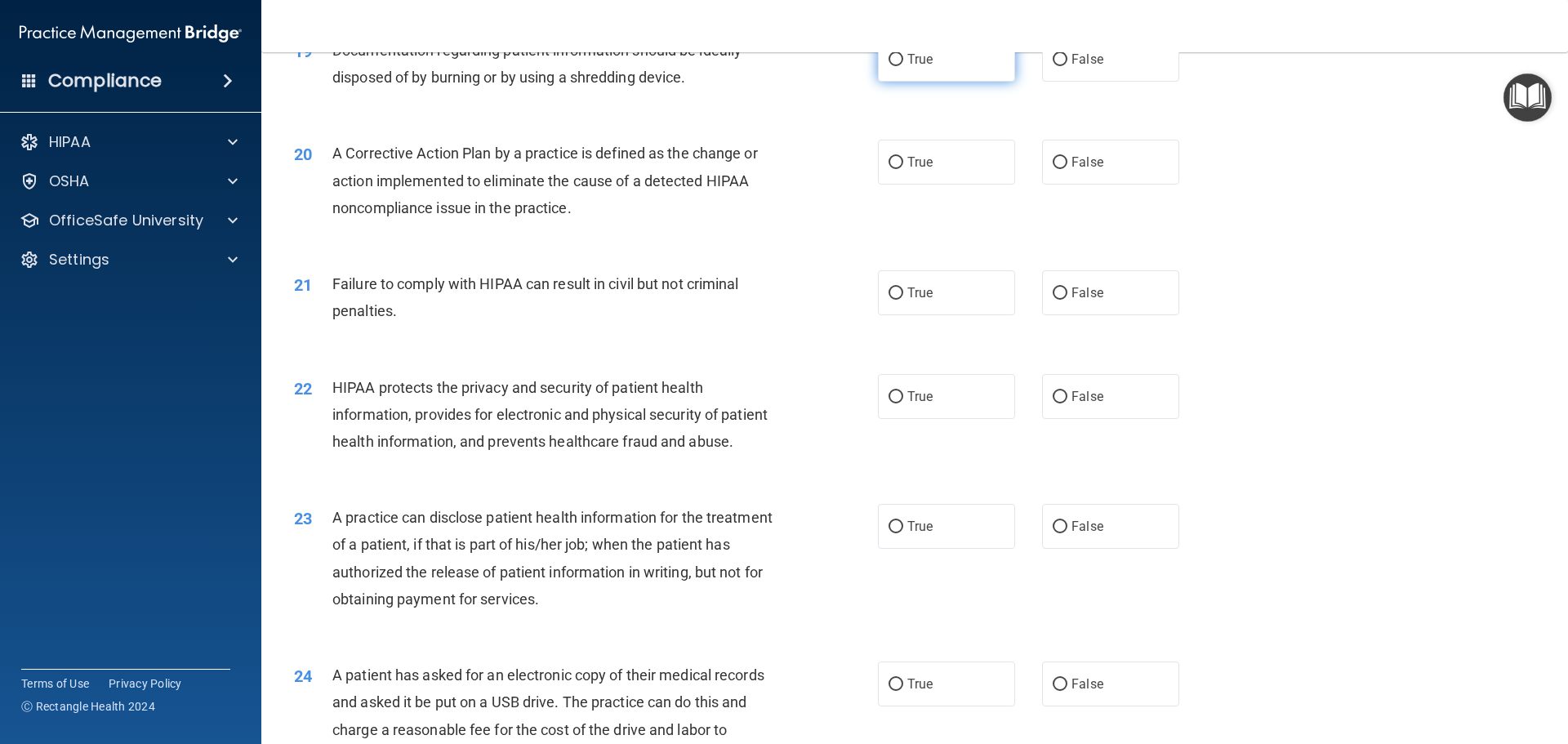
click at [895, 66] on input "True" at bounding box center [896, 59] width 15 height 12
radio input "true"
click at [939, 184] on label "True" at bounding box center [946, 162] width 137 height 45
click at [903, 169] on input "True" at bounding box center [896, 162] width 15 height 12
radio input "true"
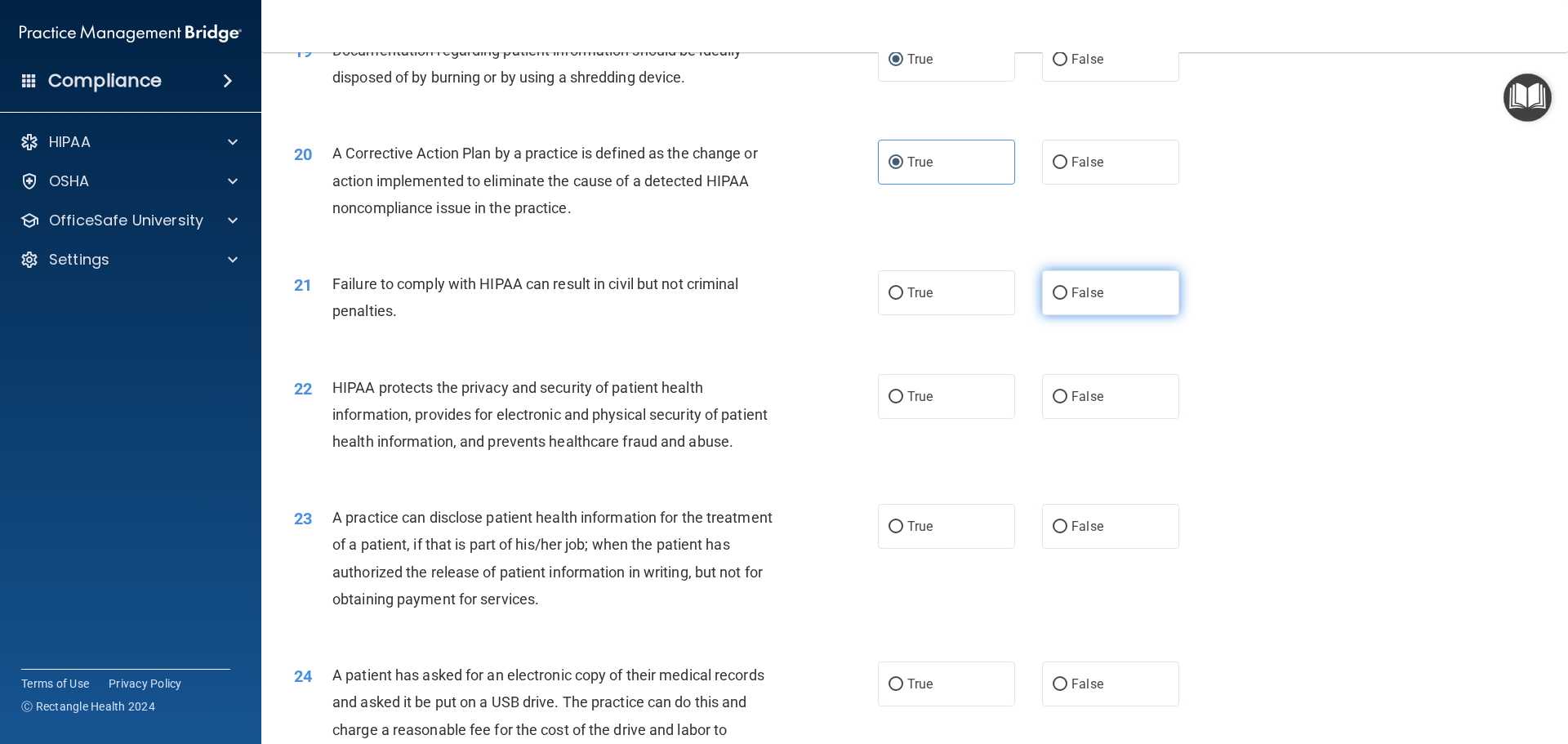
click at [1122, 315] on label "False" at bounding box center [1110, 293] width 137 height 45
click at [1067, 299] on input "False" at bounding box center [1061, 293] width 15 height 12
radio input "true"
click at [946, 408] on label "True" at bounding box center [946, 397] width 137 height 45
click at [903, 403] on input "True" at bounding box center [896, 397] width 15 height 12
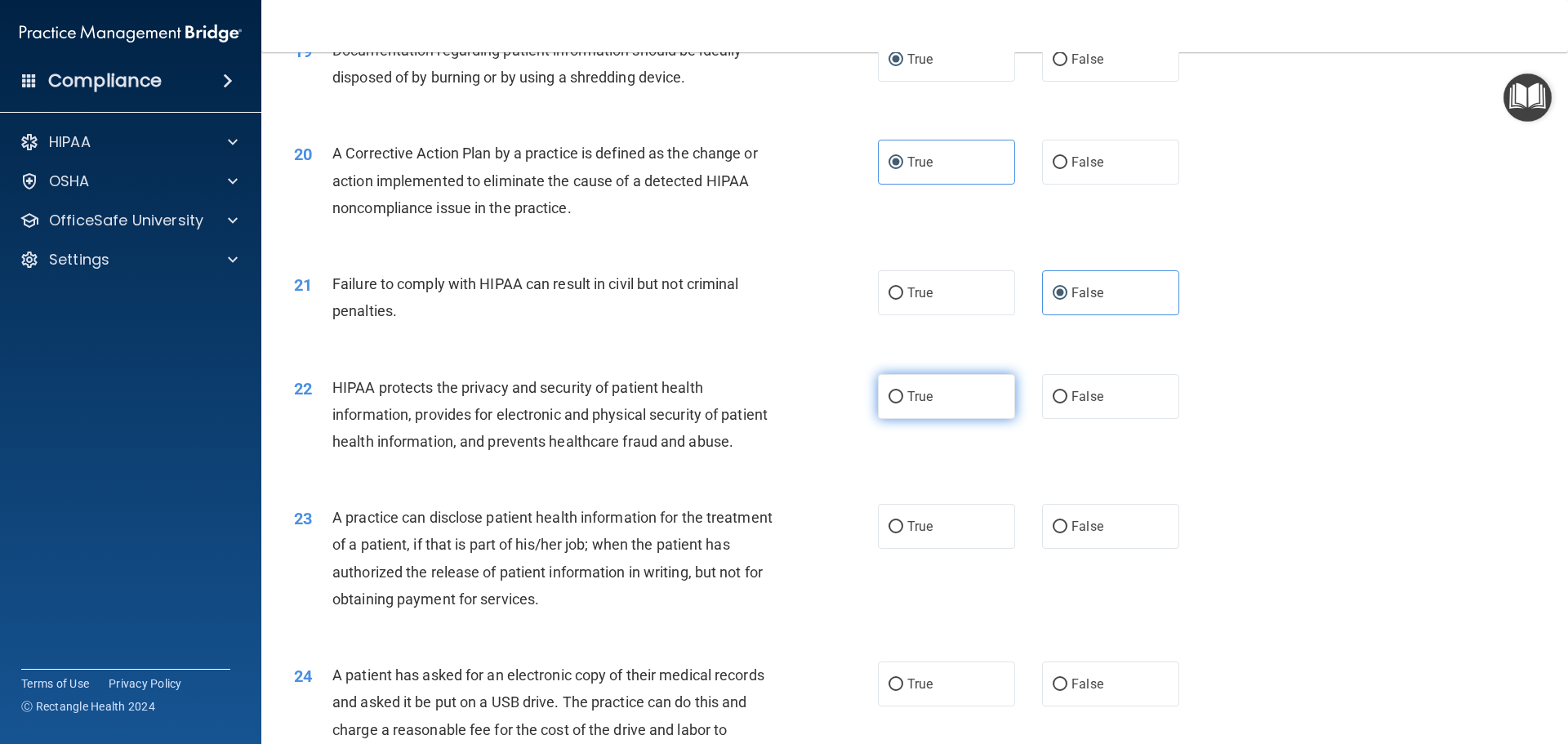
radio input "true"
click at [1099, 549] on label "False" at bounding box center [1110, 527] width 137 height 45
click at [1067, 533] on input "False" at bounding box center [1061, 527] width 15 height 12
radio input "true"
click at [923, 706] on label "True" at bounding box center [946, 684] width 137 height 45
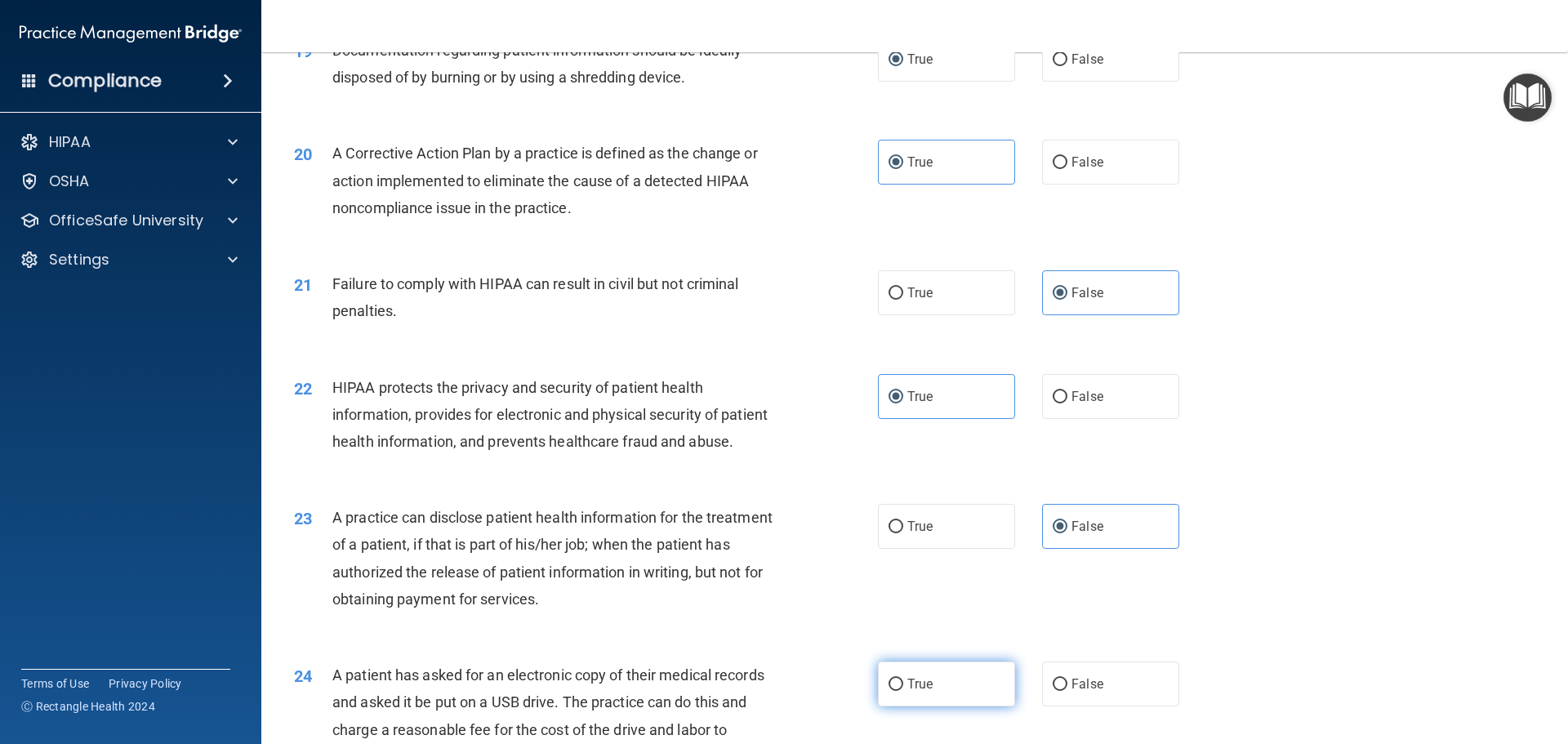
click at [903, 691] on input "True" at bounding box center [896, 685] width 15 height 12
radio input "true"
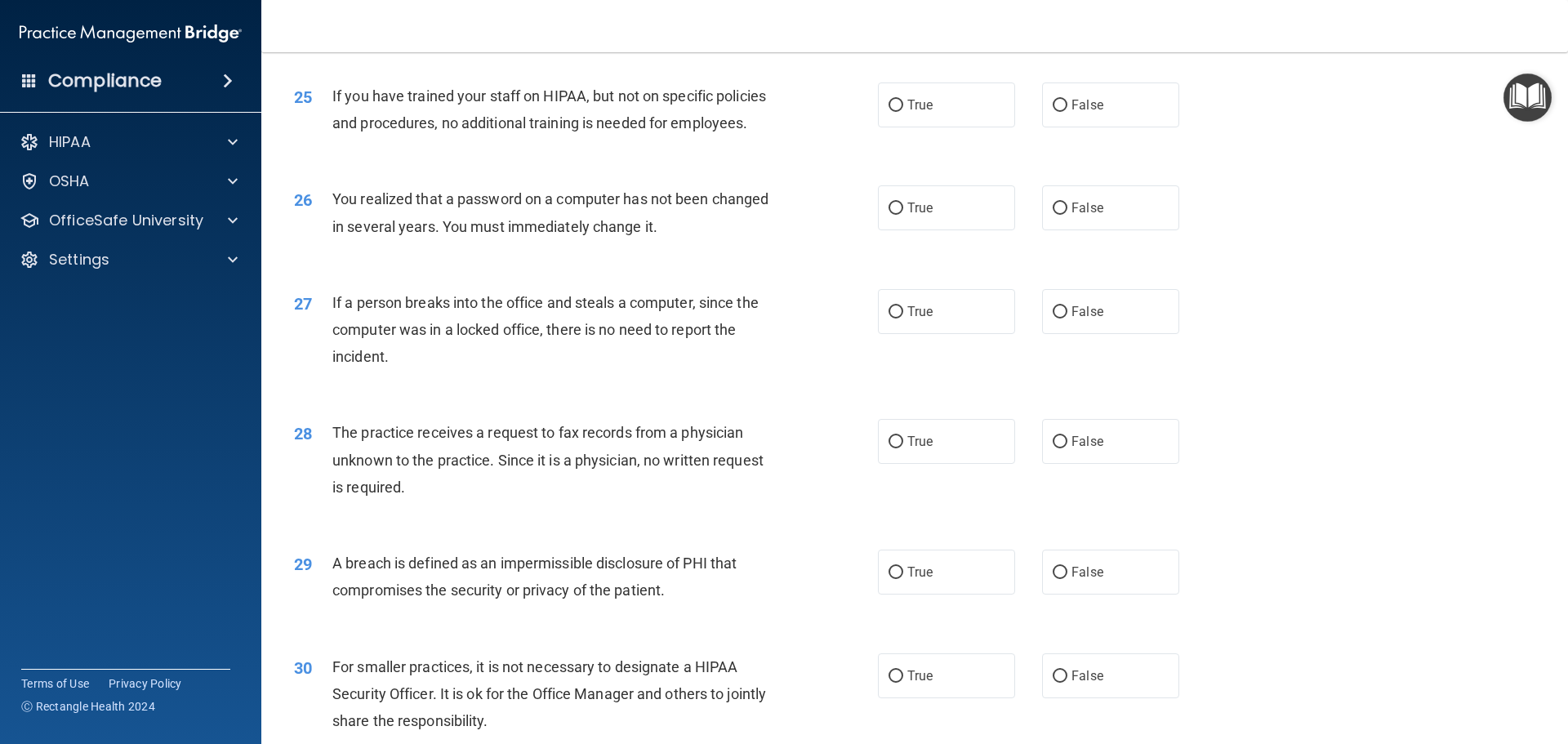
scroll to position [3022, 0]
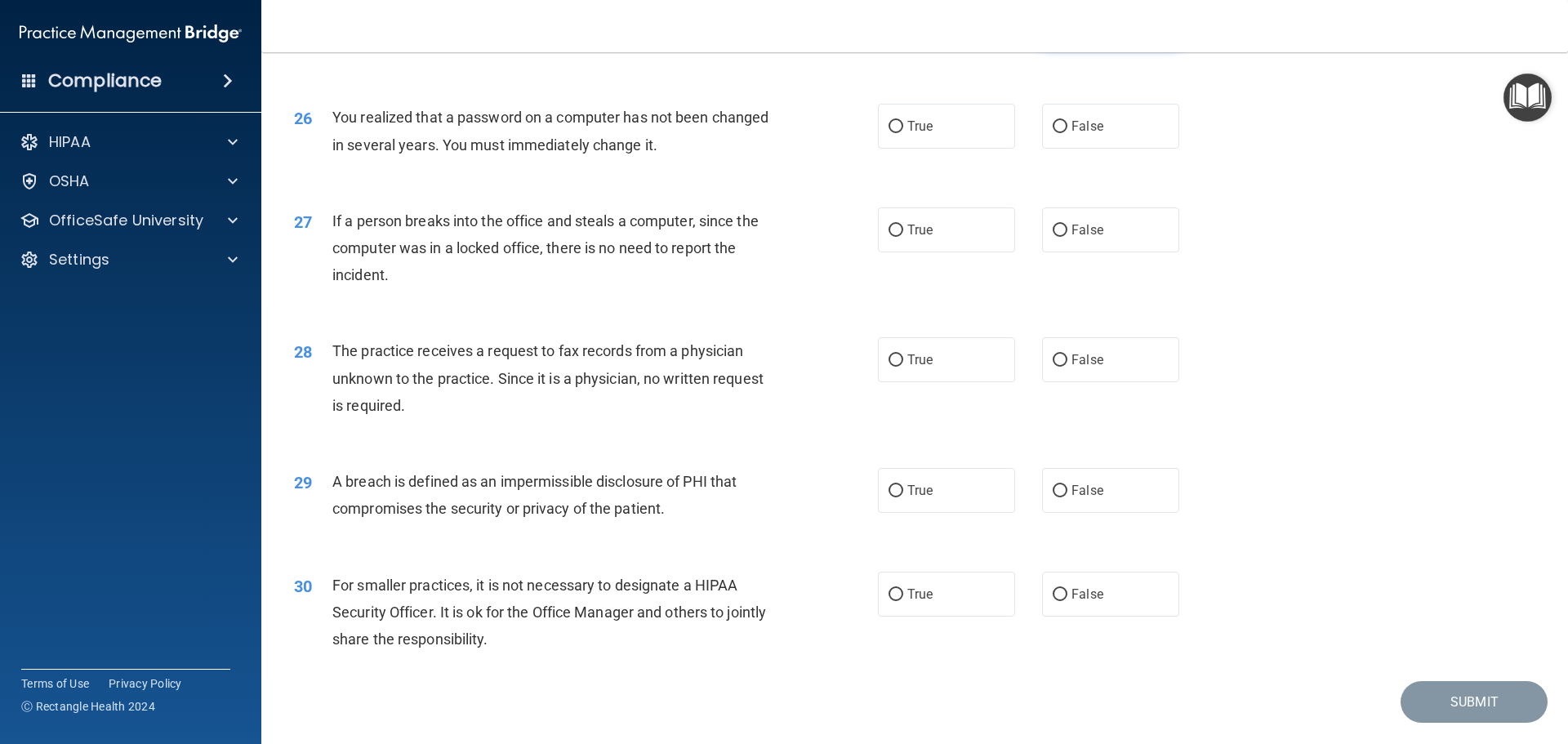
click at [1072, 45] on label "False" at bounding box center [1110, 24] width 137 height 45
click at [1067, 30] on input "False" at bounding box center [1061, 24] width 15 height 12
radio input "true"
click at [963, 148] on label "True" at bounding box center [946, 127] width 137 height 45
click at [903, 133] on input "True" at bounding box center [896, 127] width 15 height 12
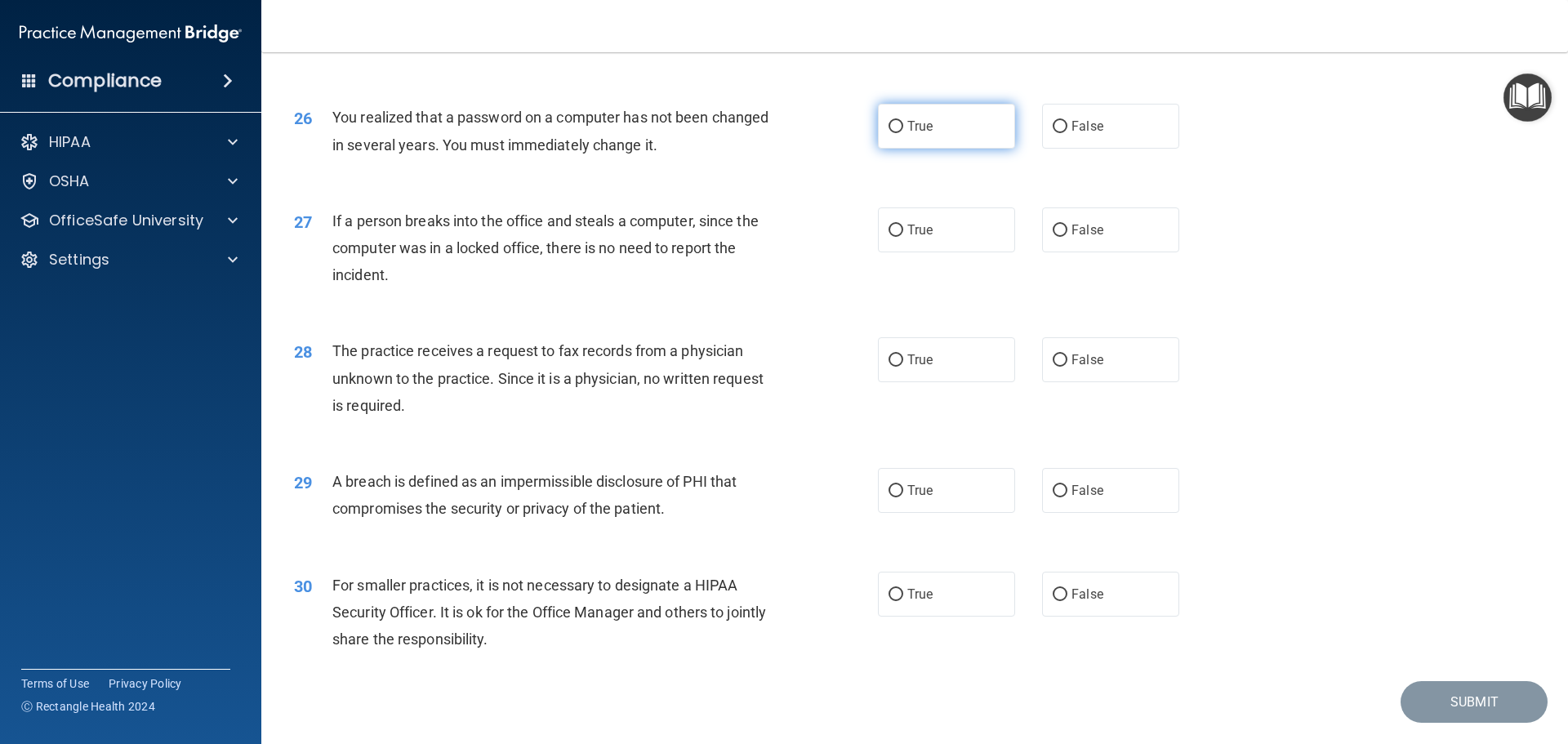
radio input "true"
click at [1116, 252] on label "False" at bounding box center [1110, 230] width 137 height 45
click at [1067, 237] on input "False" at bounding box center [1061, 230] width 15 height 12
radio input "true"
click at [1083, 367] on span "False" at bounding box center [1088, 360] width 32 height 15
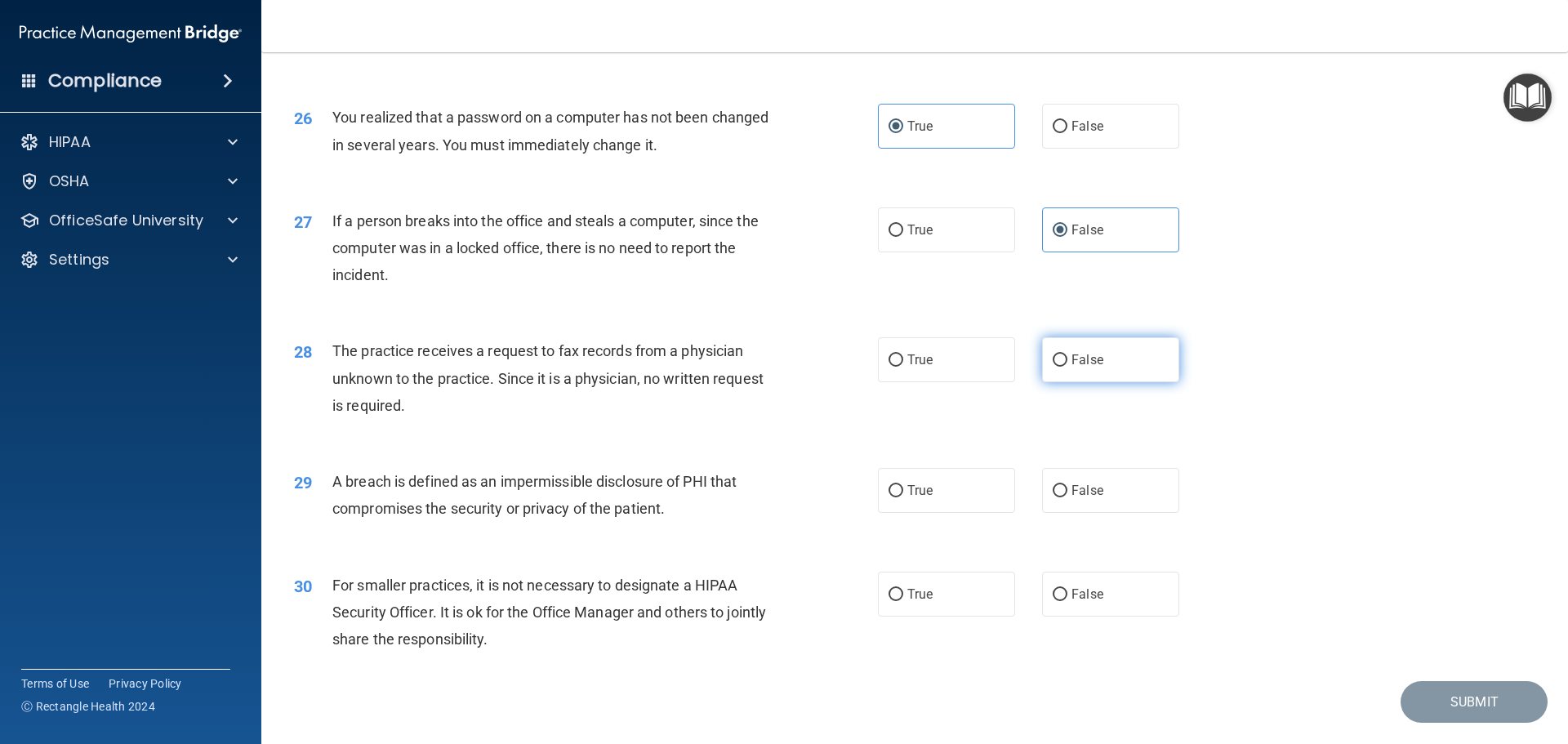
click at [1067, 366] on input "False" at bounding box center [1061, 360] width 15 height 12
radio input "true"
click at [925, 499] on span "True" at bounding box center [920, 490] width 26 height 15
click at [903, 498] on input "True" at bounding box center [896, 491] width 15 height 12
radio input "true"
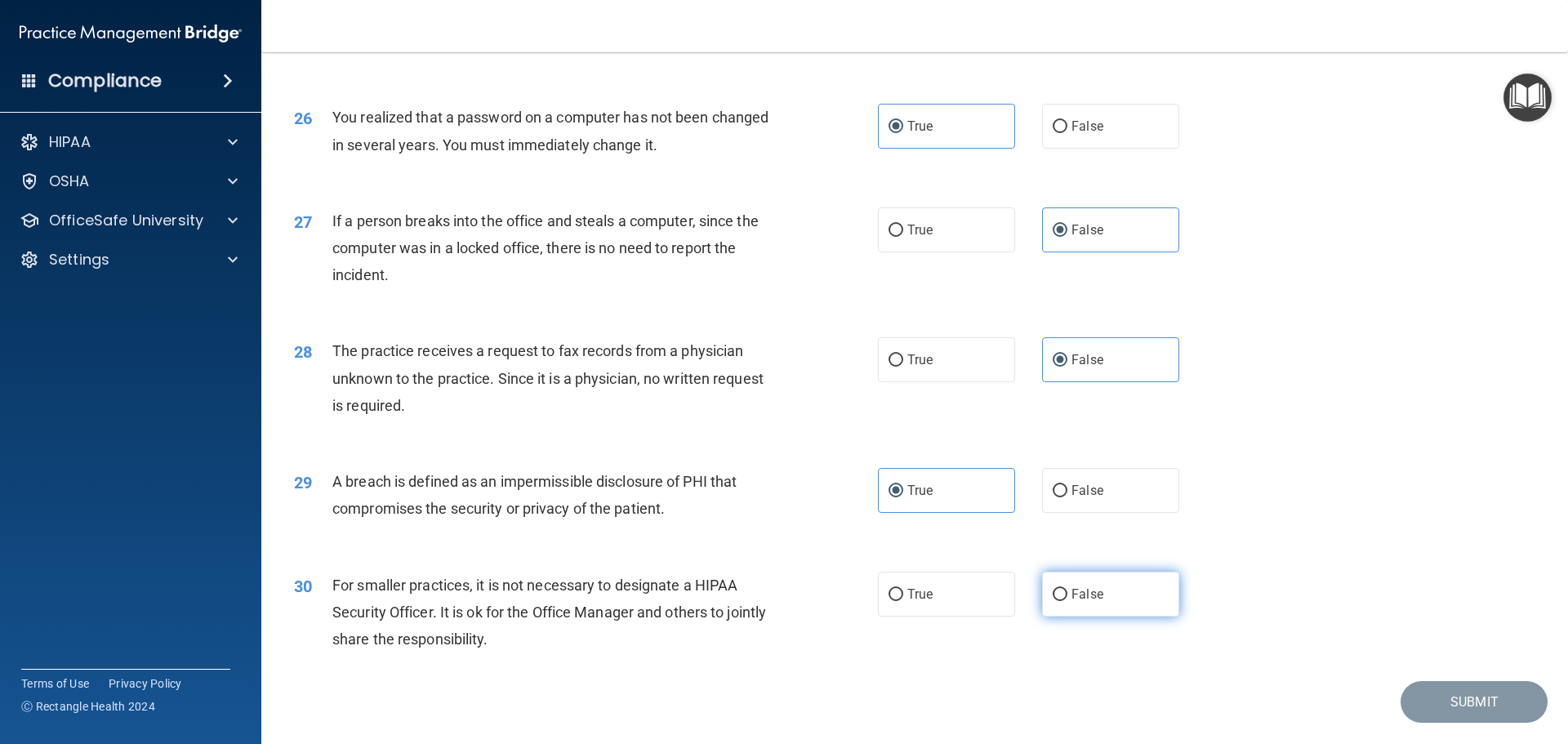
click at [1090, 601] on span "False" at bounding box center [1088, 594] width 32 height 15
click at [1067, 600] on input "False" at bounding box center [1061, 595] width 15 height 12
radio input "true"
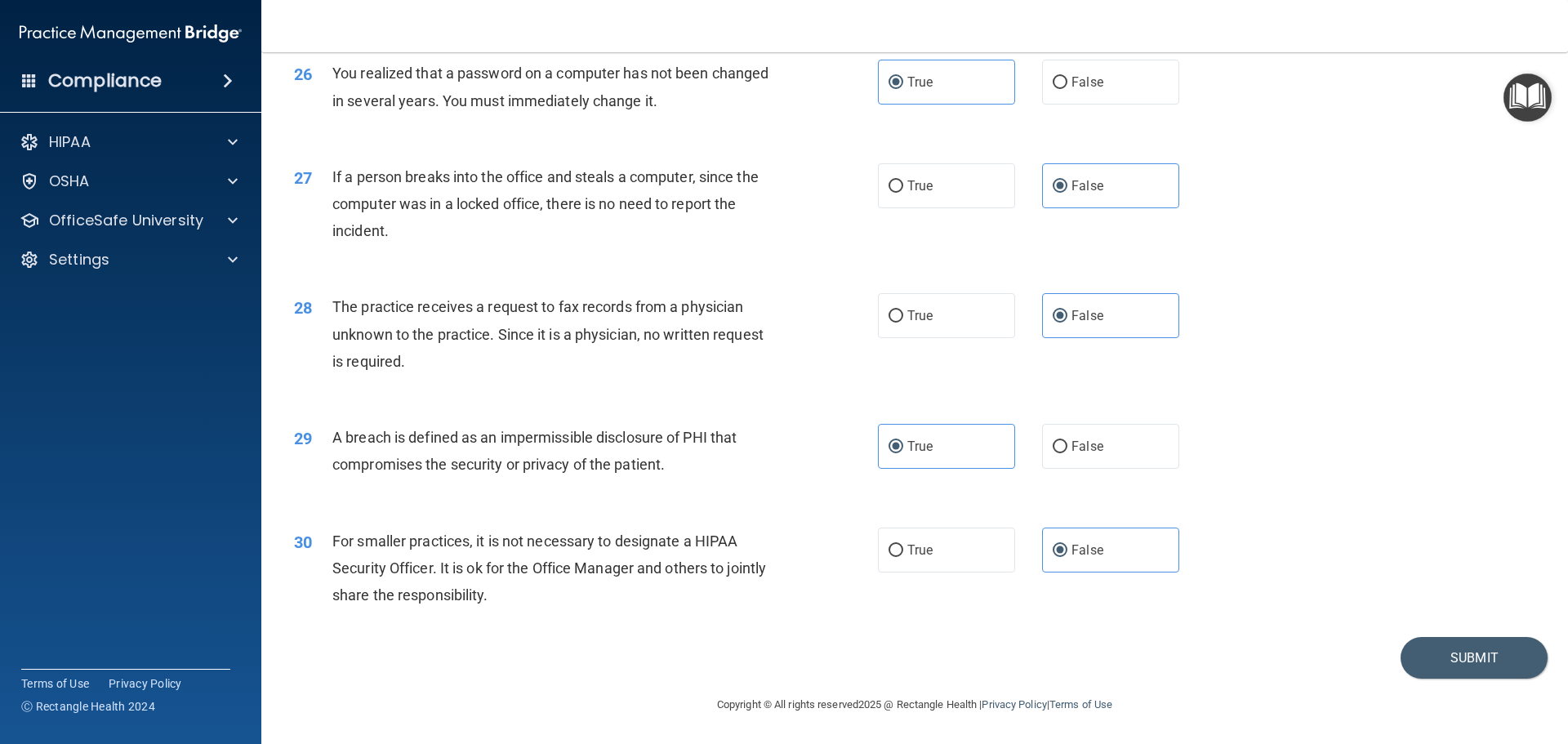
scroll to position [3120, 0]
click at [1455, 683] on footer "Copyright © All rights reserved 2025 @ Rectangle Health | Privacy Policy | Term…" at bounding box center [914, 703] width 1241 height 49
click at [1457, 659] on button "Submit" at bounding box center [1474, 658] width 147 height 42
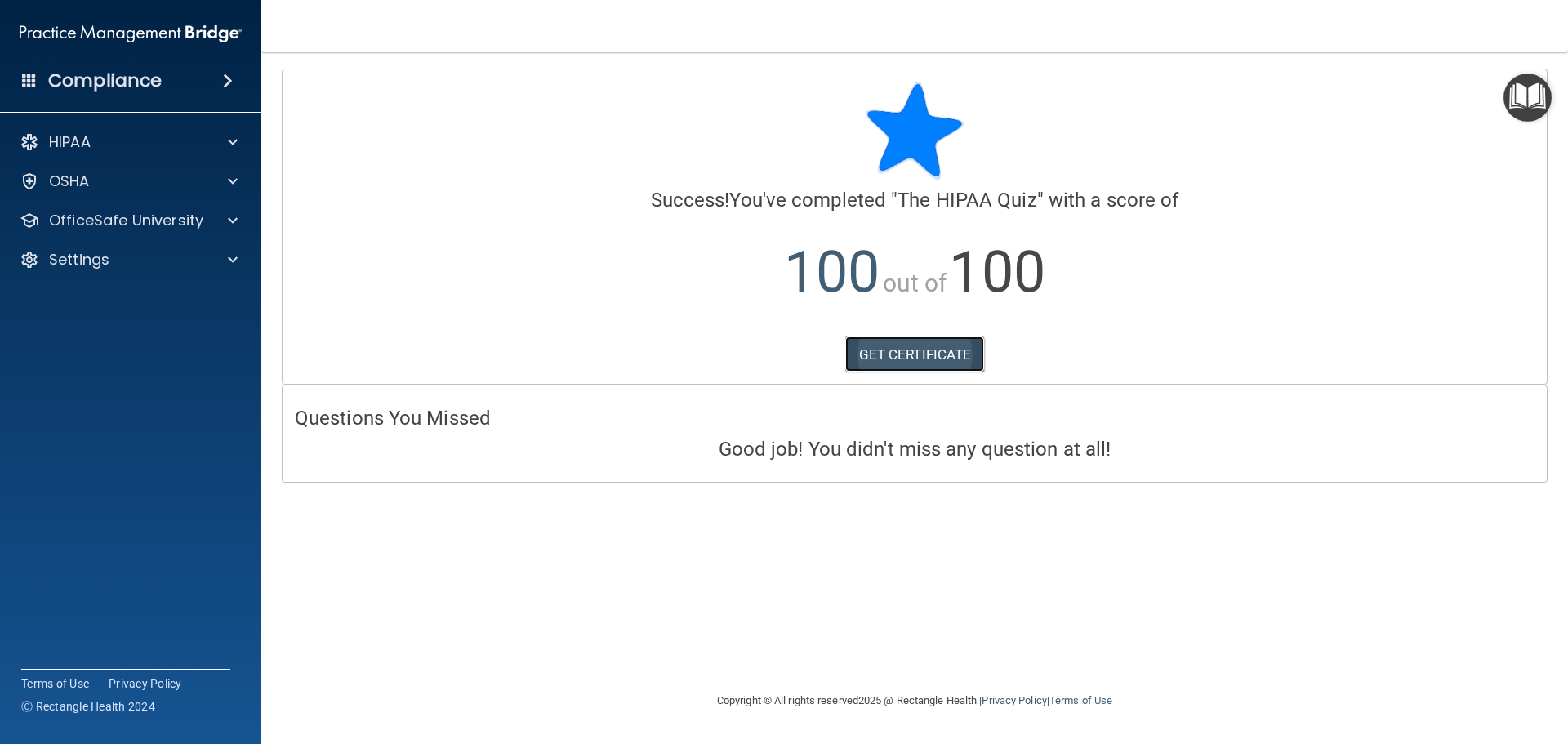
click at [871, 339] on link "GET CERTIFICATE" at bounding box center [915, 354] width 140 height 36
click at [1535, 92] on img "Open Resource Center" at bounding box center [1527, 97] width 48 height 48
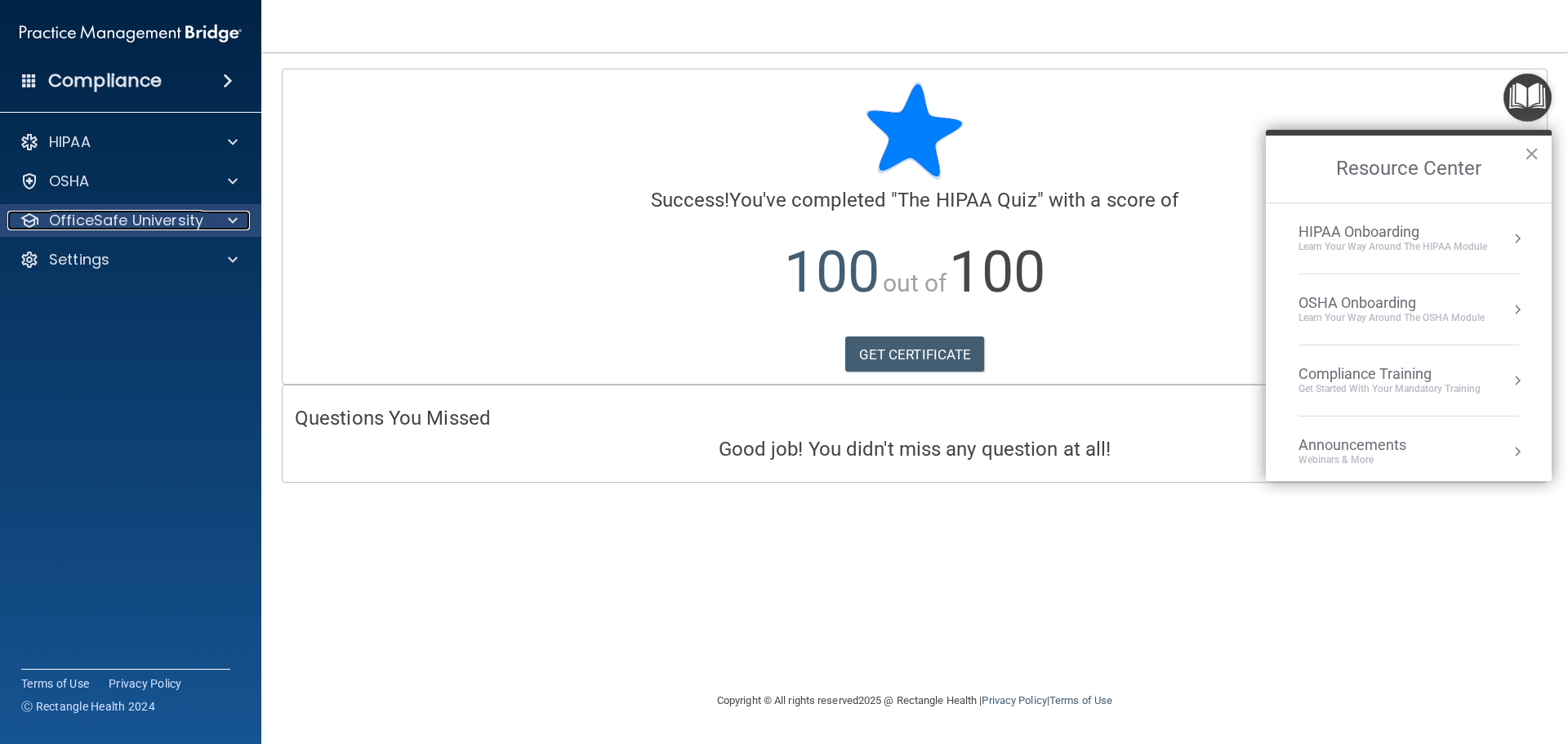
click at [192, 224] on p "OfficeSafe University" at bounding box center [126, 220] width 154 height 20
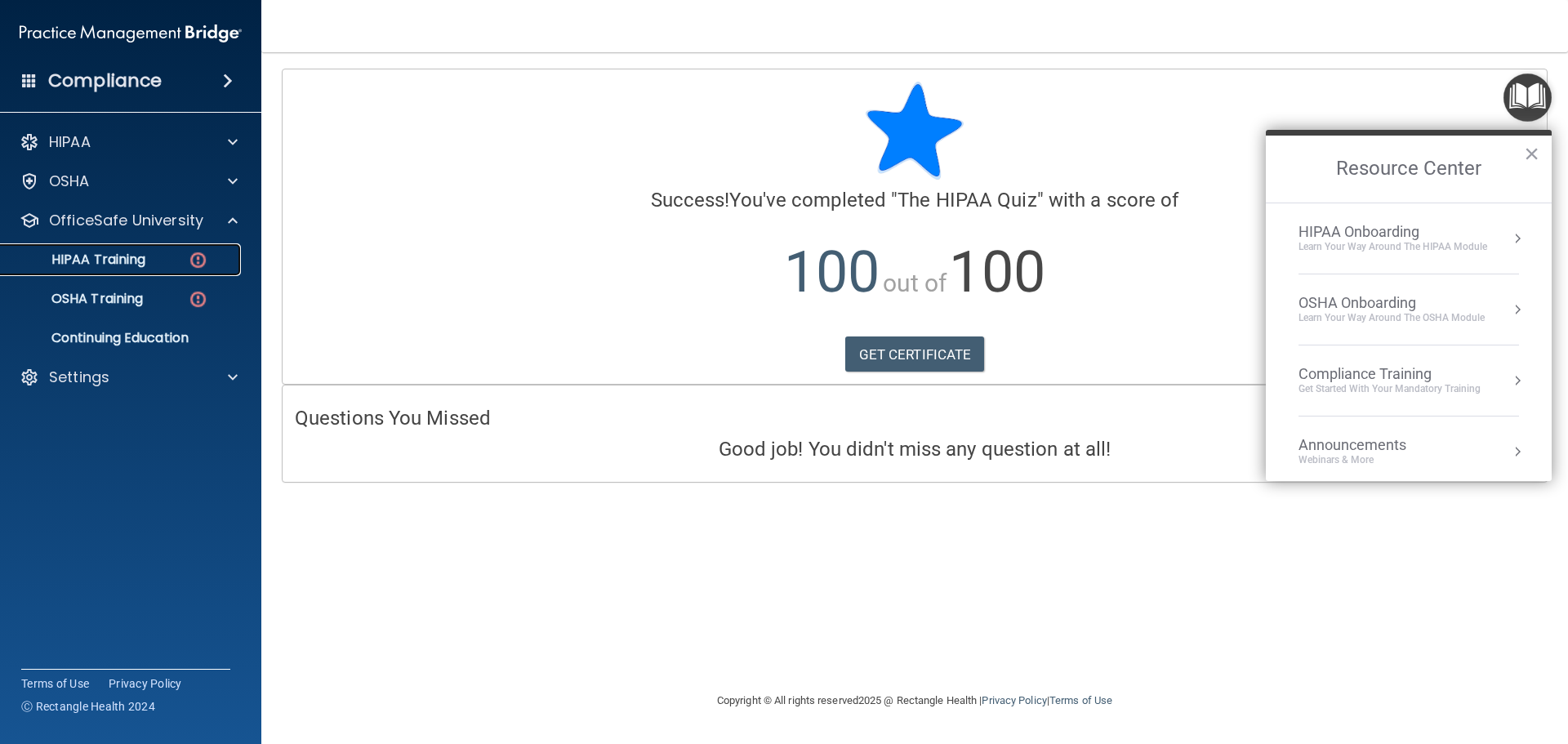
click at [192, 254] on img at bounding box center [198, 261] width 21 height 21
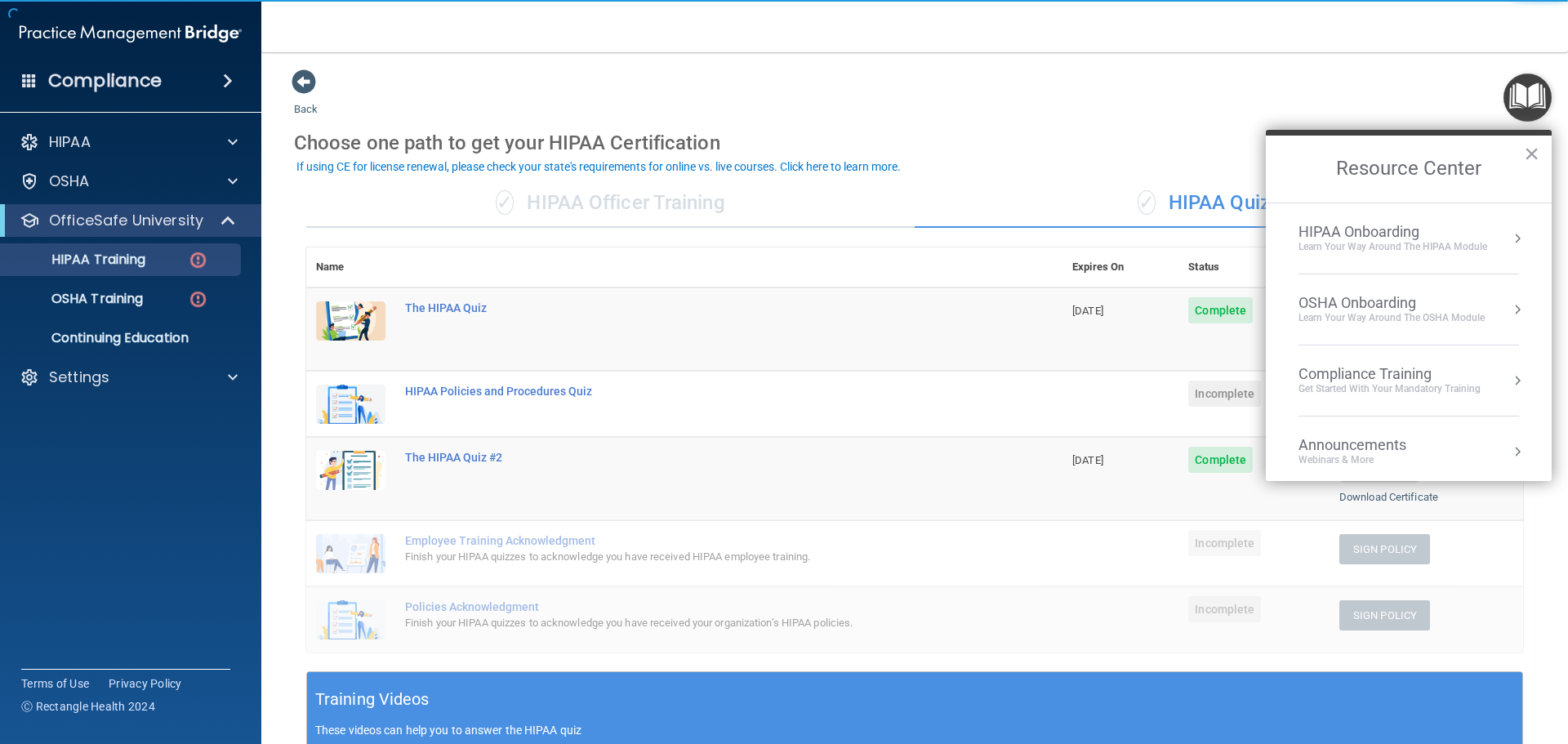
click at [1115, 389] on td at bounding box center [1120, 404] width 116 height 66
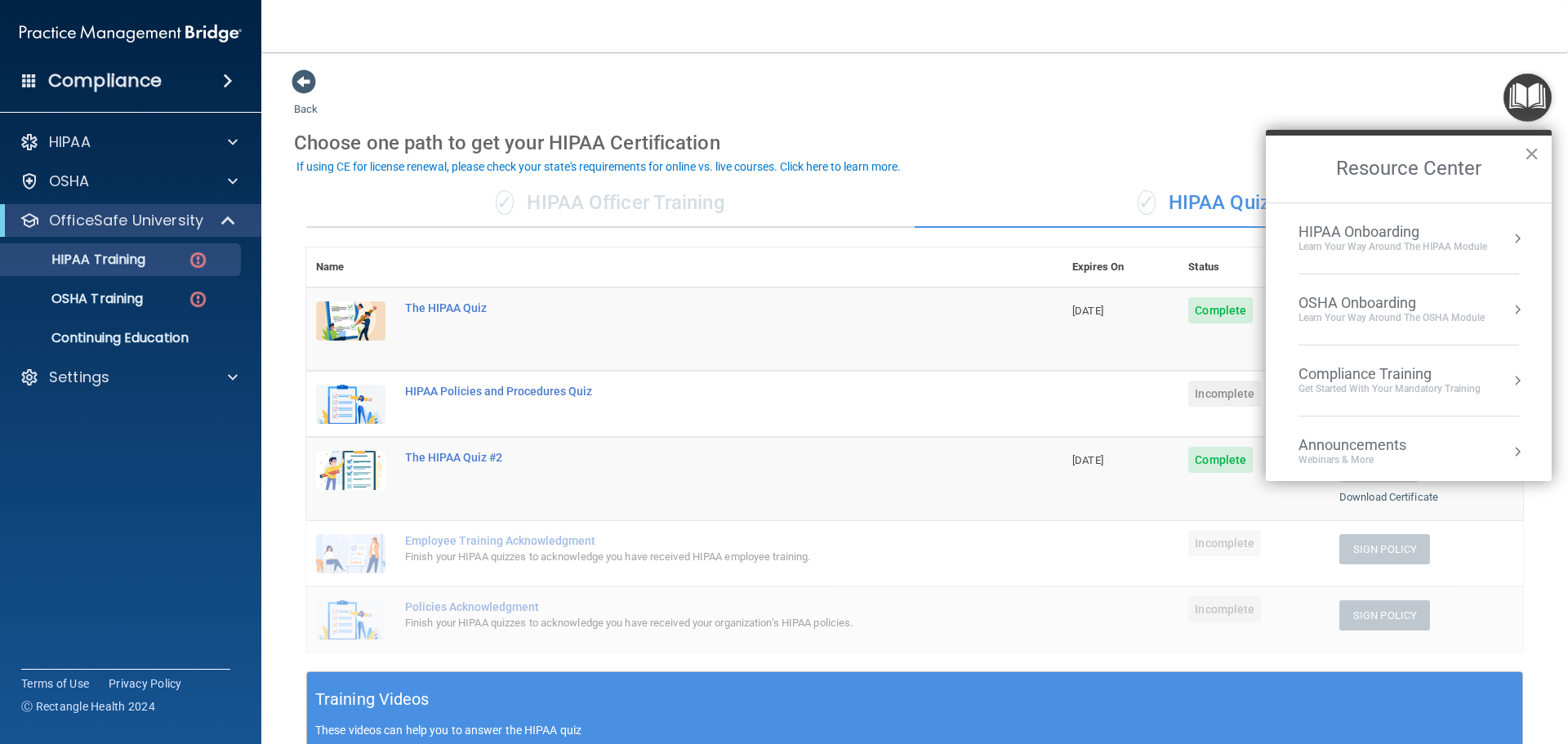
click at [1532, 162] on button "×" at bounding box center [1532, 154] width 15 height 26
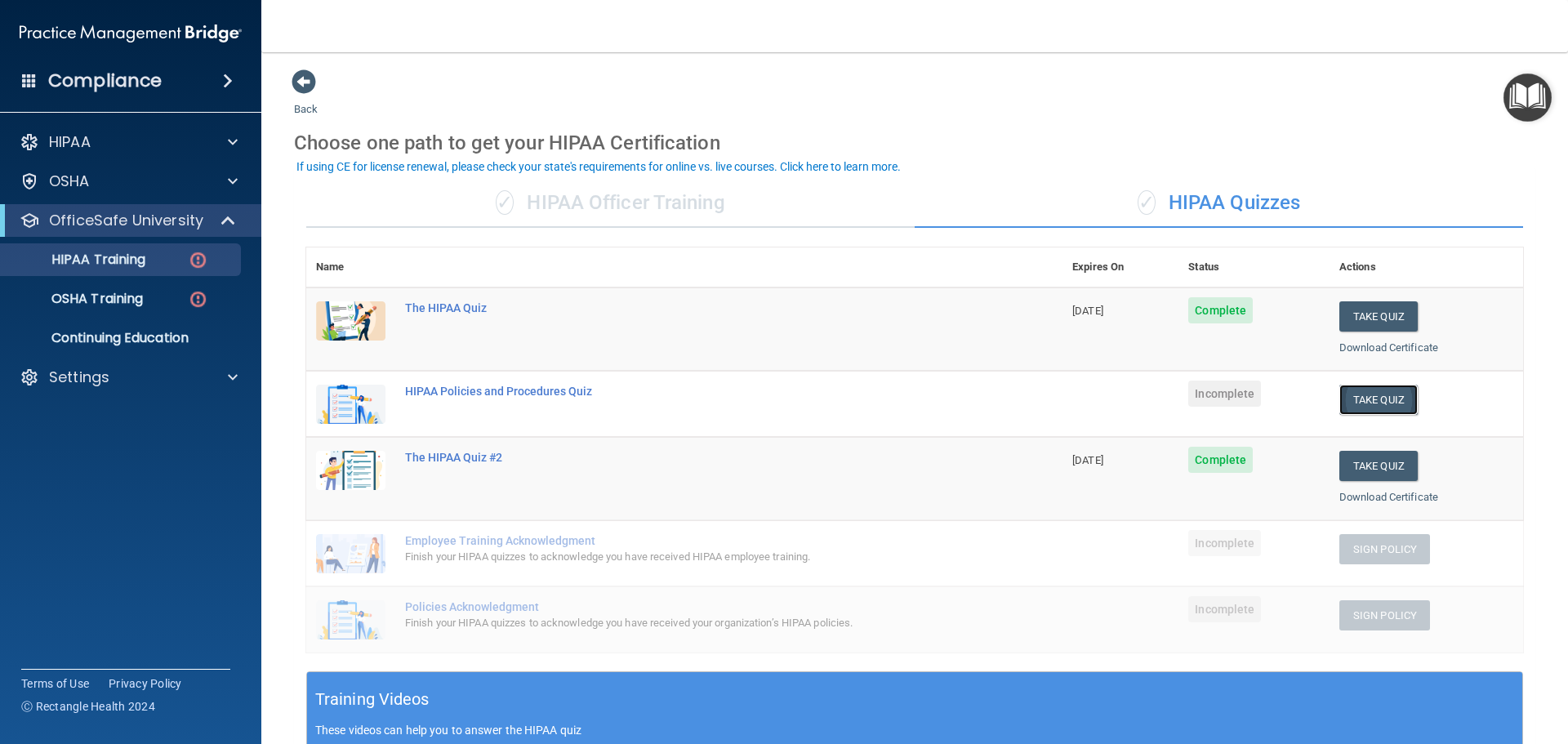
click at [1378, 408] on button "Take Quiz" at bounding box center [1378, 399] width 78 height 30
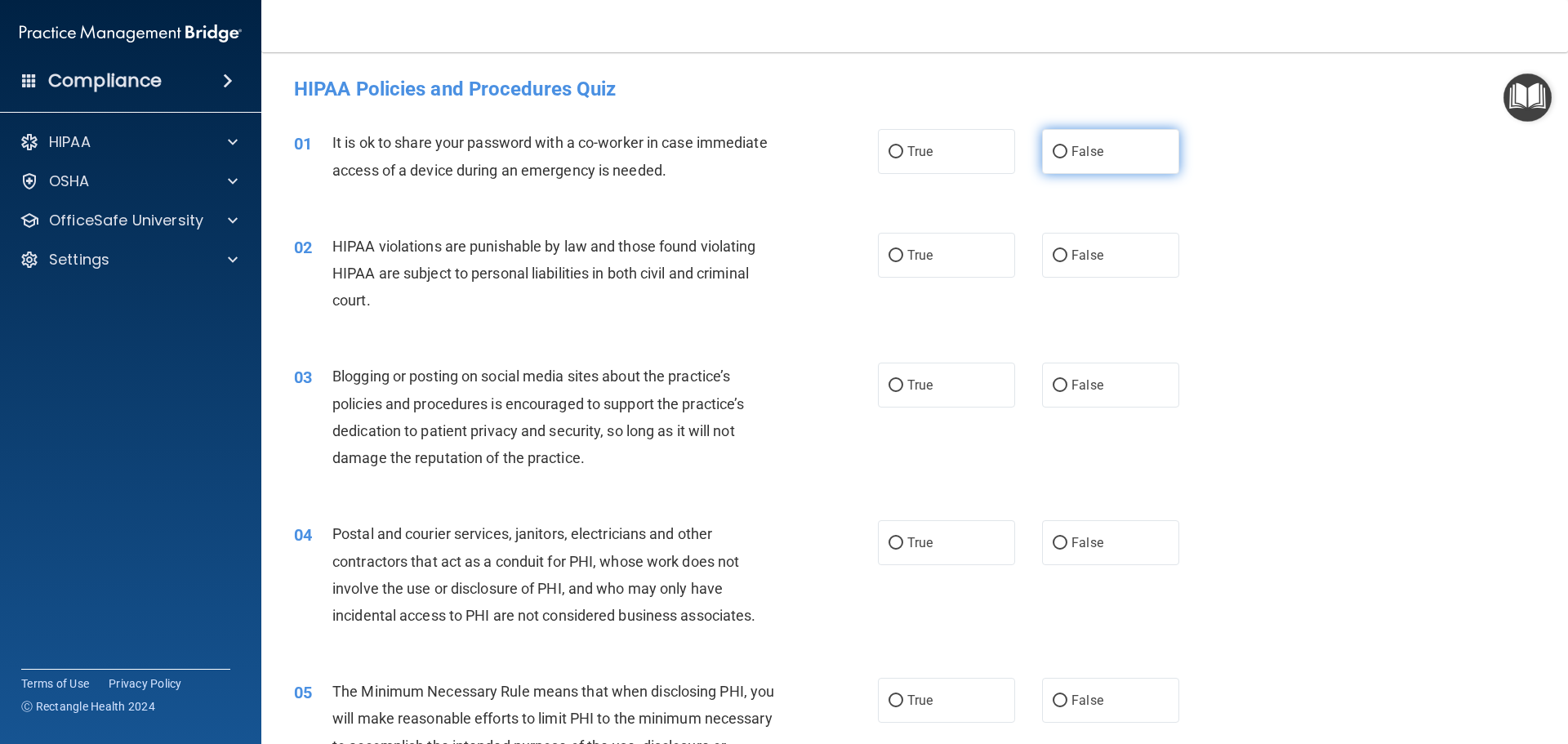
click at [1137, 157] on label "False" at bounding box center [1110, 152] width 137 height 45
click at [1067, 157] on input "False" at bounding box center [1061, 152] width 15 height 12
radio input "true"
click at [909, 263] on label "True" at bounding box center [946, 255] width 137 height 45
click at [903, 262] on input "True" at bounding box center [896, 256] width 15 height 12
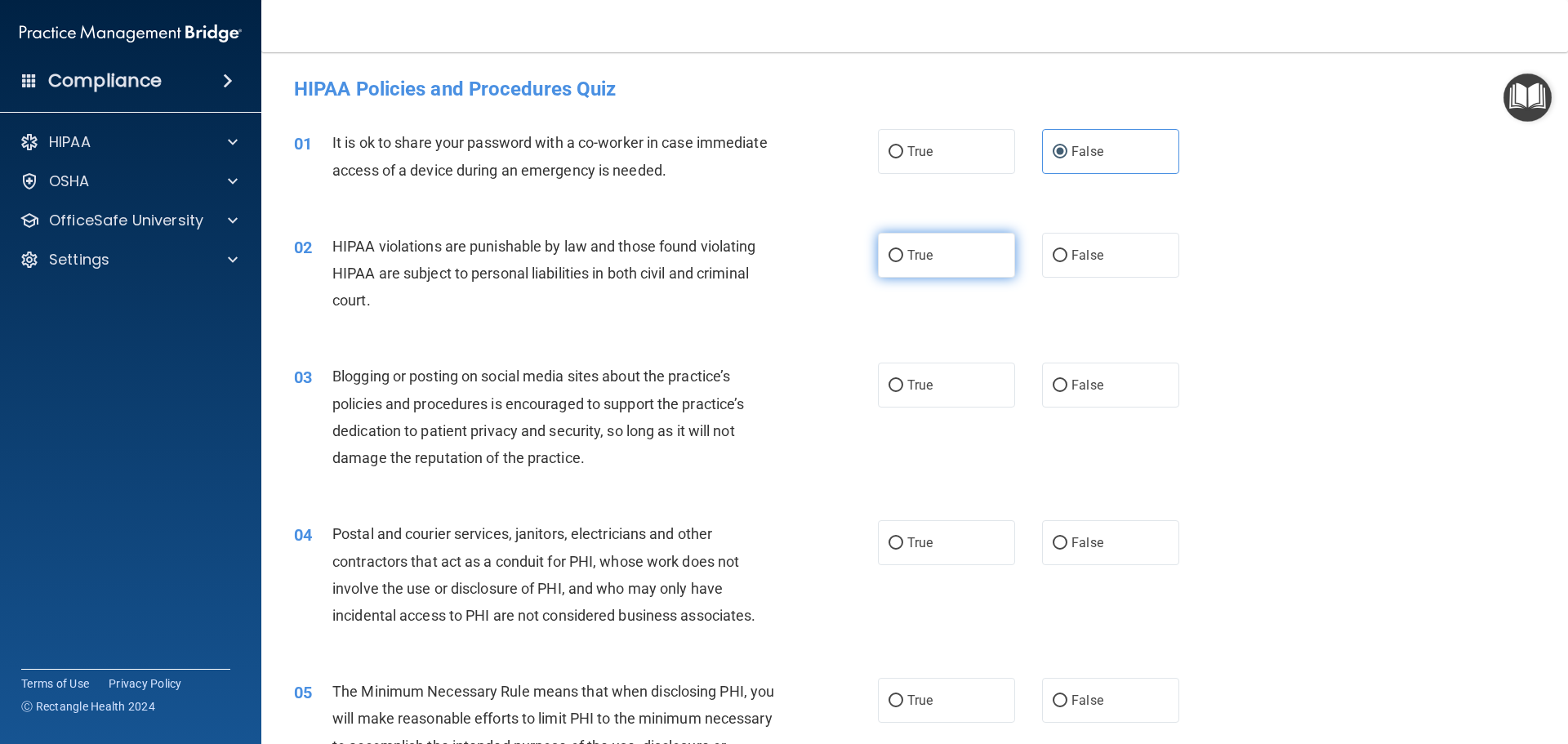
radio input "true"
click at [1099, 382] on label "False" at bounding box center [1110, 385] width 137 height 45
click at [1067, 382] on input "False" at bounding box center [1061, 385] width 15 height 12
radio input "true"
click at [913, 567] on div "04 Postal and courier services, janitors, electricians and other contractors th…" at bounding box center [914, 578] width 1266 height 158
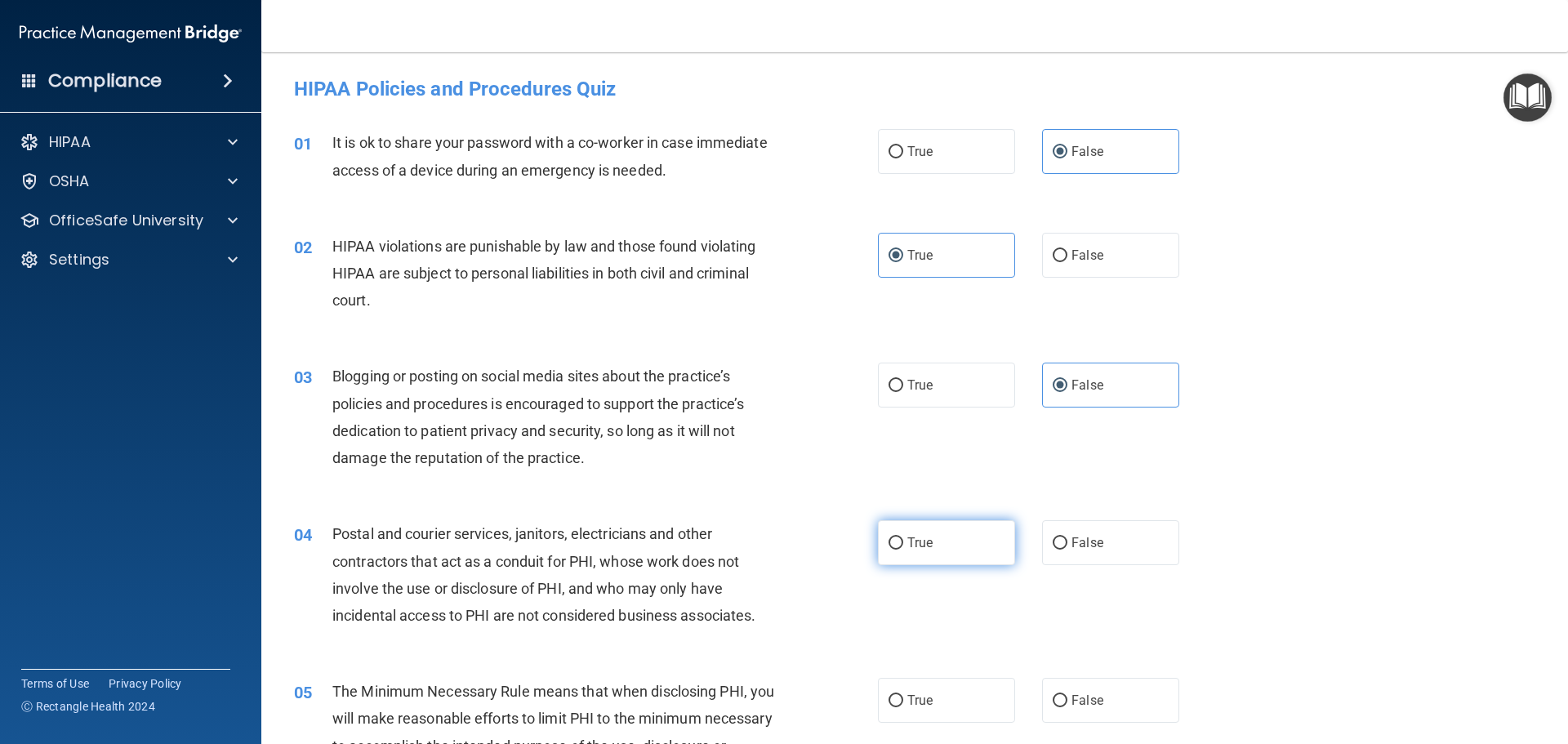
click at [915, 552] on label "True" at bounding box center [946, 543] width 137 height 45
click at [903, 550] on input "True" at bounding box center [896, 543] width 15 height 12
radio input "true"
click at [921, 699] on span "True" at bounding box center [920, 700] width 26 height 15
click at [903, 699] on input "True" at bounding box center [896, 701] width 15 height 12
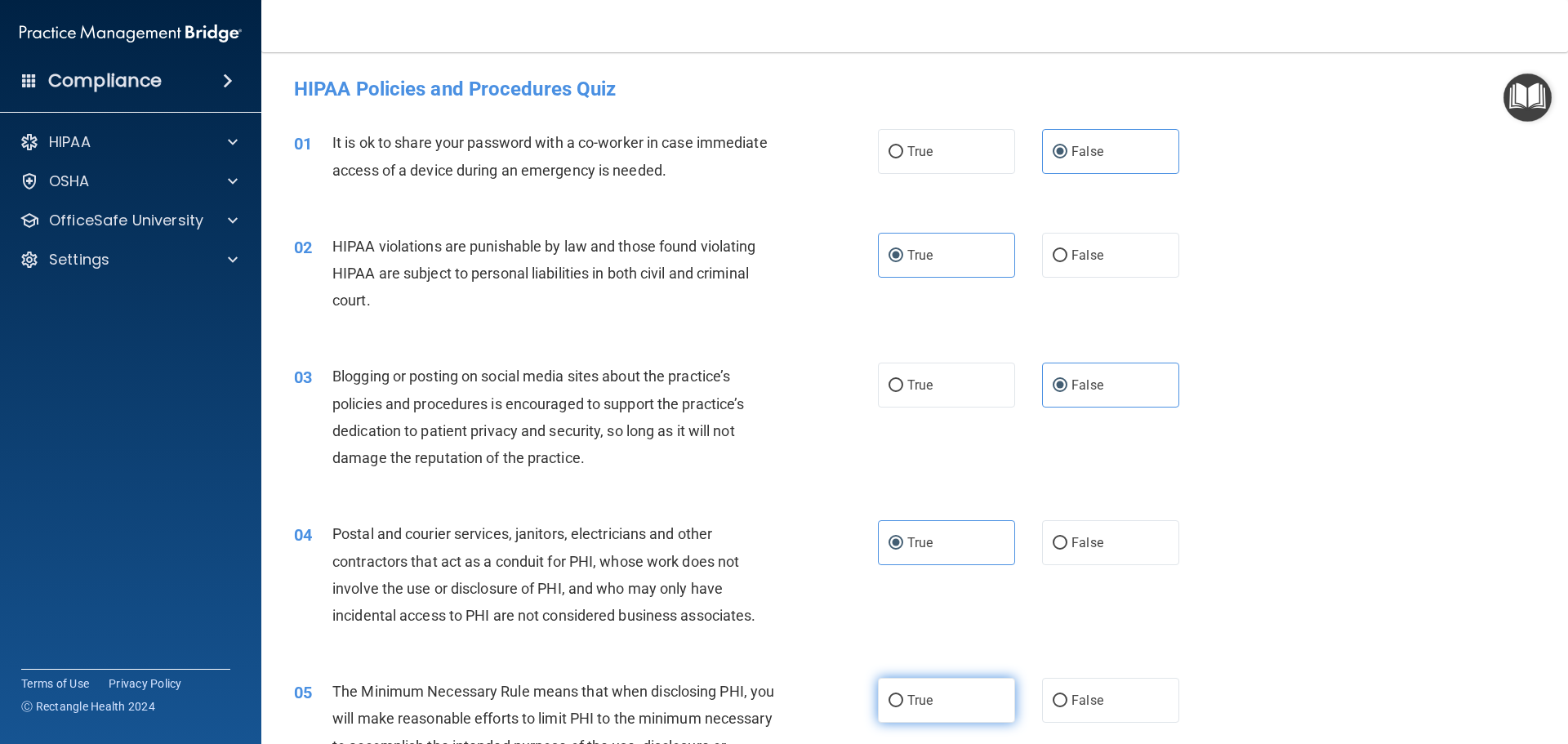
radio input "true"
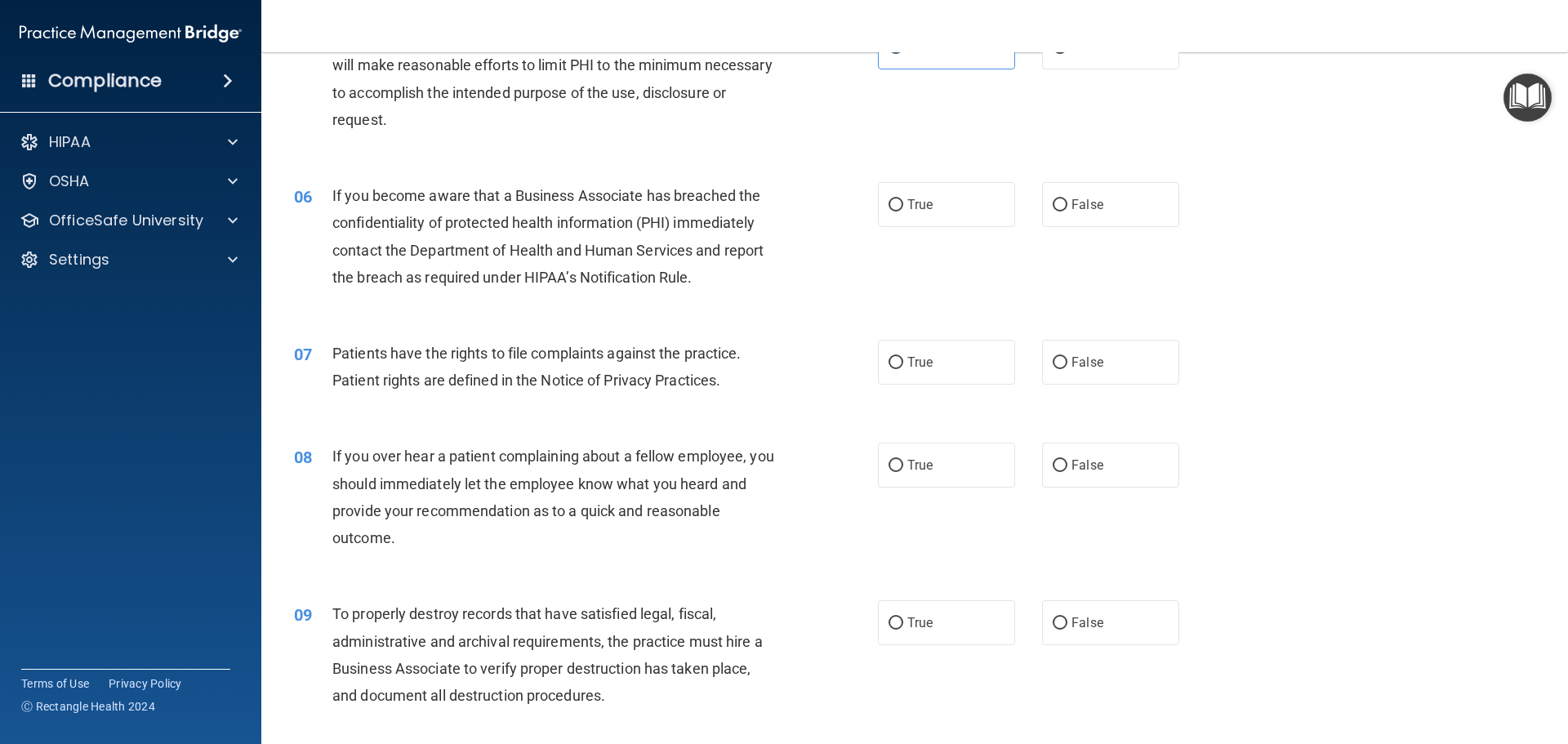
scroll to position [735, 0]
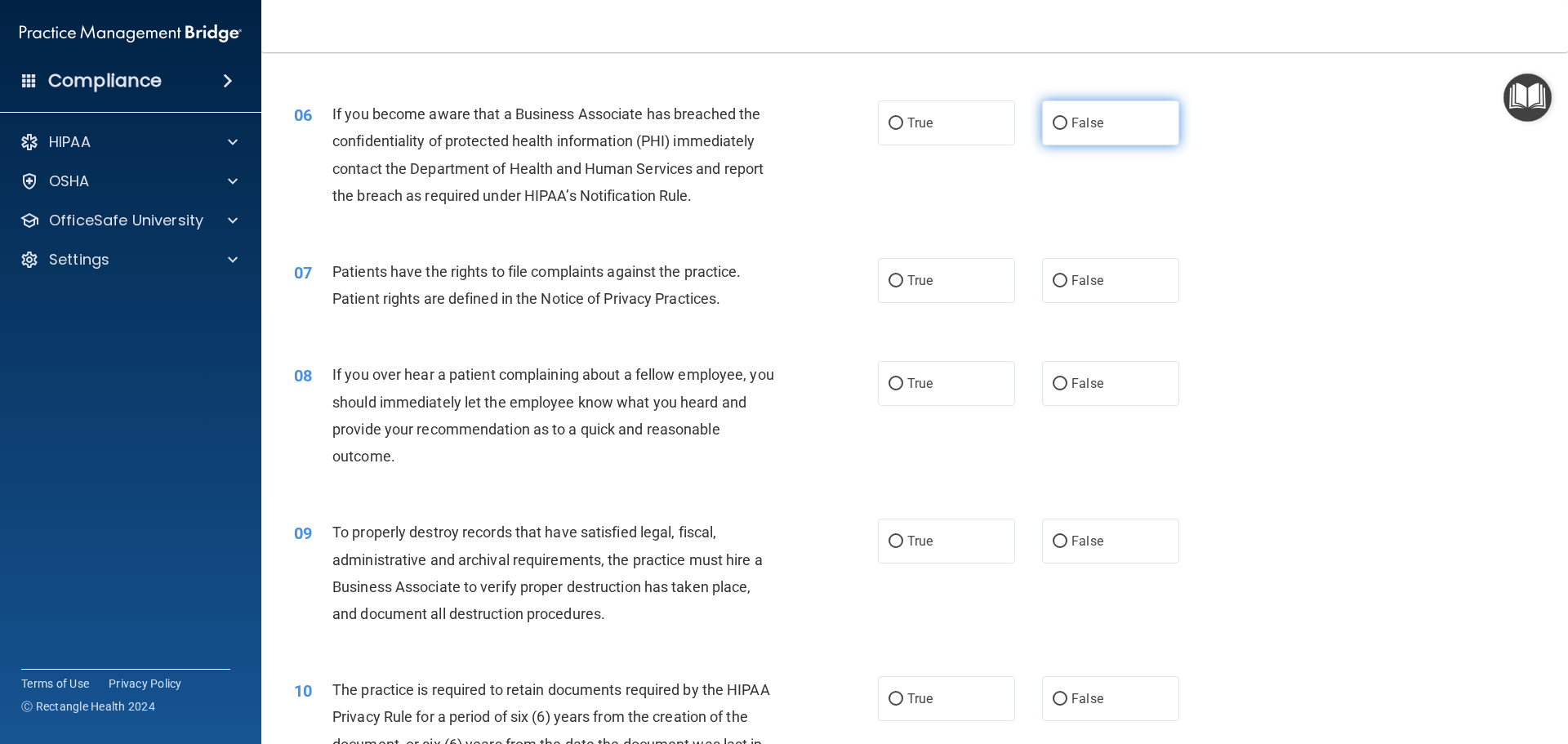
click at [1072, 126] on span "False" at bounding box center [1088, 123] width 32 height 15
click at [1067, 126] on input "False" at bounding box center [1061, 124] width 15 height 12
radio input "true"
click at [939, 280] on label "True" at bounding box center [946, 280] width 137 height 45
click at [903, 280] on input "True" at bounding box center [896, 280] width 15 height 12
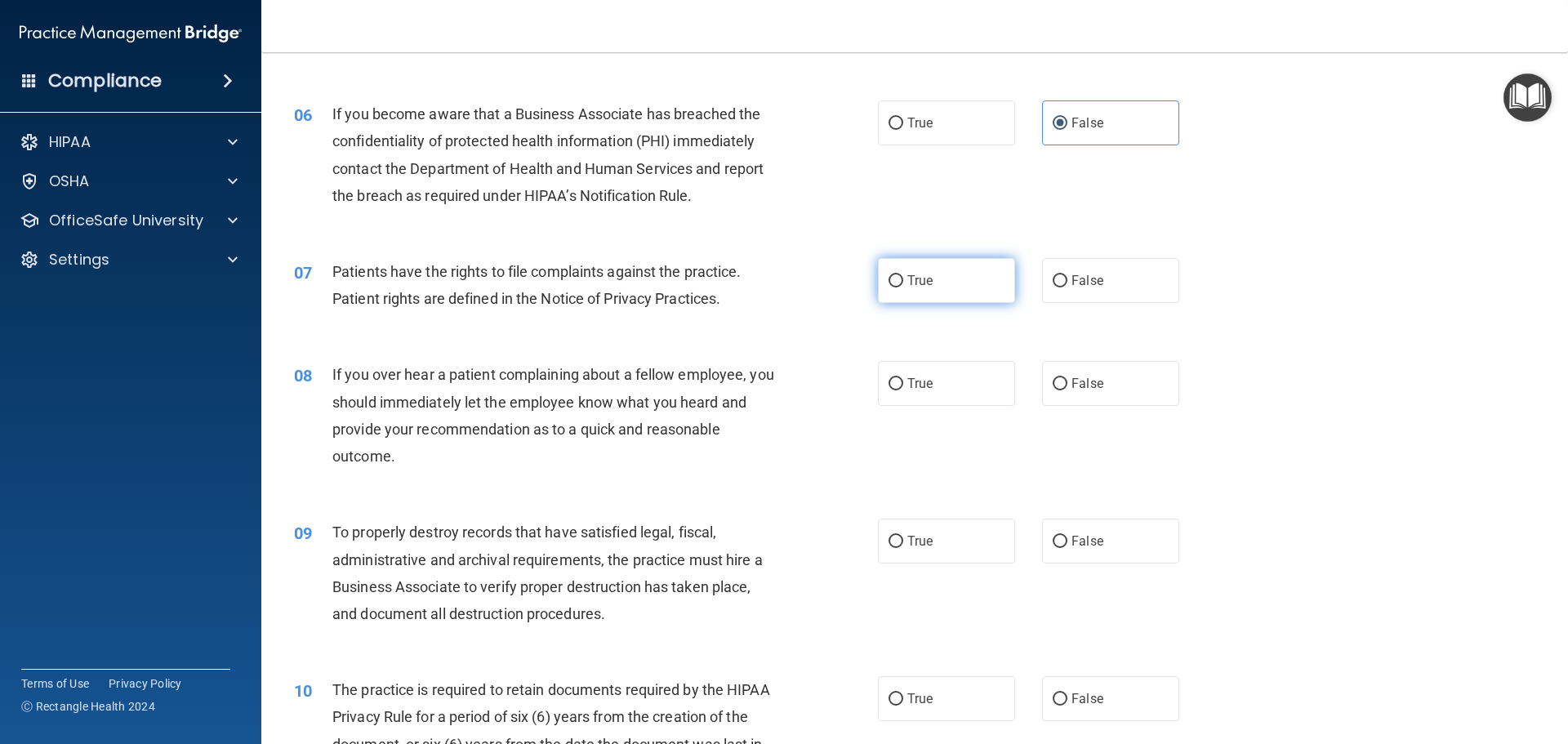
radio input "true"
click at [1064, 388] on label "False" at bounding box center [1110, 383] width 137 height 45
click at [1064, 388] on input "False" at bounding box center [1061, 383] width 15 height 12
radio input "true"
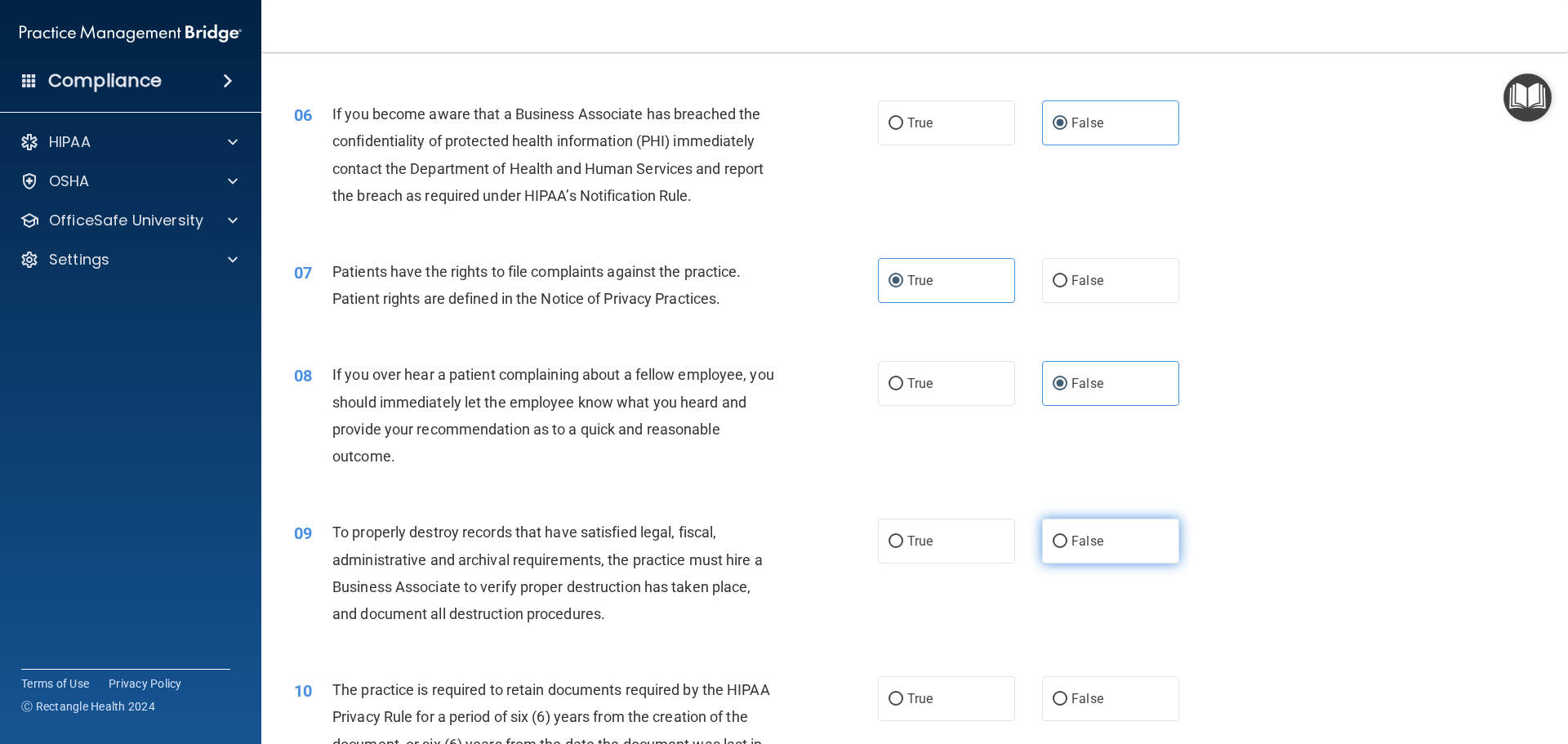
click at [1088, 538] on span "False" at bounding box center [1088, 541] width 32 height 15
click at [1067, 538] on input "False" at bounding box center [1061, 541] width 15 height 12
radio input "true"
click at [909, 695] on span "True" at bounding box center [920, 699] width 26 height 15
click at [903, 695] on input "True" at bounding box center [896, 699] width 15 height 12
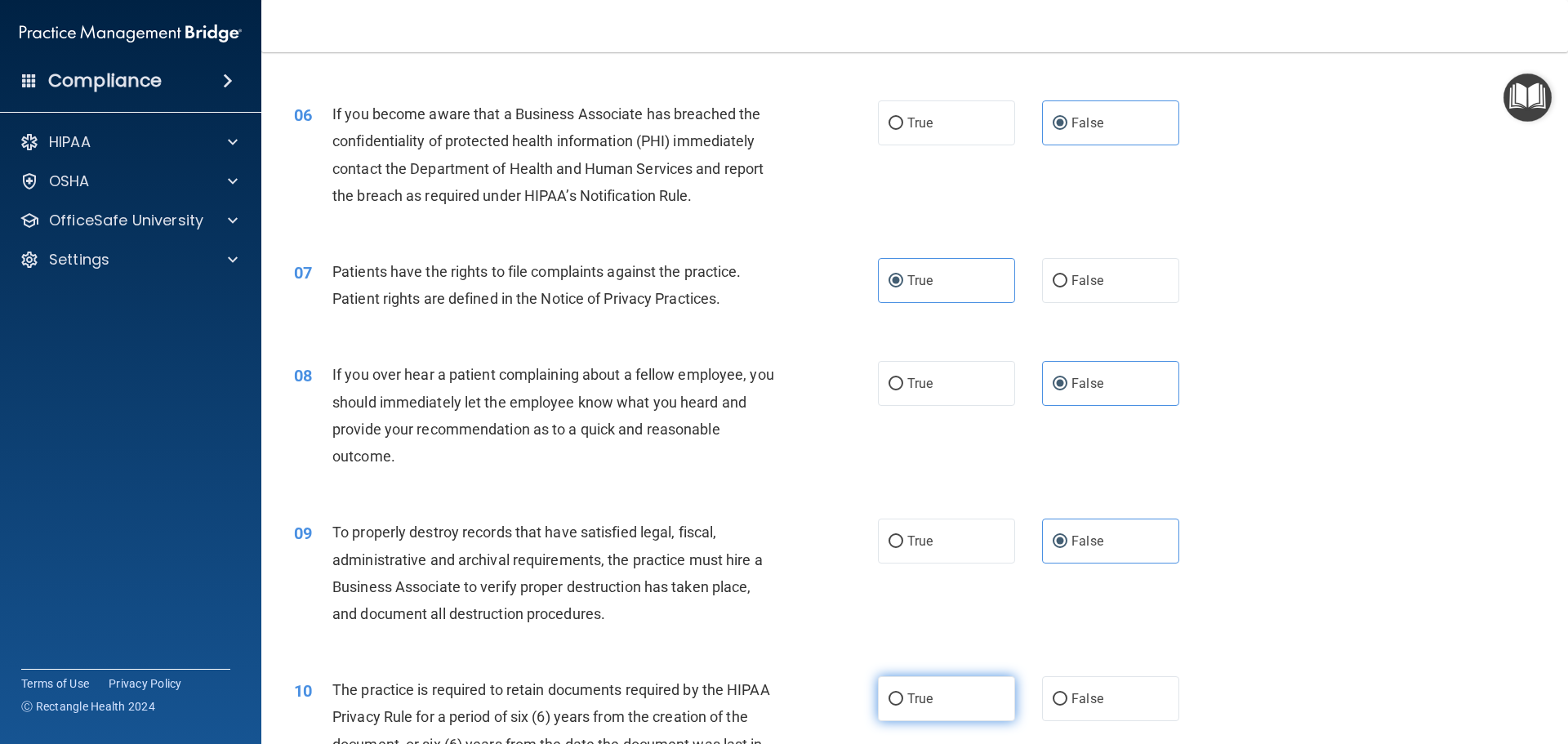
radio input "true"
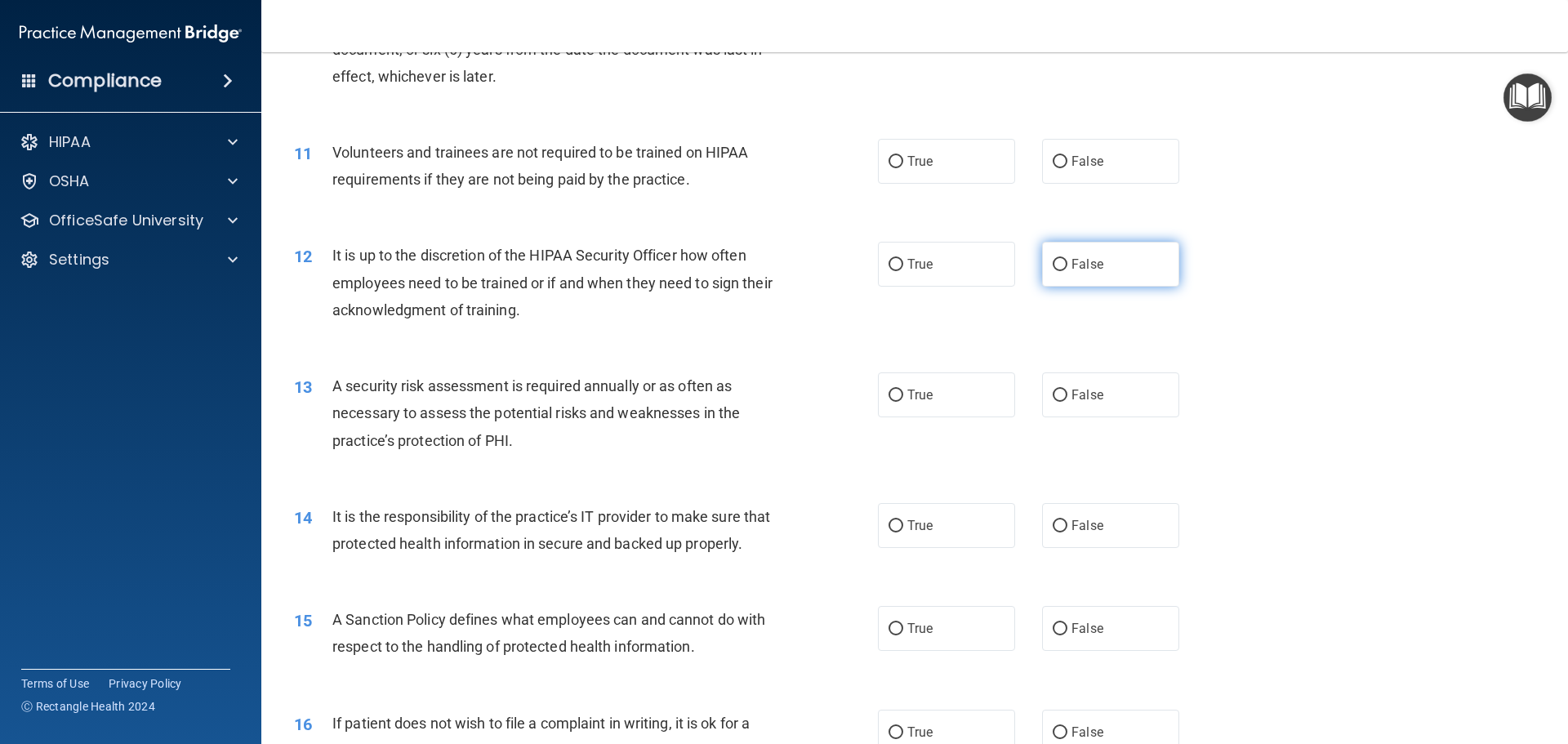
scroll to position [1470, 0]
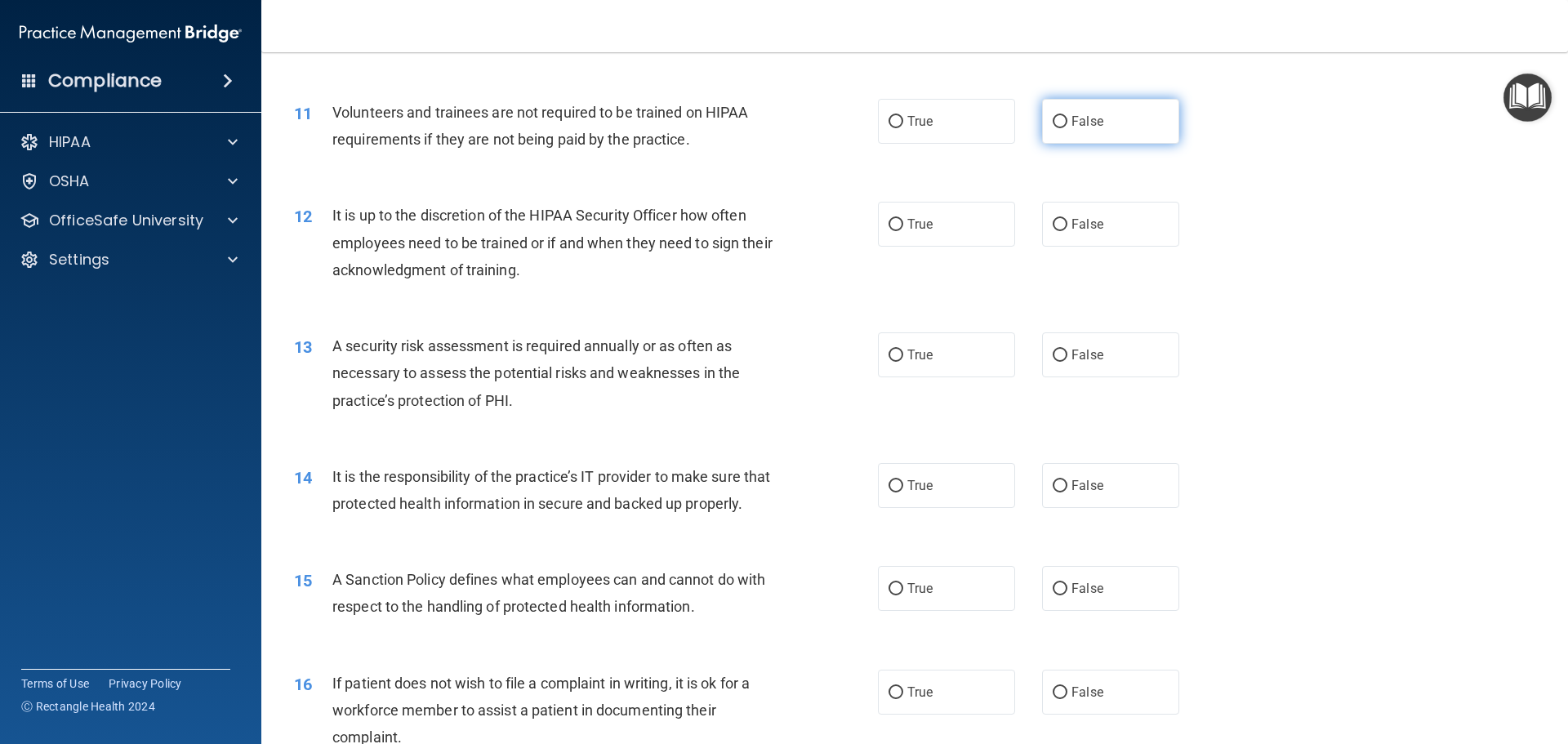
click at [1060, 121] on label "False" at bounding box center [1110, 122] width 137 height 45
click at [1060, 121] on input "False" at bounding box center [1061, 122] width 15 height 12
radio input "true"
click at [1099, 211] on label "False" at bounding box center [1110, 225] width 137 height 45
click at [1067, 219] on input "False" at bounding box center [1061, 225] width 15 height 12
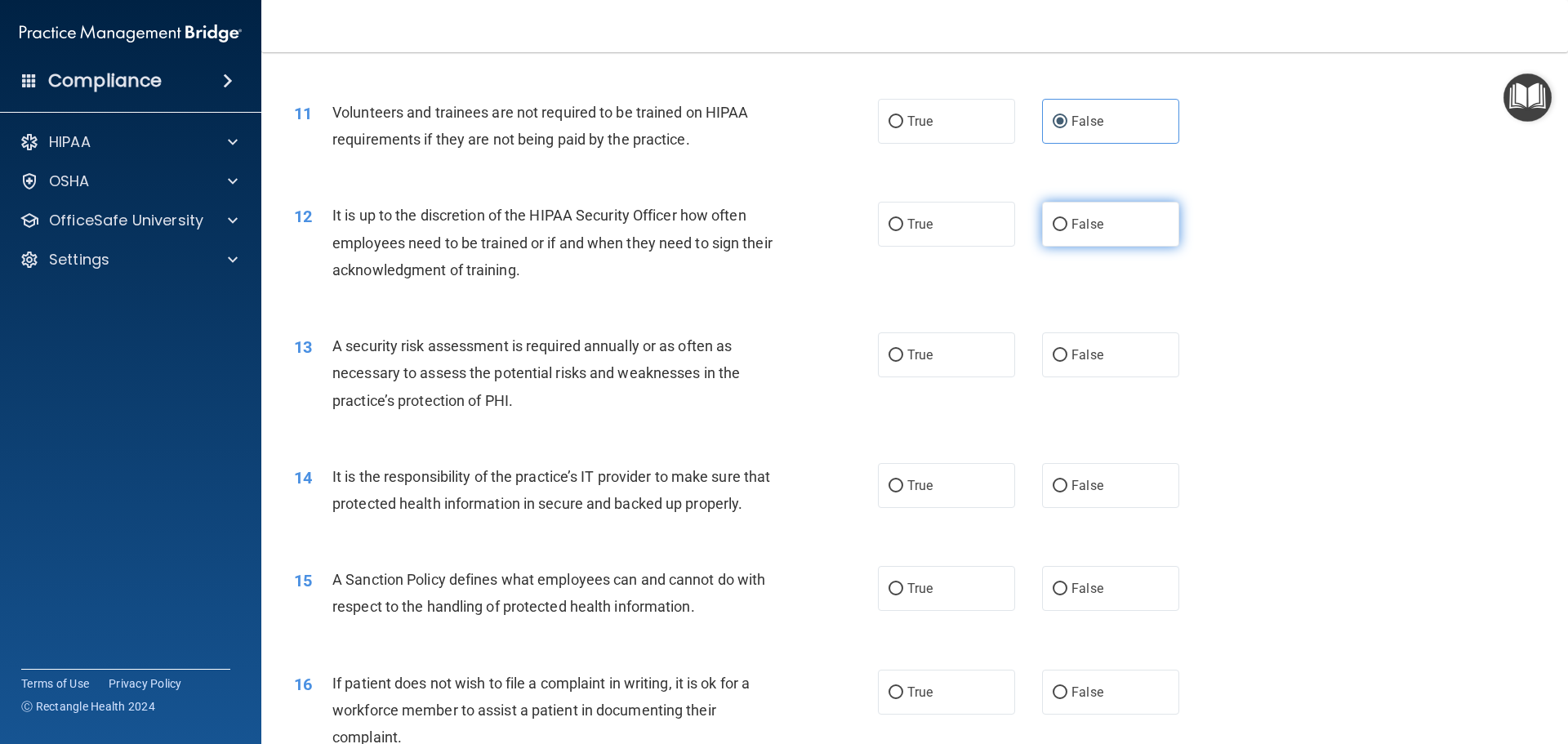
radio input "true"
click at [939, 369] on label "True" at bounding box center [946, 355] width 137 height 45
click at [903, 362] on input "True" at bounding box center [896, 355] width 15 height 12
radio input "true"
click at [1072, 491] on span "False" at bounding box center [1088, 485] width 32 height 15
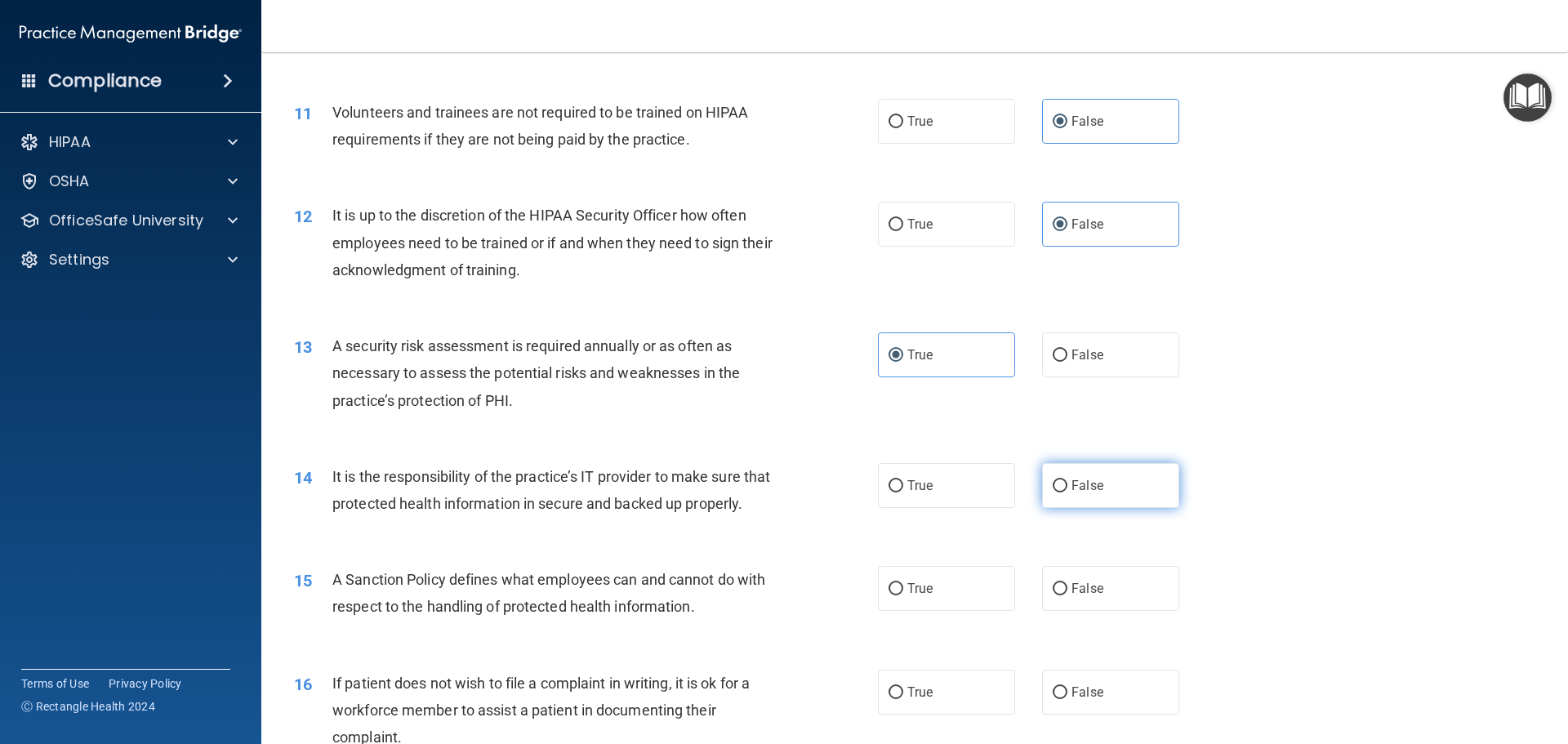
click at [1067, 491] on input "False" at bounding box center [1061, 485] width 15 height 12
radio input "true"
click at [1070, 604] on label "False" at bounding box center [1110, 588] width 137 height 45
click at [1067, 595] on input "False" at bounding box center [1061, 588] width 15 height 12
radio input "true"
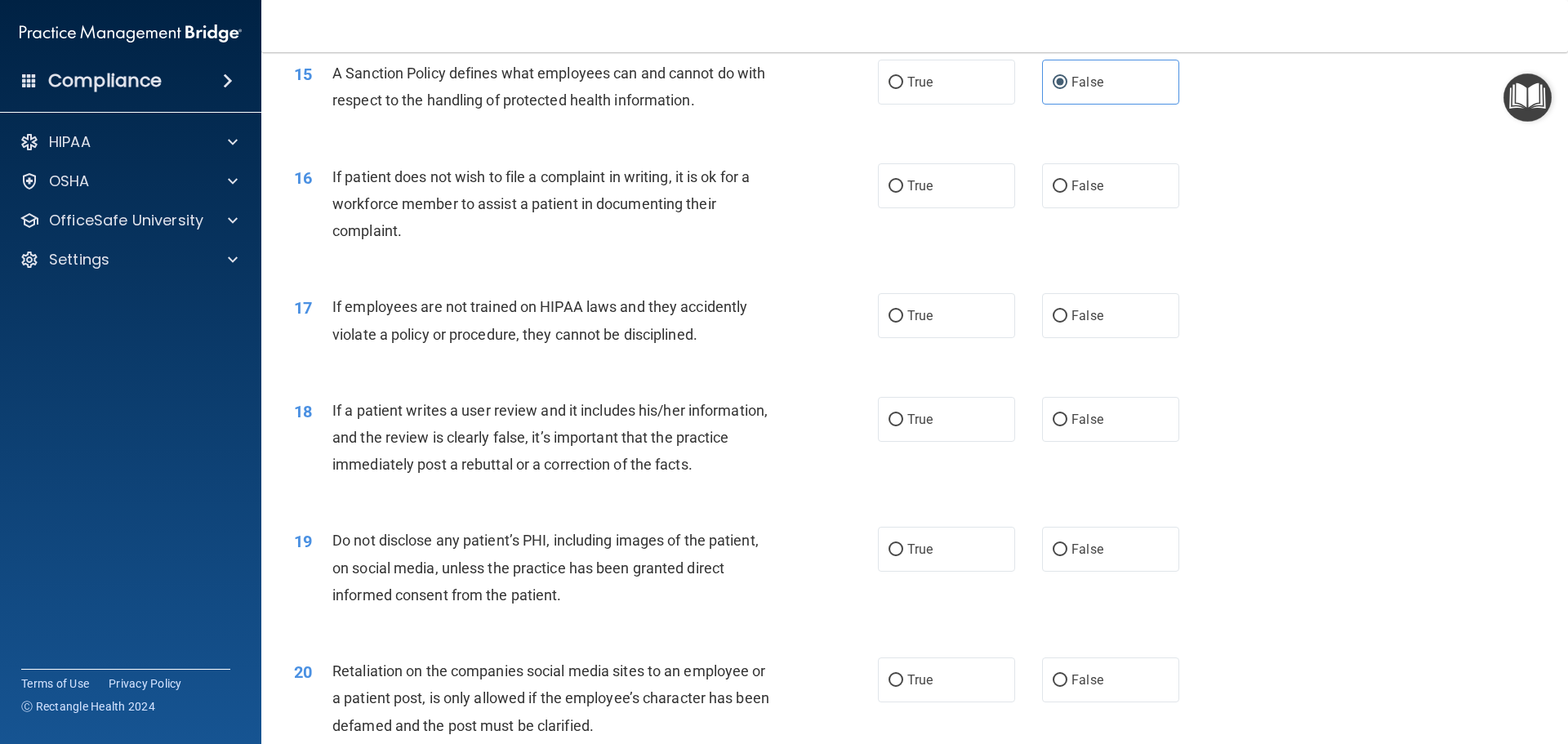
scroll to position [2041, 0]
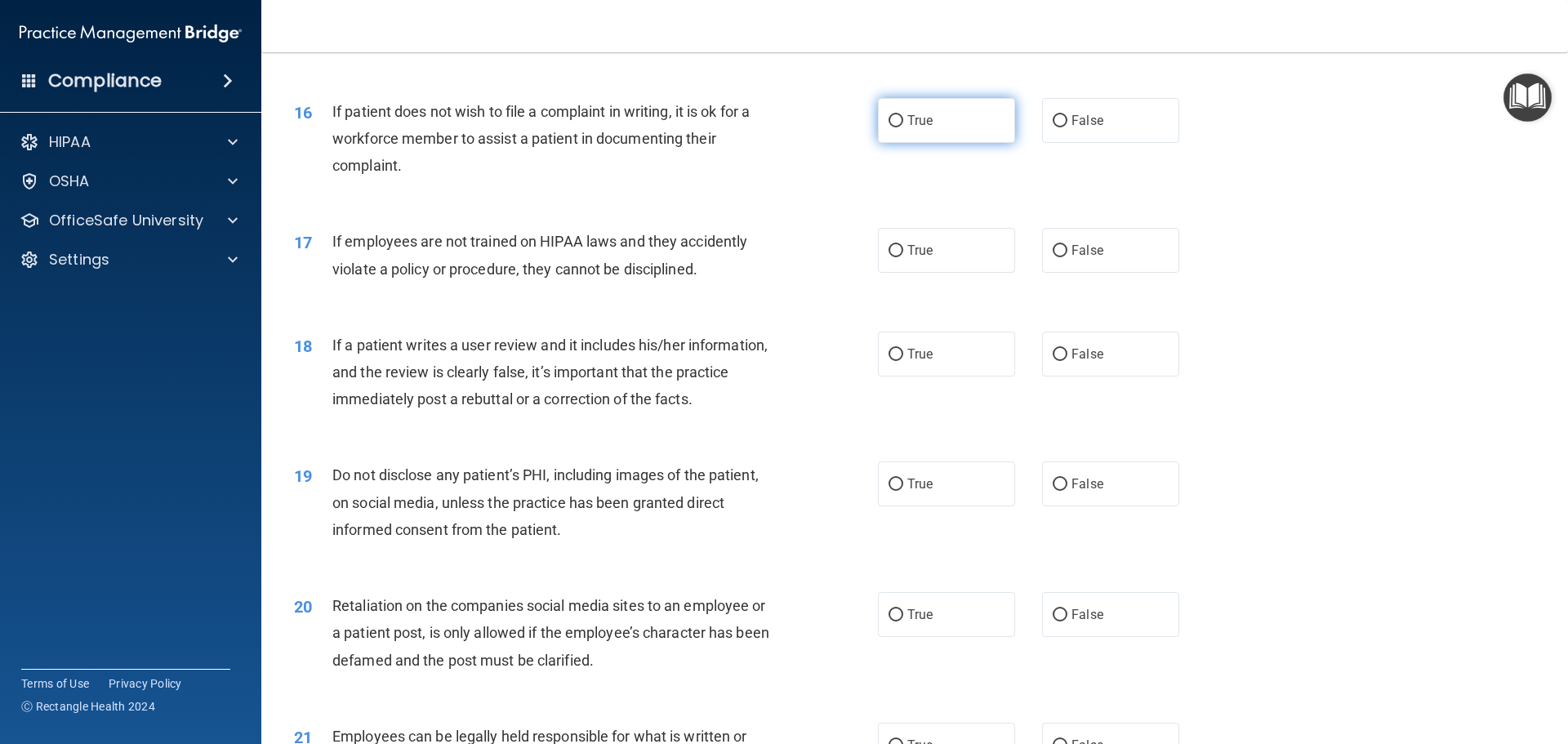
click at [930, 137] on label "True" at bounding box center [946, 121] width 137 height 45
click at [903, 127] on input "True" at bounding box center [896, 121] width 15 height 12
radio input "true"
click at [1072, 258] on span "False" at bounding box center [1088, 250] width 32 height 15
click at [1067, 257] on input "False" at bounding box center [1061, 250] width 15 height 12
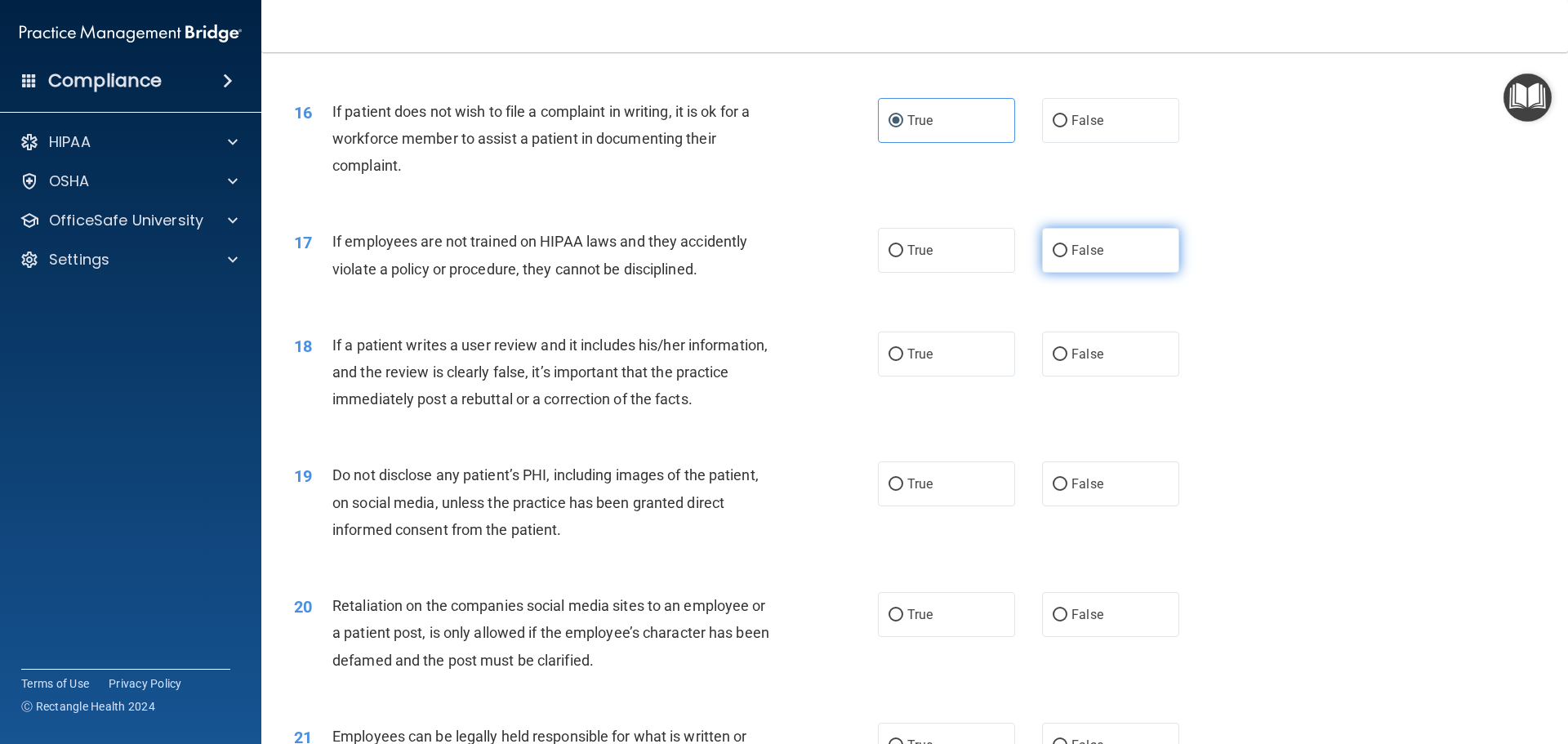
radio input "true"
click at [1113, 375] on label "False" at bounding box center [1110, 354] width 137 height 45
click at [1067, 361] on input "False" at bounding box center [1061, 354] width 15 height 12
radio input "true"
click at [933, 506] on label "True" at bounding box center [946, 484] width 137 height 45
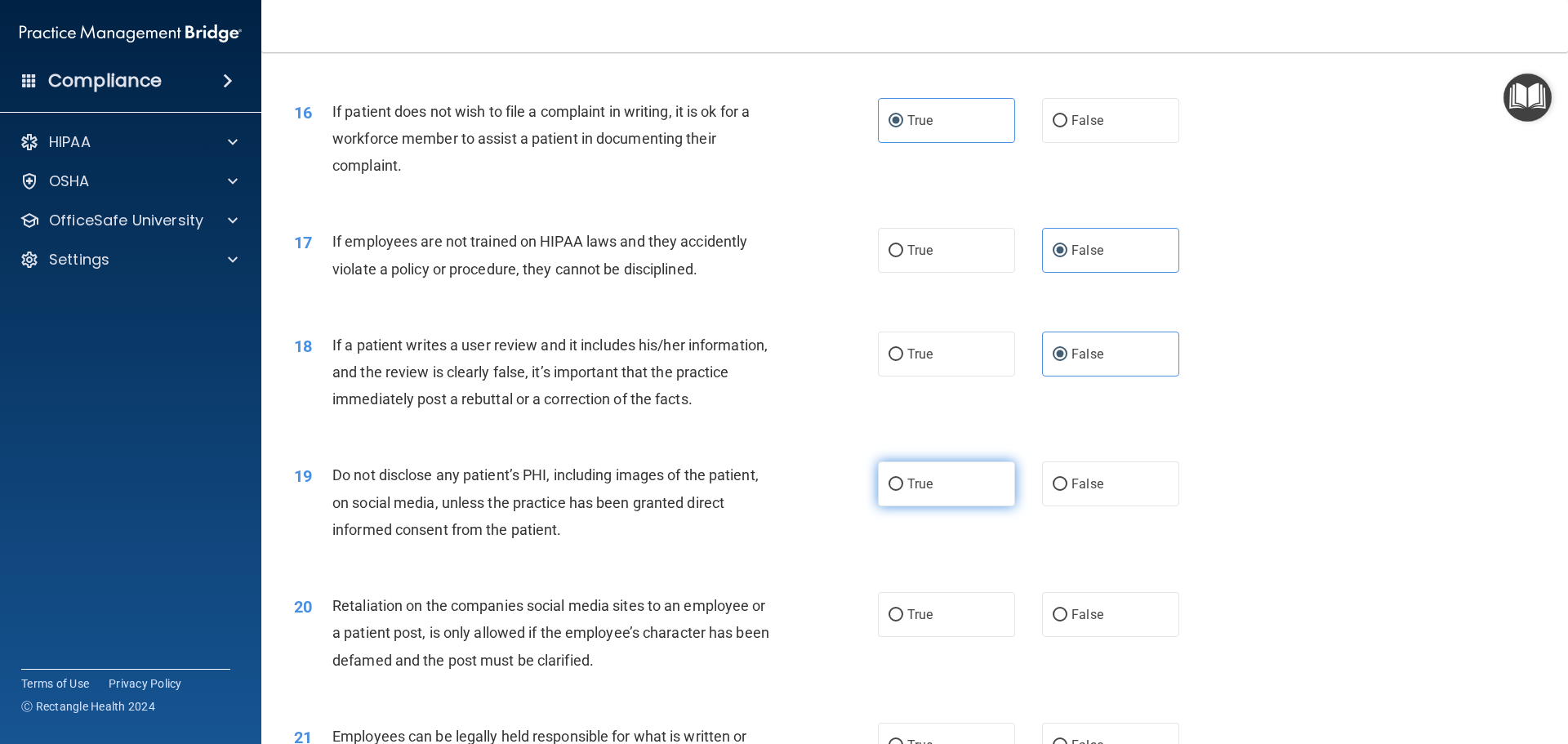
click at [903, 491] on input "True" at bounding box center [896, 484] width 15 height 12
radio input "true"
click at [1095, 622] on span "False" at bounding box center [1088, 615] width 32 height 15
click at [1067, 621] on input "False" at bounding box center [1061, 615] width 15 height 12
radio input "true"
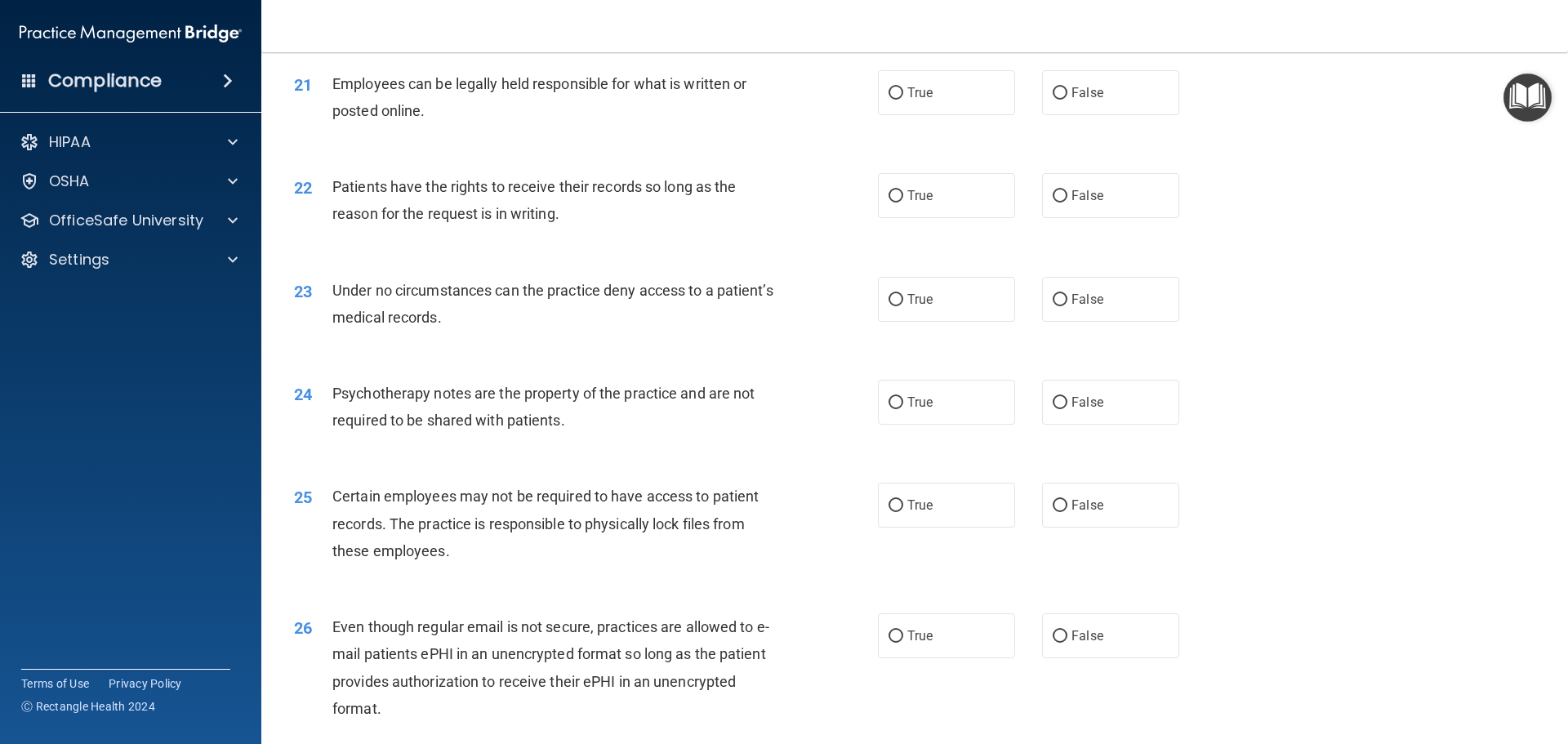
scroll to position [2695, 0]
click at [940, 112] on label "True" at bounding box center [946, 93] width 137 height 45
click at [903, 99] on input "True" at bounding box center [896, 93] width 15 height 12
radio input "true"
click at [1095, 217] on label "False" at bounding box center [1110, 194] width 137 height 45
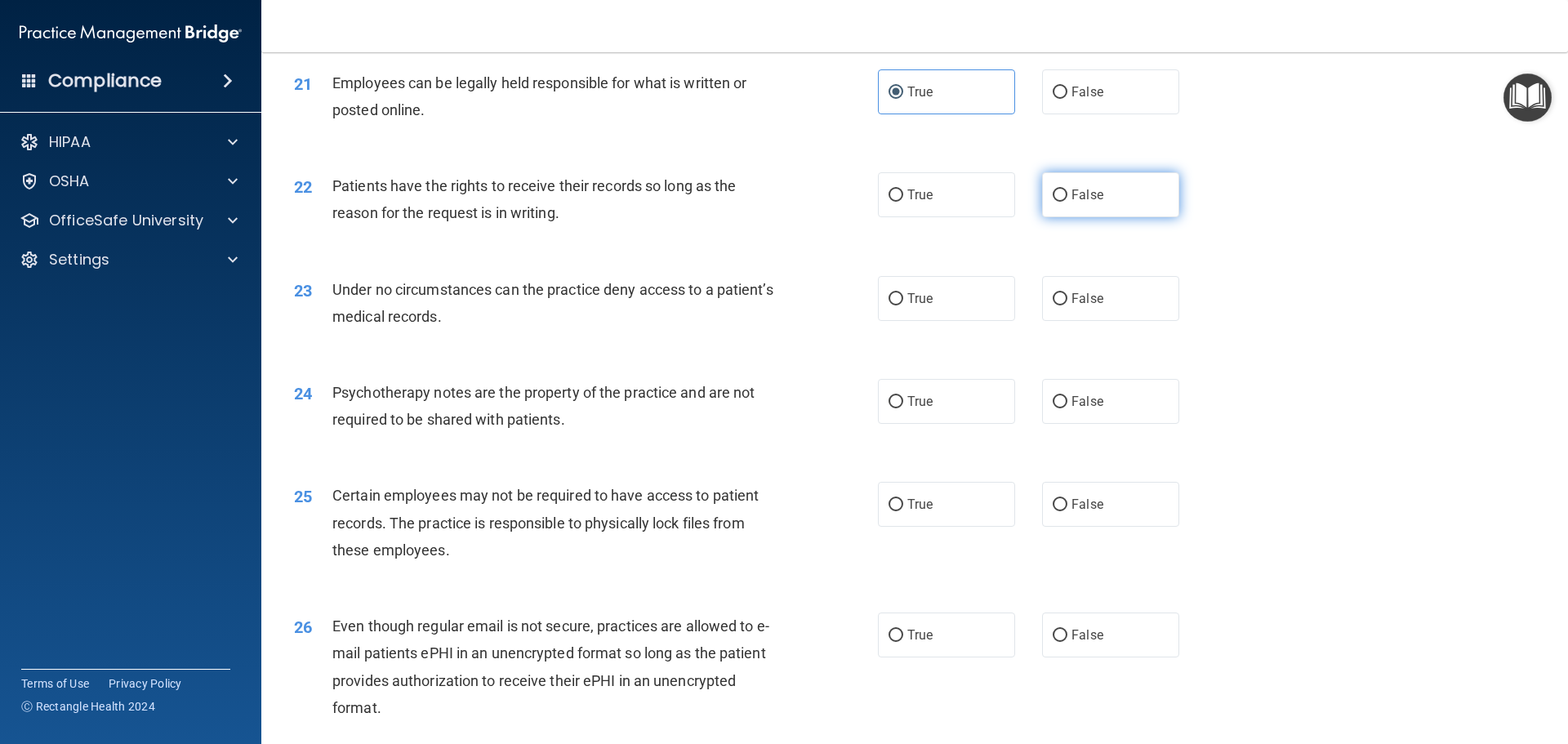
click at [1067, 202] on input "False" at bounding box center [1061, 195] width 15 height 12
radio input "true"
click at [1065, 321] on label "False" at bounding box center [1110, 298] width 137 height 45
click at [1065, 305] on input "False" at bounding box center [1061, 298] width 15 height 12
radio input "true"
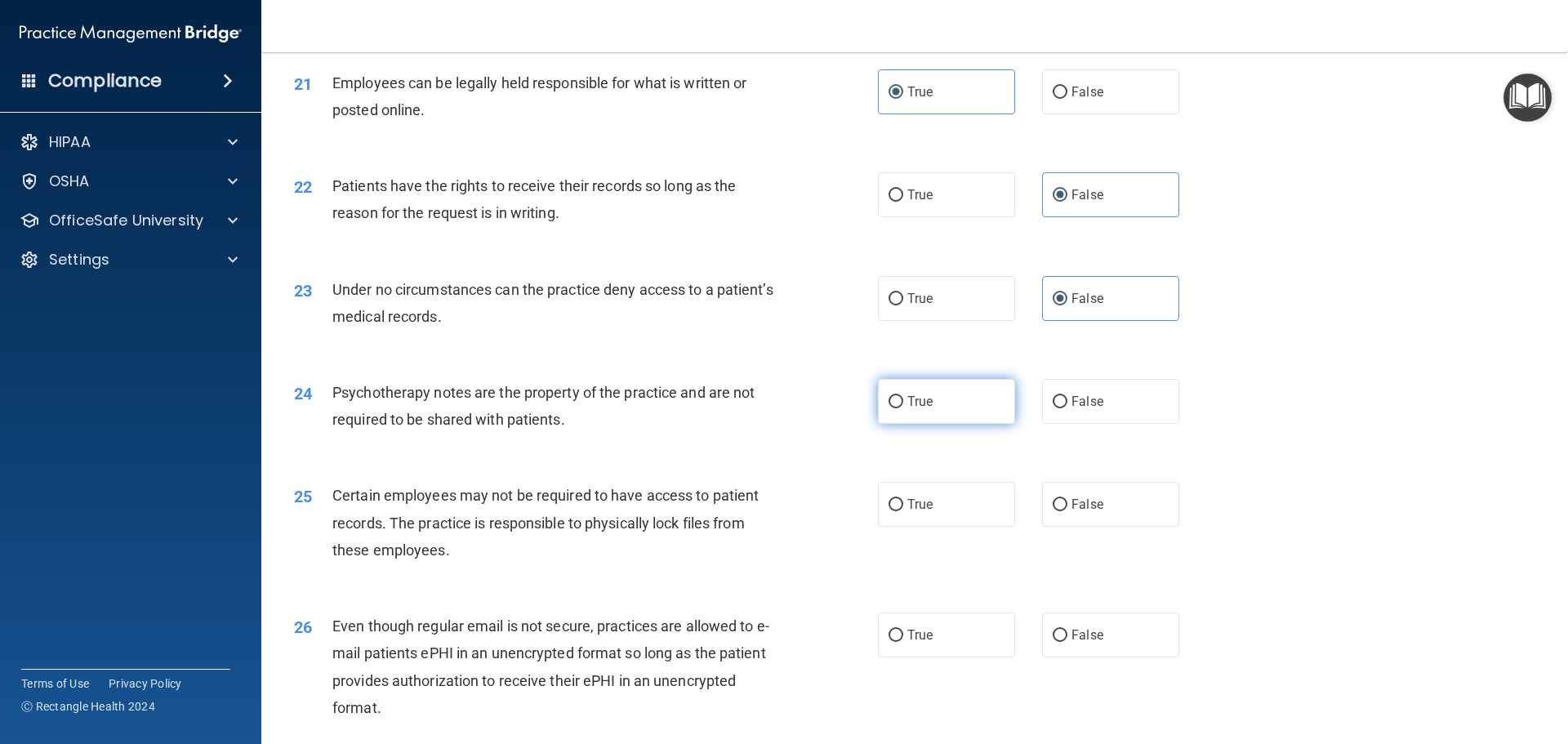
click at [934, 424] on label "True" at bounding box center [946, 401] width 137 height 45
click at [903, 408] on input "True" at bounding box center [896, 401] width 15 height 12
radio input "true"
click at [924, 527] on label "True" at bounding box center [946, 504] width 137 height 45
click at [903, 511] on input "True" at bounding box center [896, 504] width 15 height 12
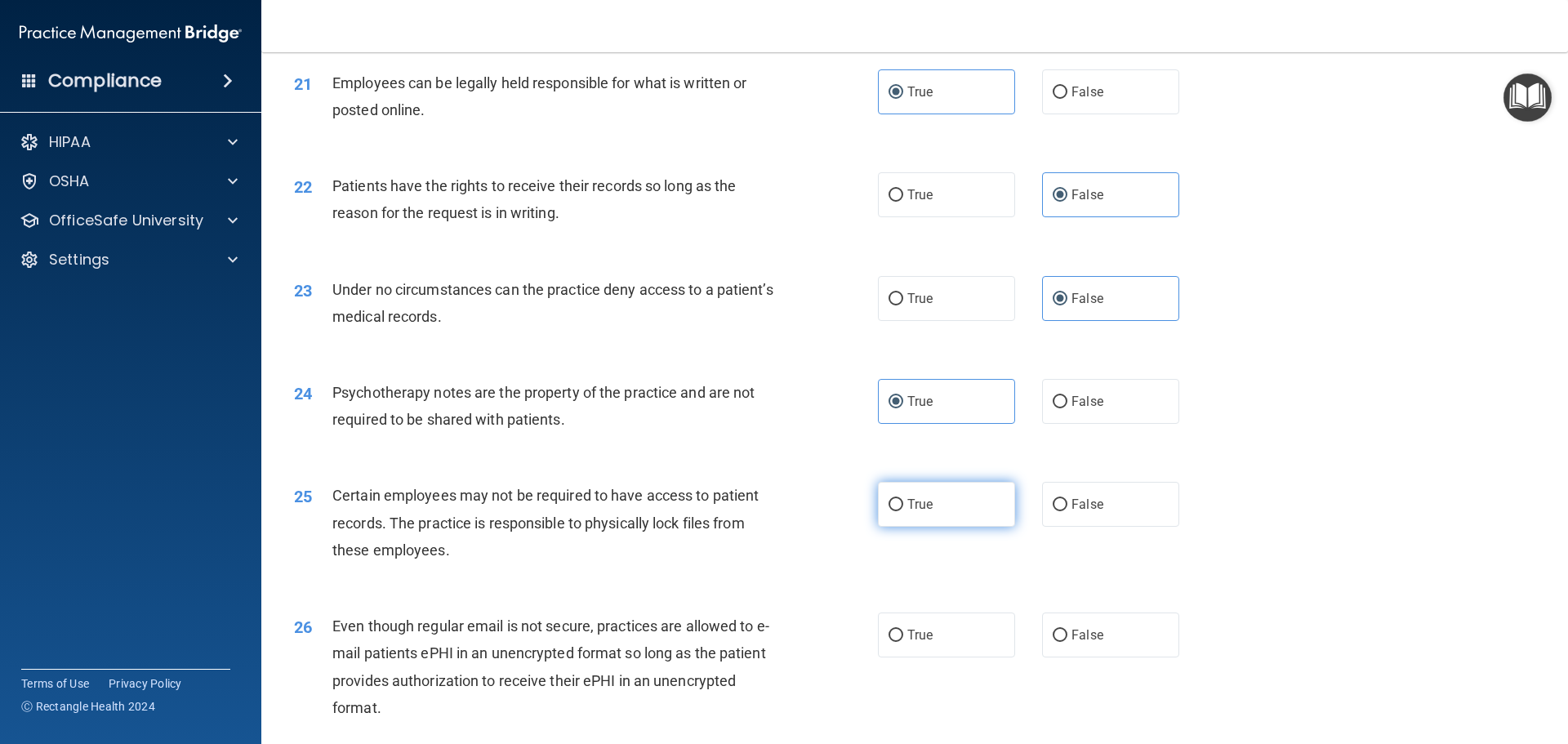
radio input "true"
click at [921, 643] on span "True" at bounding box center [920, 634] width 26 height 15
click at [903, 642] on input "True" at bounding box center [896, 635] width 15 height 12
radio input "true"
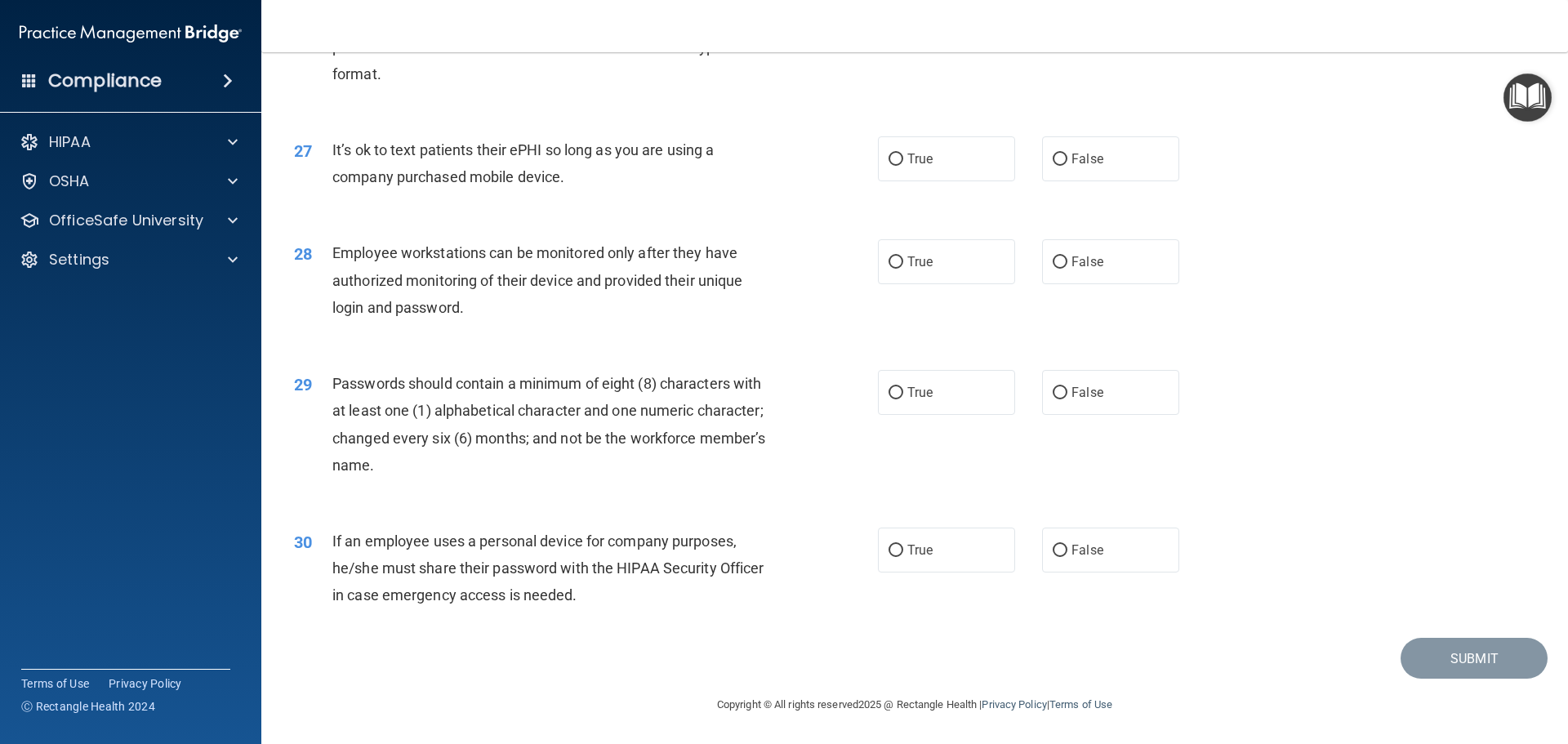
scroll to position [3355, 0]
click at [1061, 153] on label "False" at bounding box center [1110, 159] width 137 height 45
click at [1061, 154] on input "False" at bounding box center [1061, 160] width 15 height 12
radio input "true"
click at [1086, 279] on label "False" at bounding box center [1110, 262] width 137 height 45
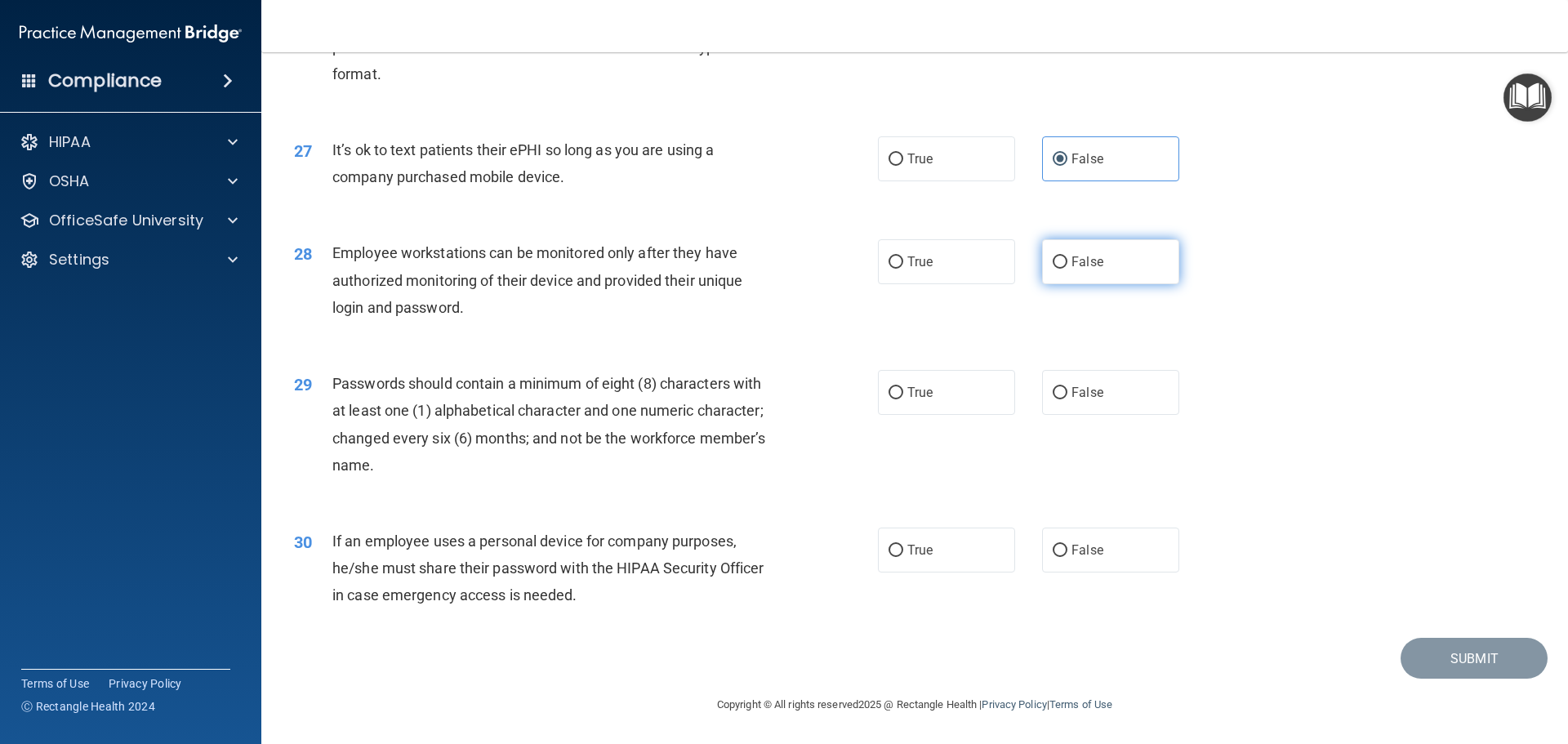
click at [1067, 269] on input "False" at bounding box center [1061, 262] width 15 height 12
radio input "true"
click at [946, 402] on label "True" at bounding box center [946, 393] width 137 height 45
click at [903, 399] on input "True" at bounding box center [896, 393] width 15 height 12
radio input "true"
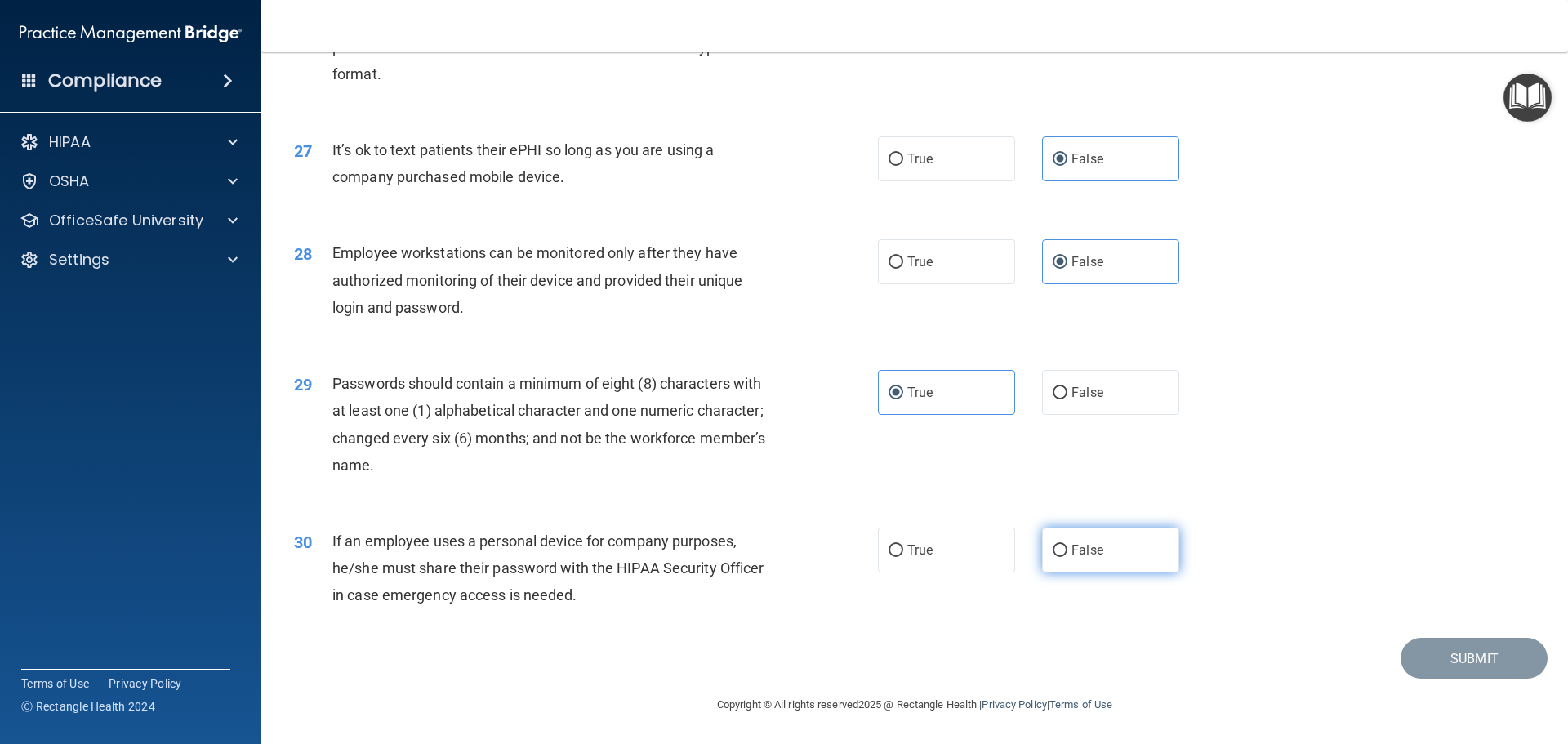
click at [1081, 557] on span "False" at bounding box center [1088, 550] width 32 height 15
click at [1067, 557] on input "False" at bounding box center [1061, 550] width 15 height 12
radio input "true"
click at [1437, 649] on button "Submit" at bounding box center [1474, 658] width 147 height 42
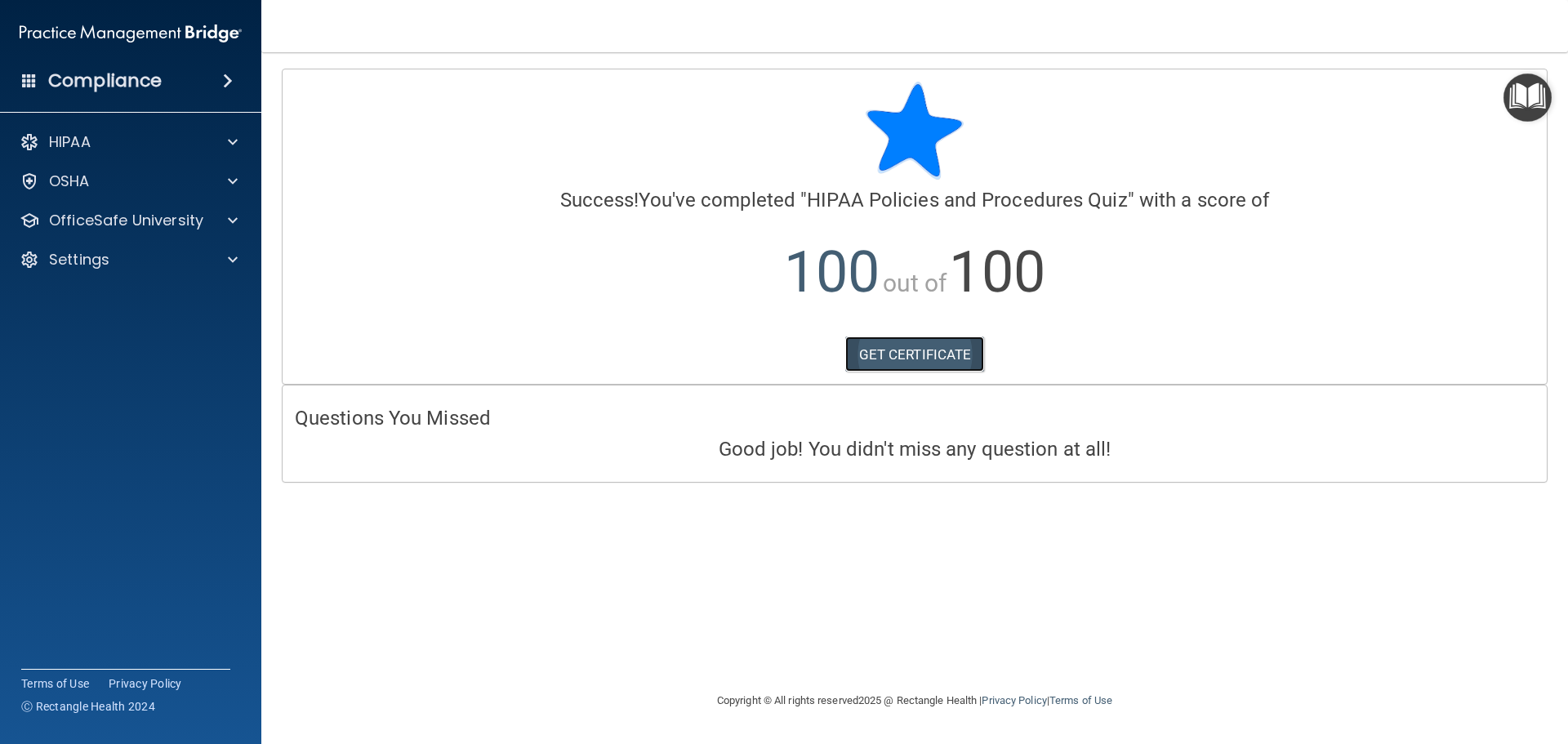
click at [872, 337] on link "GET CERTIFICATE" at bounding box center [915, 354] width 140 height 36
click at [207, 257] on div "Settings" at bounding box center [109, 260] width 202 height 20
click at [115, 291] on p "My Account" at bounding box center [122, 298] width 223 height 16
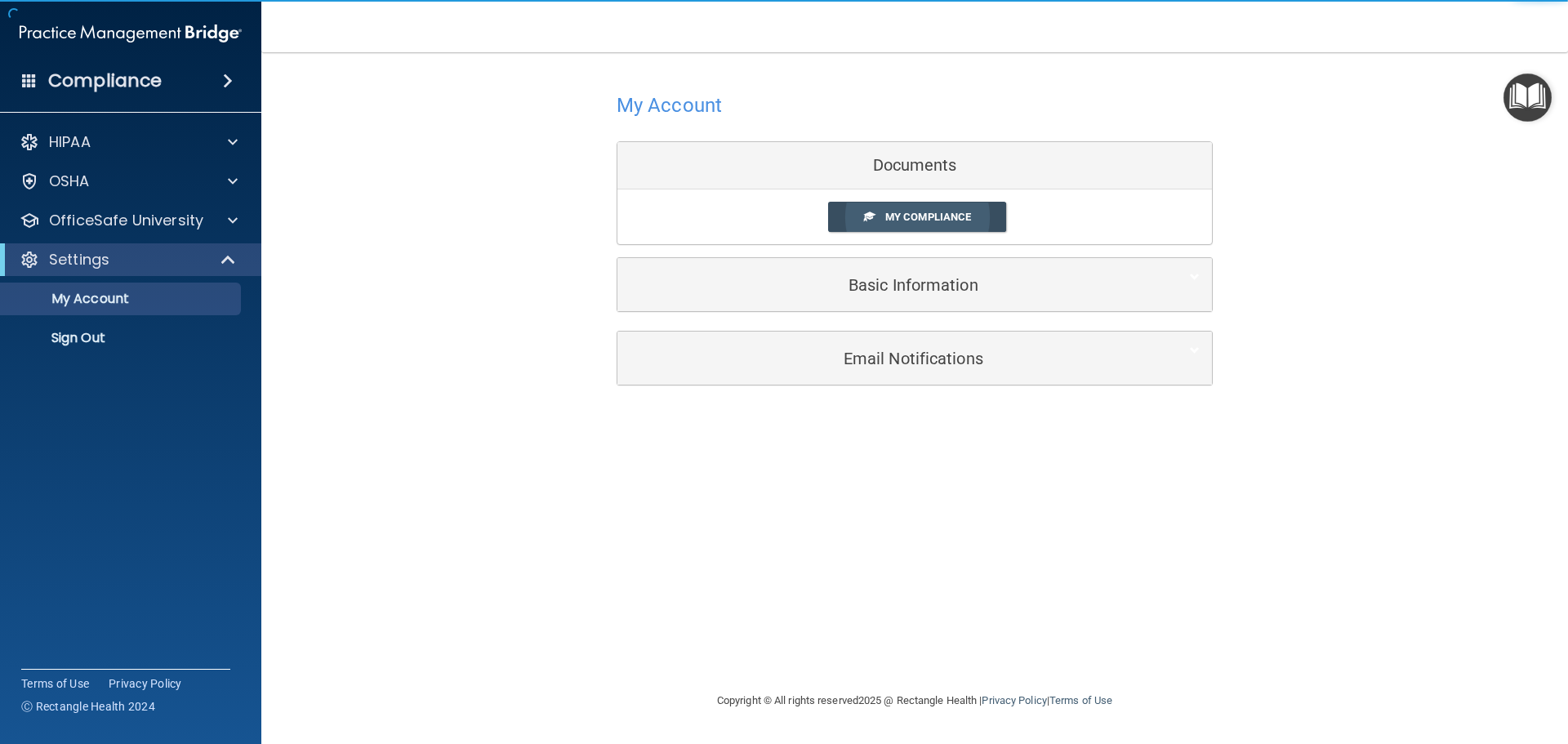
click at [968, 214] on span "My Compliance" at bounding box center [928, 216] width 86 height 12
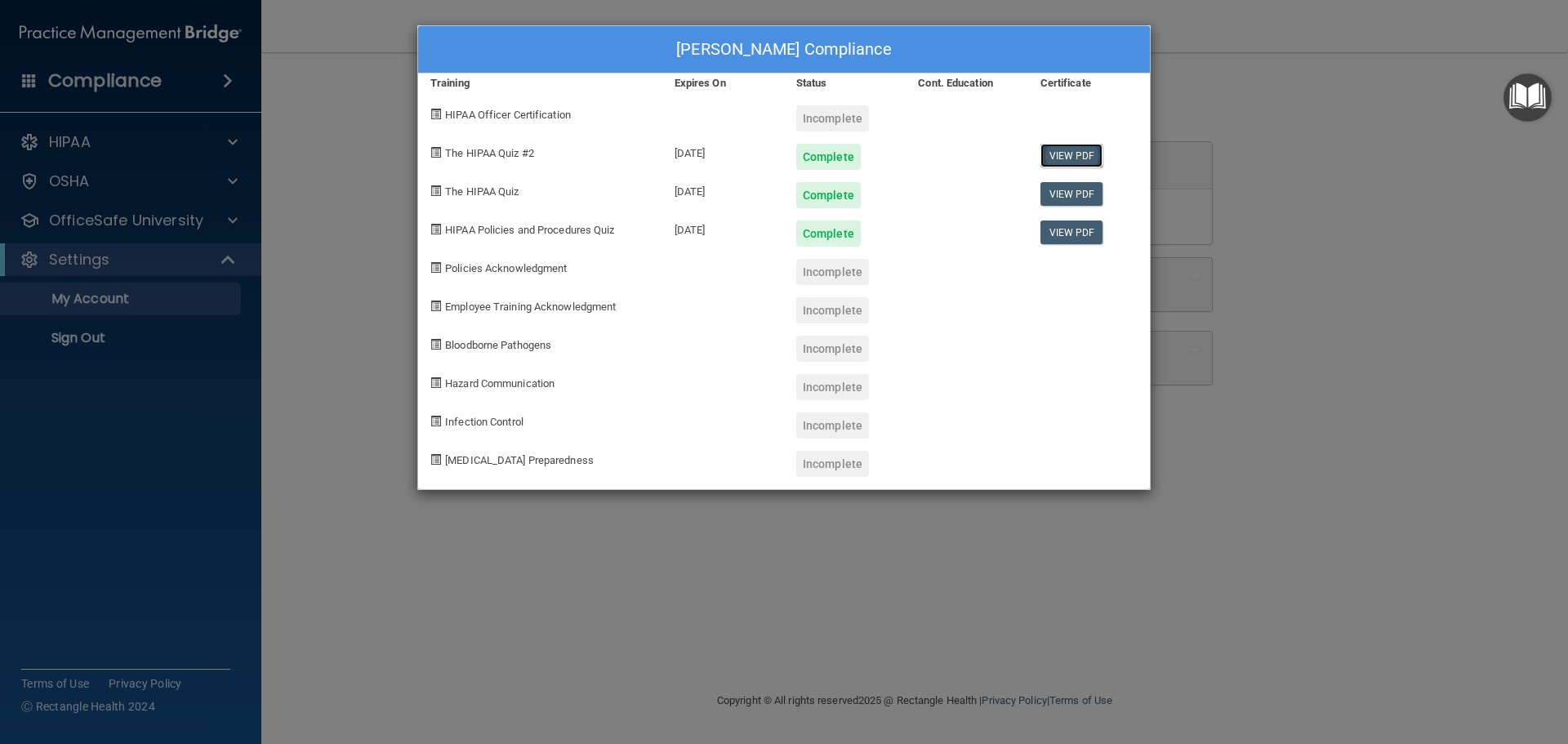
click at [1069, 154] on link "View PDF" at bounding box center [1072, 155] width 63 height 24
click at [965, 135] on div at bounding box center [966, 150] width 122 height 39
click at [891, 152] on div "Complete" at bounding box center [844, 150] width 122 height 39
click at [844, 159] on div "Complete" at bounding box center [828, 157] width 64 height 26
click at [939, 159] on div at bounding box center [966, 150] width 122 height 39
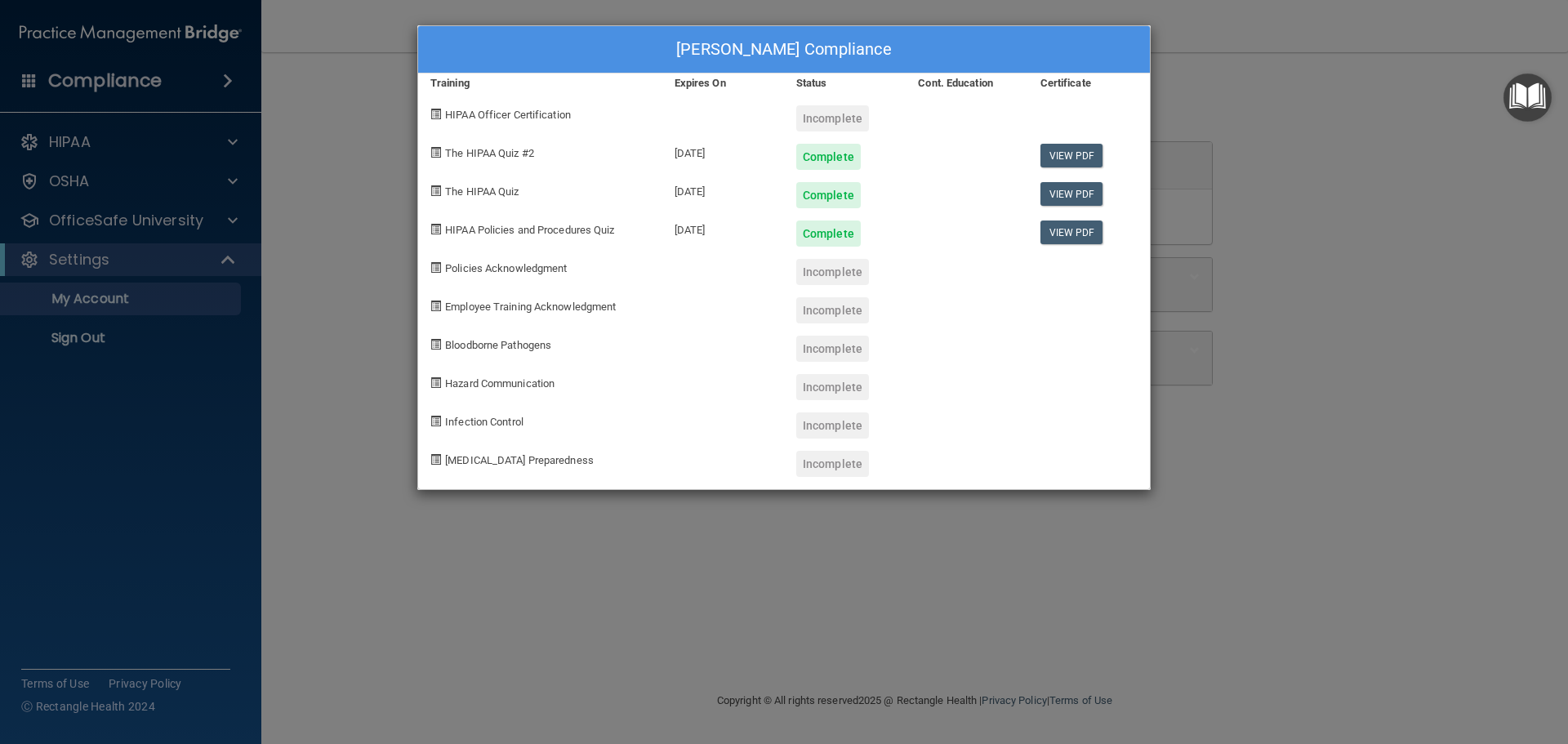
click at [939, 138] on div at bounding box center [966, 150] width 122 height 39
click at [318, 58] on div "Liz Hill's Compliance Training Expires On Status Cont. Education Certificate HI…" at bounding box center [784, 372] width 1568 height 744
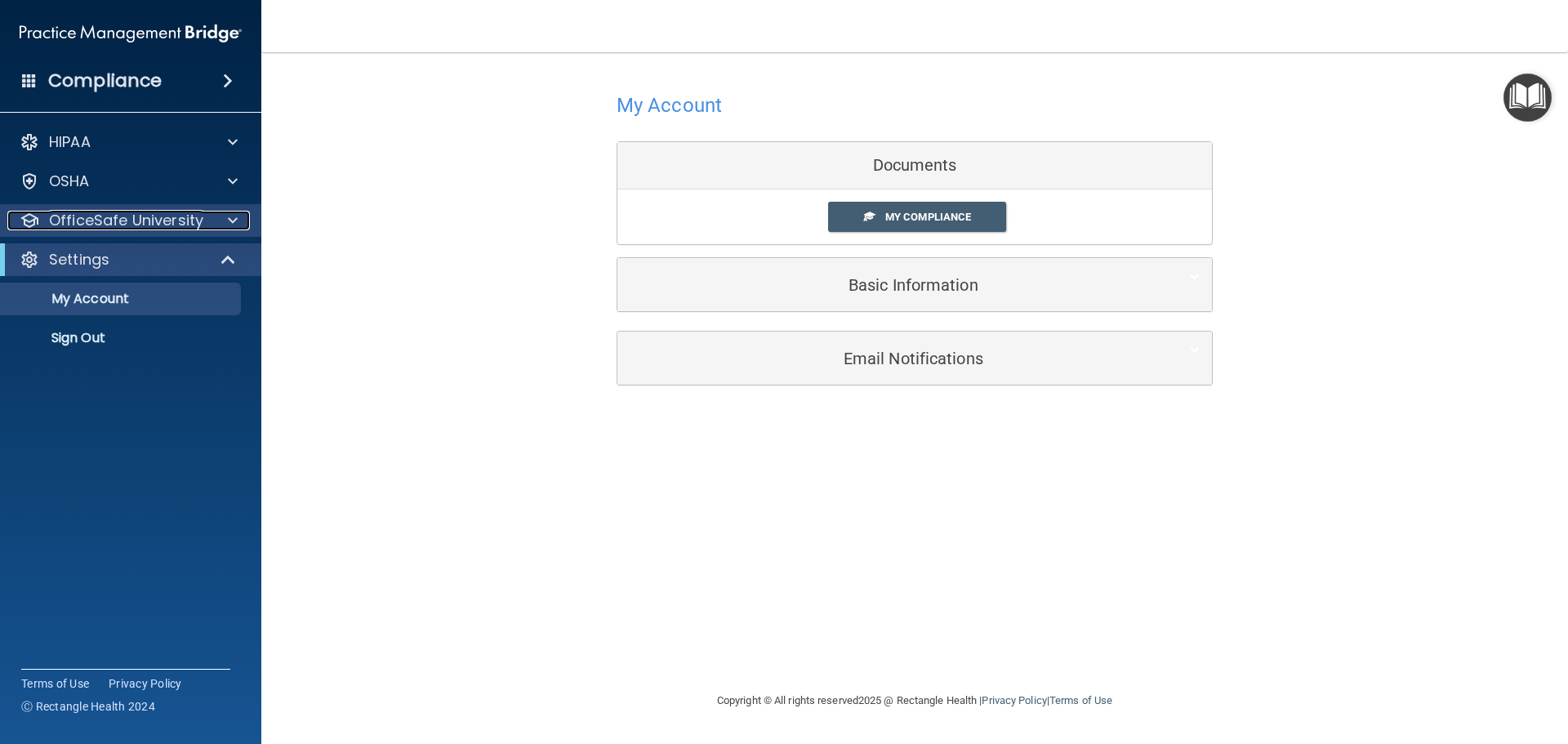
click at [189, 223] on p "OfficeSafe University" at bounding box center [126, 220] width 154 height 20
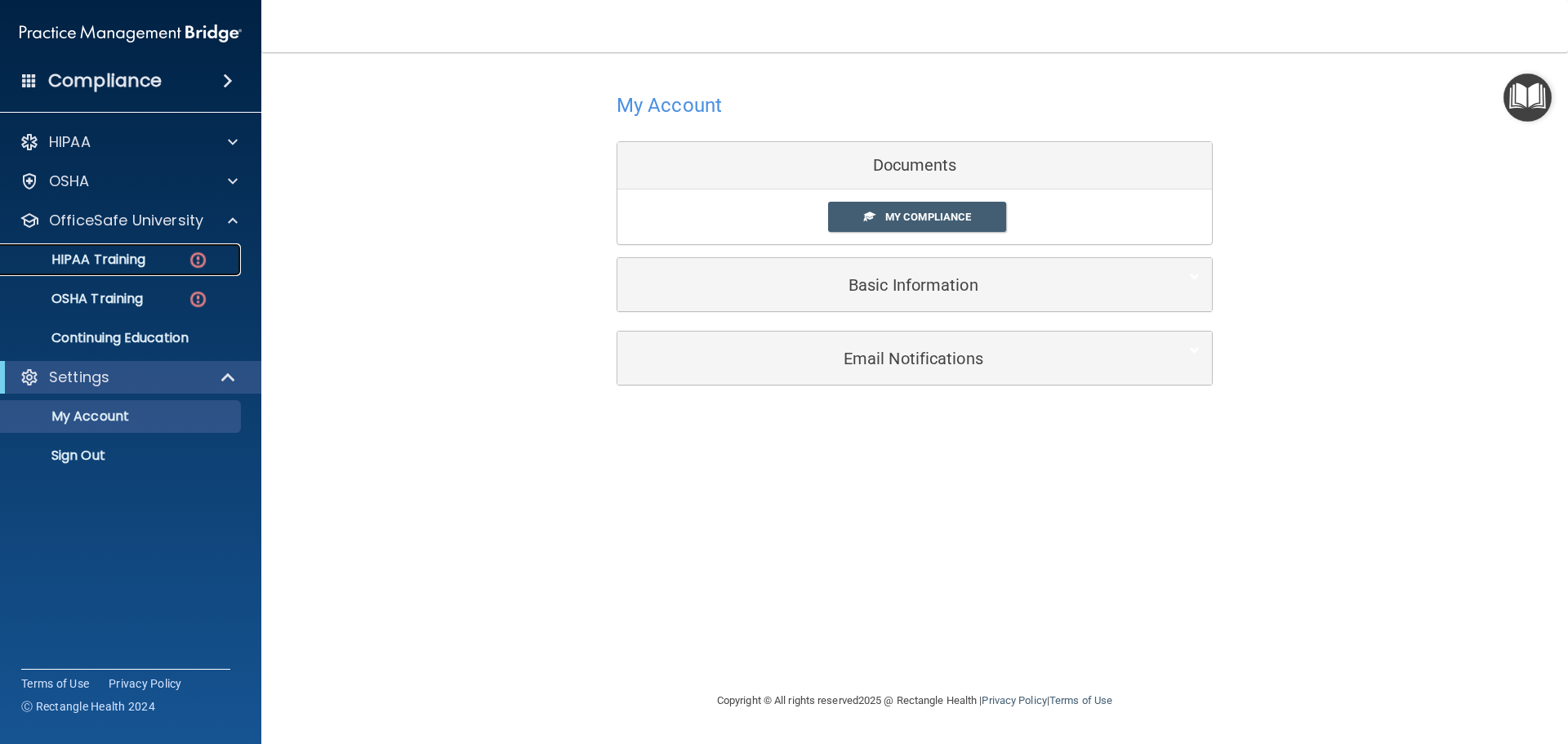
click at [203, 258] on img at bounding box center [198, 261] width 21 height 21
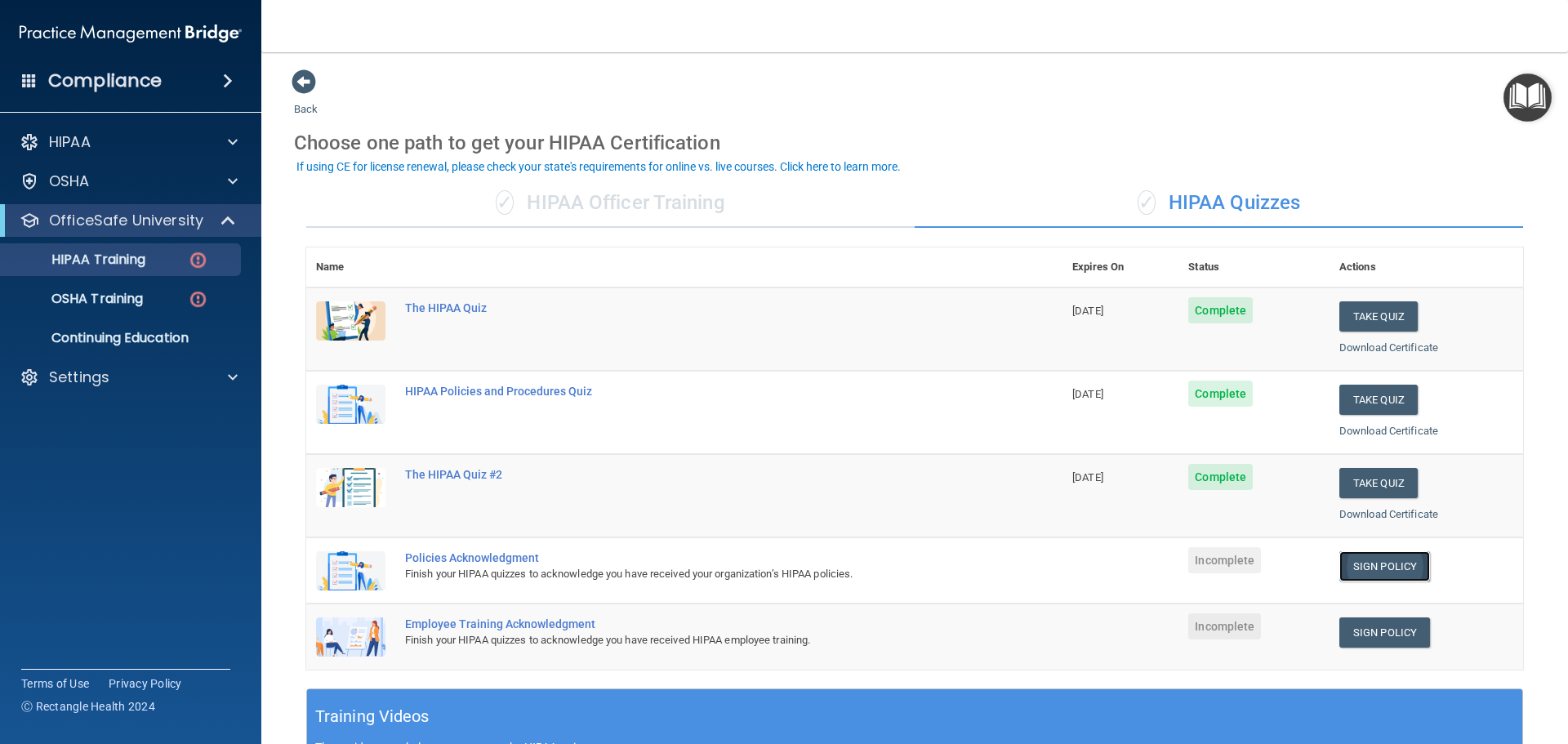
click at [1374, 559] on link "Sign Policy" at bounding box center [1385, 566] width 91 height 30
click at [227, 379] on div at bounding box center [230, 377] width 41 height 20
click at [103, 451] on p "Sign Out" at bounding box center [122, 455] width 223 height 16
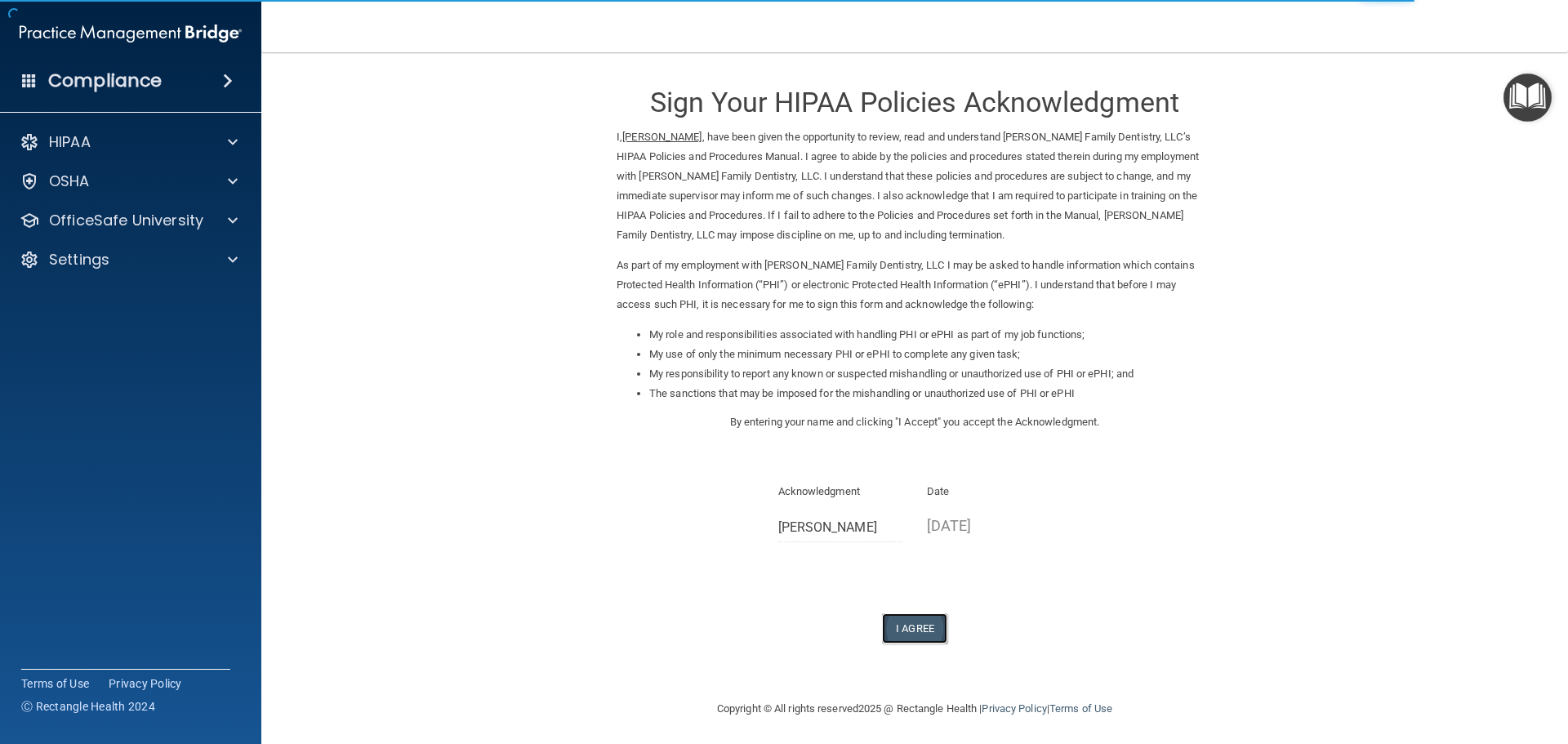
click at [908, 624] on button "I Agree" at bounding box center [914, 628] width 65 height 30
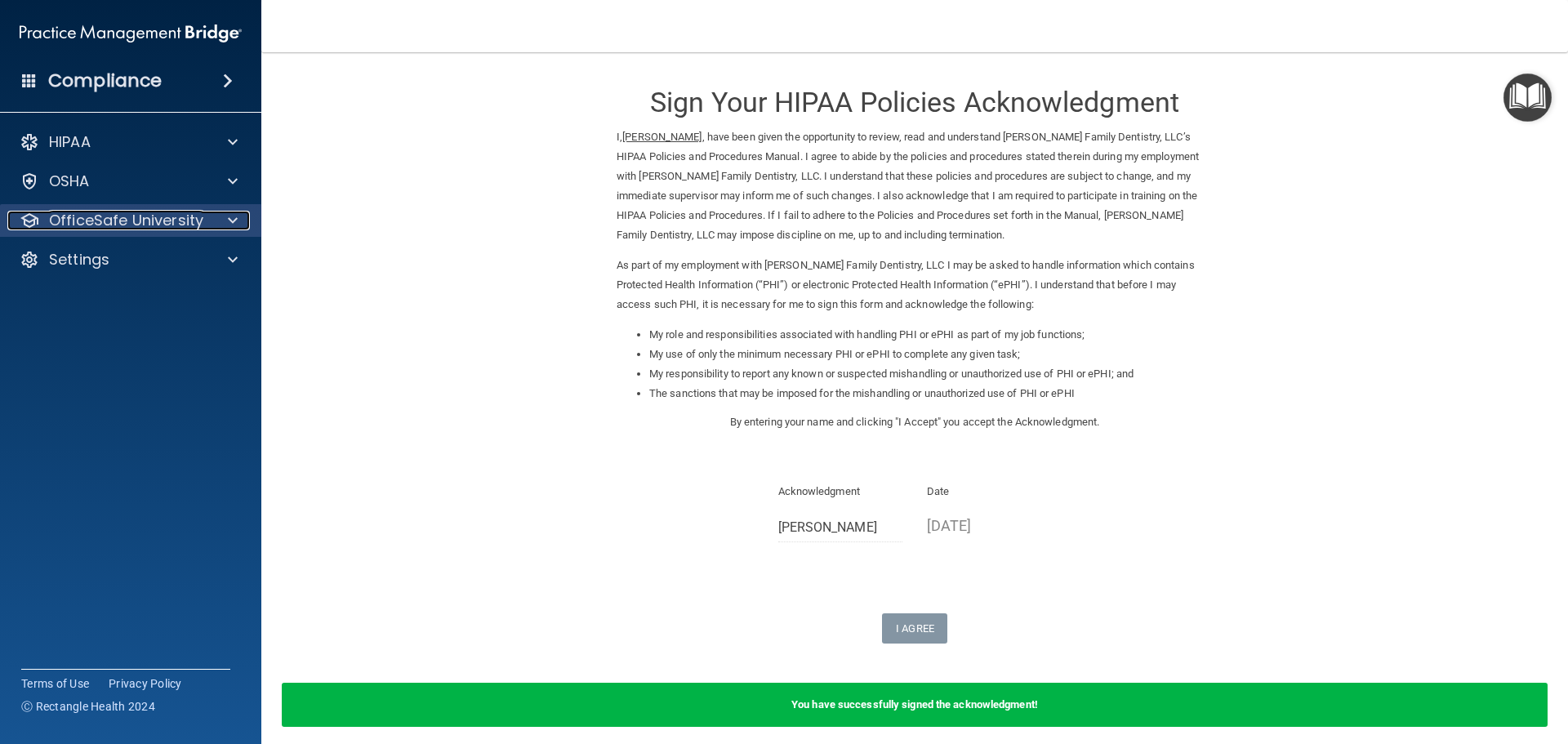
click at [102, 221] on p "OfficeSafe University" at bounding box center [126, 220] width 154 height 20
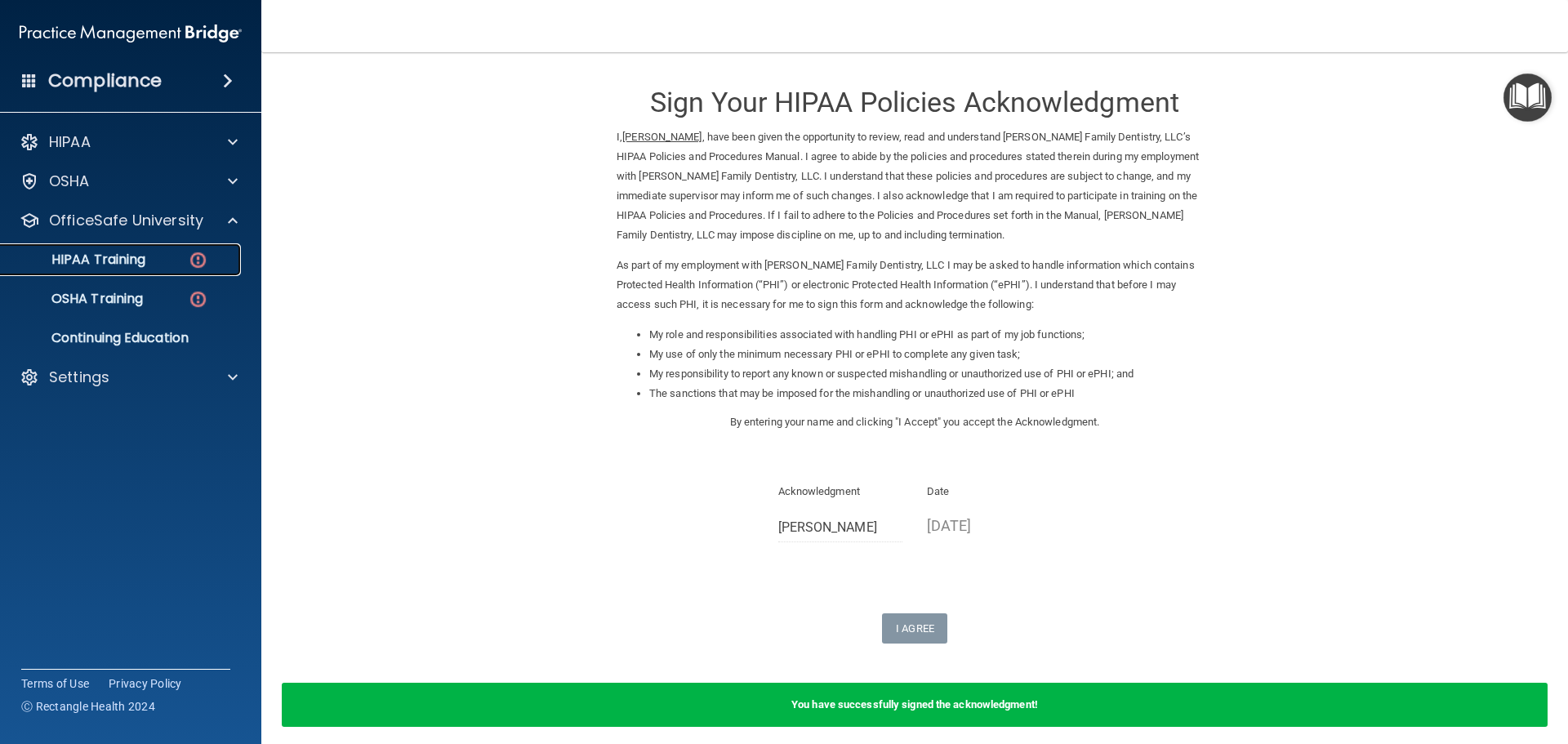
click at [162, 262] on div "HIPAA Training" at bounding box center [122, 259] width 223 height 16
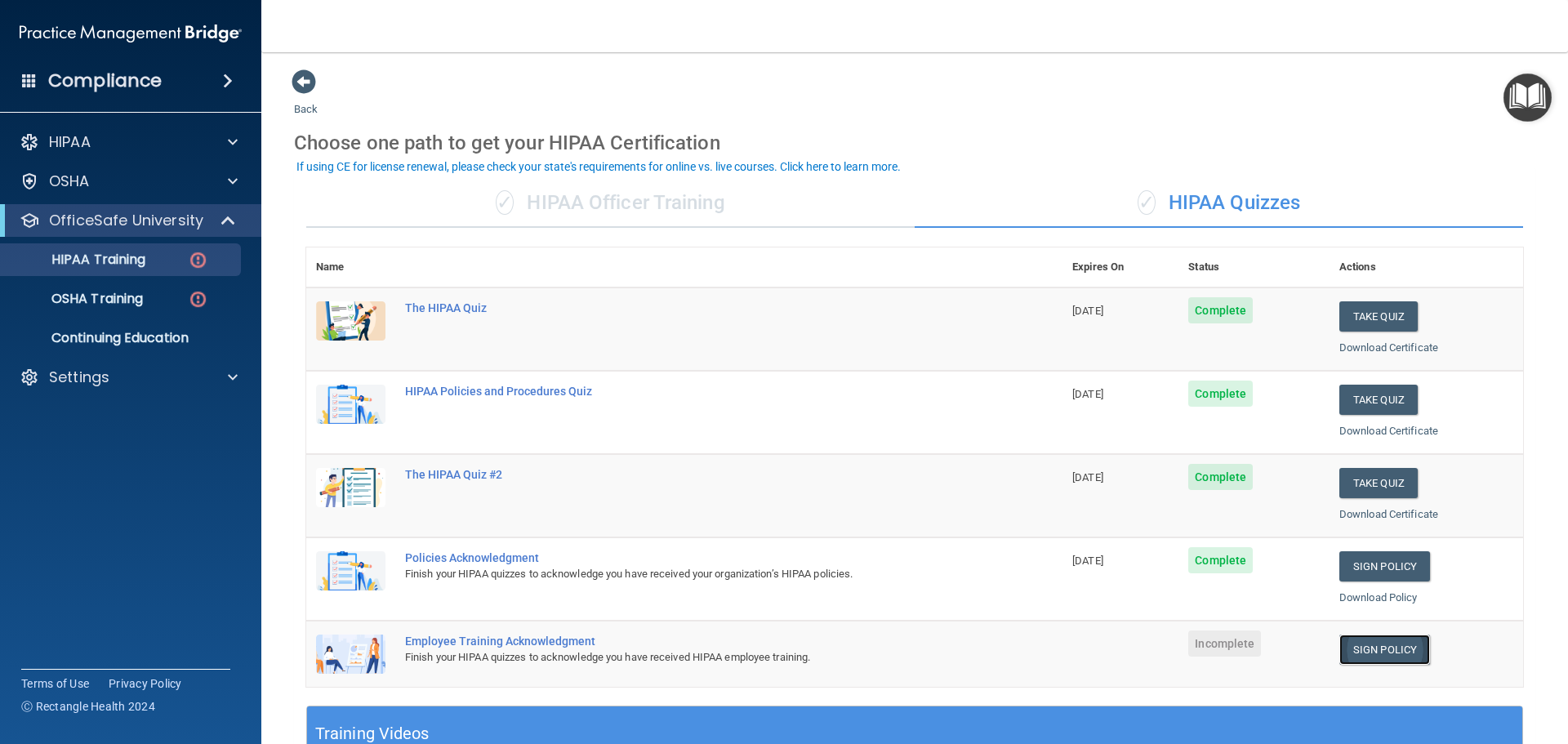
click at [1370, 649] on link "Sign Policy" at bounding box center [1385, 650] width 91 height 30
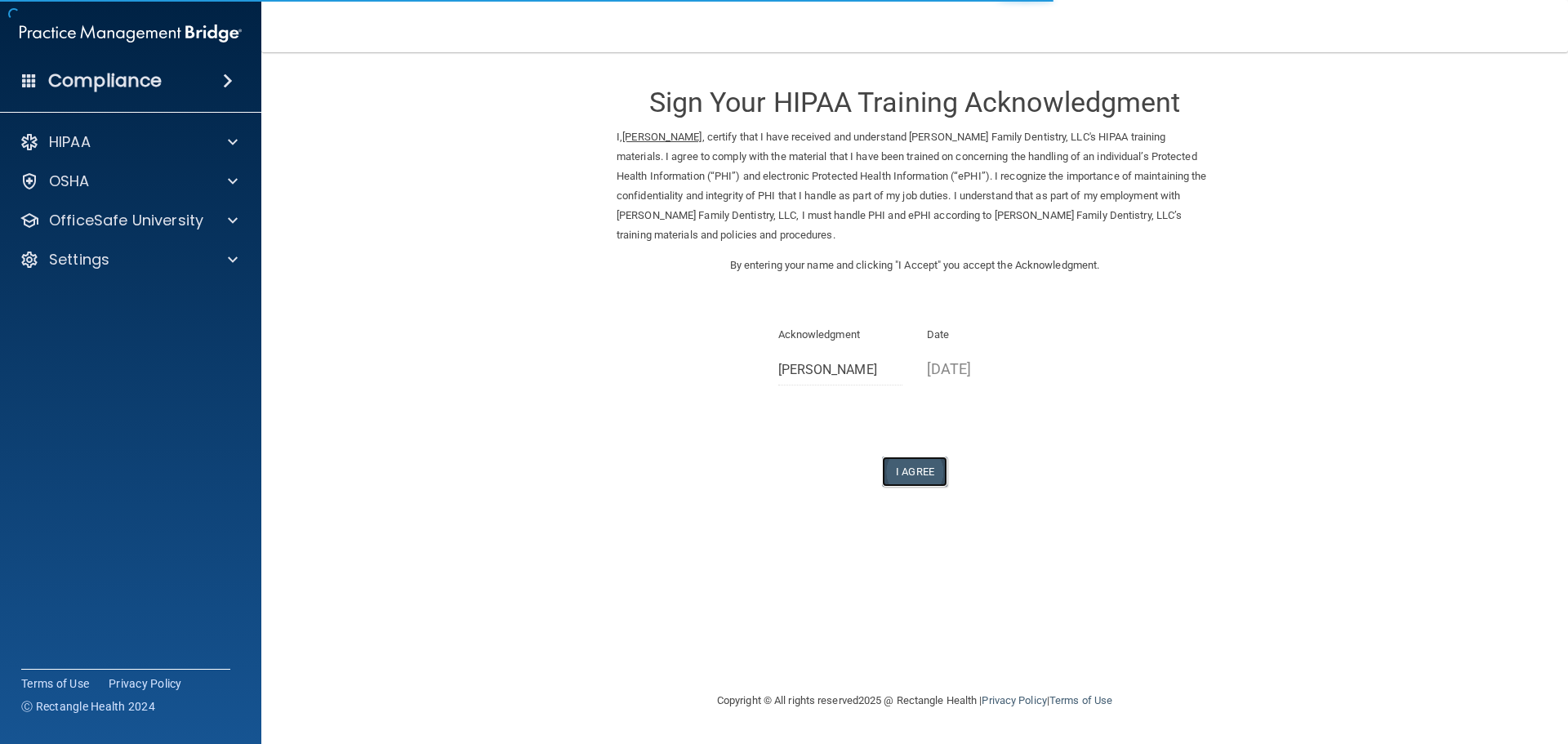
click at [919, 482] on button "I Agree" at bounding box center [914, 471] width 65 height 30
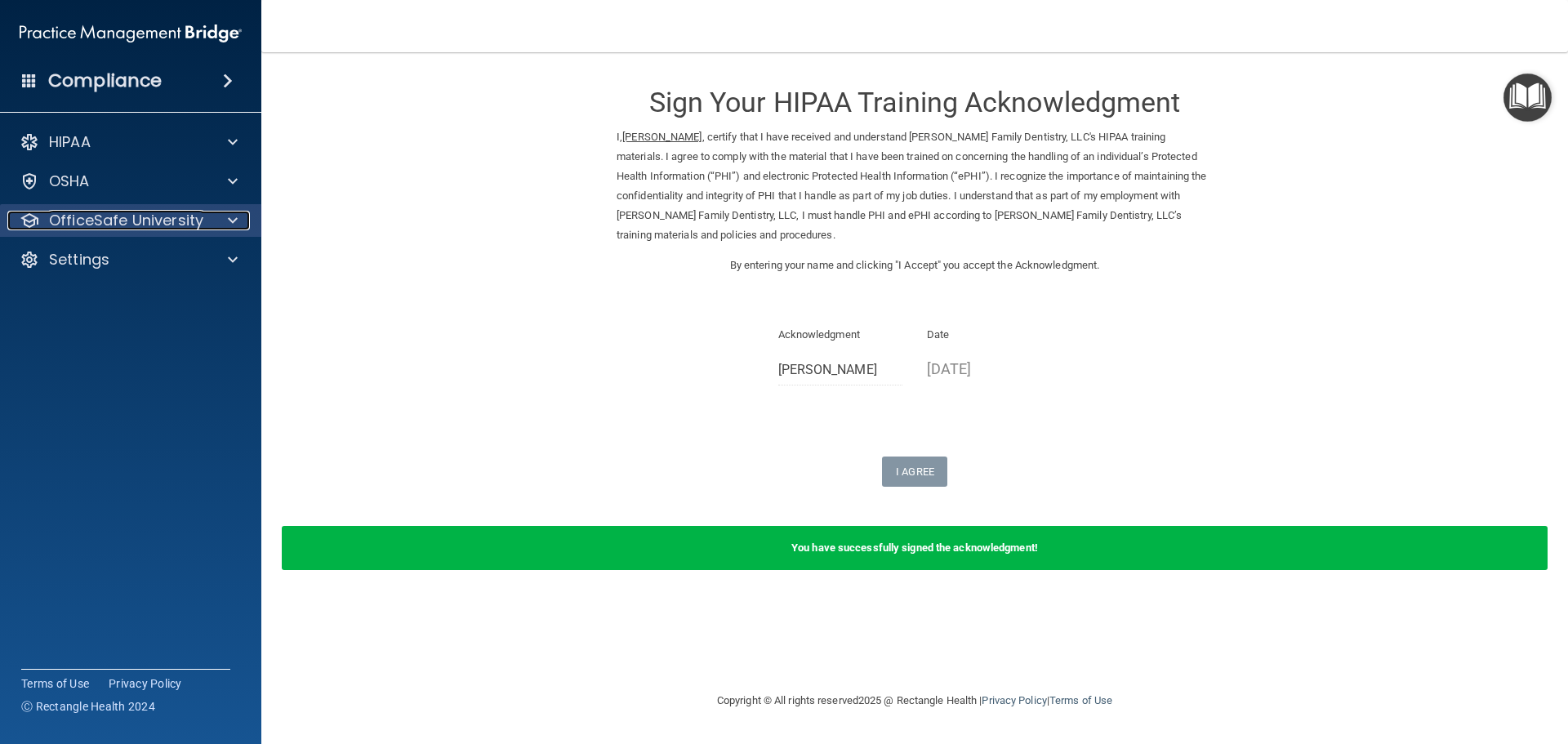
click at [119, 228] on p "OfficeSafe University" at bounding box center [126, 220] width 154 height 20
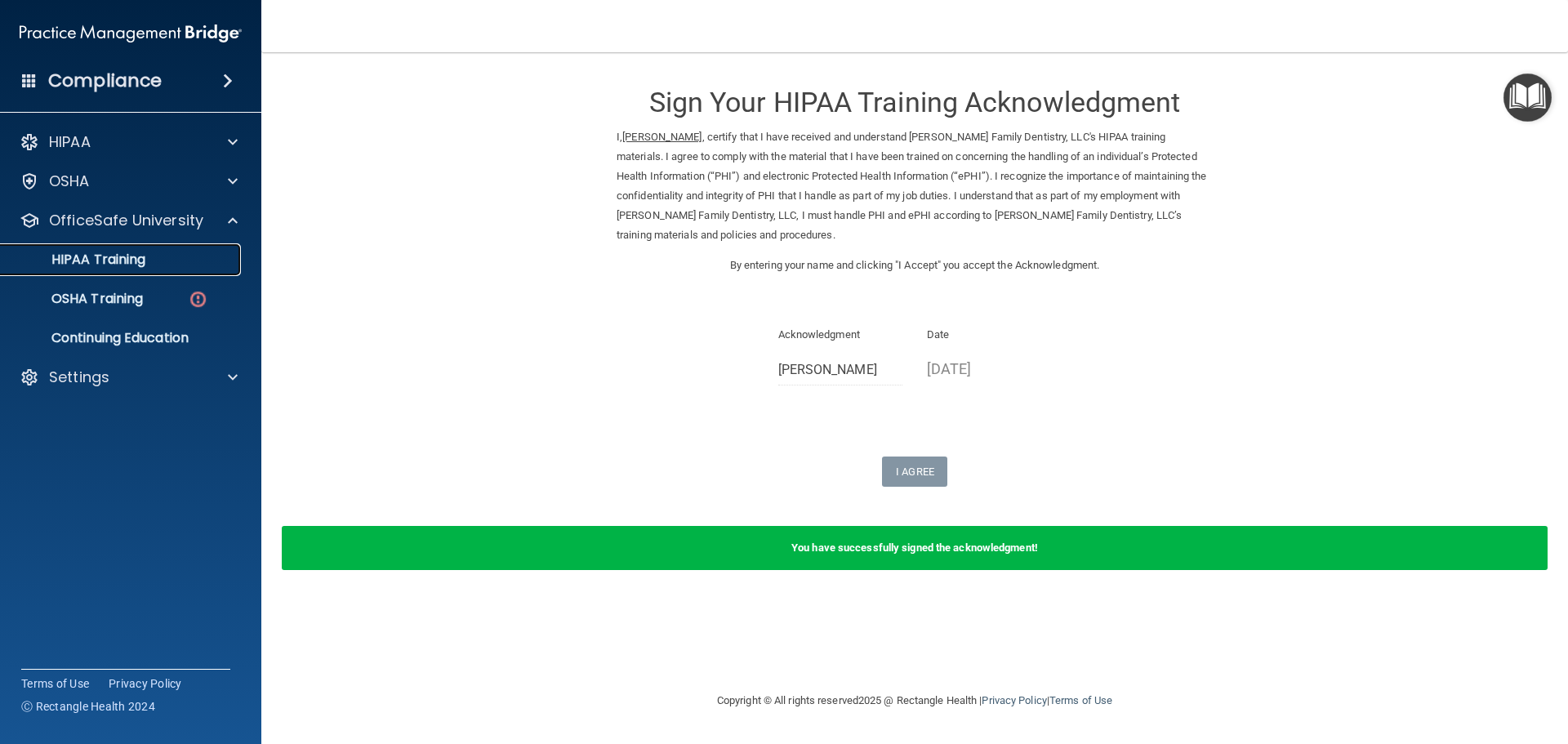
click at [167, 250] on link "HIPAA Training" at bounding box center [112, 260] width 257 height 33
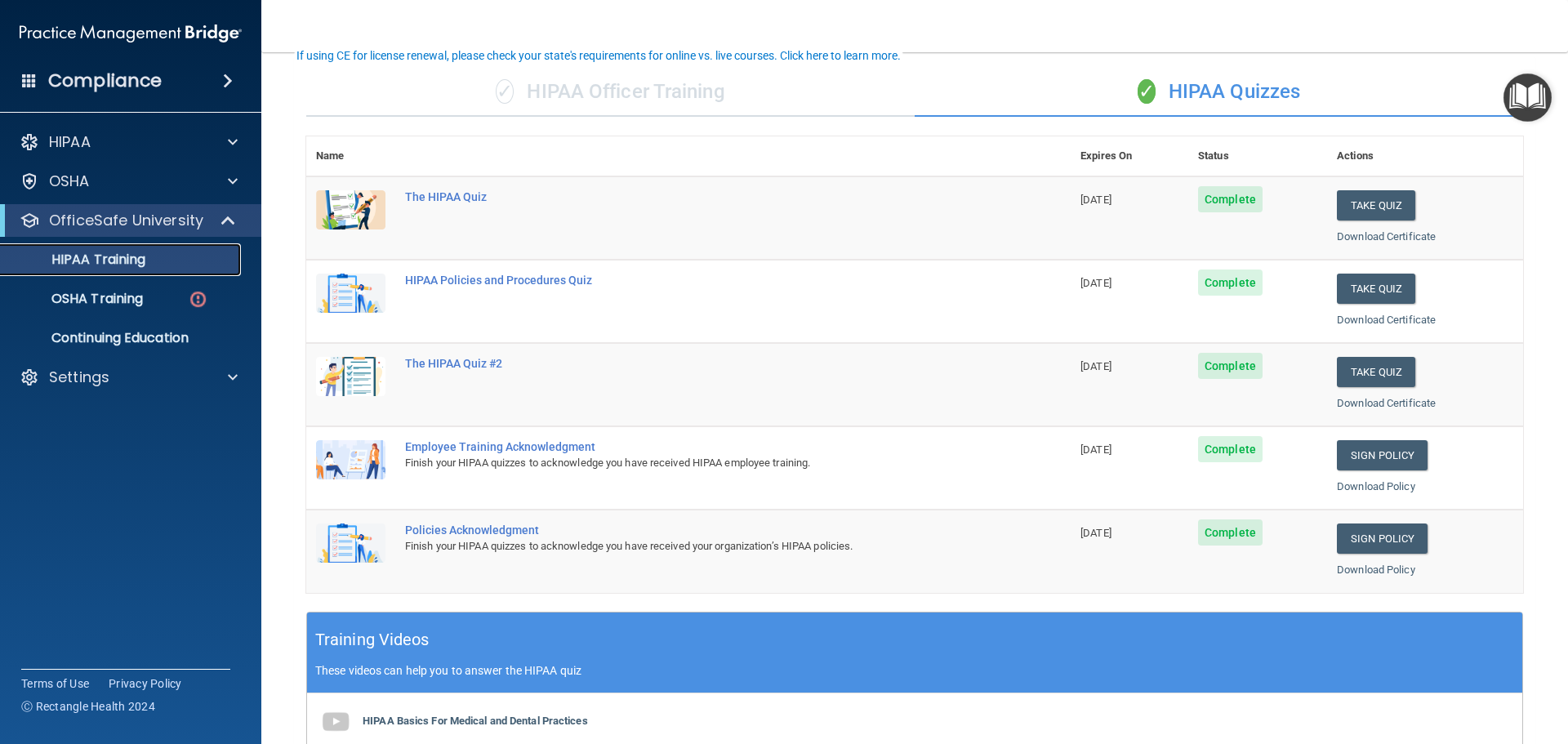
scroll to position [81, 0]
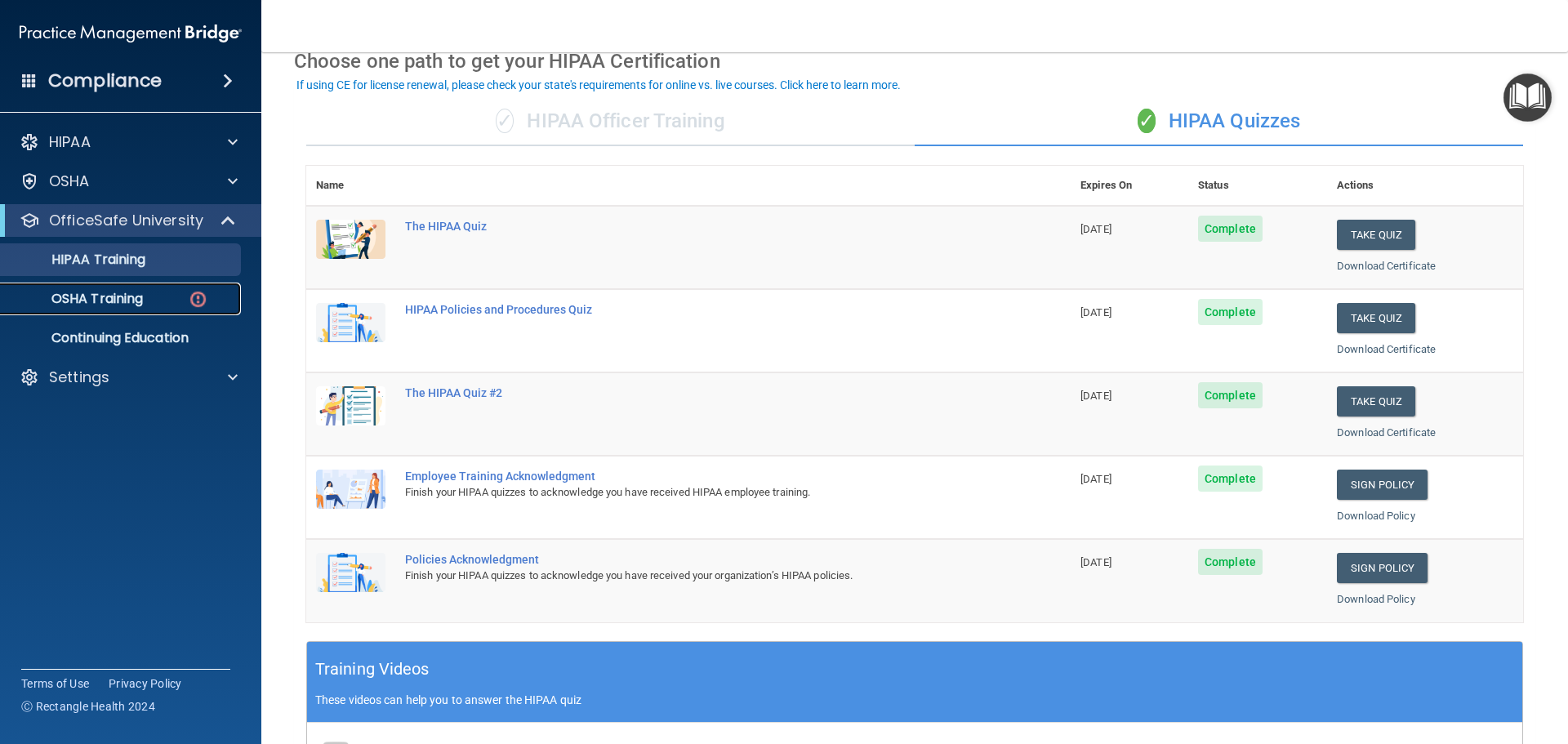
click at [79, 302] on p "OSHA Training" at bounding box center [77, 298] width 132 height 16
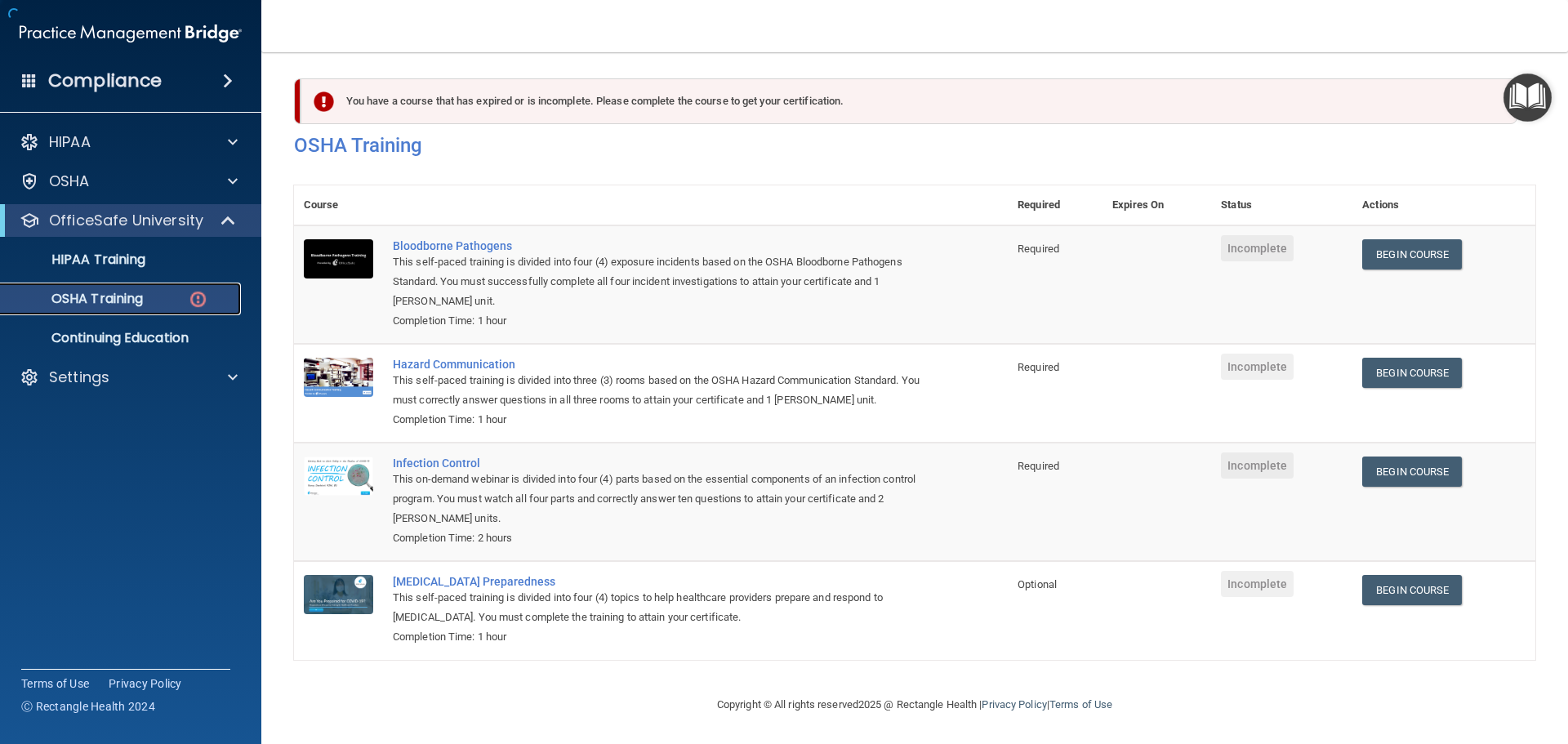
scroll to position [27, 0]
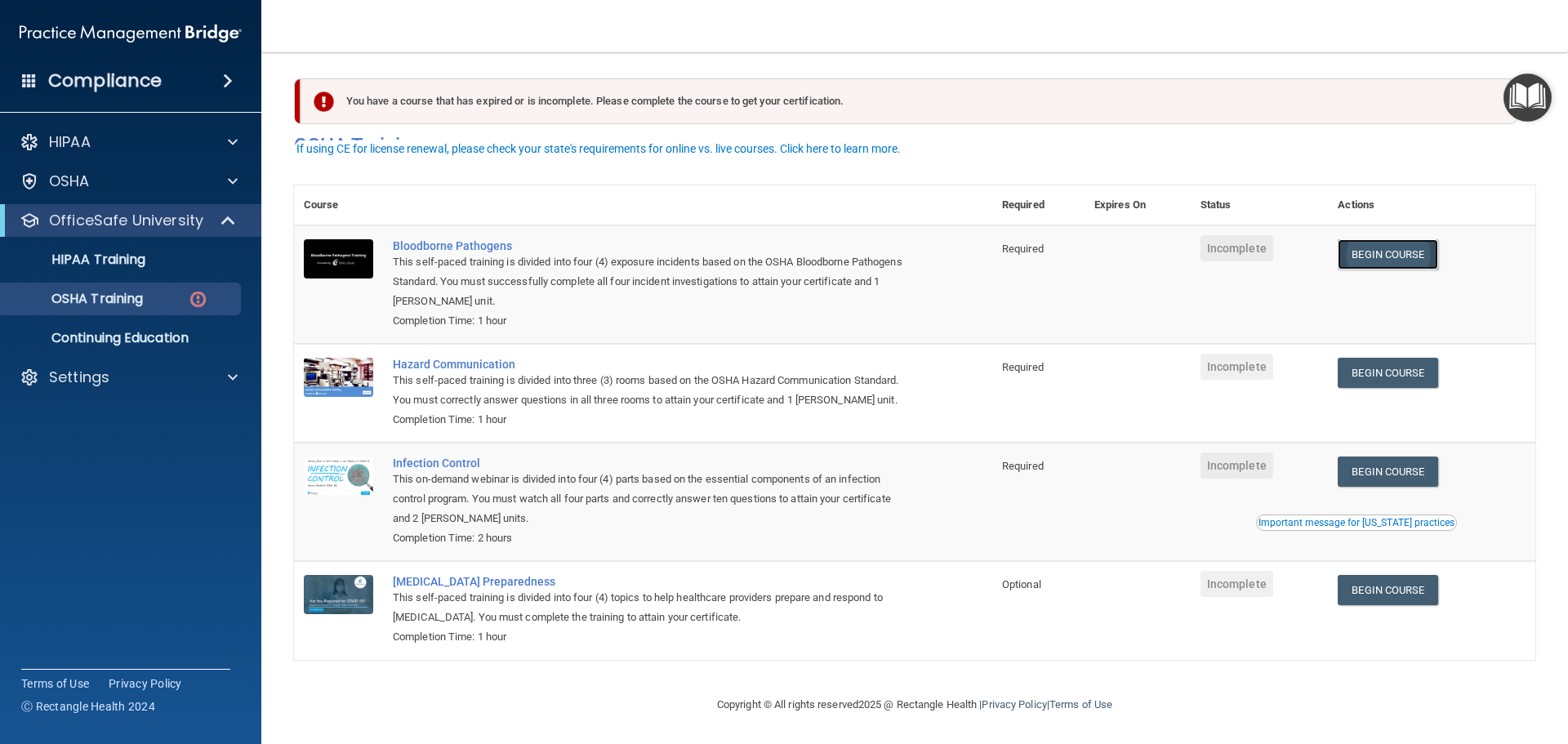
click at [1399, 239] on link "Begin Course" at bounding box center [1389, 254] width 100 height 30
click at [1406, 358] on link "Begin Course" at bounding box center [1389, 373] width 100 height 30
click at [1386, 472] on link "Begin Course" at bounding box center [1389, 471] width 100 height 30
click at [1399, 589] on link "Begin Course" at bounding box center [1389, 590] width 100 height 30
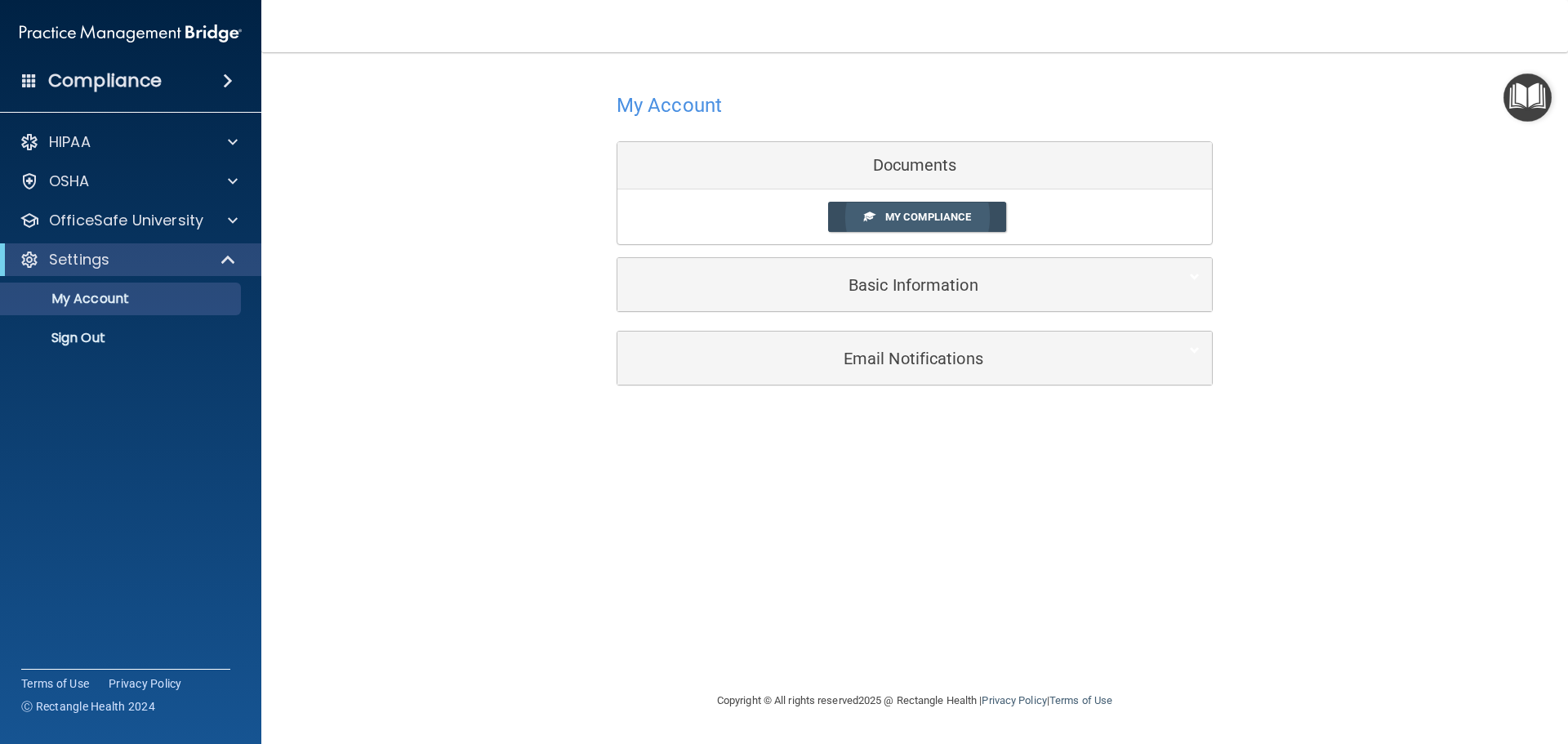
click at [963, 220] on span "My Compliance" at bounding box center [928, 216] width 86 height 12
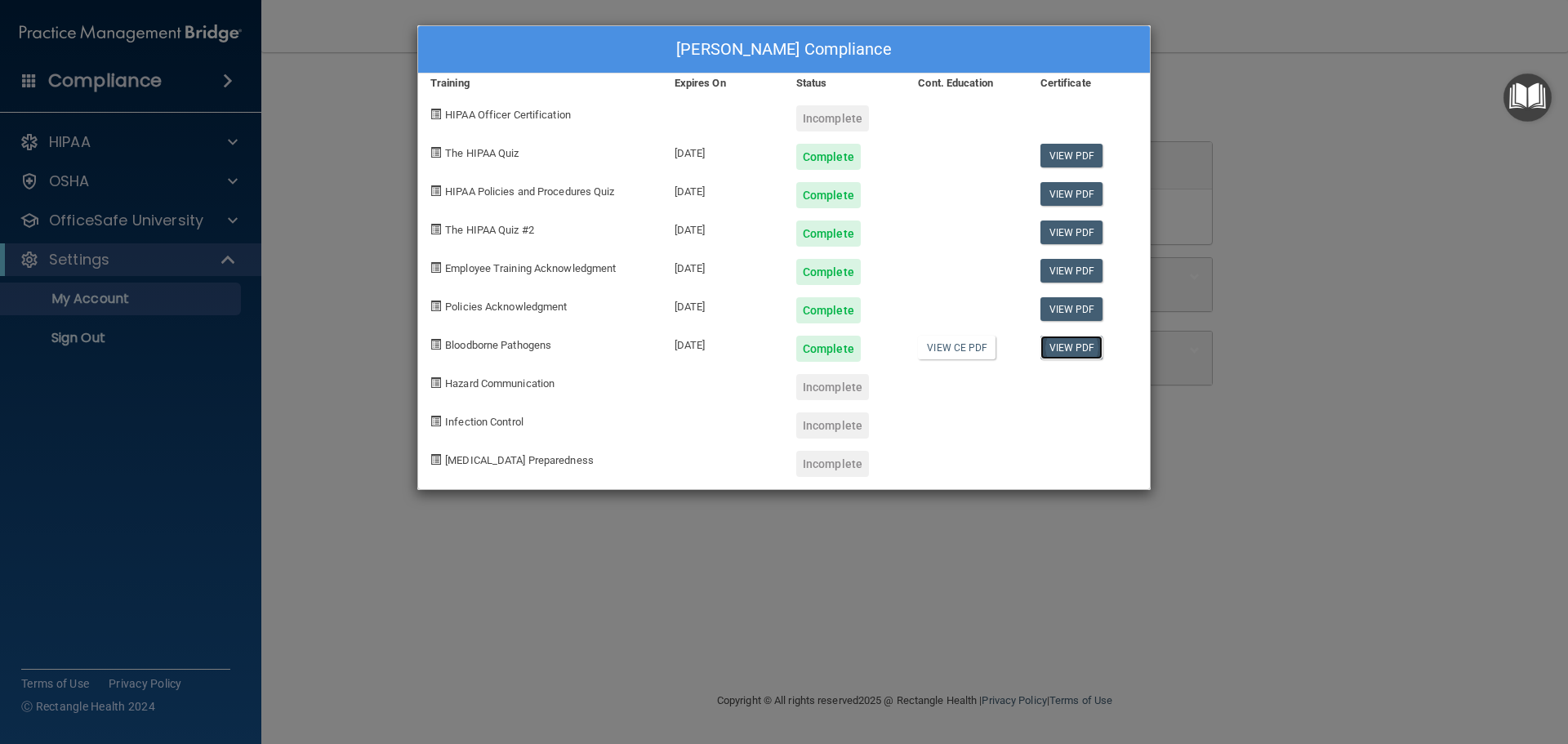
click at [1083, 341] on link "View PDF" at bounding box center [1072, 347] width 63 height 24
click at [953, 358] on link "View CE PDF" at bounding box center [957, 347] width 77 height 24
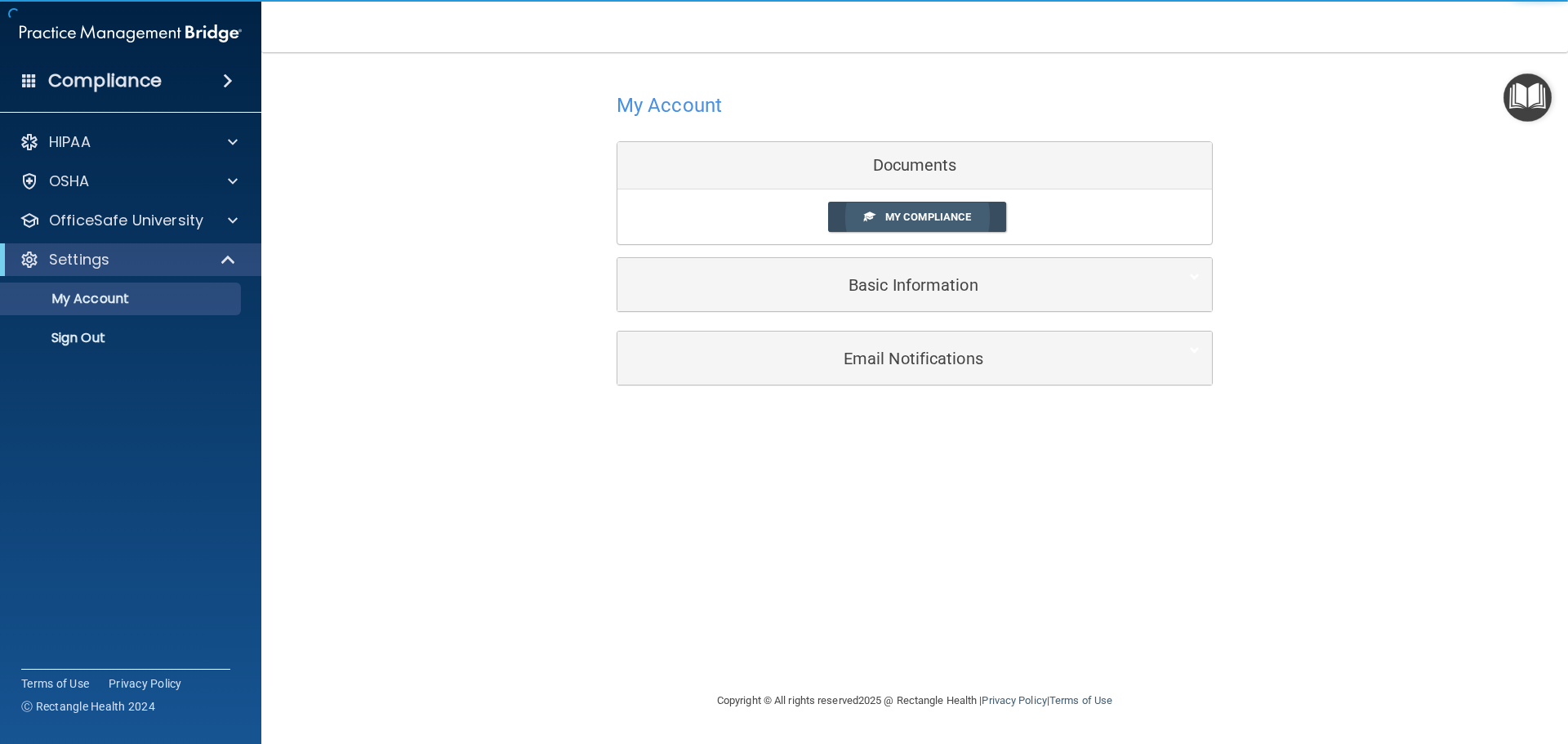
click at [963, 215] on span "My Compliance" at bounding box center [928, 216] width 86 height 12
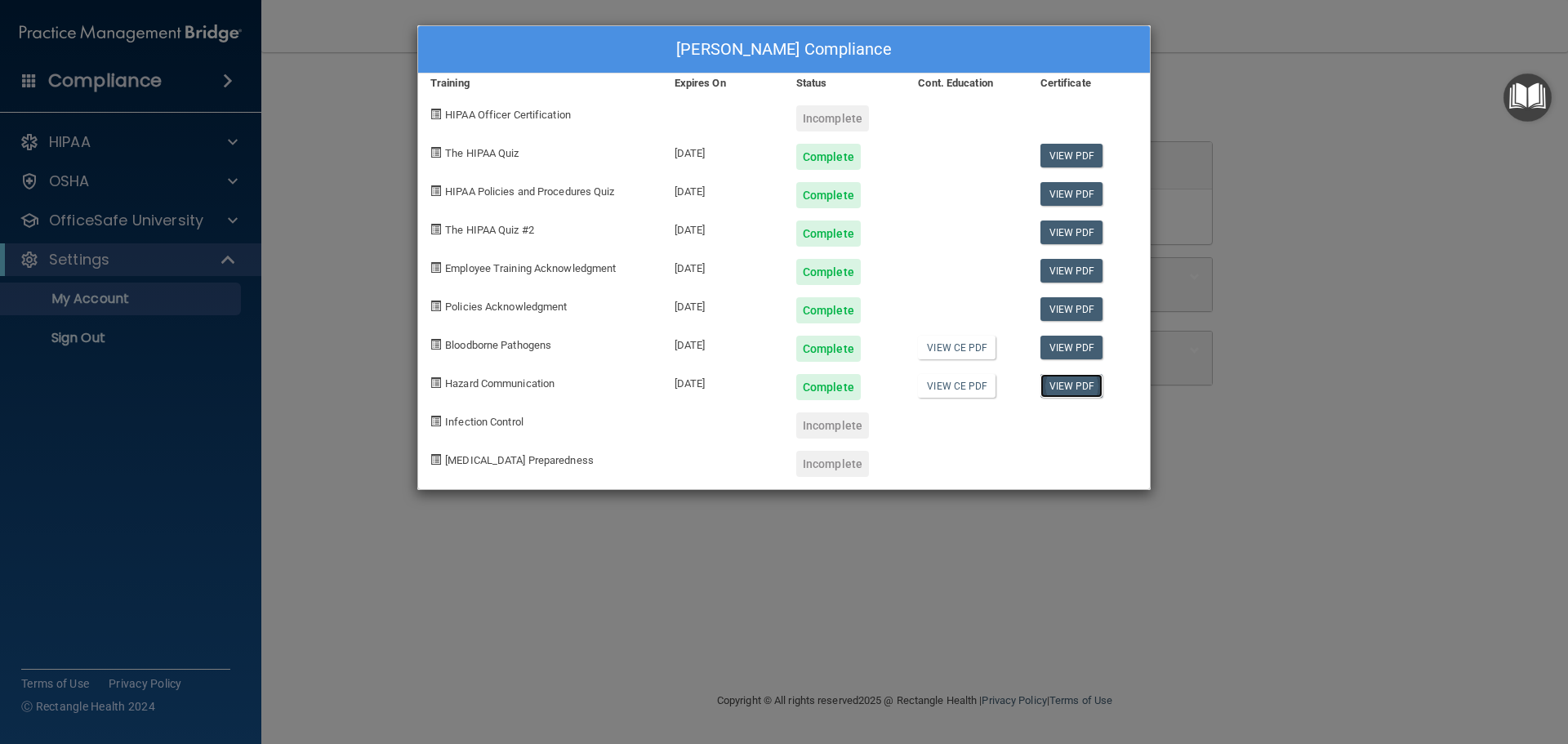
click at [1071, 388] on link "View PDF" at bounding box center [1072, 385] width 63 height 24
click at [968, 394] on link "View CE PDF" at bounding box center [957, 385] width 77 height 24
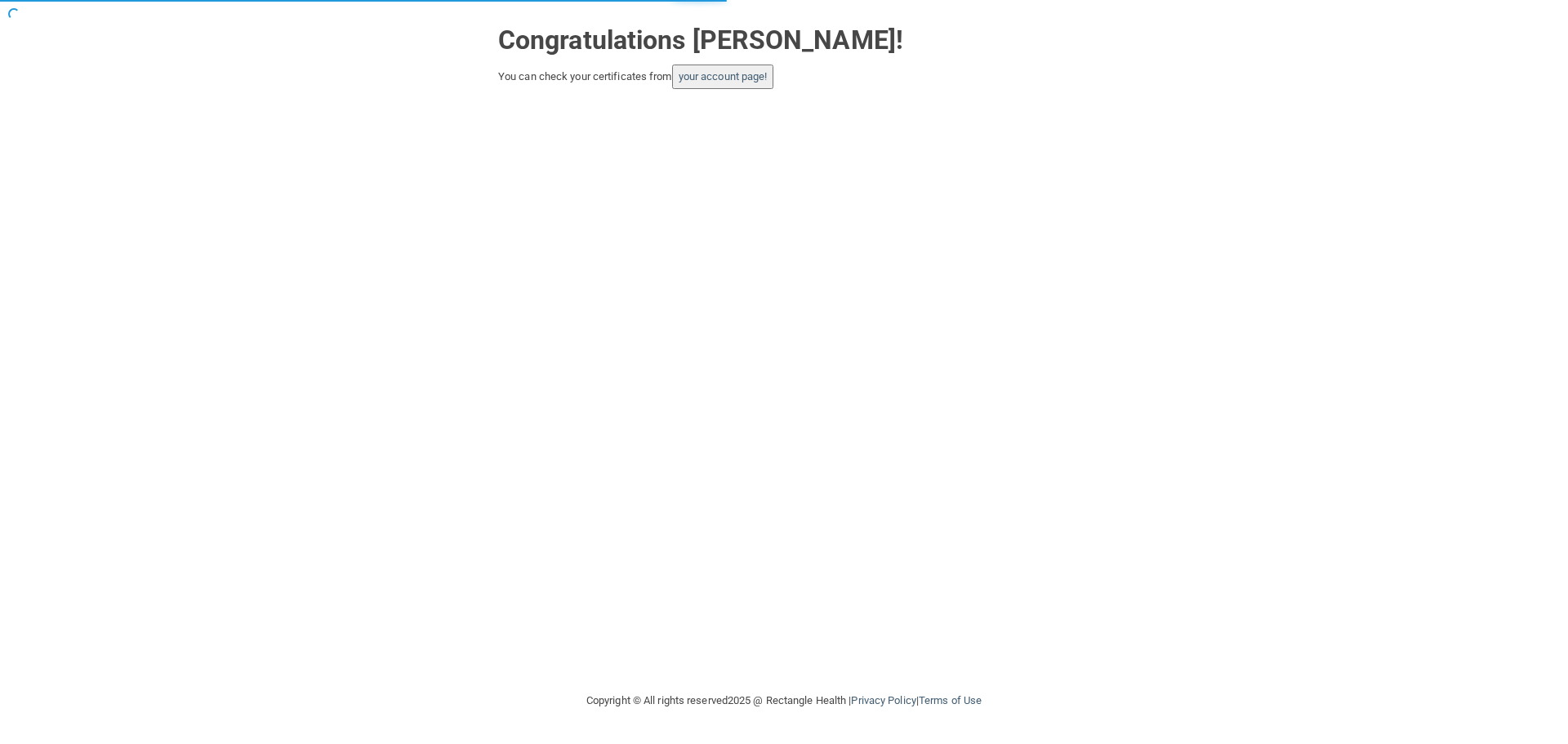
click at [734, 94] on div "Congratulations [PERSON_NAME]! You can check your certificates from your accoun…" at bounding box center [784, 345] width 1503 height 658
click at [734, 86] on button "your account page!" at bounding box center [724, 76] width 102 height 25
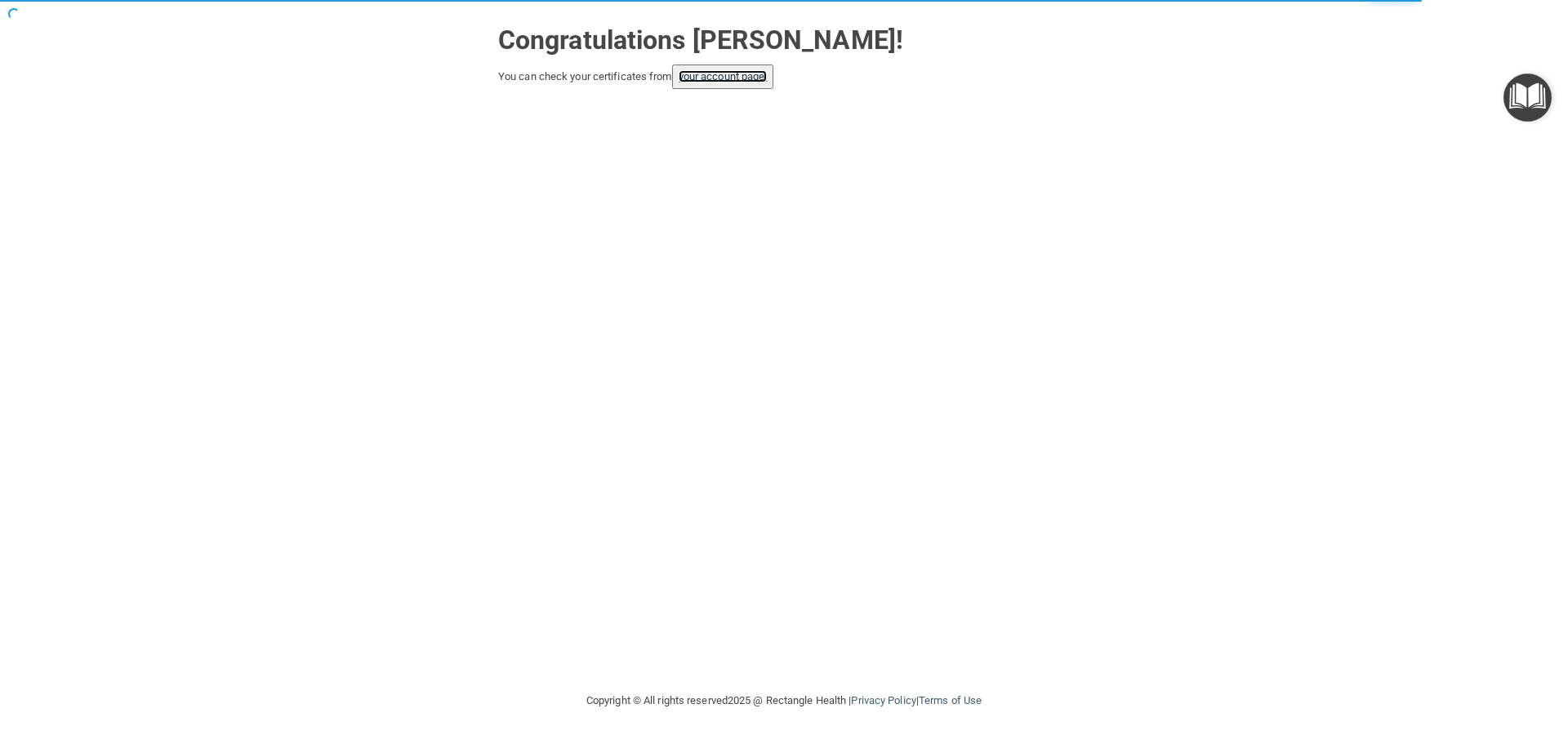
click at [758, 73] on link "your account page!" at bounding box center [724, 76] width 89 height 12
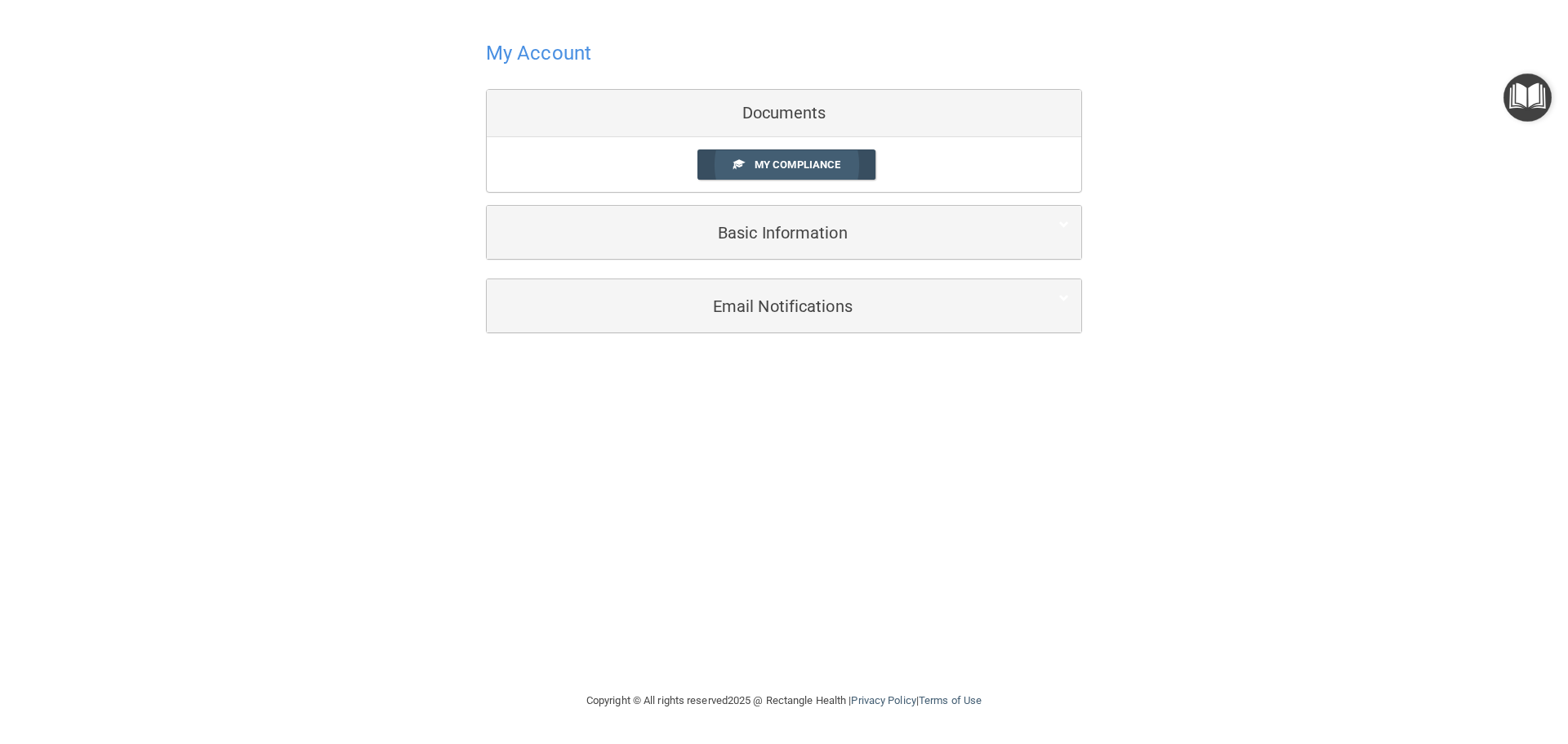
click at [785, 169] on span "My Compliance" at bounding box center [797, 164] width 86 height 12
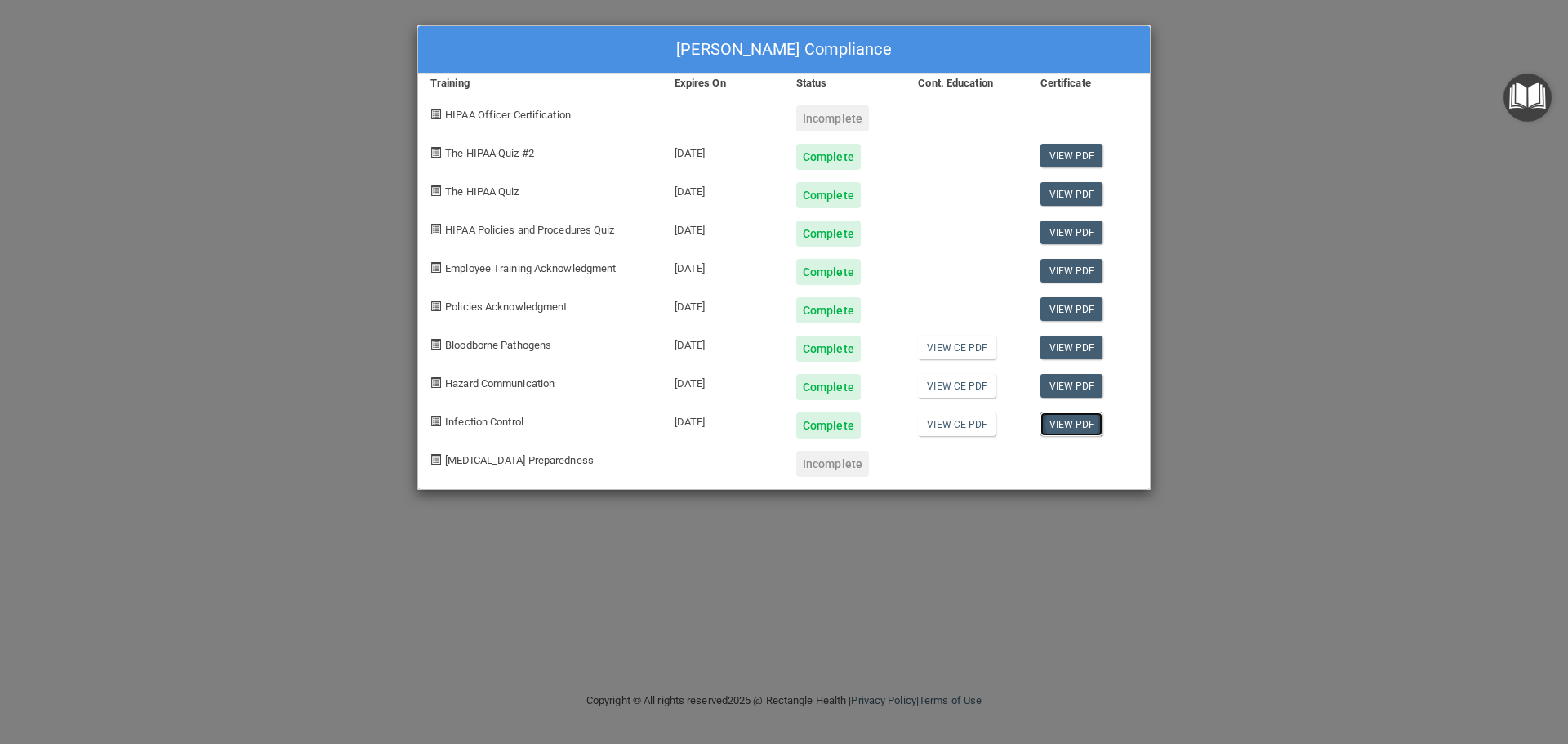
click at [1081, 416] on link "View PDF" at bounding box center [1072, 424] width 63 height 24
click at [969, 436] on div "View CE PDF" at bounding box center [966, 419] width 122 height 39
click at [971, 425] on link "View CE PDF" at bounding box center [957, 424] width 77 height 24
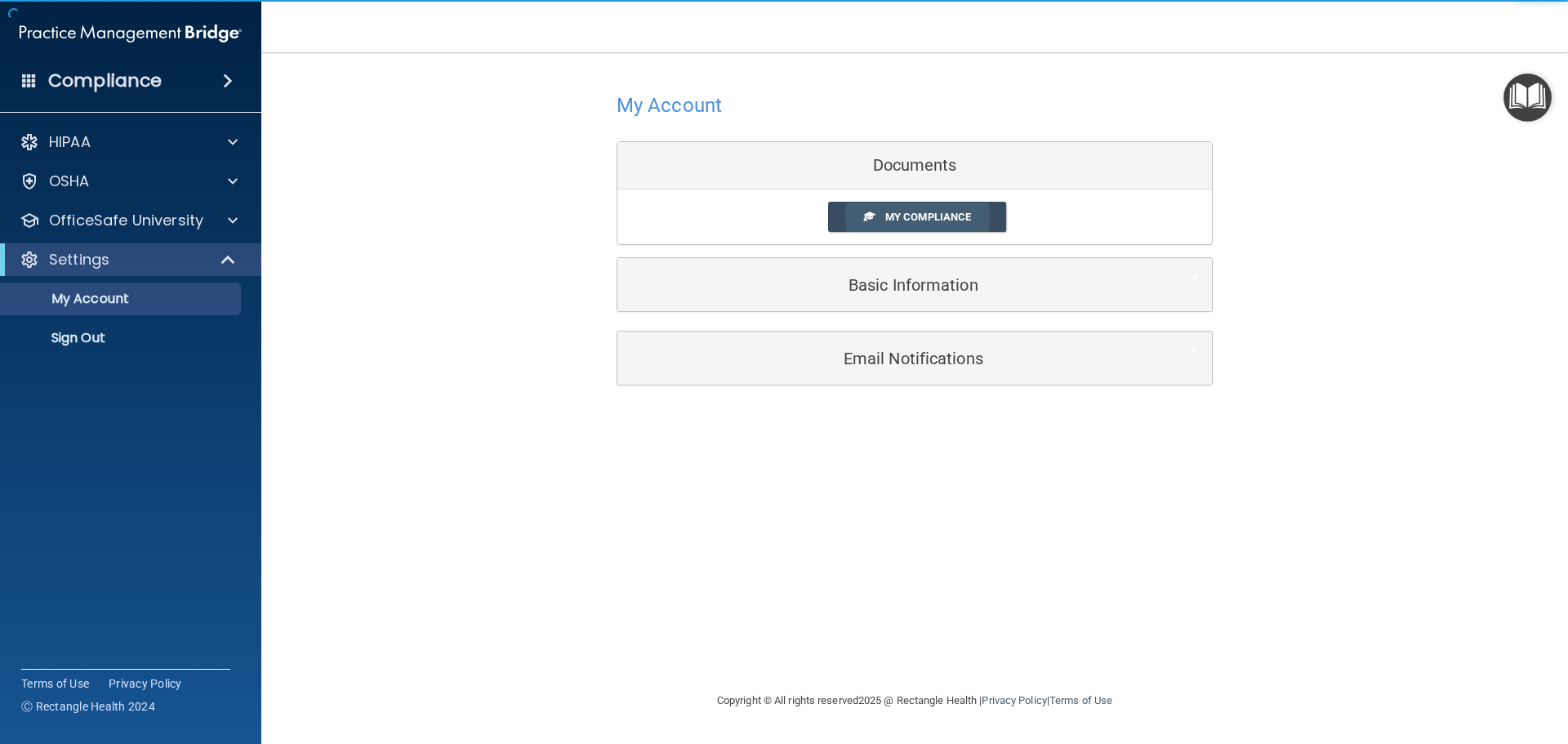
click at [947, 226] on link "My Compliance" at bounding box center [917, 217] width 179 height 30
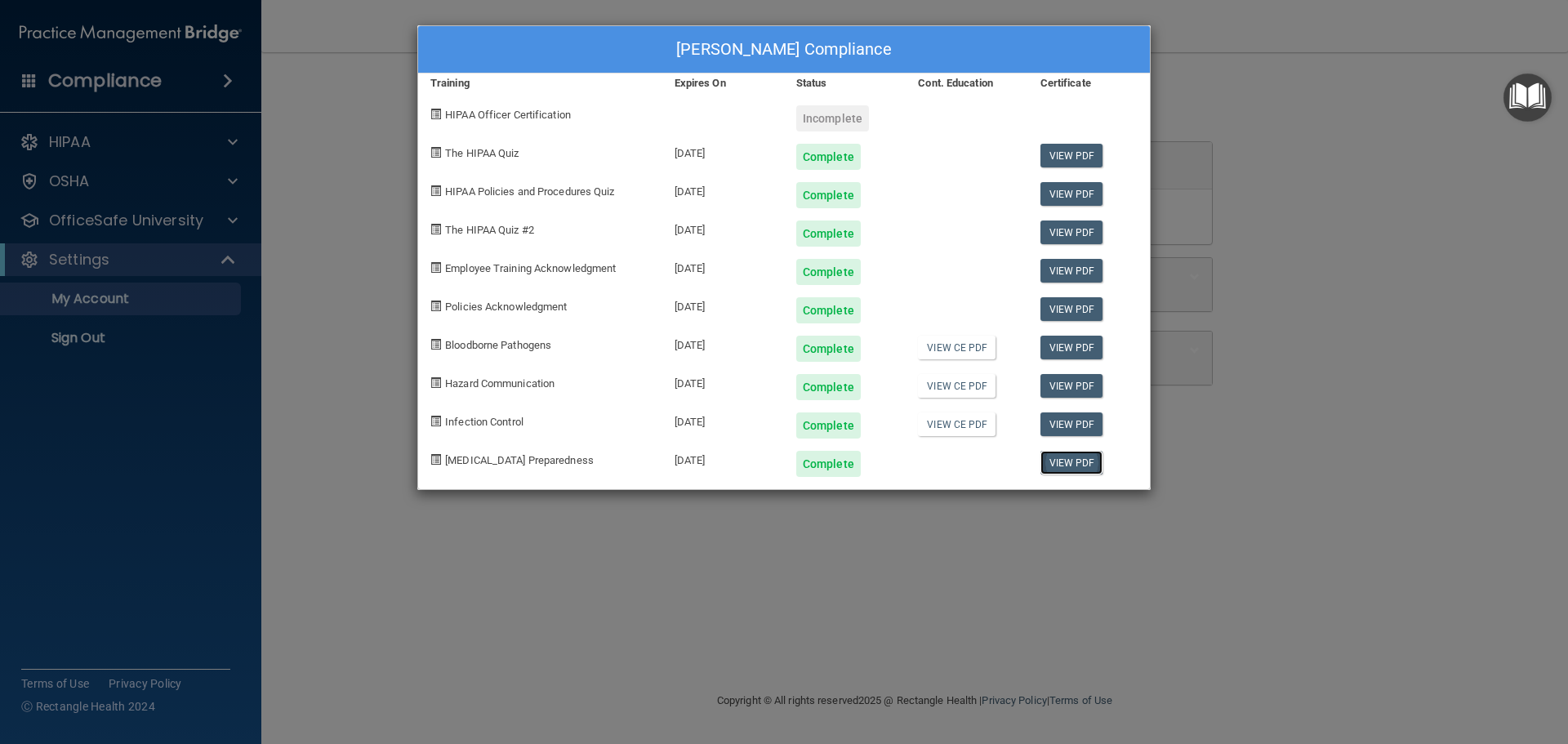
click at [1076, 465] on link "View PDF" at bounding box center [1072, 462] width 63 height 24
